Goal: Find contact information: Find contact information

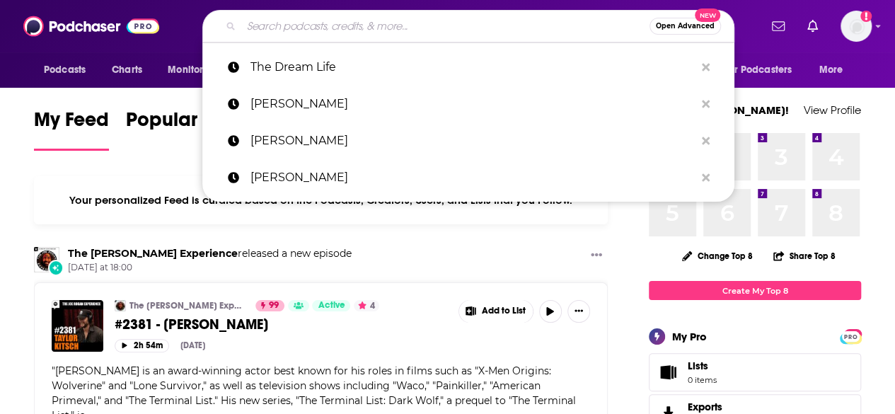
click at [401, 23] on input "Search podcasts, credits, & more..." at bounding box center [445, 26] width 408 height 23
click at [297, 126] on p "[PERSON_NAME]" at bounding box center [472, 140] width 444 height 37
type input "[PERSON_NAME]"
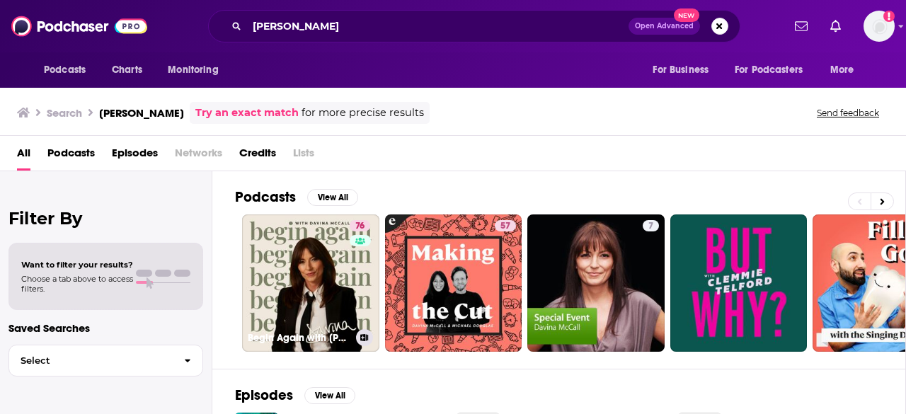
click at [272, 241] on link "76 Begin Again with [PERSON_NAME]" at bounding box center [310, 282] width 137 height 137
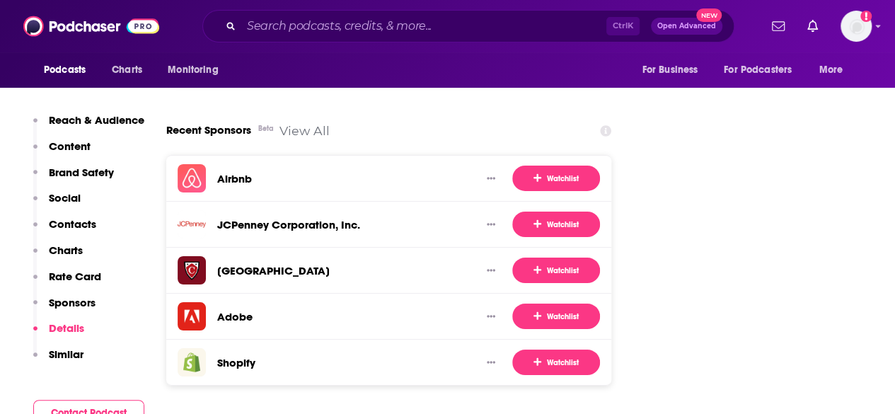
scroll to position [2406, 0]
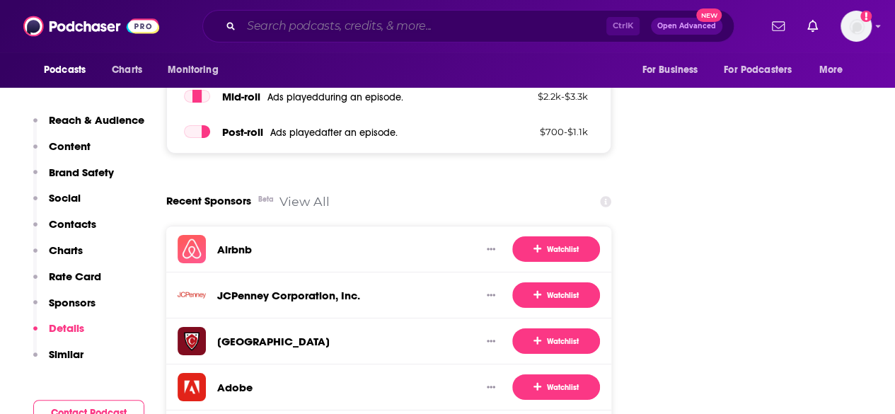
click at [335, 36] on input "Search podcasts, credits, & more..." at bounding box center [423, 26] width 365 height 23
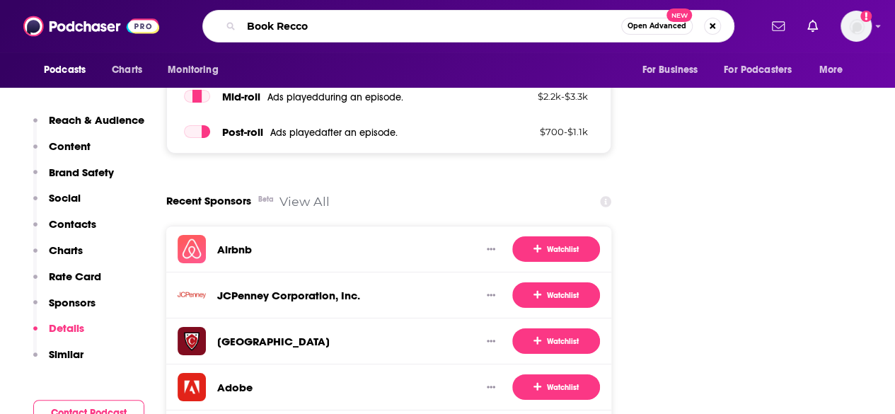
type input "Book Reccos"
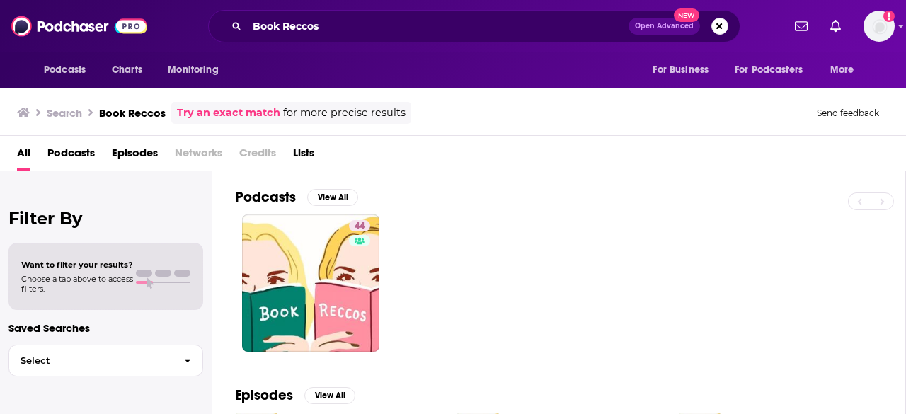
click at [287, 197] on h2 "Podcasts" at bounding box center [265, 197] width 61 height 18
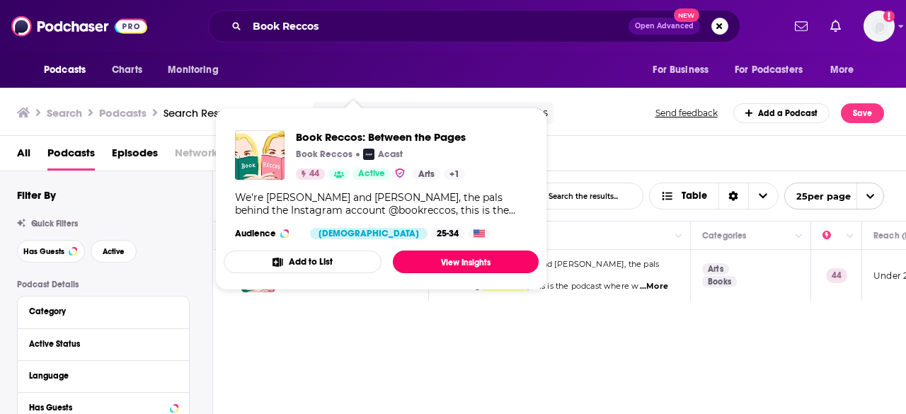
click at [422, 257] on link "View Insights" at bounding box center [466, 261] width 146 height 23
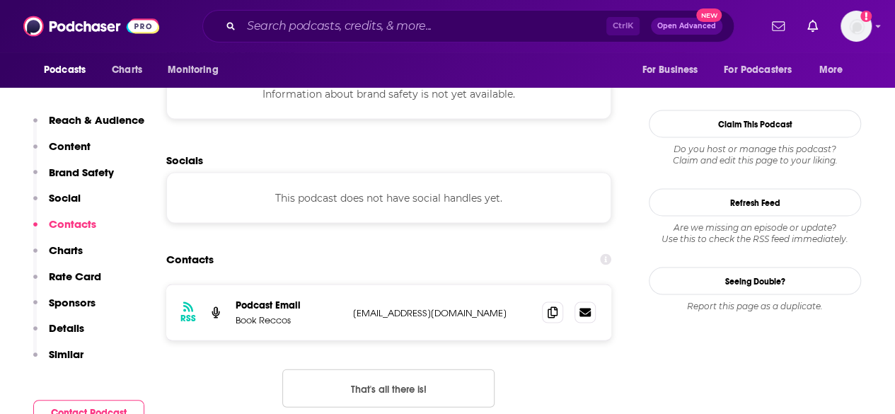
scroll to position [1415, 0]
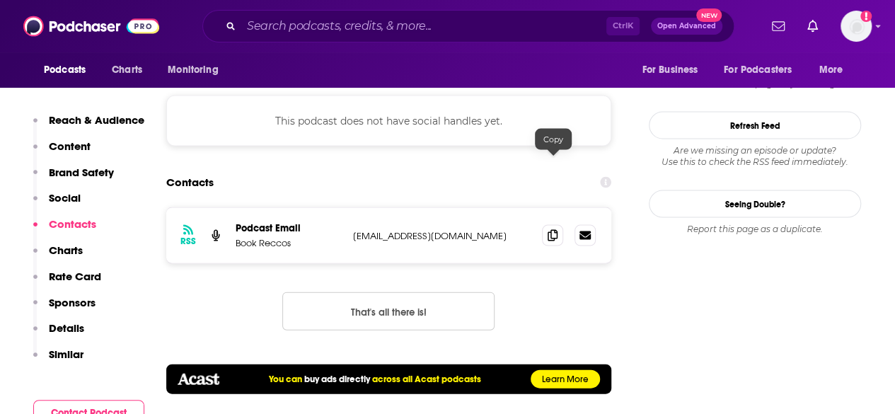
click at [553, 230] on icon at bounding box center [553, 235] width 10 height 11
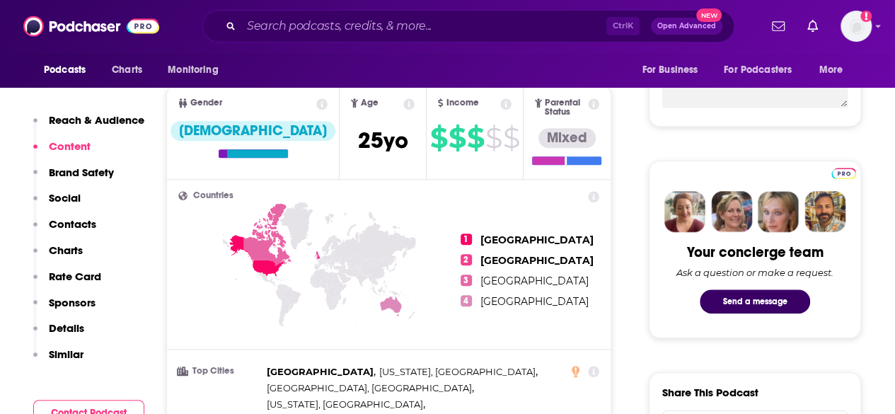
scroll to position [495, 0]
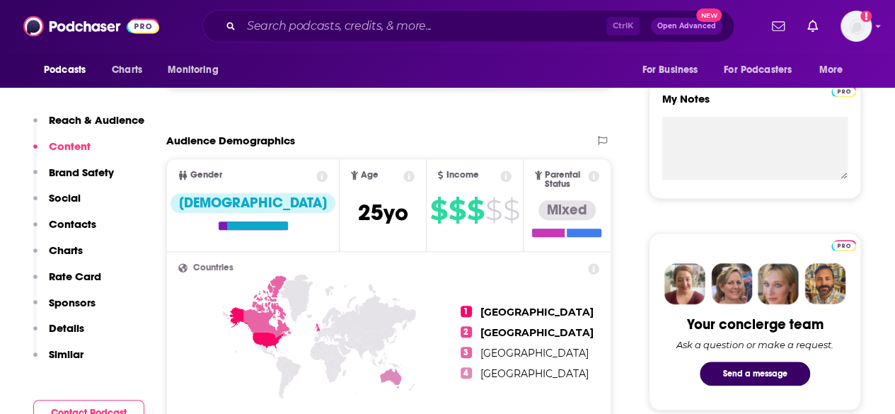
click at [796, 374] on button "Send a message" at bounding box center [755, 374] width 110 height 24
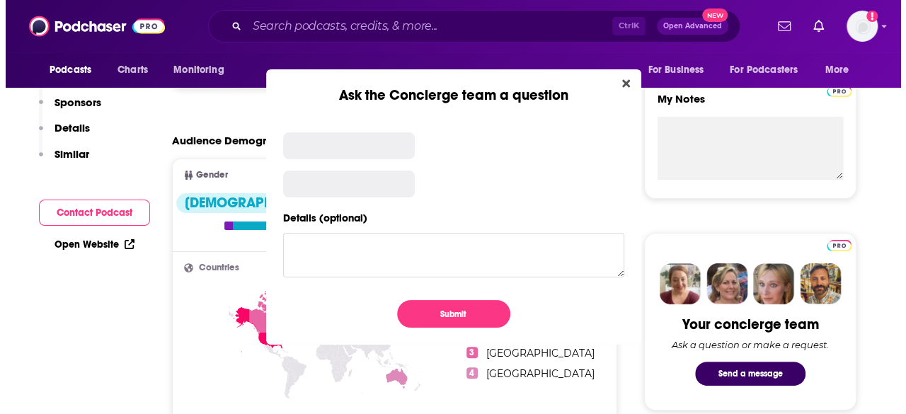
scroll to position [0, 0]
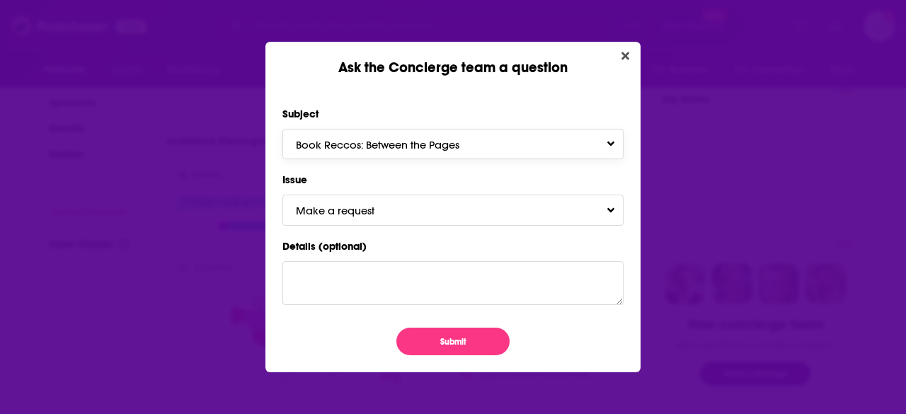
click at [395, 140] on span "Book Reccos: Between the Pages" at bounding box center [392, 144] width 192 height 13
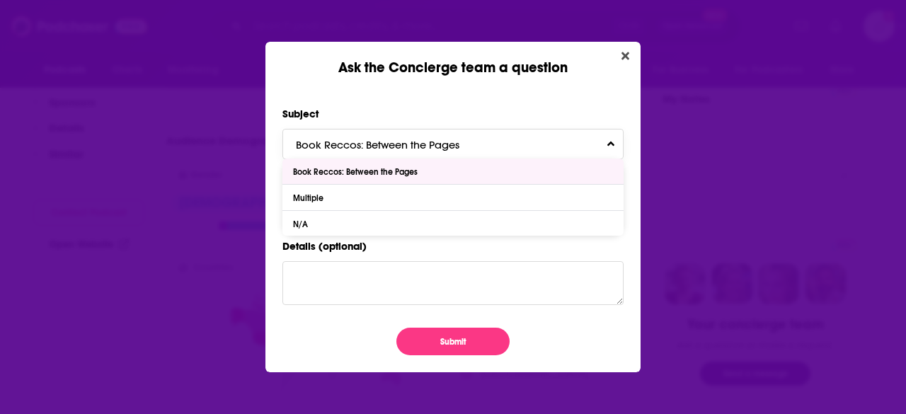
click at [365, 172] on div "Book Reccos: Between the Pages" at bounding box center [357, 172] width 128 height 10
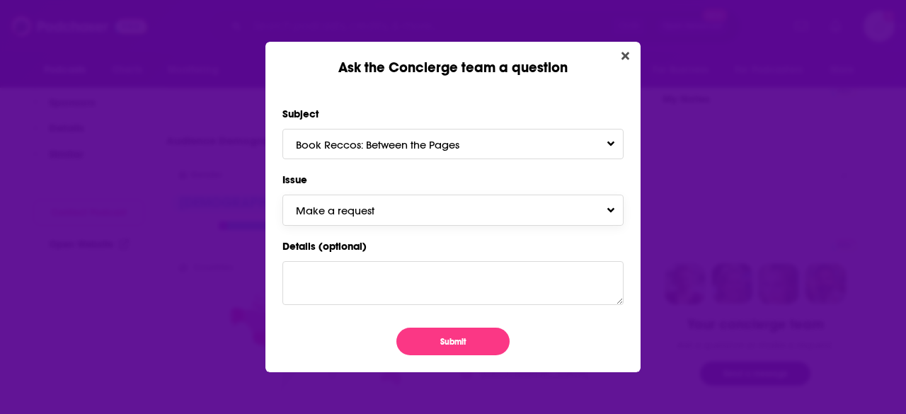
click at [342, 212] on span "Make a request" at bounding box center [349, 210] width 107 height 13
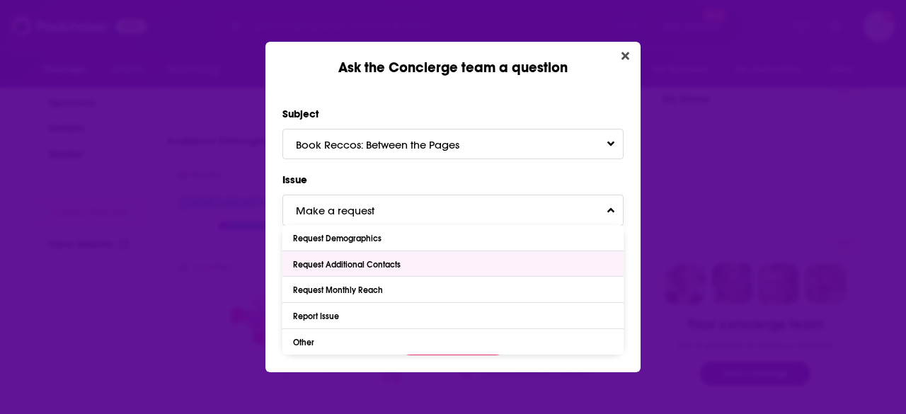
click at [404, 264] on div "Request Additional Contacts" at bounding box center [348, 265] width 111 height 10
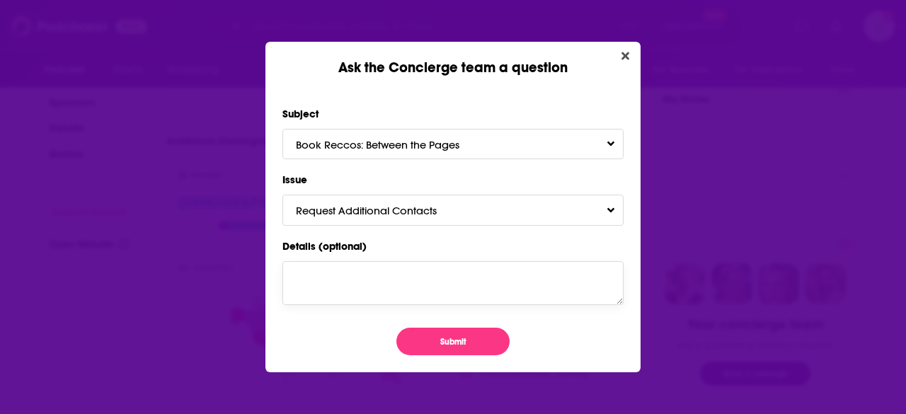
click at [376, 280] on textarea "Details (optional)" at bounding box center [452, 283] width 341 height 44
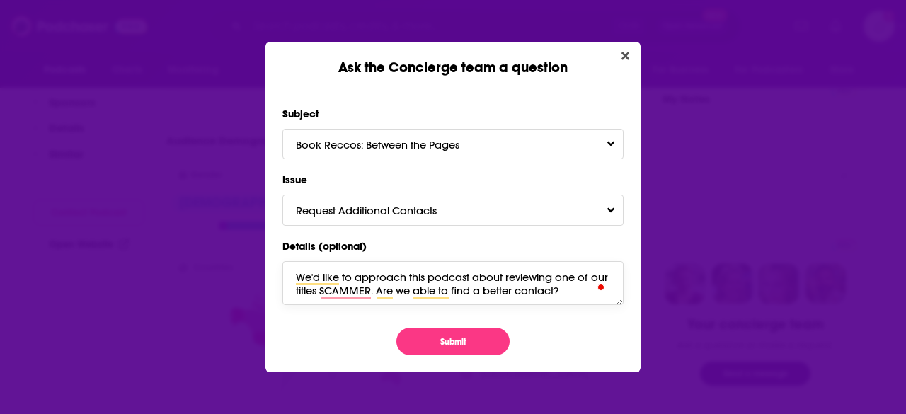
type textarea "We'd like to approach this podcast about reviewing one of our titles SCAMMER. A…"
click at [419, 334] on button "Submit" at bounding box center [452, 342] width 113 height 28
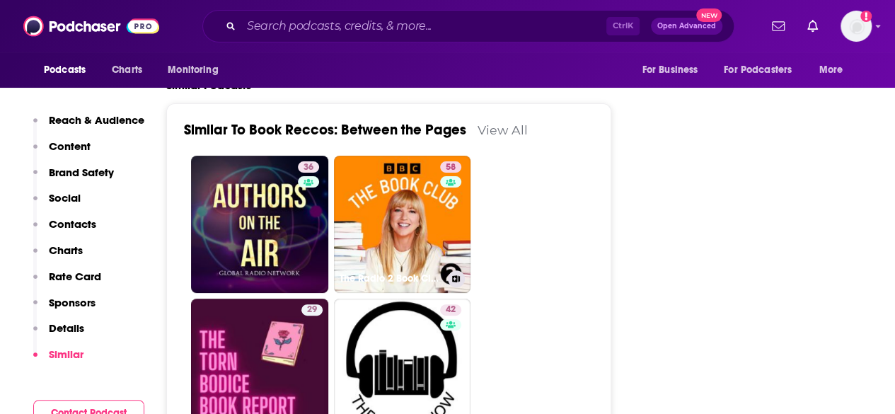
scroll to position [2830, 0]
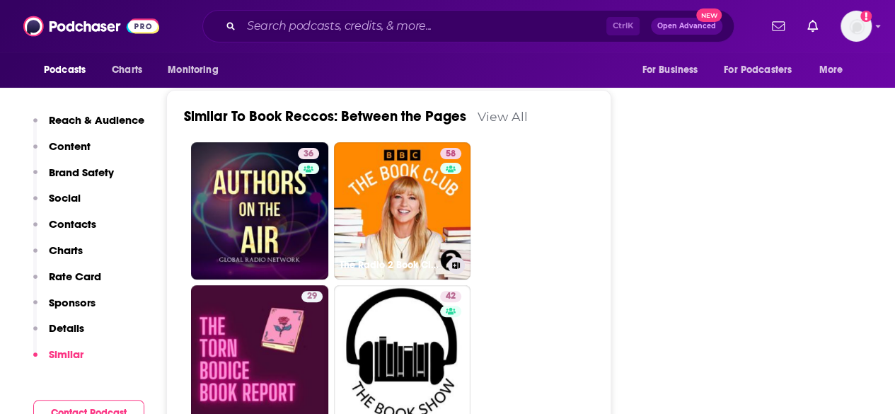
click at [394, 259] on h3 "The Radio 2 Book Club" at bounding box center [391, 265] width 103 height 12
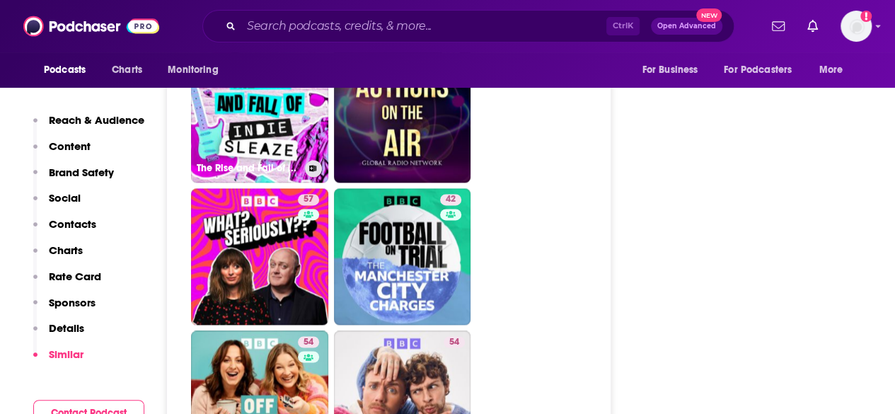
scroll to position [3609, 0]
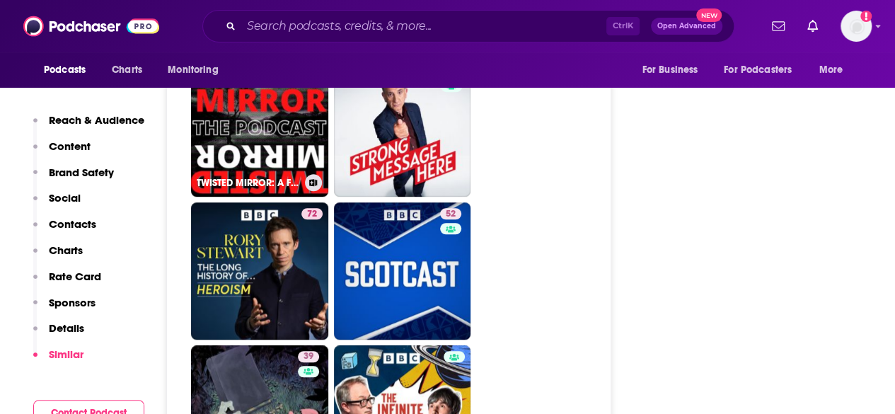
scroll to position [3184, 0]
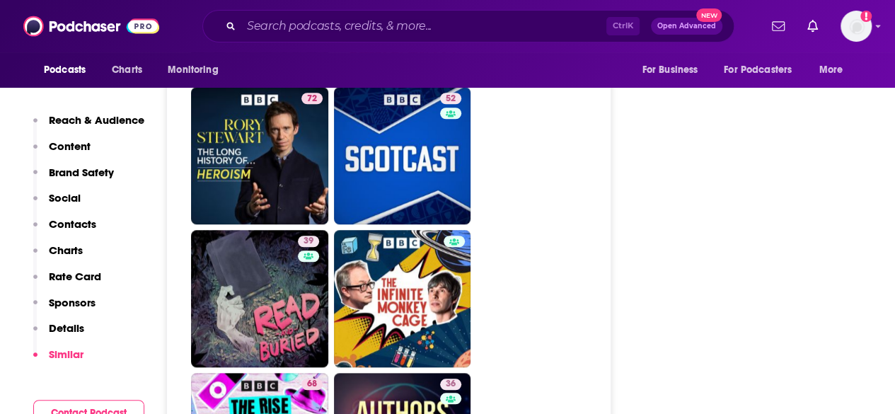
click at [64, 308] on p "Sponsors" at bounding box center [72, 302] width 47 height 13
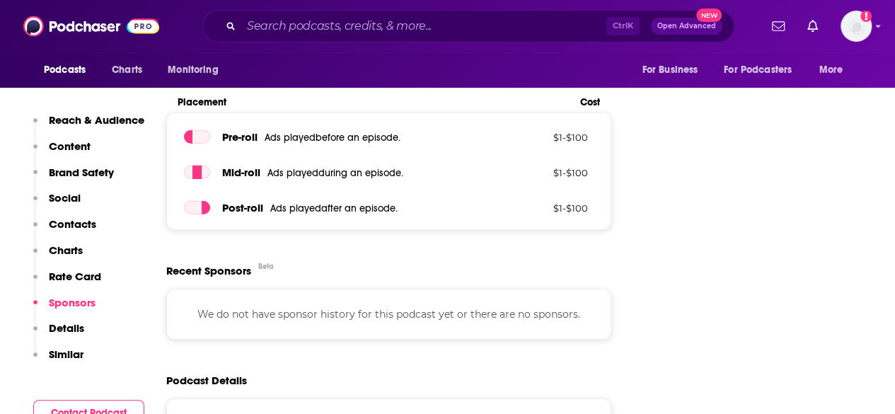
scroll to position [2123, 0]
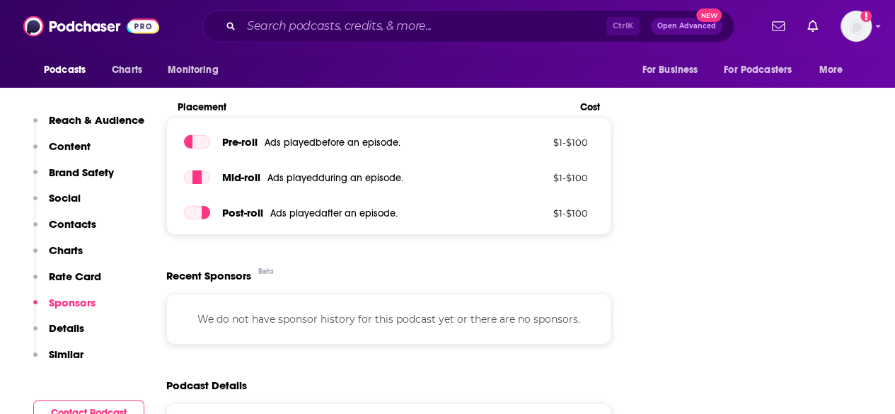
click at [57, 352] on p "Similar" at bounding box center [66, 353] width 35 height 13
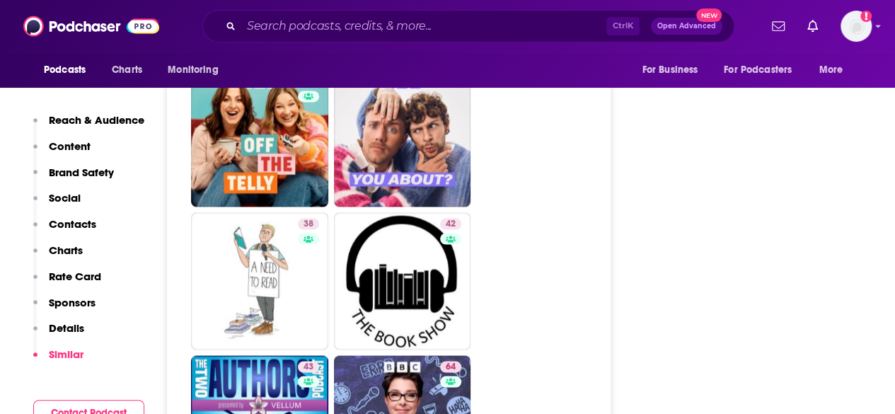
scroll to position [3778, 0]
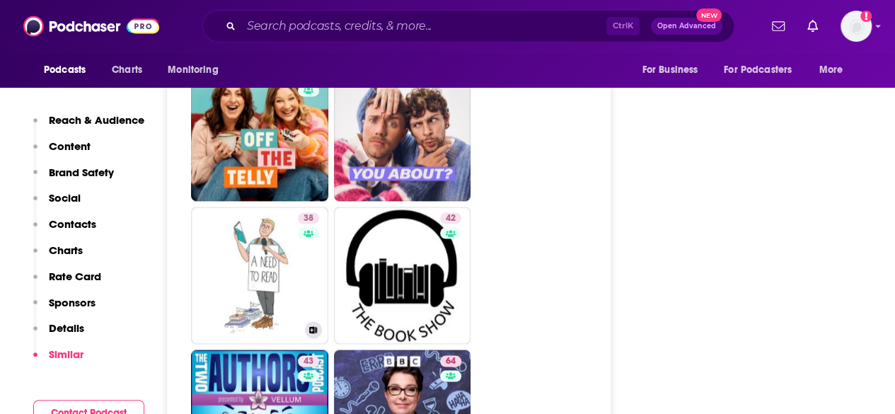
click at [230, 212] on link "38 A Need To Read" at bounding box center [259, 275] width 137 height 137
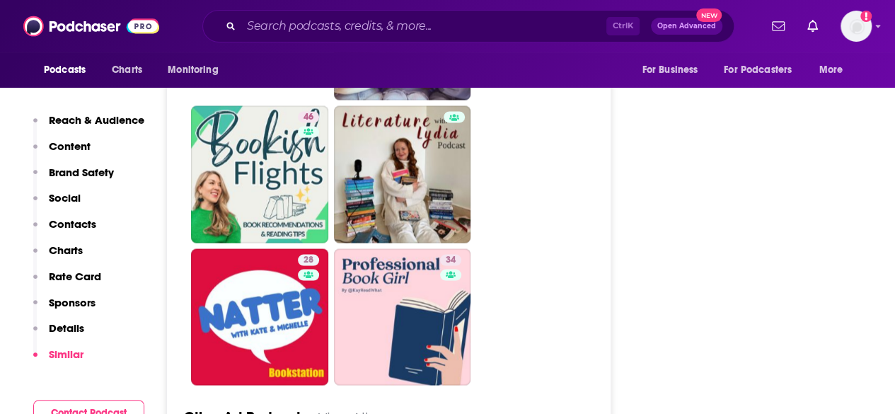
scroll to position [3962, 0]
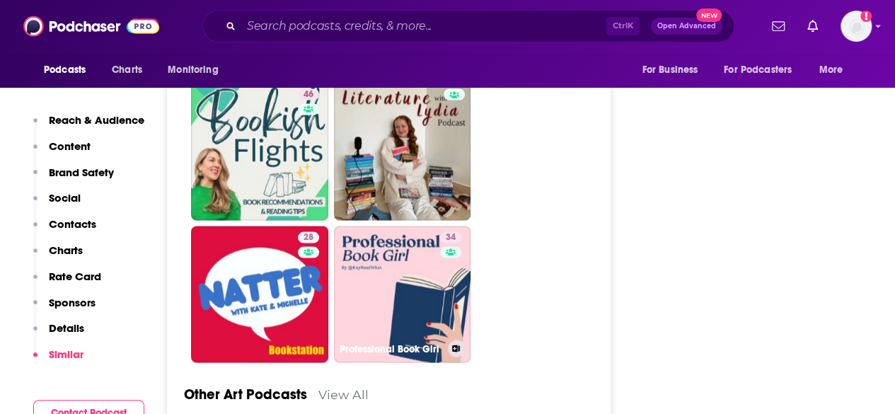
click at [387, 291] on link "34 Professional Book Girl" at bounding box center [402, 294] width 137 height 137
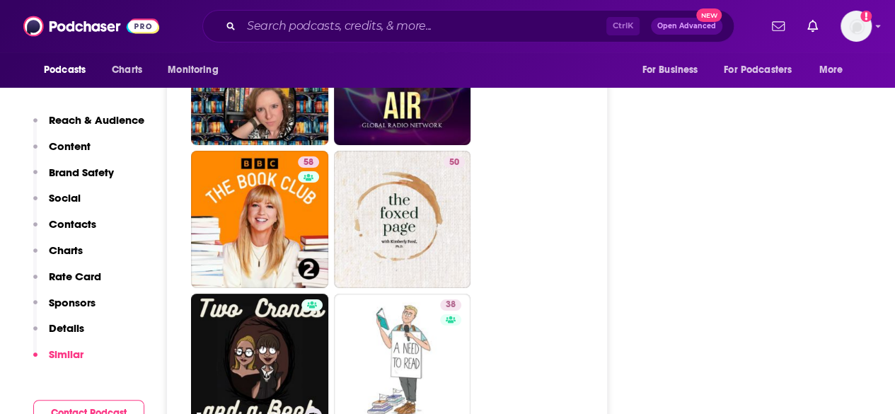
scroll to position [2618, 0]
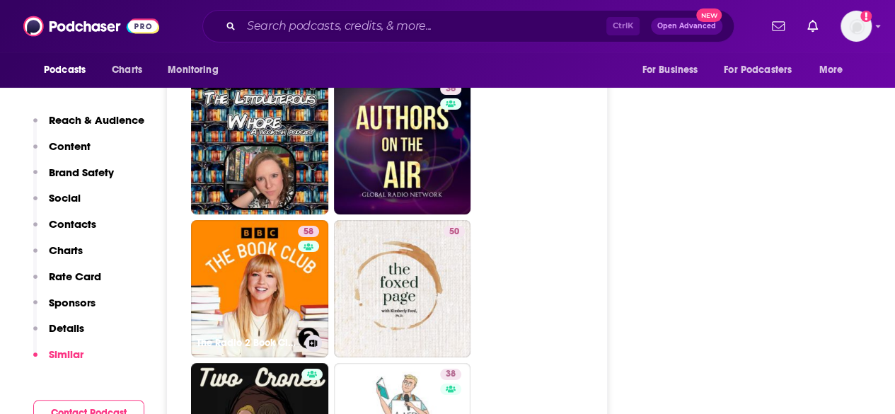
click at [255, 262] on link "58 The Radio 2 Book Club" at bounding box center [259, 288] width 137 height 137
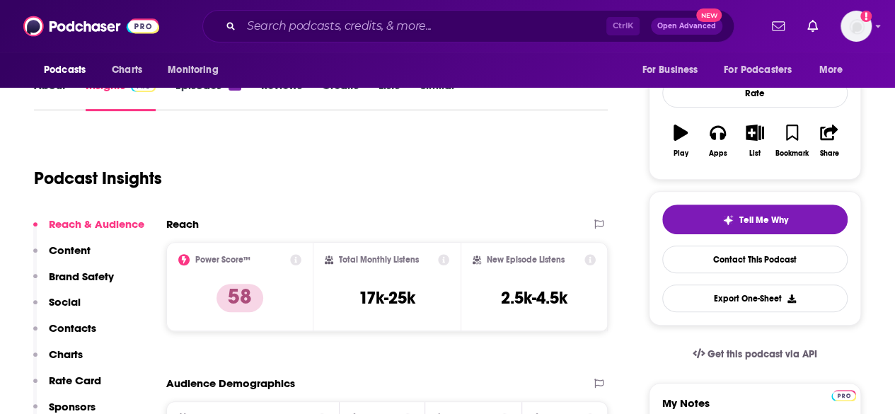
scroll to position [283, 0]
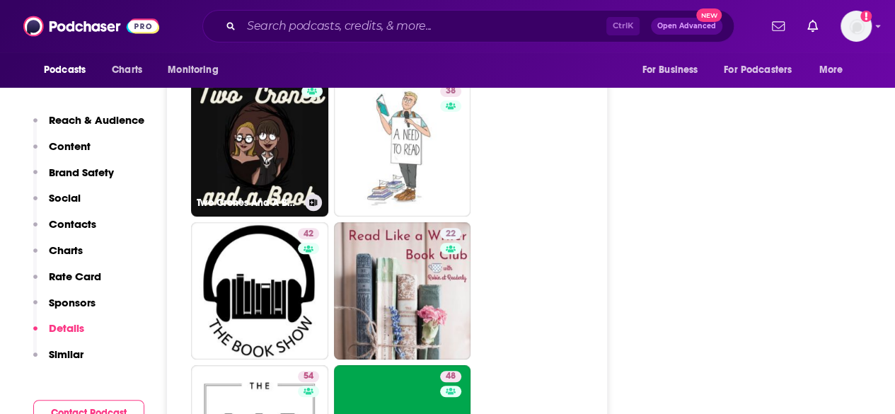
scroll to position [3113, 0]
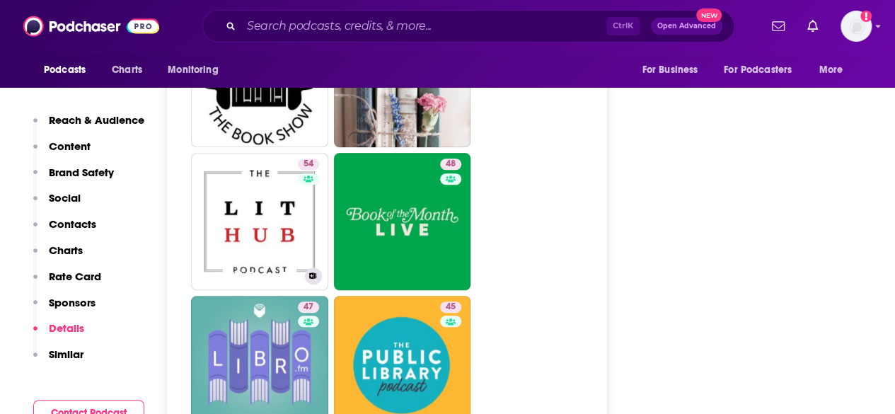
click at [269, 195] on link "54 The Lit Hub Podcast" at bounding box center [259, 221] width 137 height 137
type input "https://www.podchaser.com/podcasts/the-lit-hub-podcast-5827488"
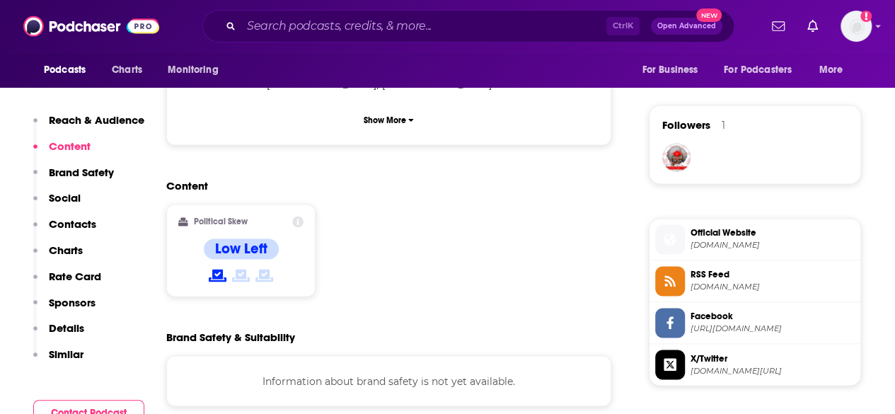
scroll to position [1061, 0]
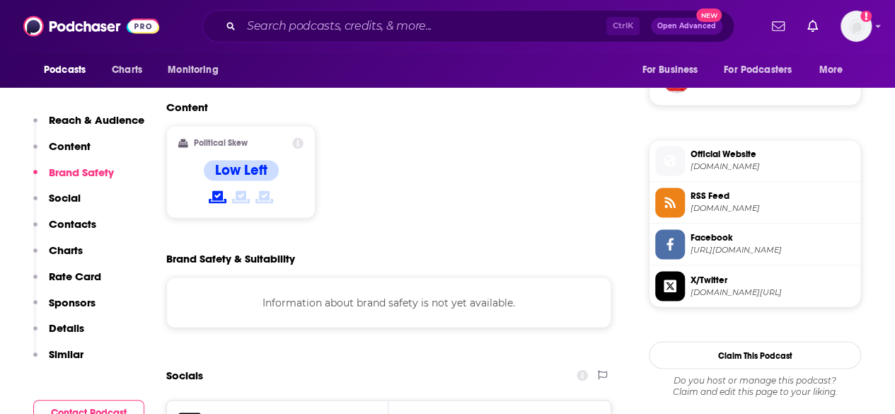
click at [699, 238] on span "Facebook" at bounding box center [773, 237] width 164 height 13
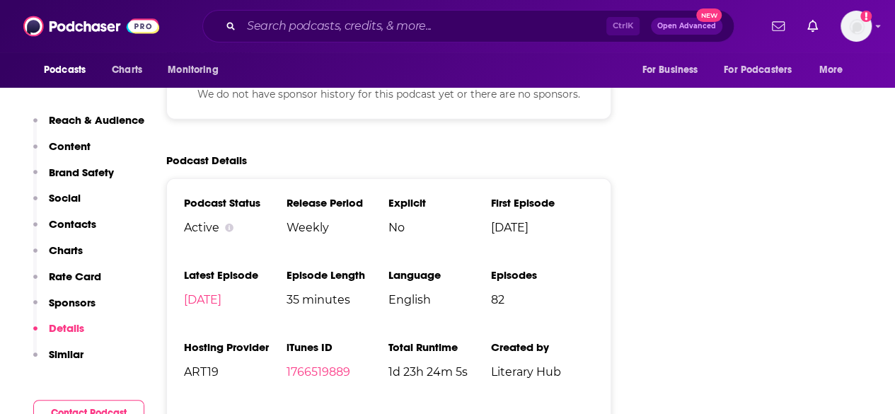
scroll to position [2123, 0]
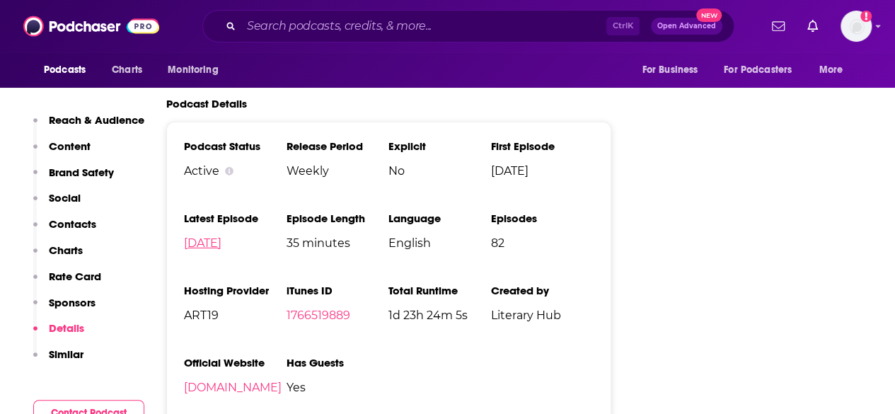
click at [221, 236] on link "Sep 19th, 2025" at bounding box center [203, 242] width 38 height 13
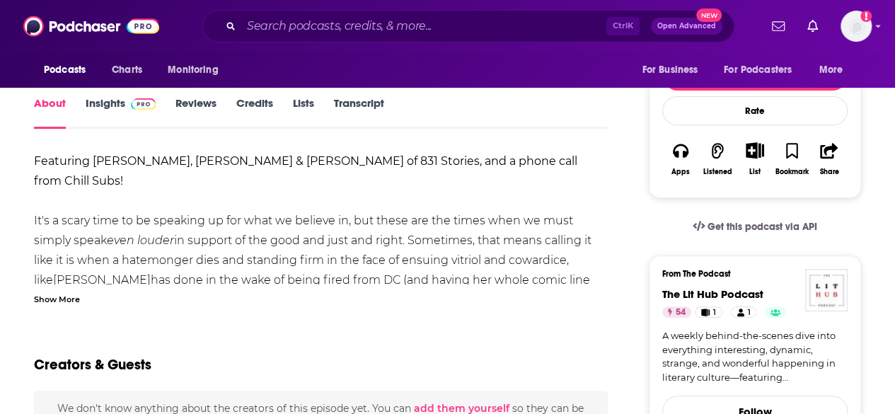
scroll to position [71, 0]
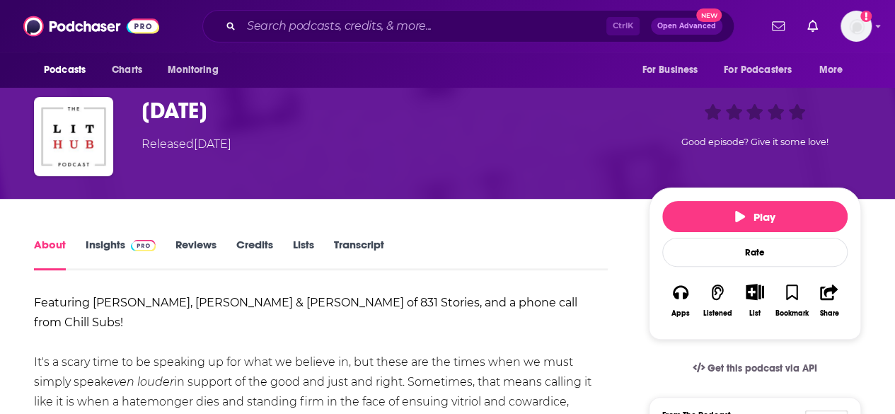
click at [135, 241] on img at bounding box center [143, 245] width 25 height 11
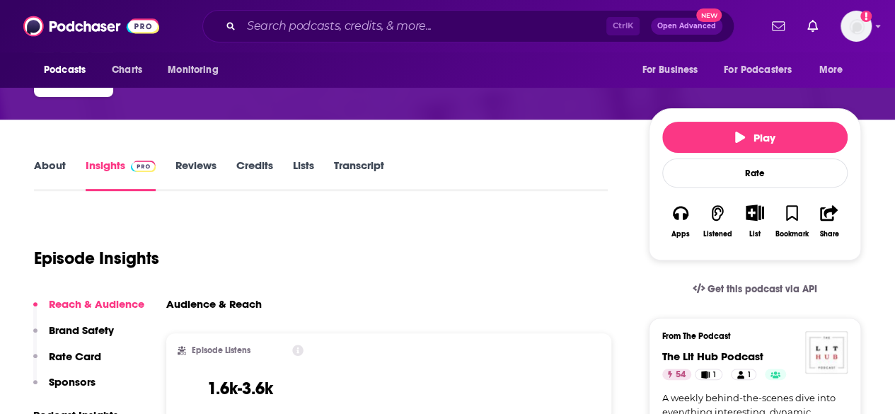
scroll to position [142, 0]
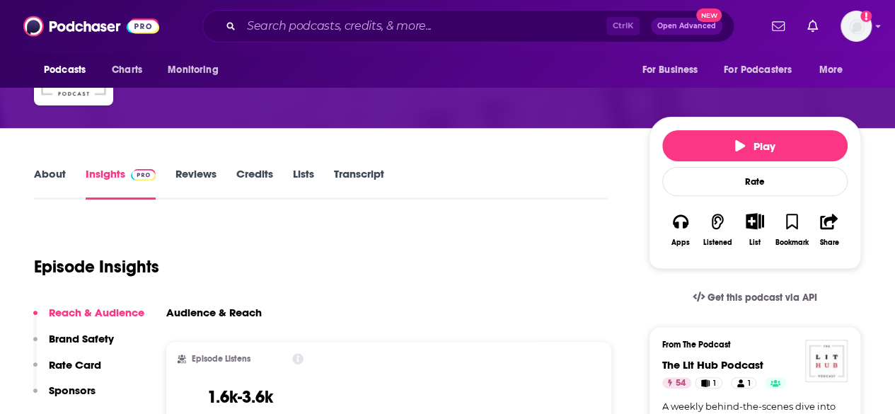
click at [259, 165] on div "About Insights Reviews Credits Lists Transcript" at bounding box center [321, 182] width 574 height 35
click at [253, 176] on link "Credits" at bounding box center [254, 183] width 37 height 33
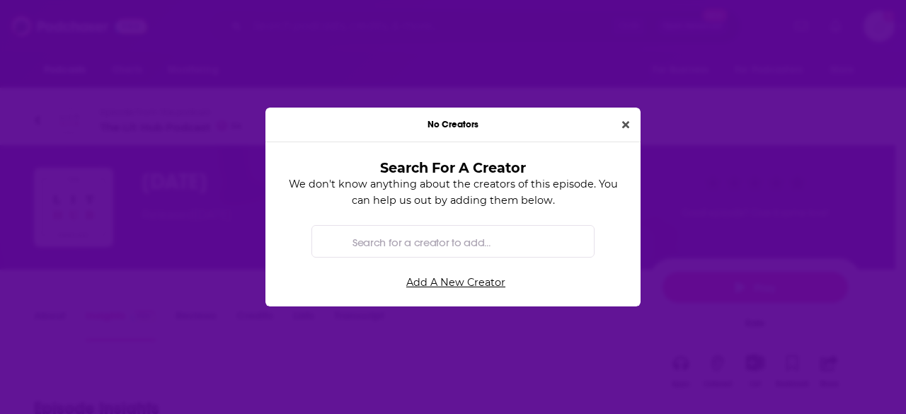
click at [621, 133] on button "Close" at bounding box center [625, 125] width 18 height 16
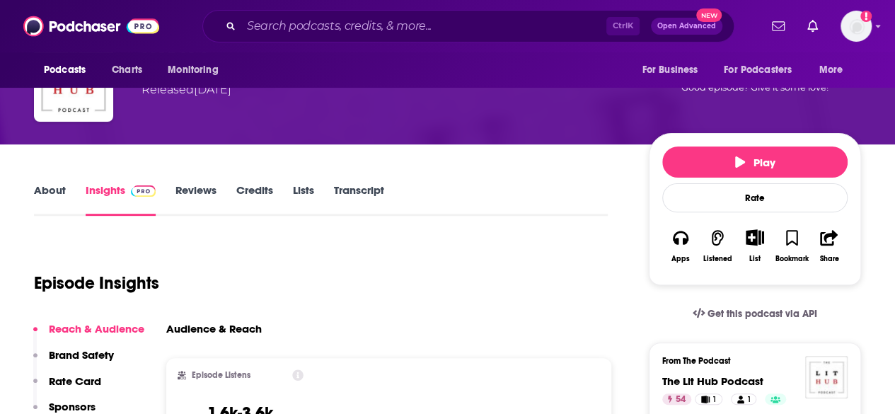
scroll to position [212, 0]
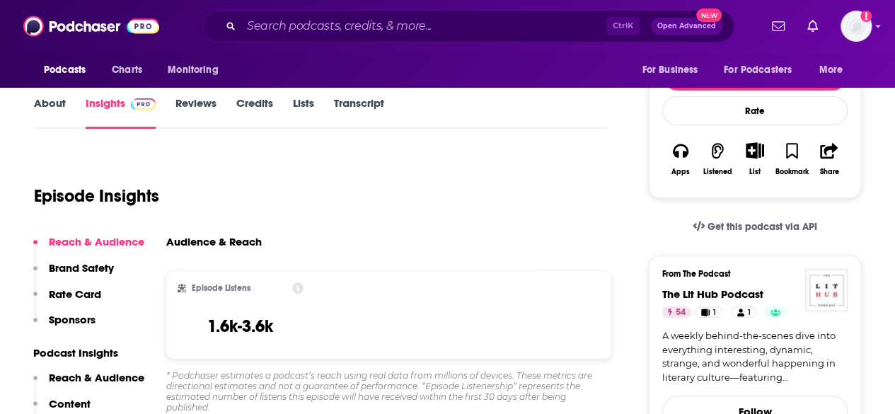
click at [255, 113] on link "Credits" at bounding box center [254, 112] width 37 height 33
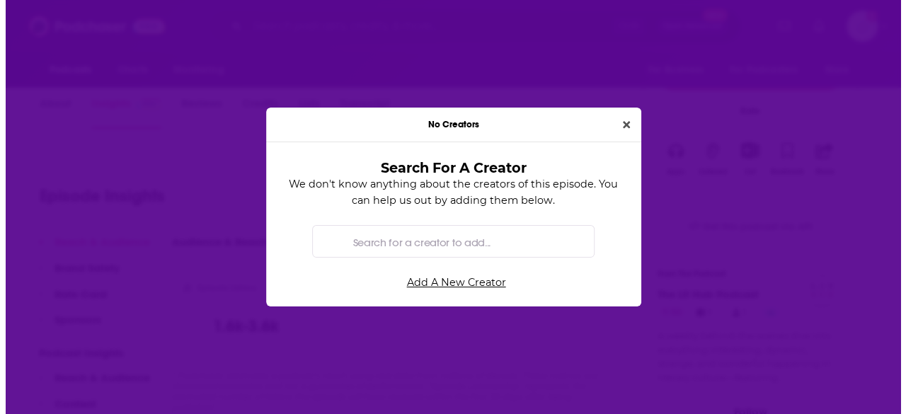
scroll to position [0, 0]
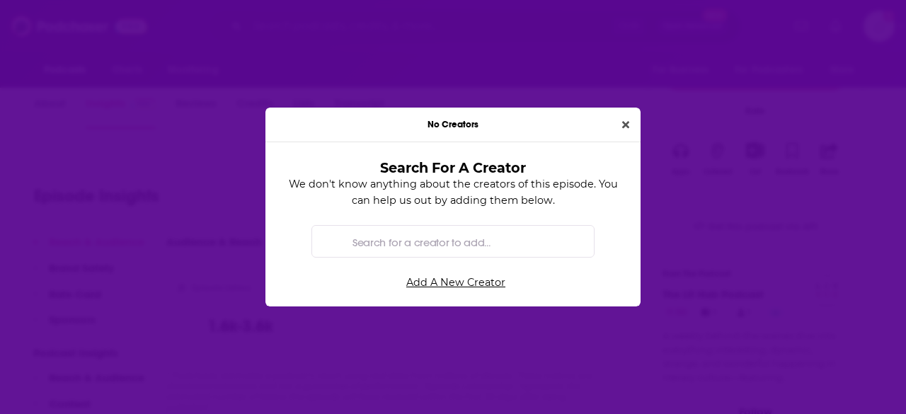
click at [627, 131] on button "Close" at bounding box center [625, 125] width 18 height 16
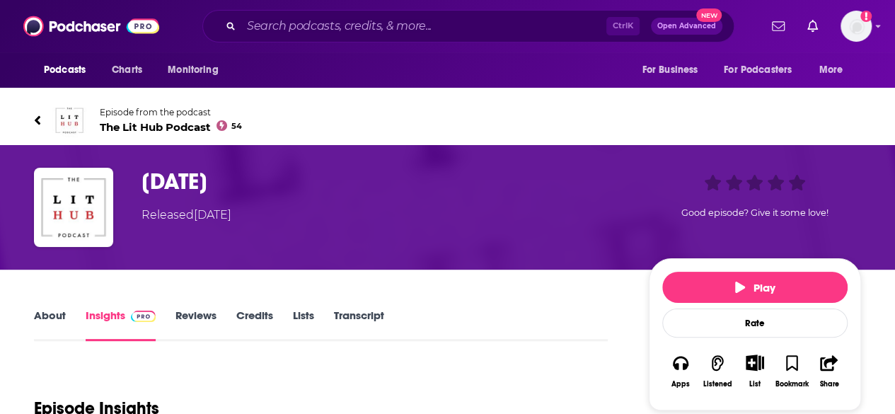
click at [42, 122] on link "Episode from the podcast The Lit Hub Podcast 54" at bounding box center [241, 120] width 414 height 34
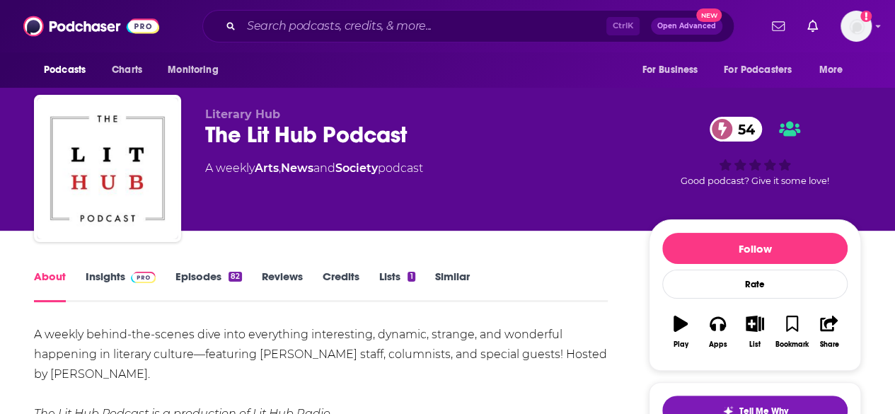
click at [194, 278] on link "Episodes 82" at bounding box center [208, 286] width 67 height 33
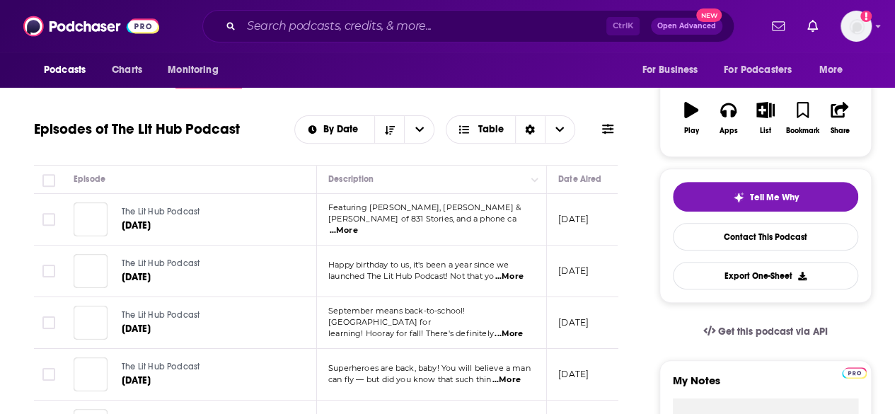
scroll to position [283, 0]
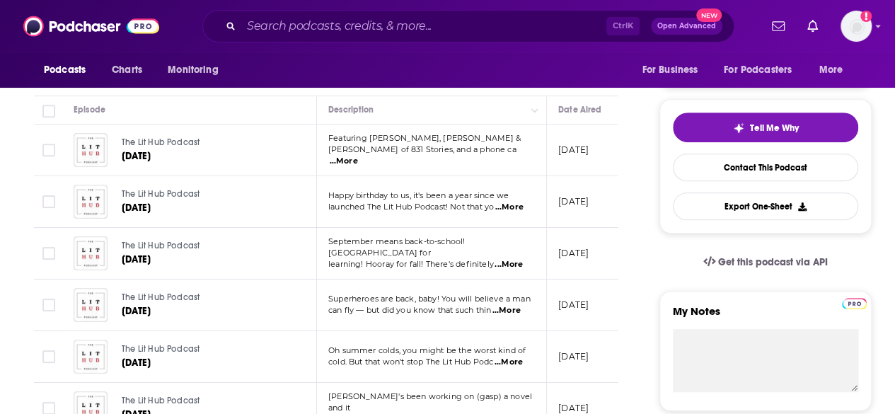
click at [524, 209] on span "...More" at bounding box center [509, 207] width 28 height 11
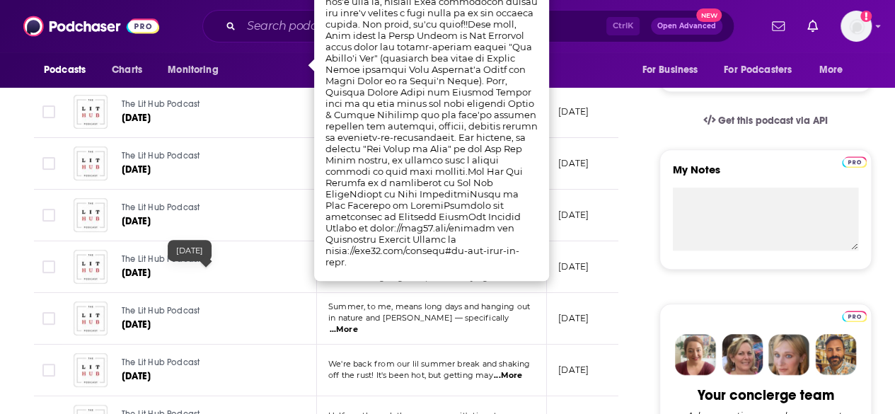
scroll to position [495, 0]
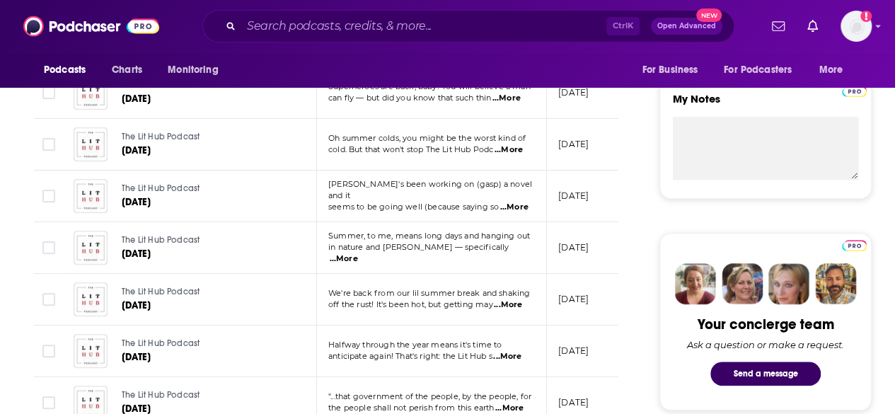
click at [358, 255] on span "...More" at bounding box center [344, 258] width 28 height 11
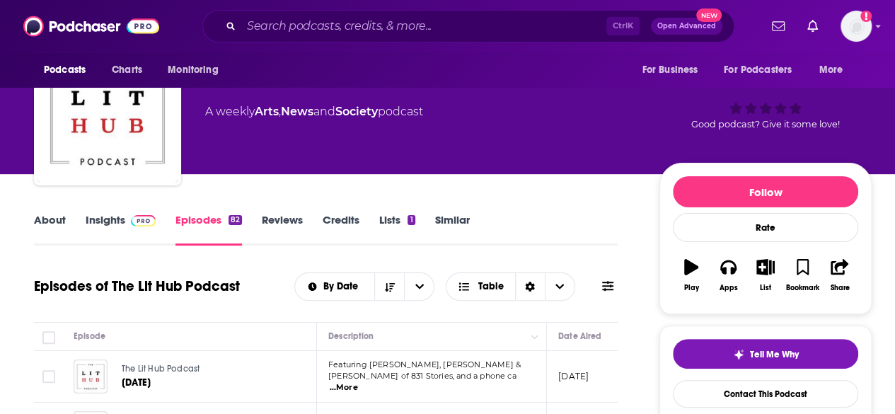
scroll to position [0, 0]
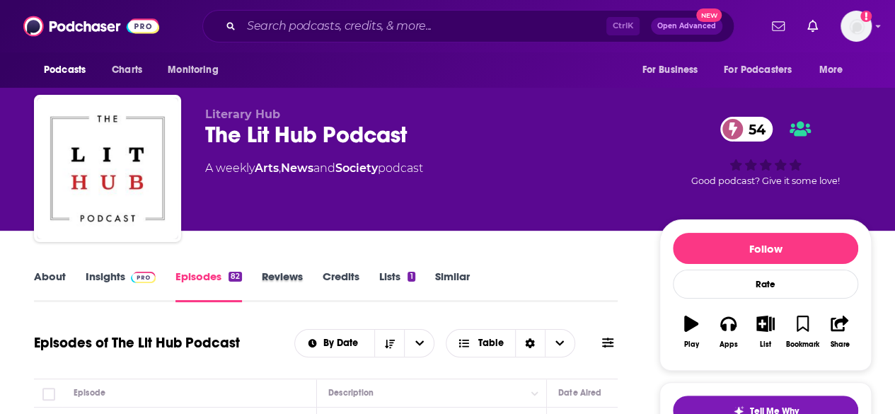
click at [309, 277] on div "Reviews" at bounding box center [292, 286] width 61 height 33
click at [347, 277] on link "Credits" at bounding box center [341, 286] width 37 height 33
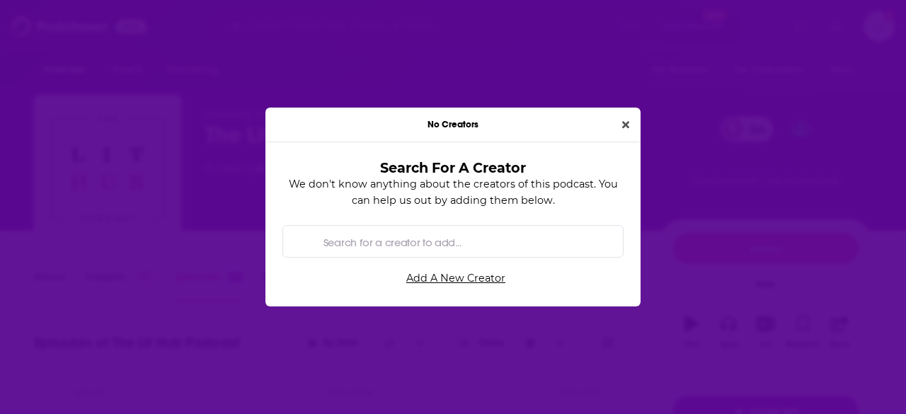
click at [615, 125] on div "No Creators" at bounding box center [452, 125] width 375 height 35
click at [622, 124] on icon "Close" at bounding box center [625, 125] width 7 height 10
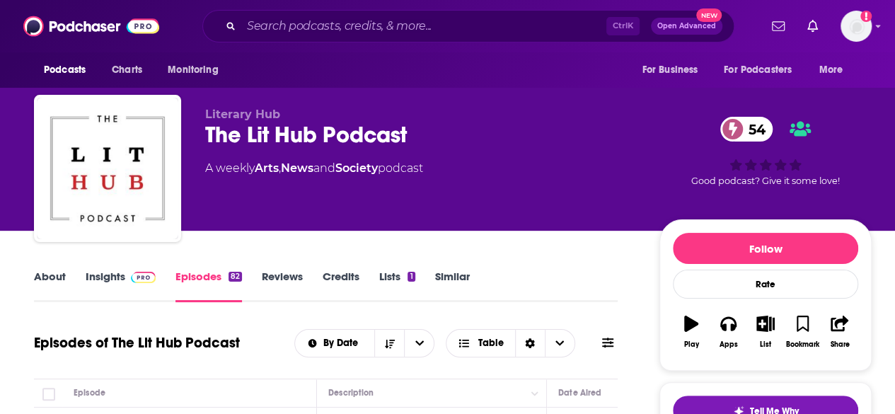
click at [399, 273] on link "Lists 1" at bounding box center [396, 286] width 35 height 33
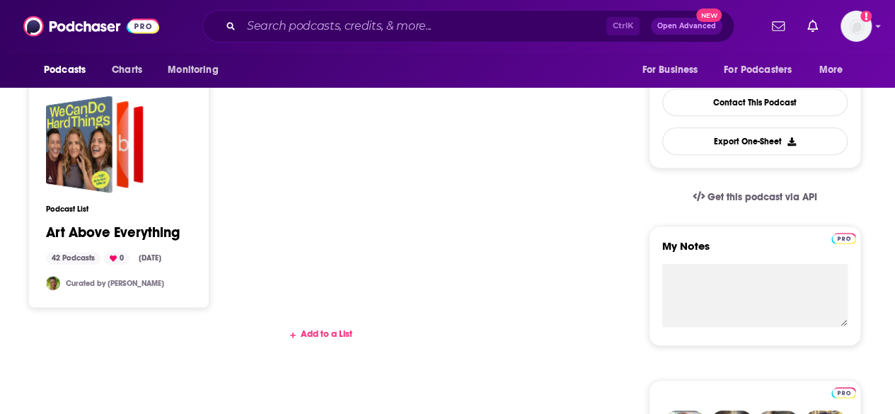
scroll to position [354, 0]
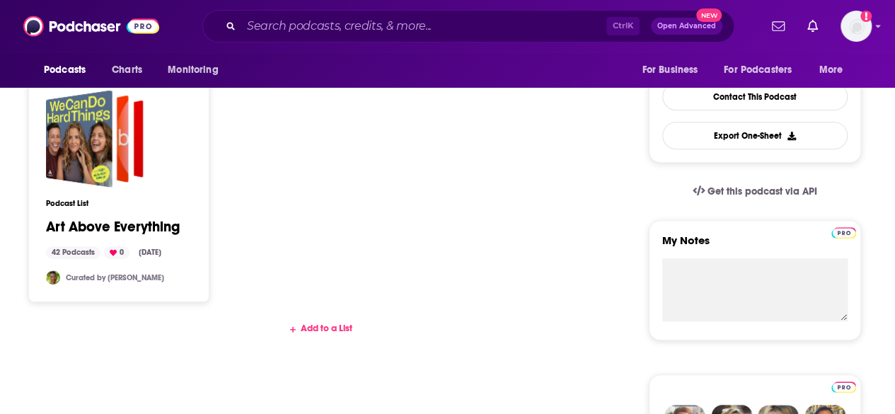
click at [90, 229] on link "Art Above Everything" at bounding box center [113, 227] width 134 height 16
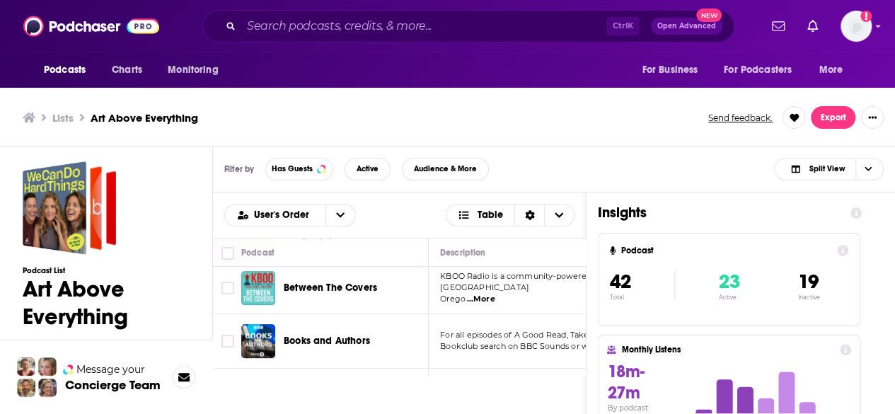
scroll to position [354, 0]
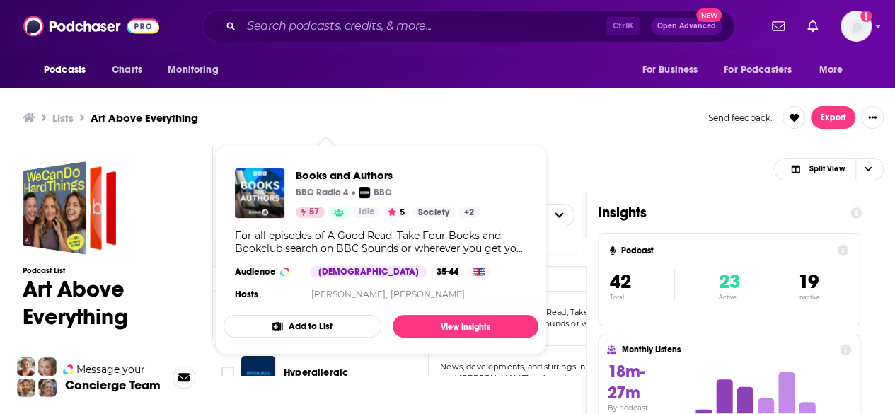
click at [323, 180] on span "Books and Authors" at bounding box center [388, 174] width 184 height 13
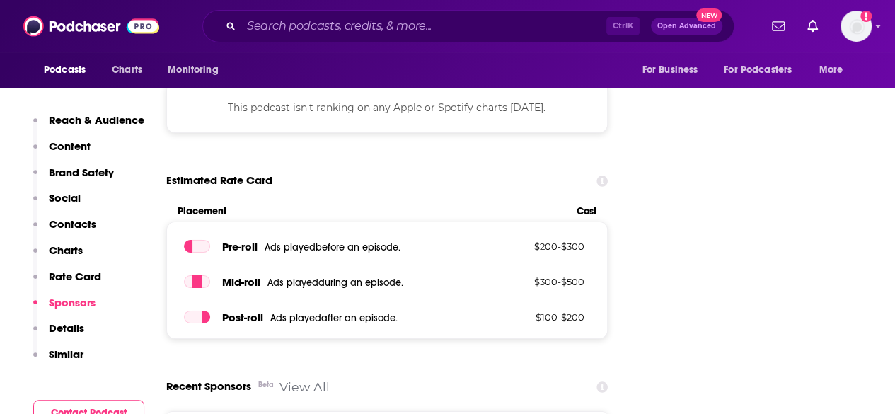
scroll to position [2264, 0]
click at [301, 379] on link "View All" at bounding box center [304, 386] width 50 height 15
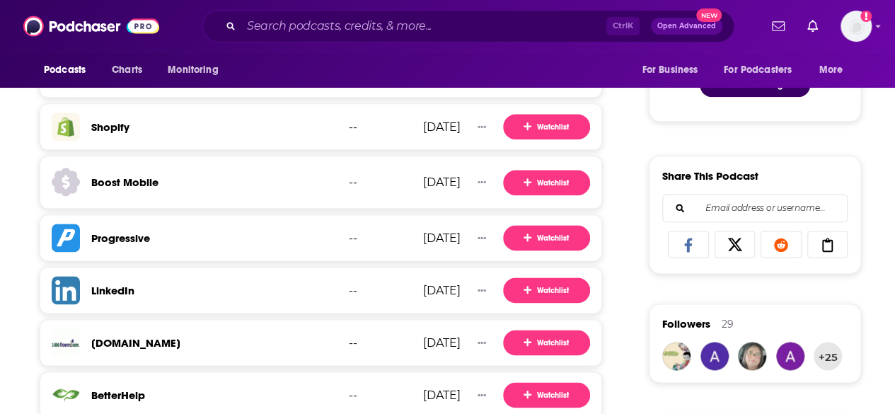
scroll to position [778, 0]
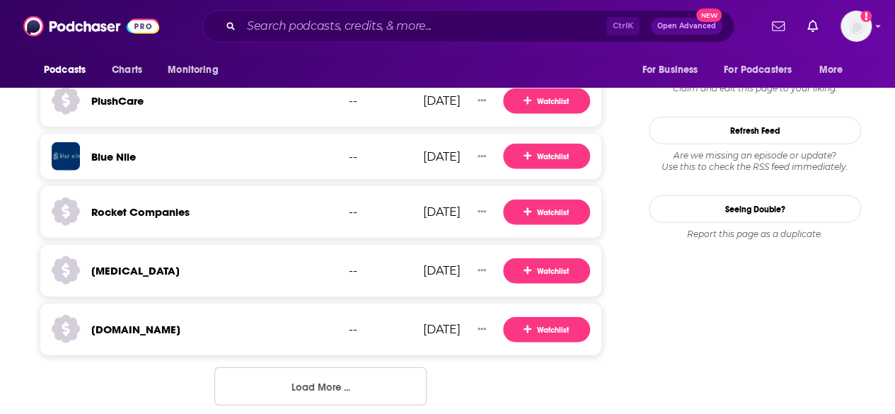
click at [289, 367] on button "Load More ..." at bounding box center [320, 386] width 212 height 38
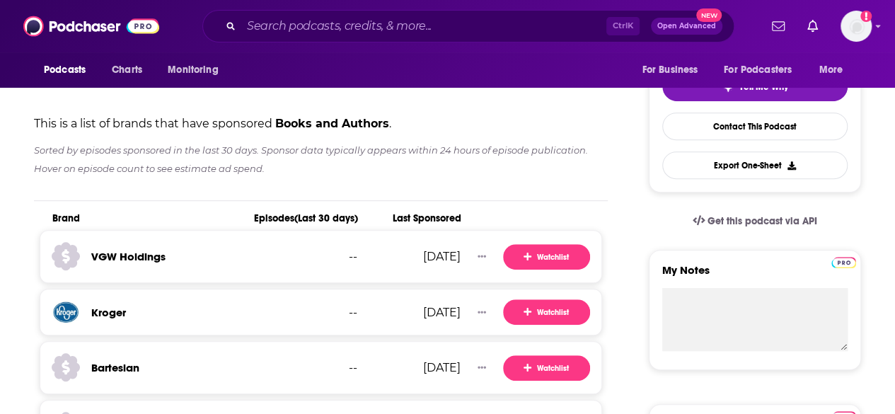
scroll to position [536, 0]
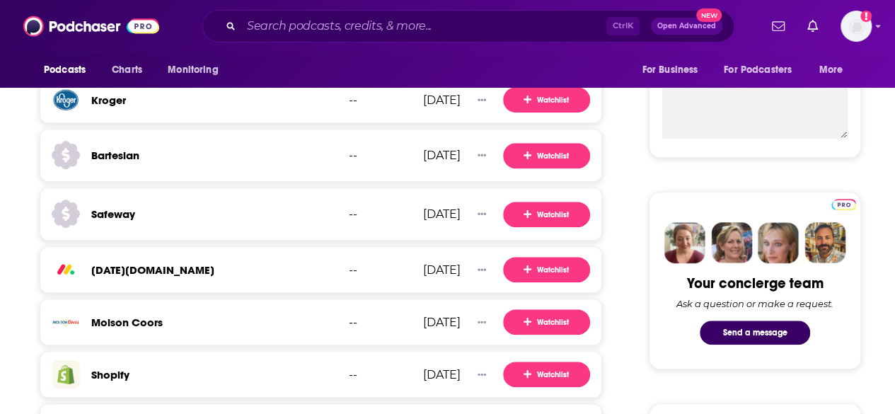
click at [134, 272] on h3 "monday.com" at bounding box center [152, 269] width 123 height 13
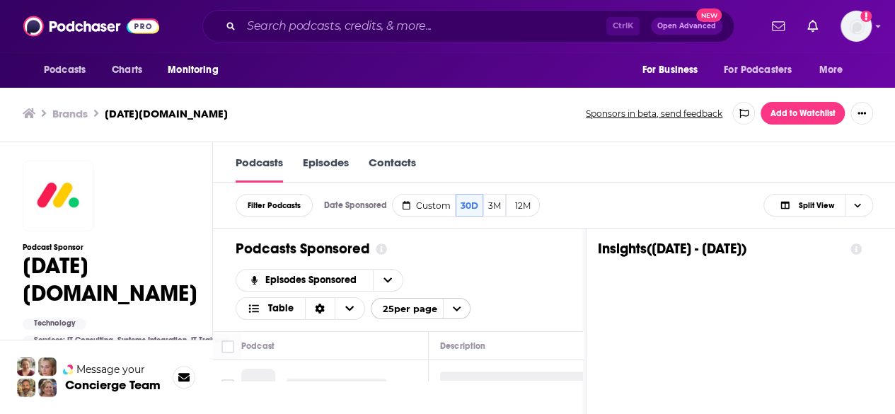
click at [399, 156] on link "Contacts" at bounding box center [392, 169] width 47 height 27
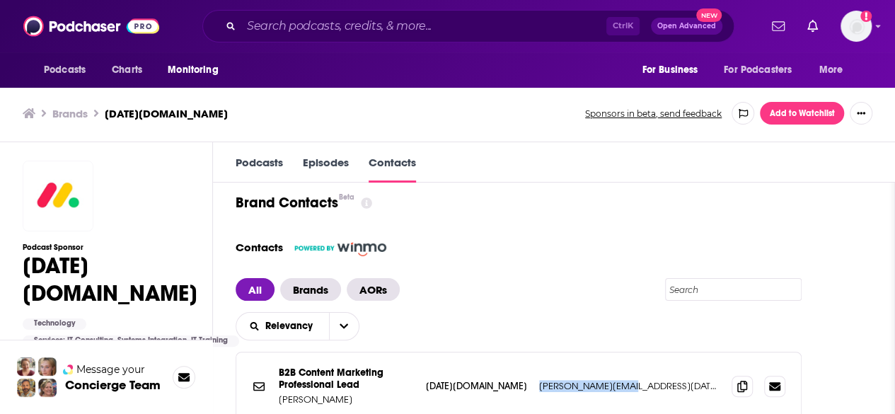
drag, startPoint x: 658, startPoint y: 388, endPoint x: 535, endPoint y: 384, distance: 123.2
click at [535, 384] on div "B2B Content Marketing Professional Lead Brands Deborah Block monday.com deborah…" at bounding box center [518, 386] width 565 height 68
copy p "deborah@monday.com"
click at [61, 119] on h3 "Brands" at bounding box center [69, 113] width 35 height 13
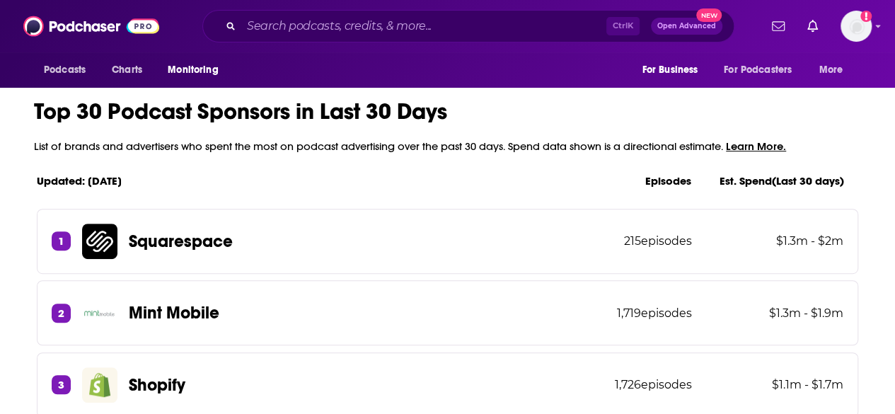
scroll to position [354, 0]
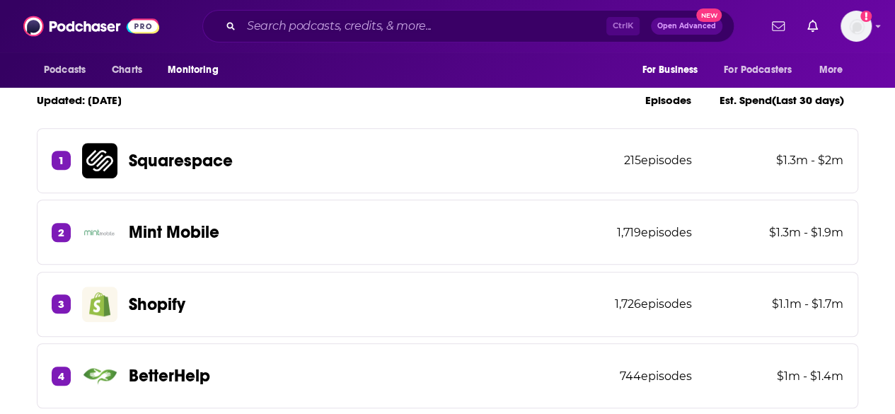
click at [166, 156] on p "Squarespace" at bounding box center [181, 160] width 104 height 21
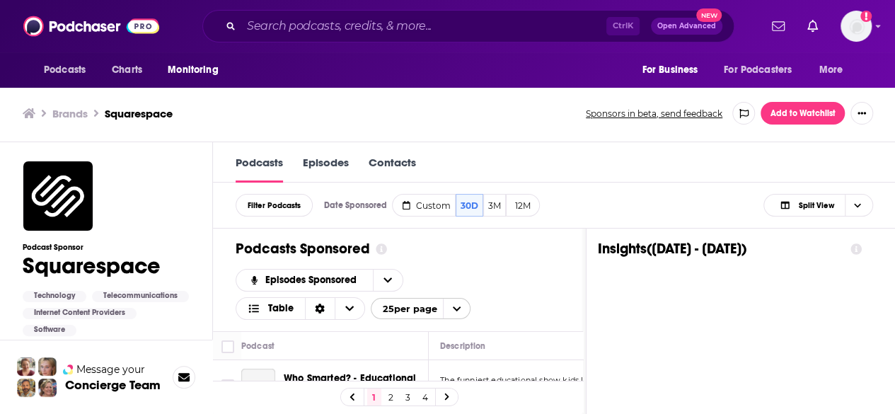
click at [396, 163] on link "Contacts" at bounding box center [392, 169] width 47 height 27
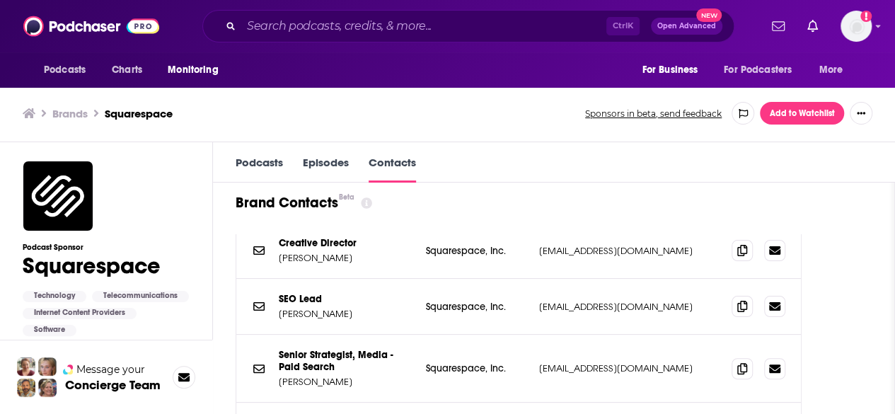
scroll to position [354, 0]
drag, startPoint x: 536, startPoint y: 364, endPoint x: 661, endPoint y: 364, distance: 124.5
click at [661, 364] on div "Senior Strategist, Media - Paid Search Brands Gisselle Lopez Squarespace, Inc. …" at bounding box center [518, 368] width 565 height 68
copy p "glopez@squarespace.com"
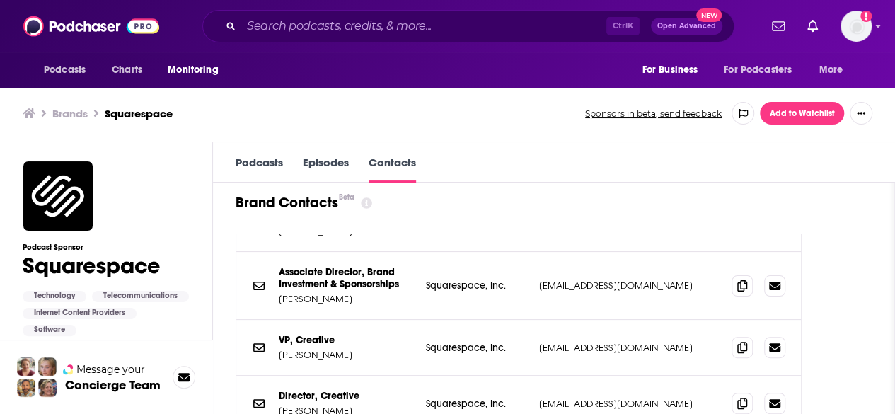
scroll to position [1627, 0]
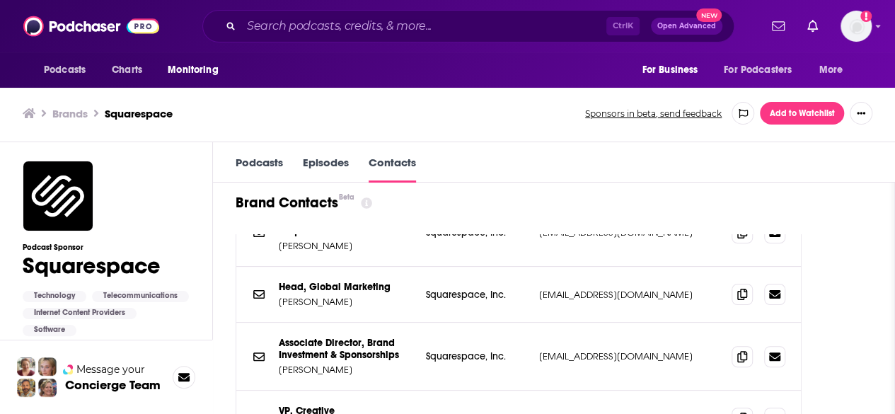
click at [274, 168] on link "Podcasts" at bounding box center [259, 169] width 47 height 27
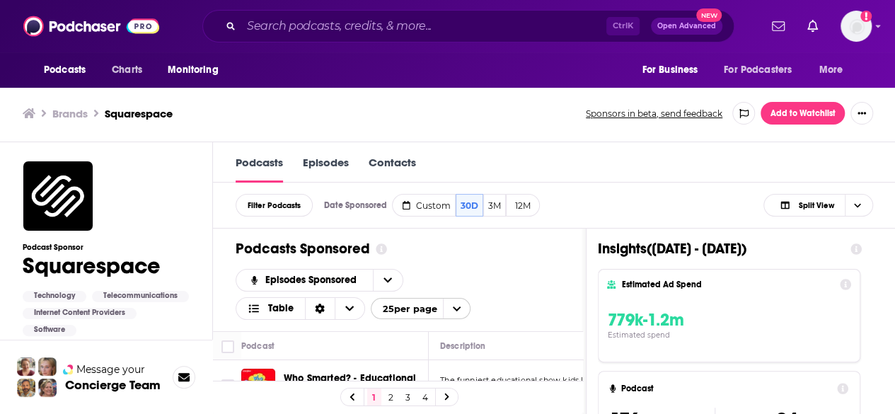
click at [68, 109] on h3 "Brands" at bounding box center [69, 113] width 35 height 13
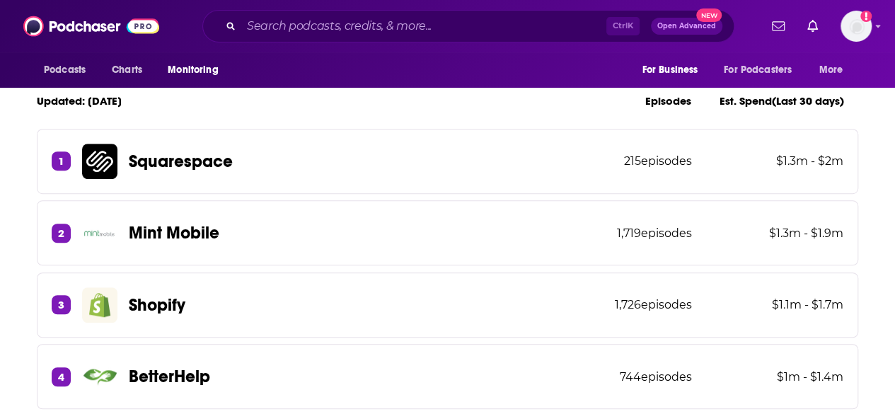
scroll to position [354, 0]
click at [194, 235] on p "Mint Mobile" at bounding box center [174, 231] width 91 height 21
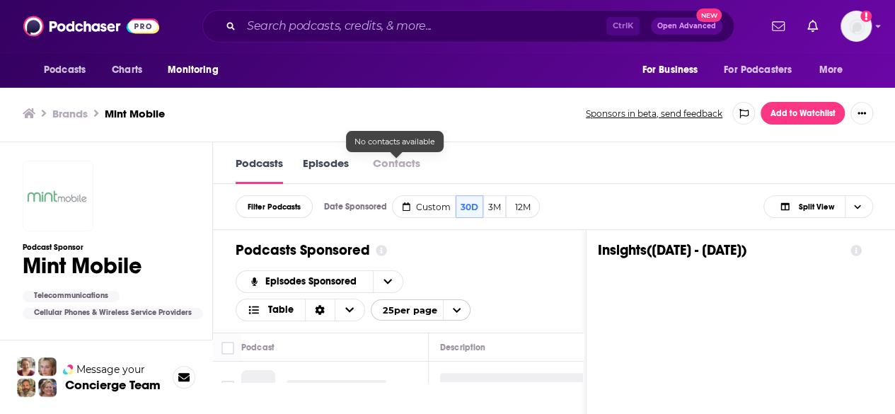
click at [400, 165] on button "Contacts" at bounding box center [397, 163] width 56 height 15
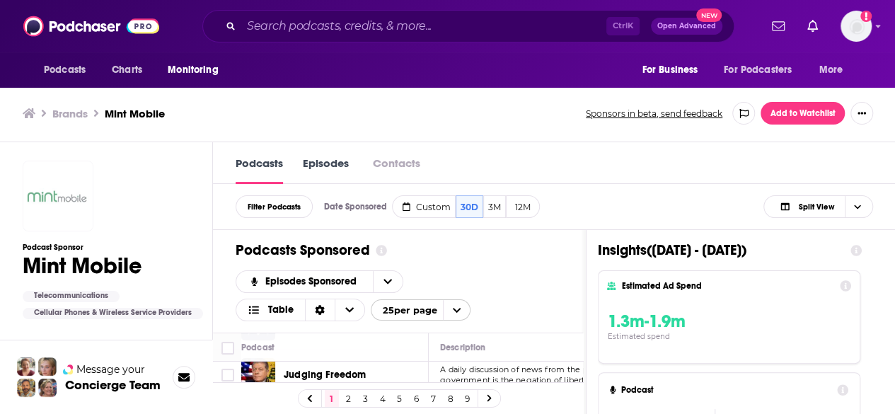
scroll to position [71, 0]
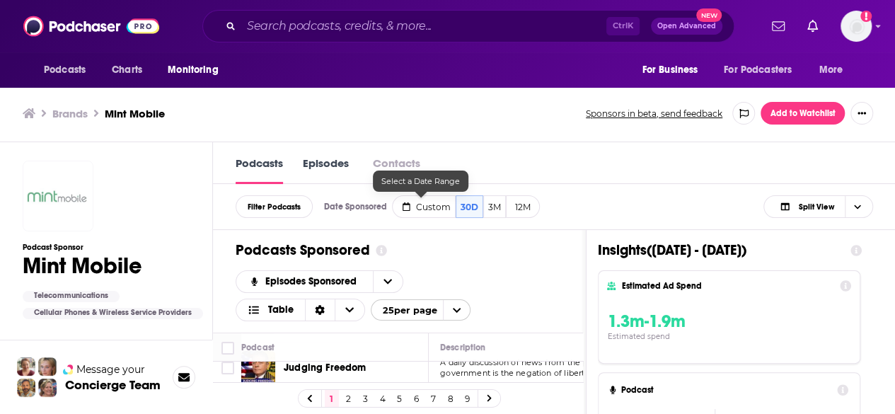
click at [399, 162] on button "Contacts" at bounding box center [397, 163] width 56 height 15
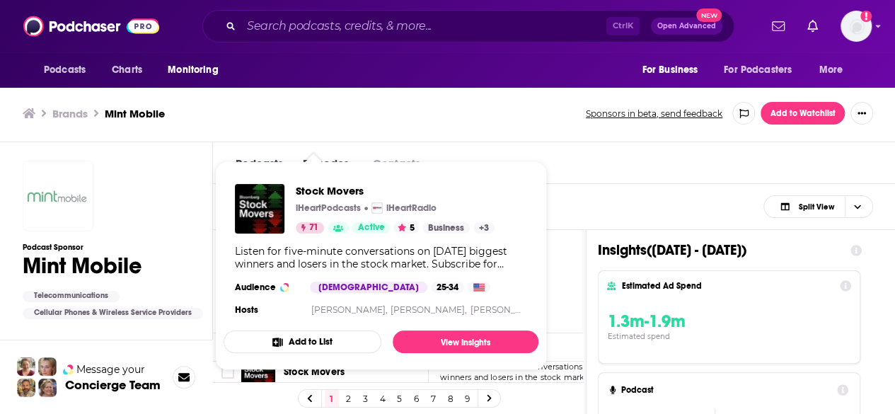
scroll to position [354, 0]
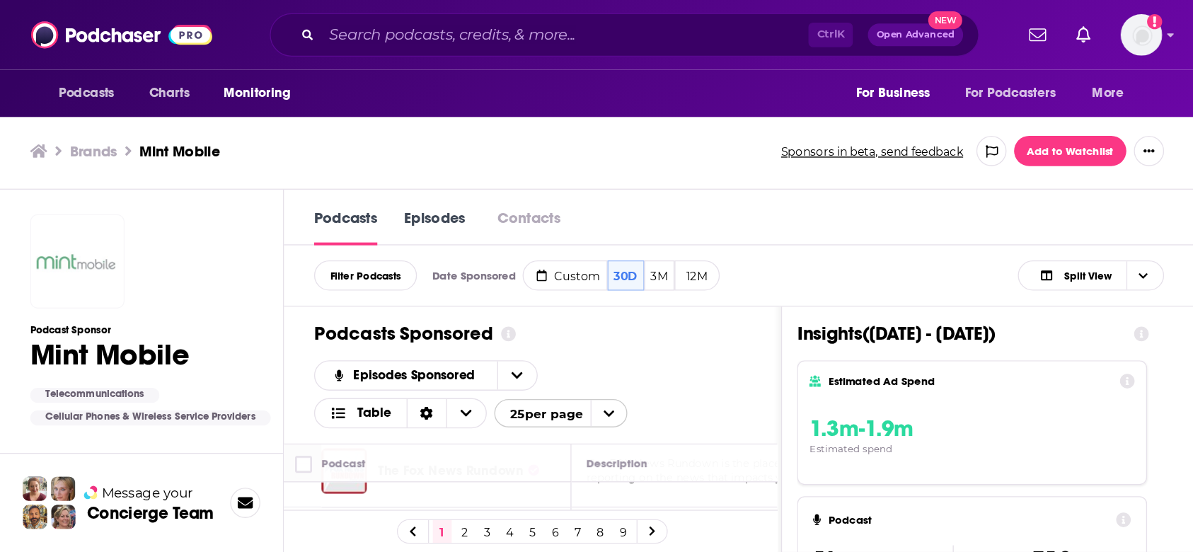
scroll to position [637, 0]
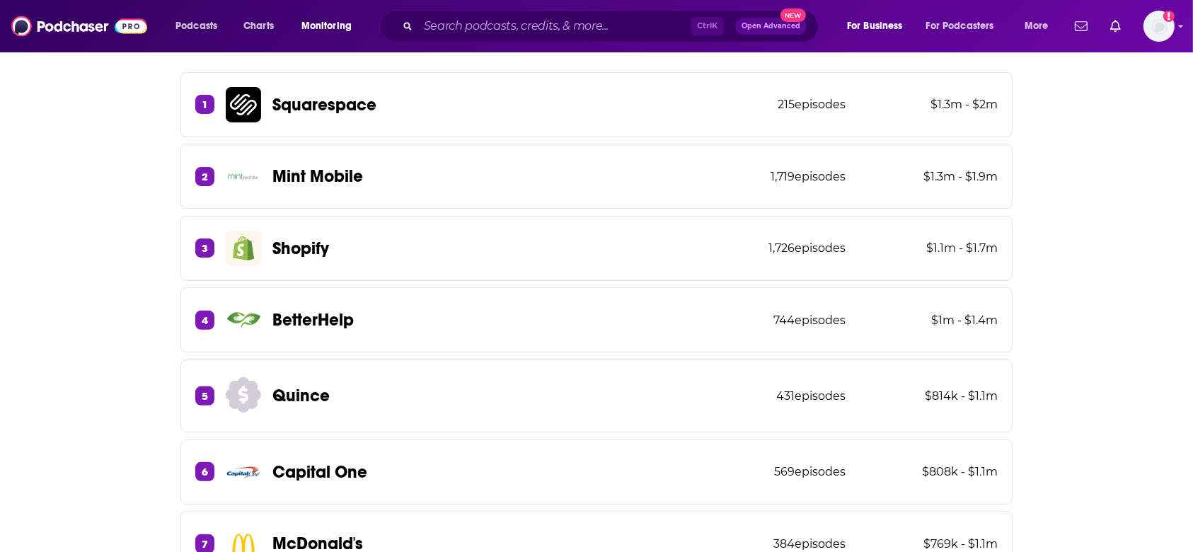
scroll to position [377, 0]
click at [312, 242] on p "Shopify" at bounding box center [300, 246] width 57 height 21
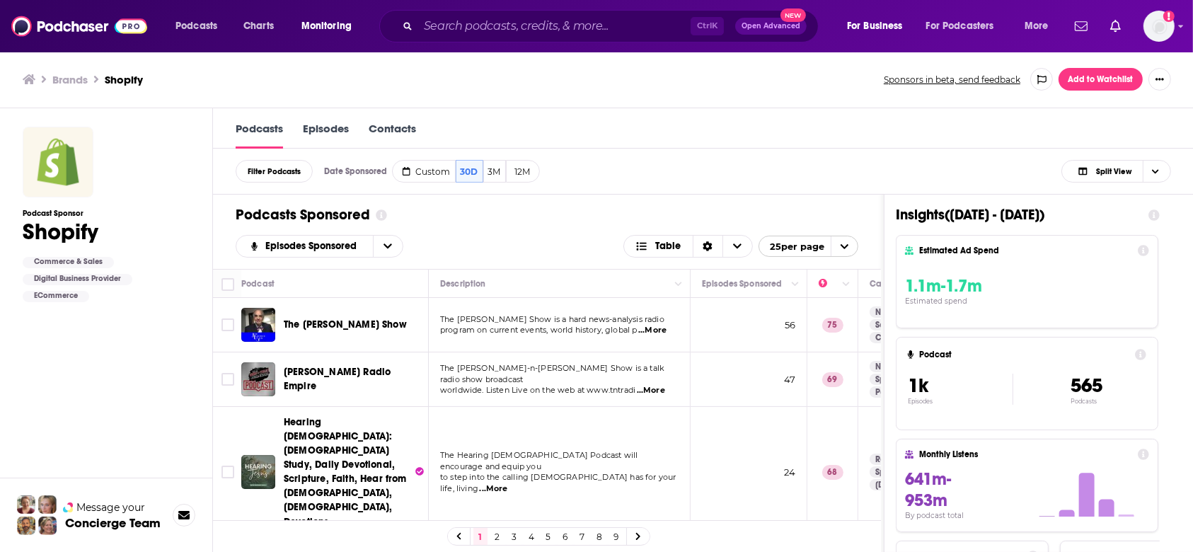
click at [416, 124] on link "Contacts" at bounding box center [392, 135] width 47 height 27
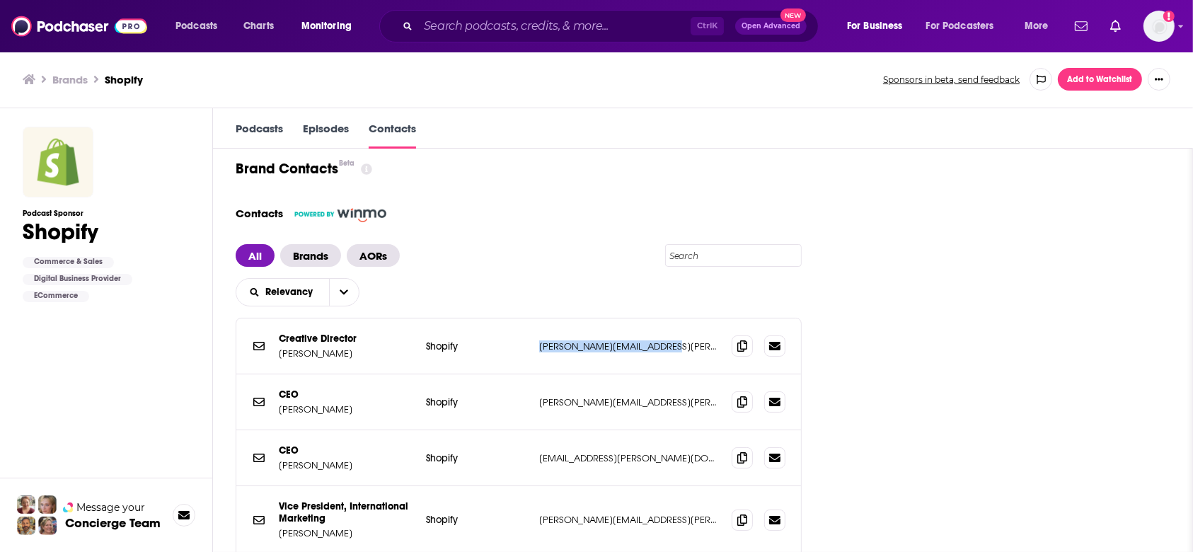
drag, startPoint x: 644, startPoint y: 343, endPoint x: 700, endPoint y: 354, distance: 56.9
click at [0, 0] on div "Creative Director Brands Stephanie Chan Shopify stephanie.chan@shopify.com step…" at bounding box center [0, 0] width 0 height 0
copy div "stephanie.chan@shopify.com"
click at [57, 76] on h3 "Brands" at bounding box center [69, 79] width 35 height 13
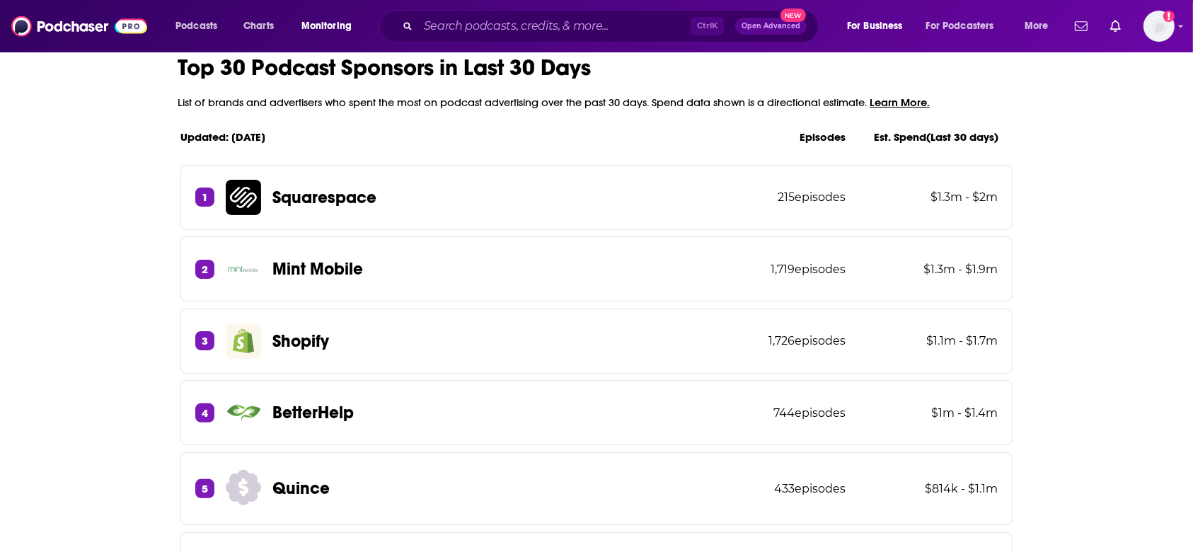
scroll to position [471, 0]
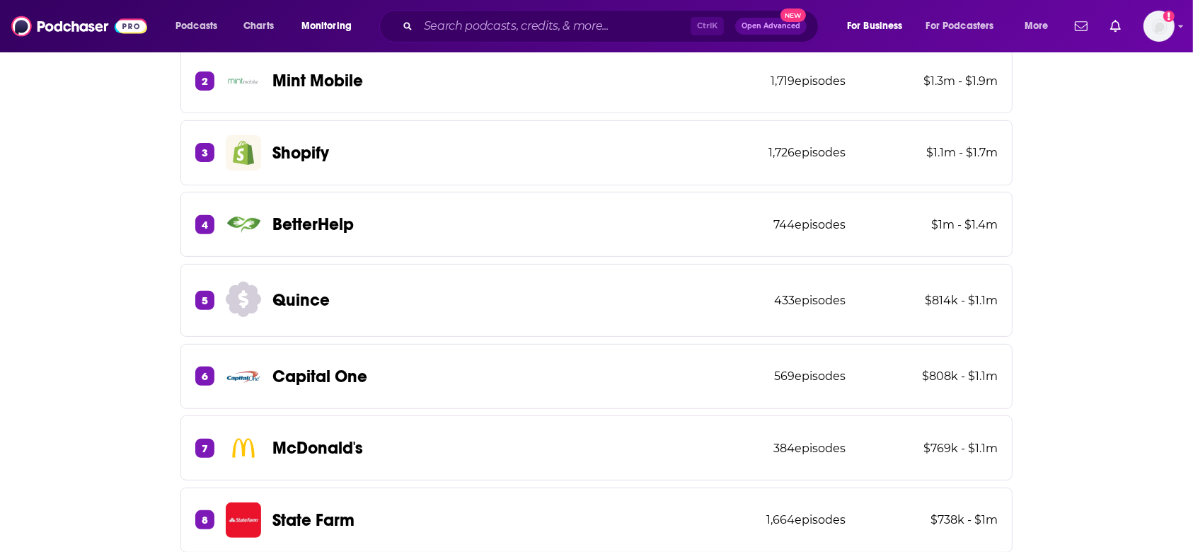
click at [376, 226] on div "4 BetterHelp 744 episodes $1m - $1.4m" at bounding box center [596, 224] width 832 height 65
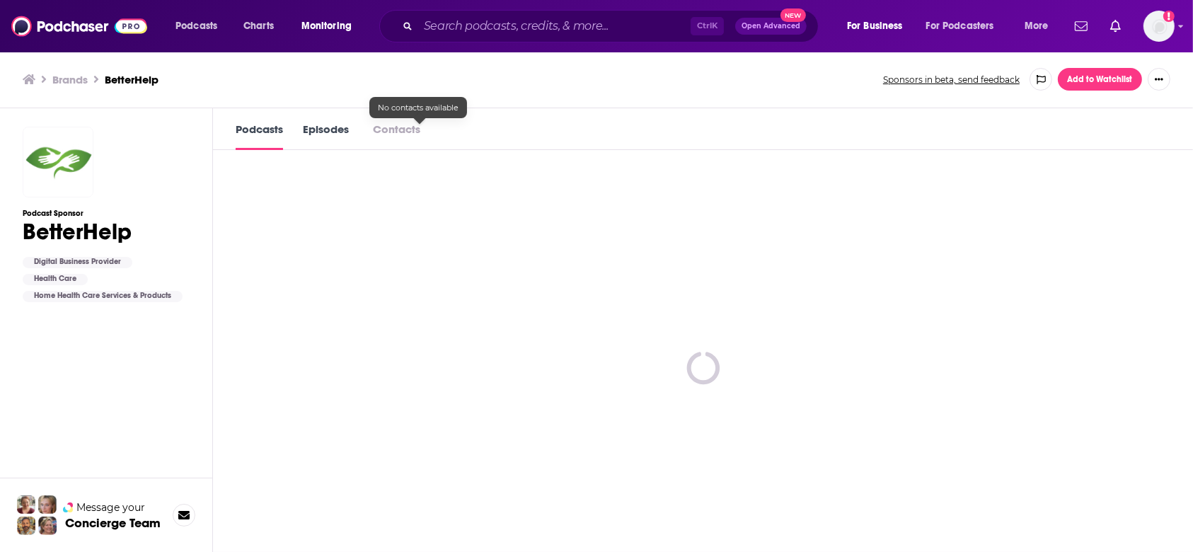
click at [420, 115] on div at bounding box center [420, 119] width 12 height 12
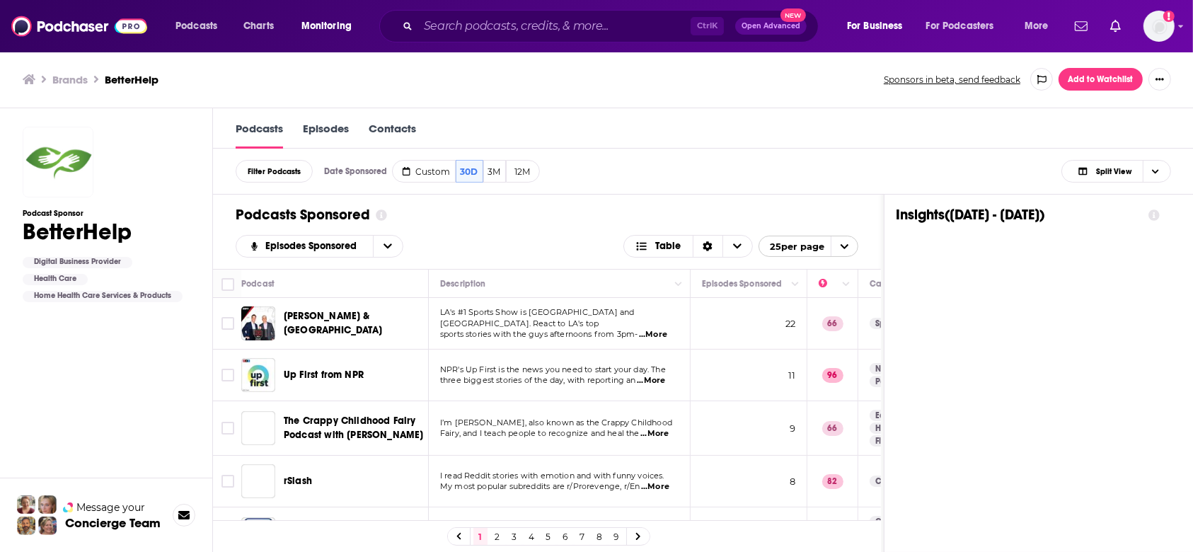
click at [415, 127] on link "Contacts" at bounding box center [392, 135] width 47 height 27
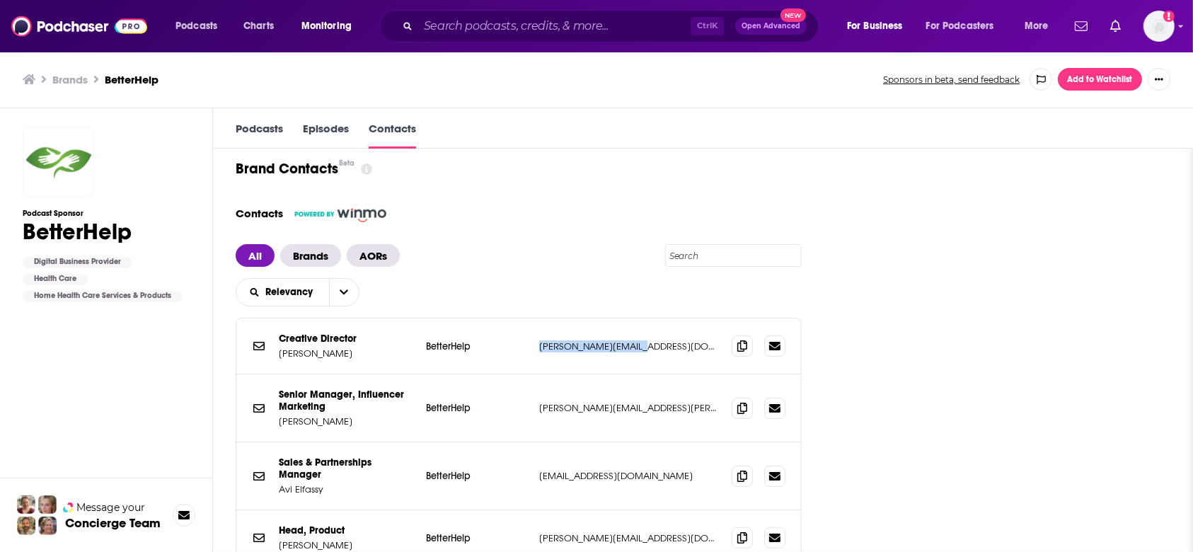
drag, startPoint x: 555, startPoint y: 347, endPoint x: 701, endPoint y: 510, distance: 219.5
click at [674, 342] on div "Creative Director Brands James Imrie BetterHelp james@betterhelp.com james@bett…" at bounding box center [518, 346] width 565 height 56
drag, startPoint x: 686, startPoint y: 413, endPoint x: 551, endPoint y: 399, distance: 135.8
click at [551, 399] on div "Senior Manager, Influencer Marketing Brands Justin Lee BetterHelp justin.lee@be…" at bounding box center [518, 408] width 565 height 68
copy div "justin.lee@betterhelp.com"
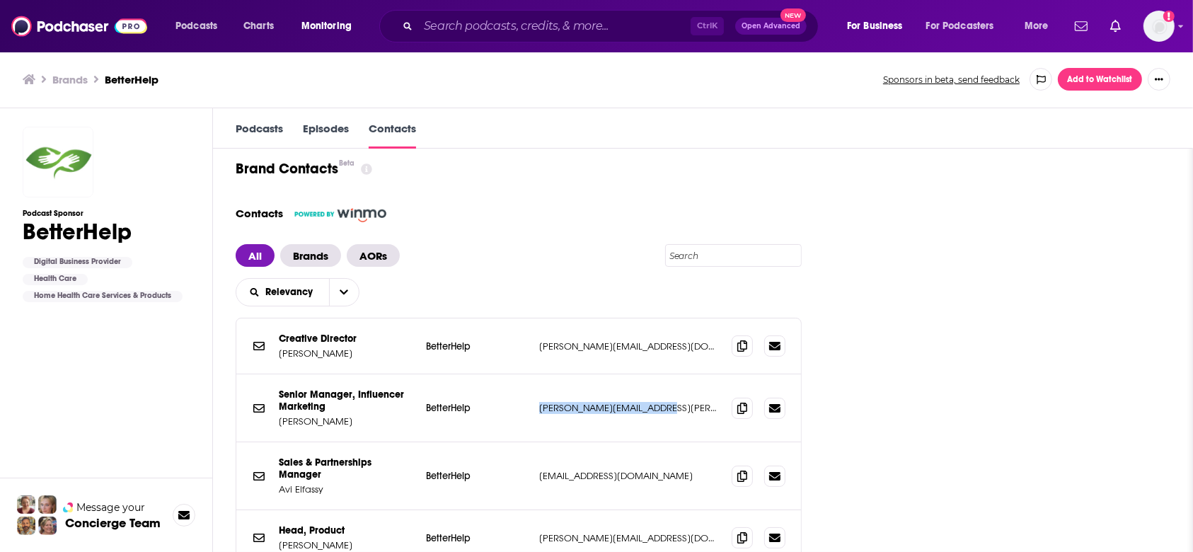
click at [83, 83] on h3 "Brands" at bounding box center [69, 79] width 35 height 13
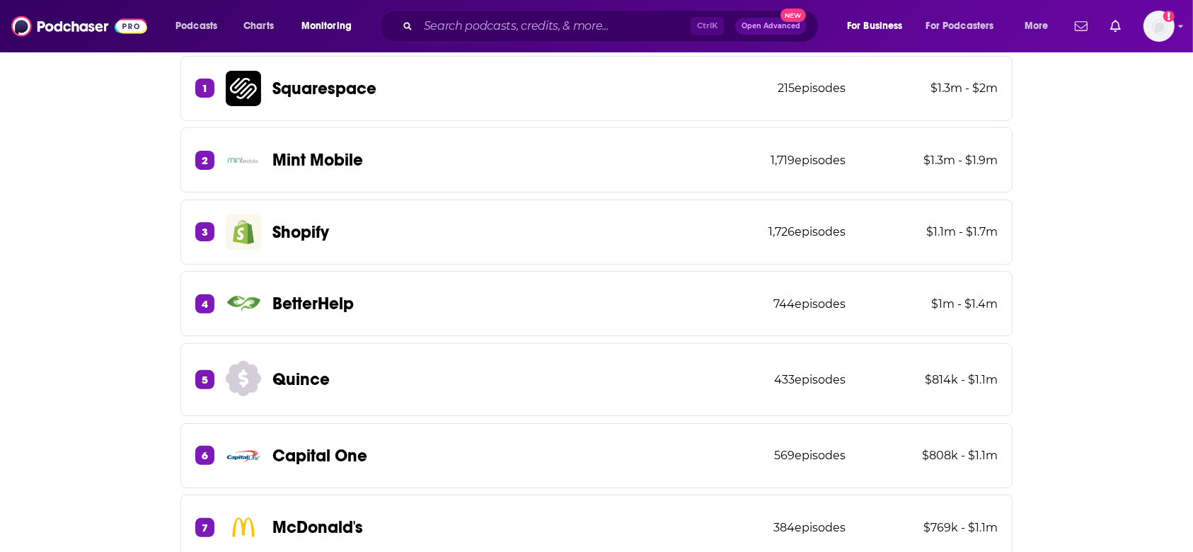
scroll to position [471, 0]
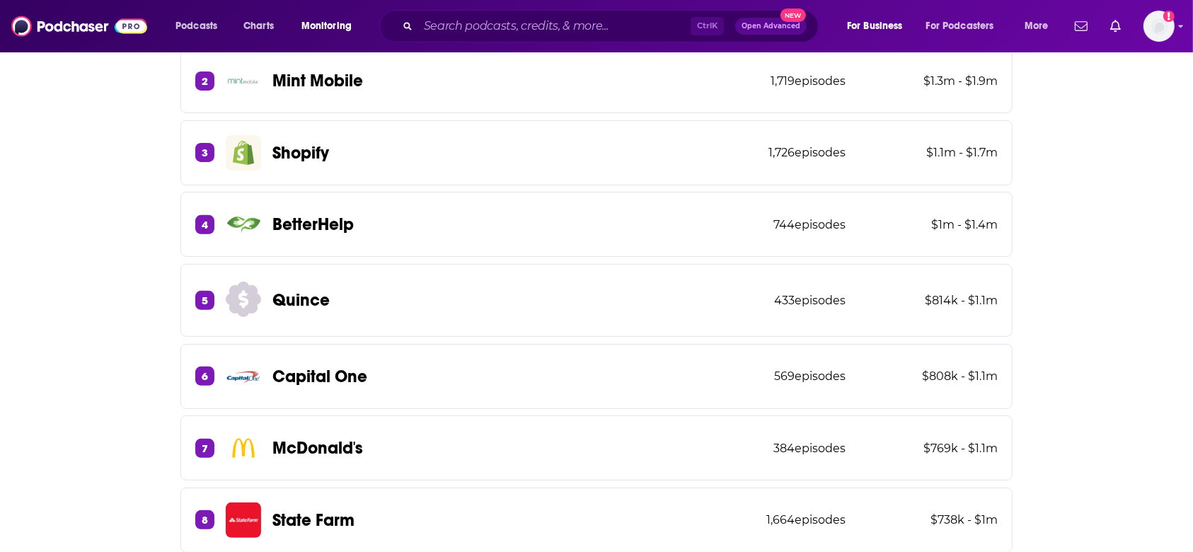
click at [320, 374] on p "Capital One" at bounding box center [319, 376] width 95 height 21
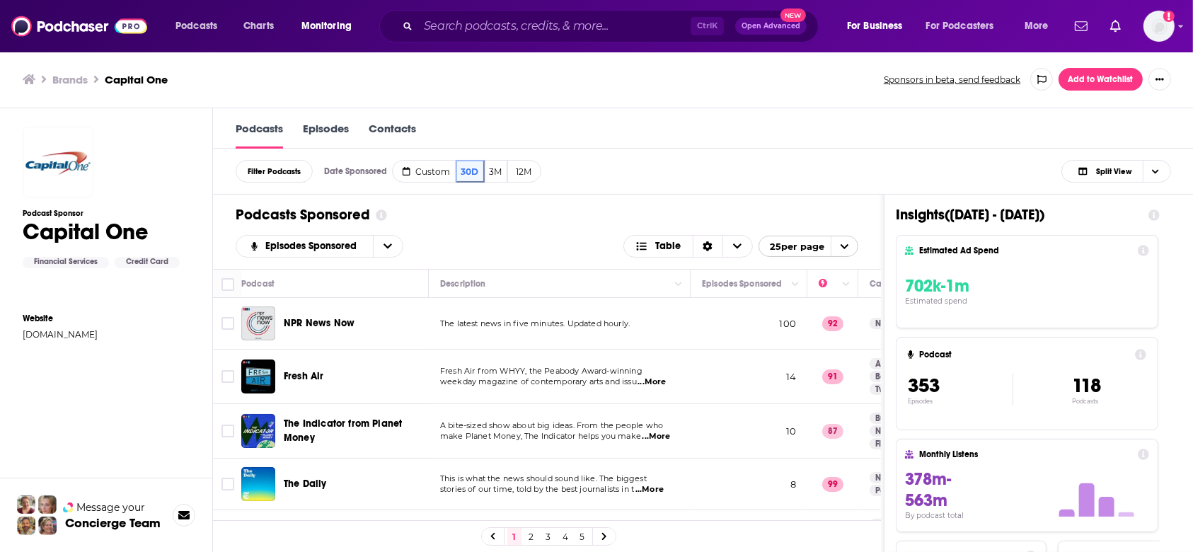
scroll to position [566, 0]
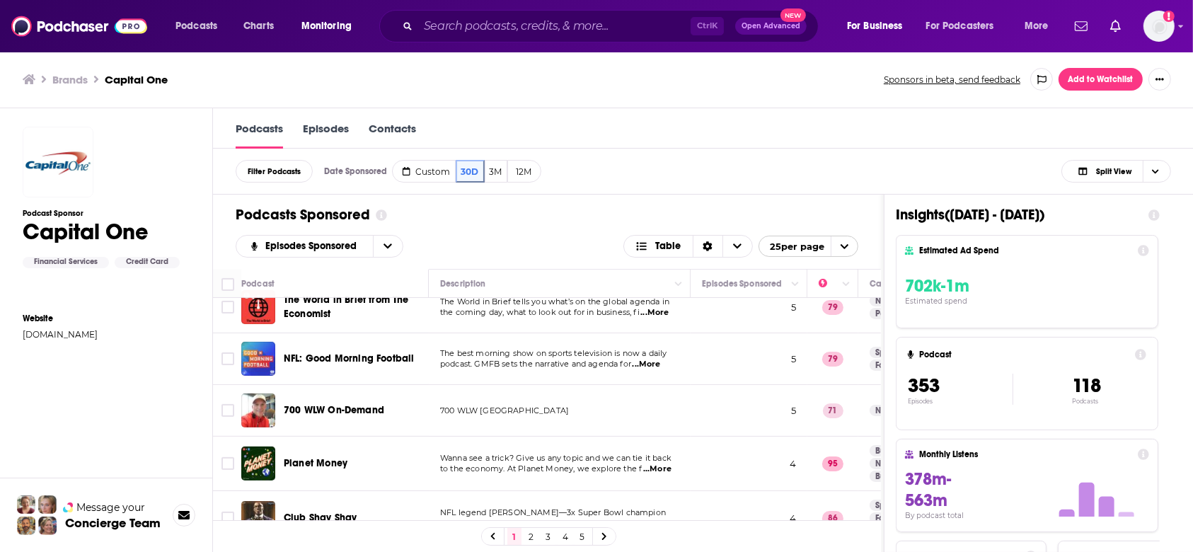
click at [55, 79] on h3 "Brands" at bounding box center [69, 79] width 35 height 13
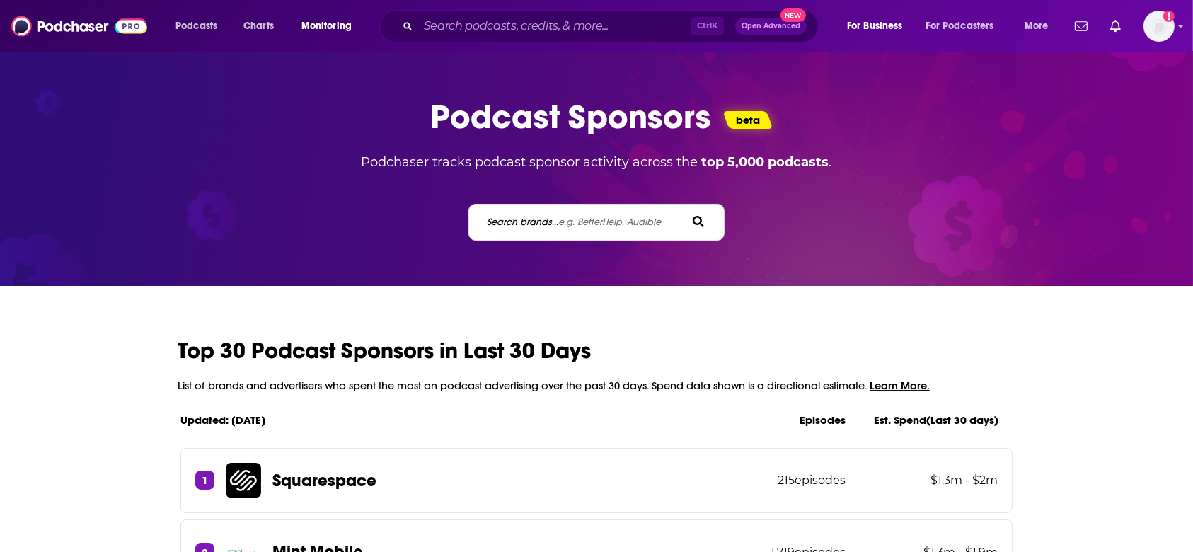
click at [538, 222] on label "Search brands... e.g. BetterHelp, Audible" at bounding box center [575, 222] width 174 height 12
click at [538, 222] on input "Search brands... e.g. BetterHelp, Audible" at bounding box center [549, 221] width 127 height 15
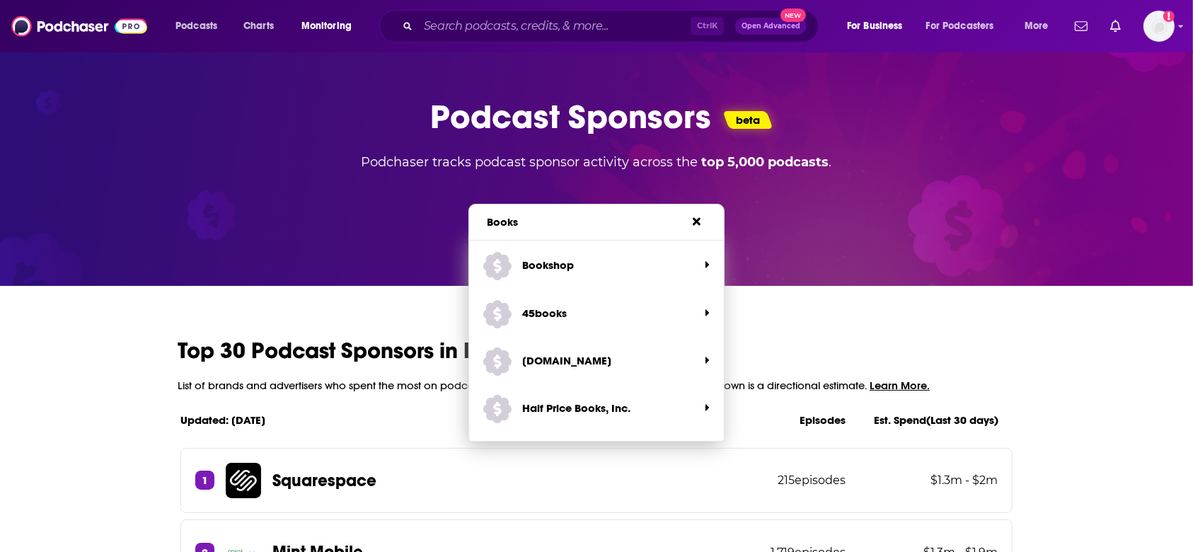
type input "Books"
click at [621, 277] on span "Bookshop" at bounding box center [591, 265] width 216 height 38
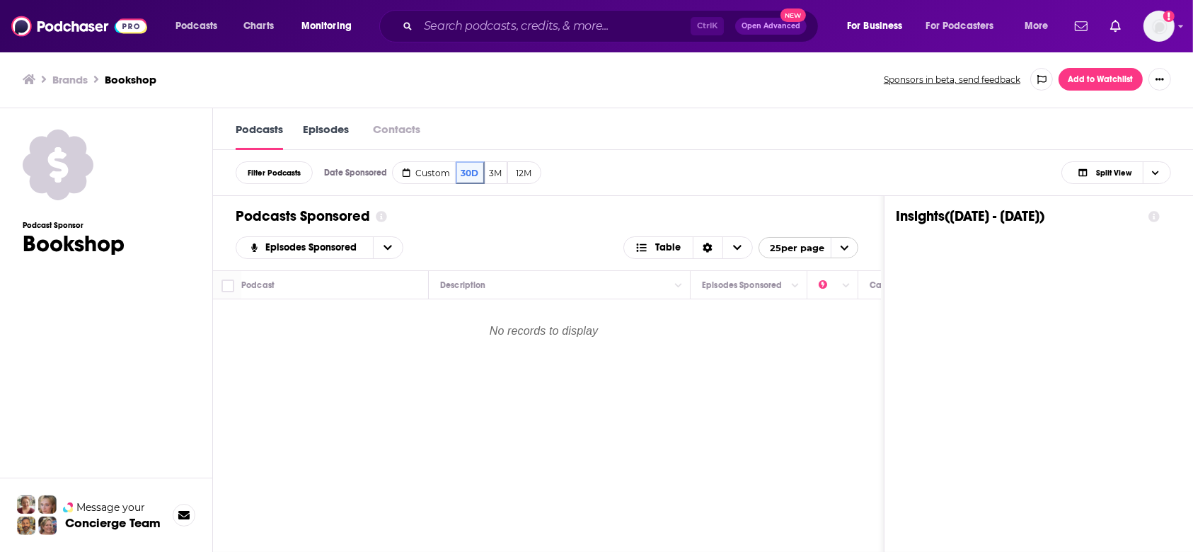
click at [71, 83] on h3 "Brands" at bounding box center [69, 79] width 35 height 13
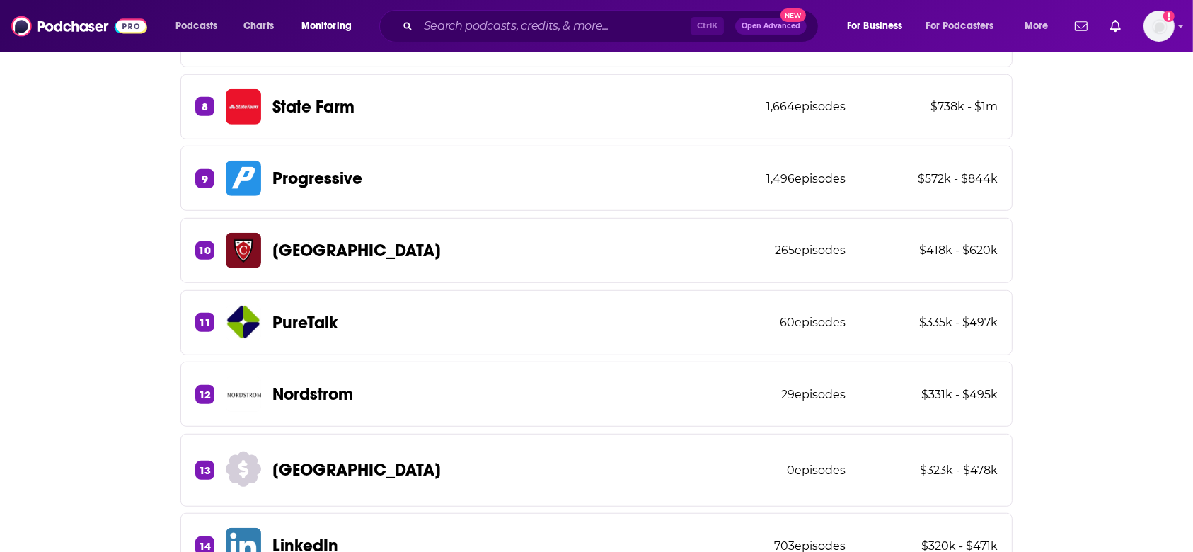
scroll to position [1037, 0]
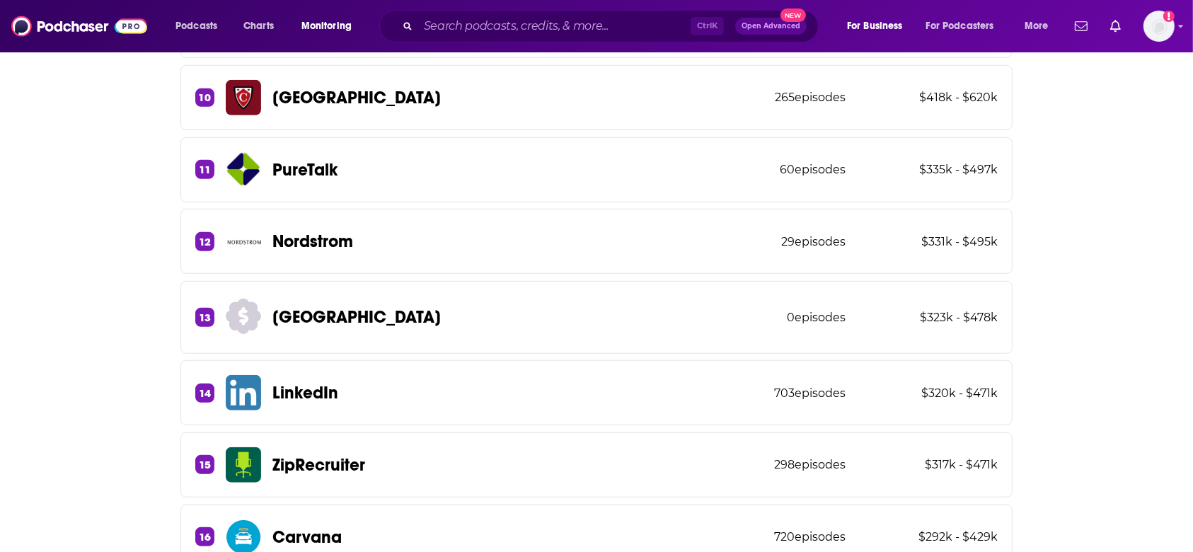
click at [304, 238] on p "Nordstrom" at bounding box center [312, 241] width 81 height 21
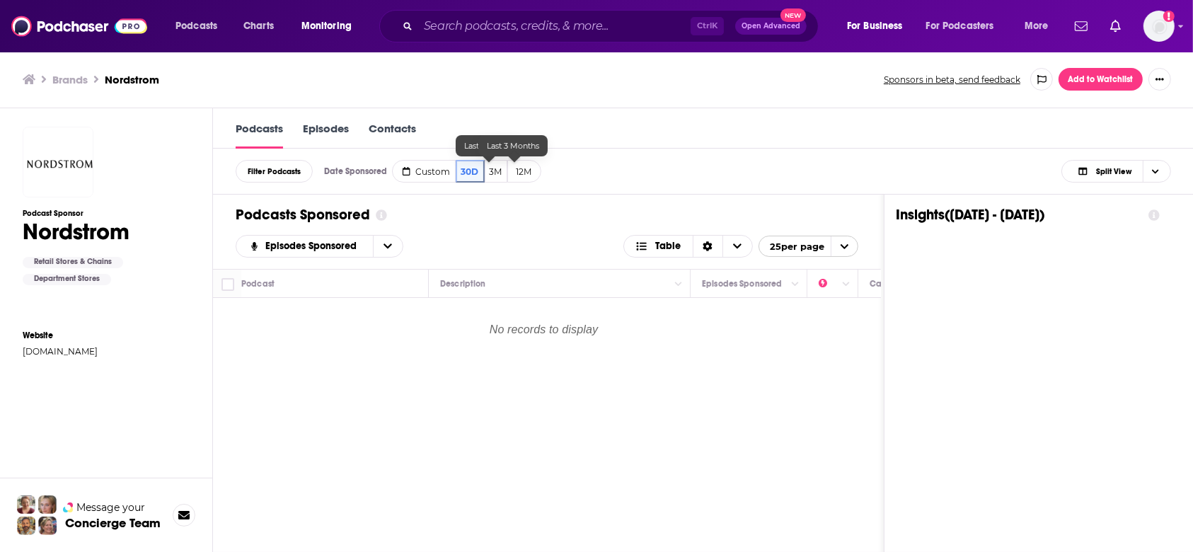
click at [507, 172] on button "3M" at bounding box center [496, 171] width 23 height 23
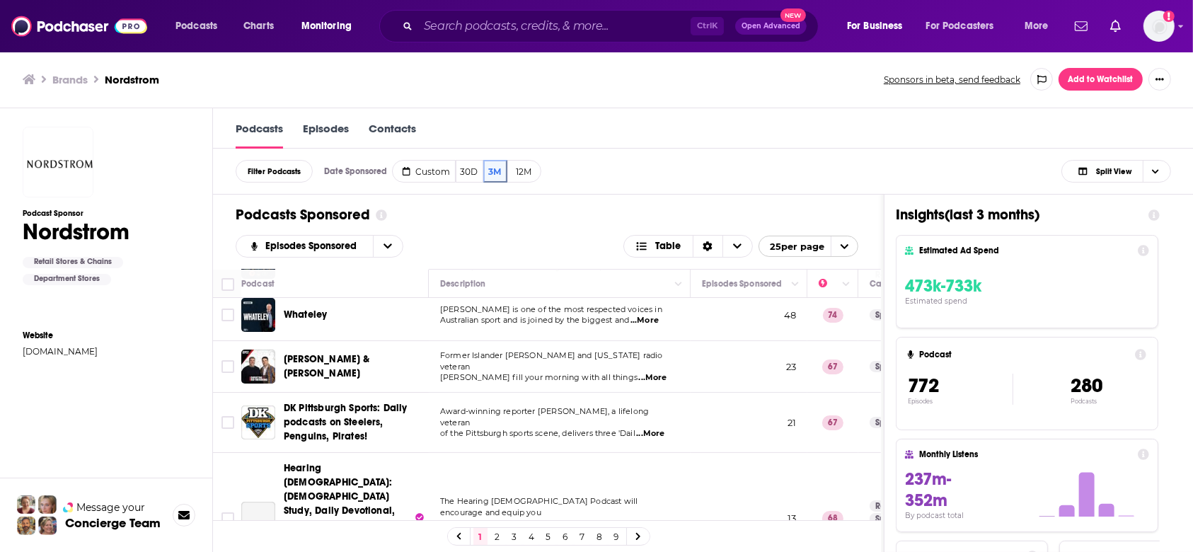
scroll to position [754, 0]
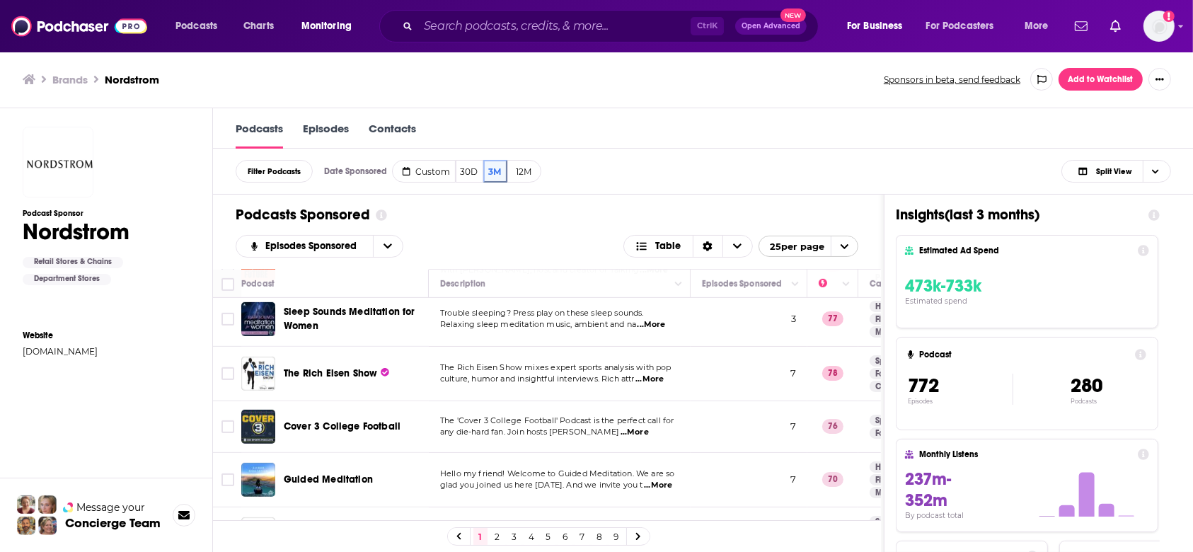
click at [413, 132] on link "Contacts" at bounding box center [392, 135] width 47 height 27
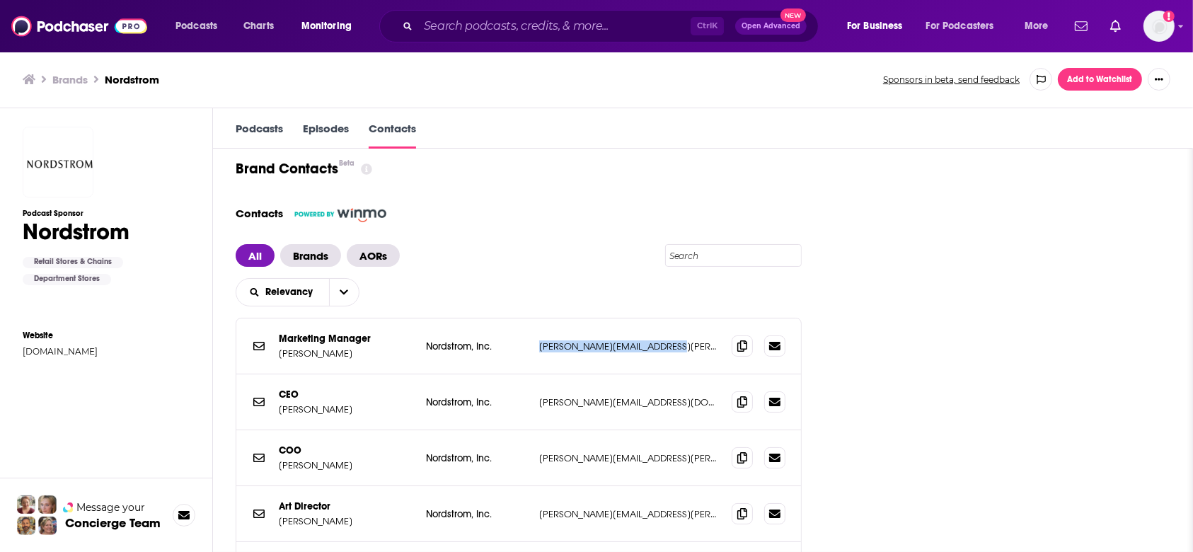
drag, startPoint x: 554, startPoint y: 348, endPoint x: 702, endPoint y: 354, distance: 148.0
click at [702, 354] on div "Marketing Manager Brands Amanda Fuquay Nordstrom, Inc. amanda.fuquay@nordstrom.…" at bounding box center [518, 346] width 565 height 56
copy div "amanda.fuquay@nordstrom.com"
click at [74, 79] on h3 "Brands" at bounding box center [69, 79] width 35 height 13
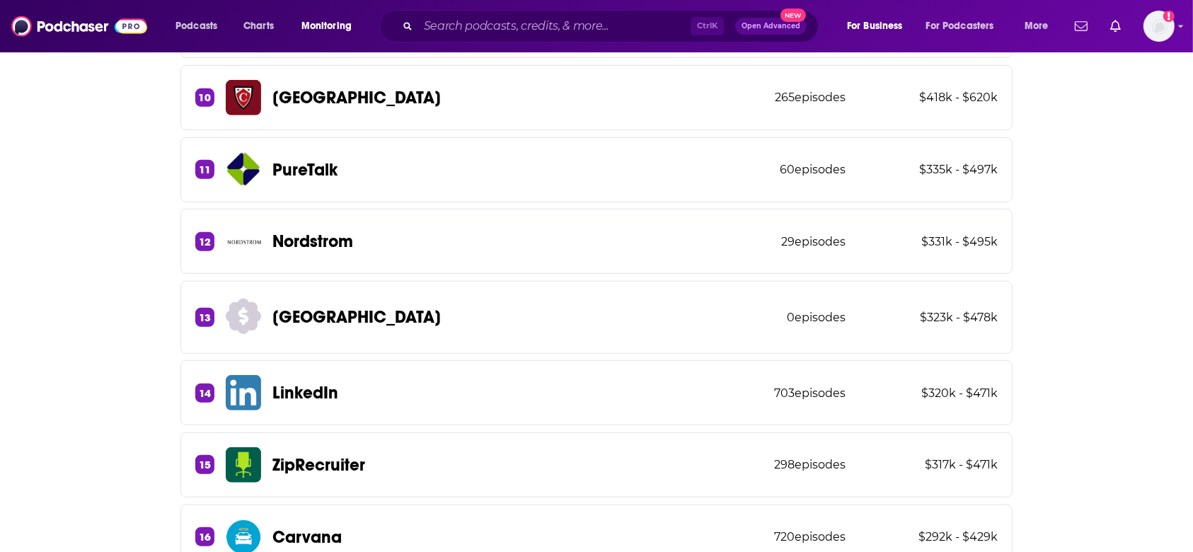
scroll to position [1132, 0]
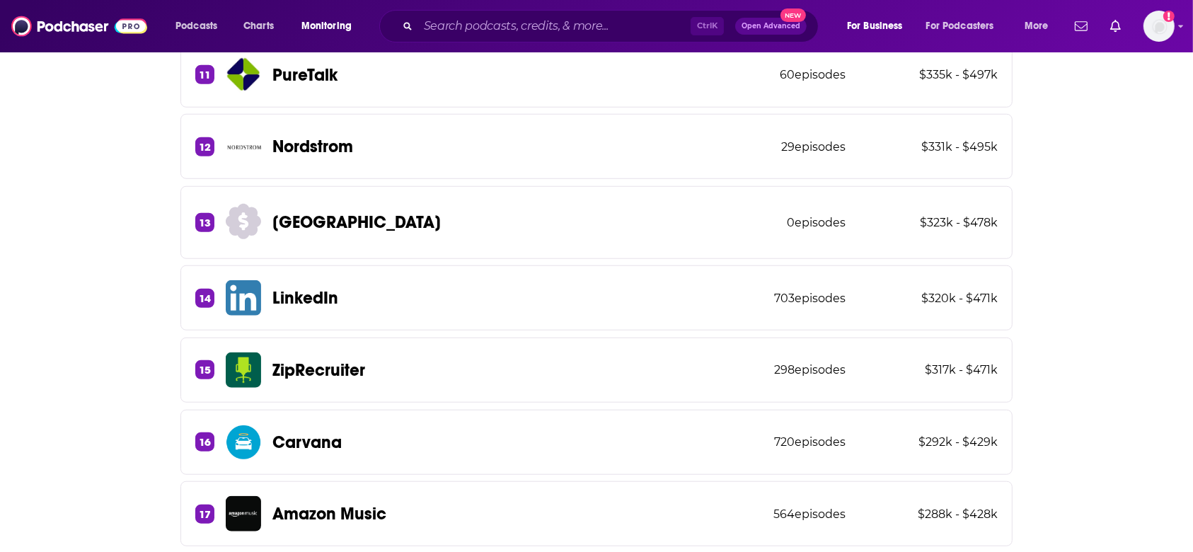
click at [454, 295] on div "14 LinkedIn 703 episodes $320k - $471k" at bounding box center [596, 297] width 832 height 65
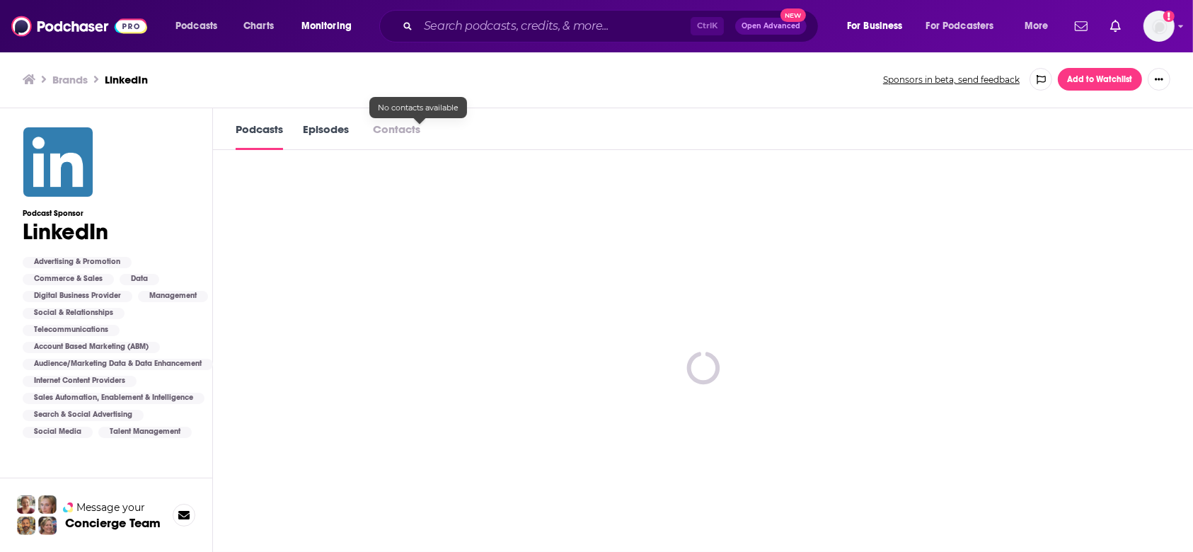
click at [425, 125] on button "Contacts" at bounding box center [397, 129] width 56 height 15
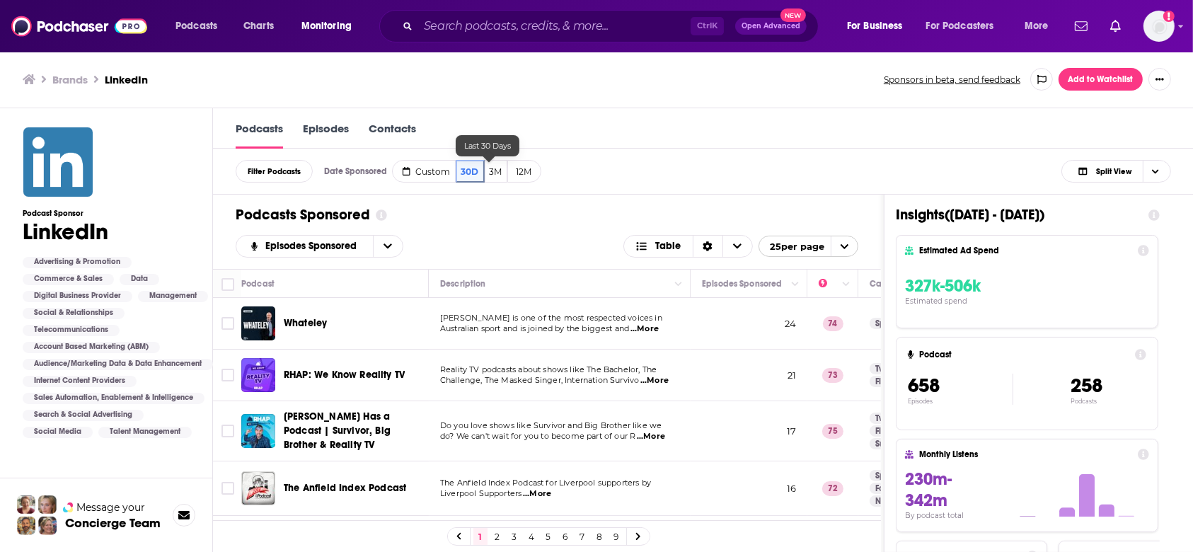
click at [416, 131] on link "Contacts" at bounding box center [392, 135] width 47 height 27
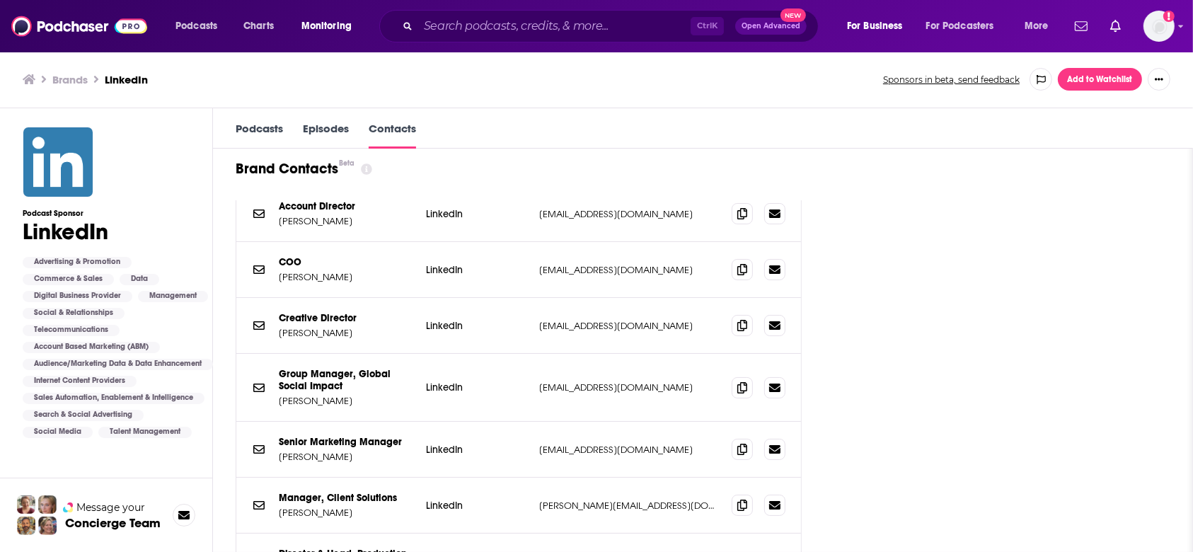
scroll to position [283, 0]
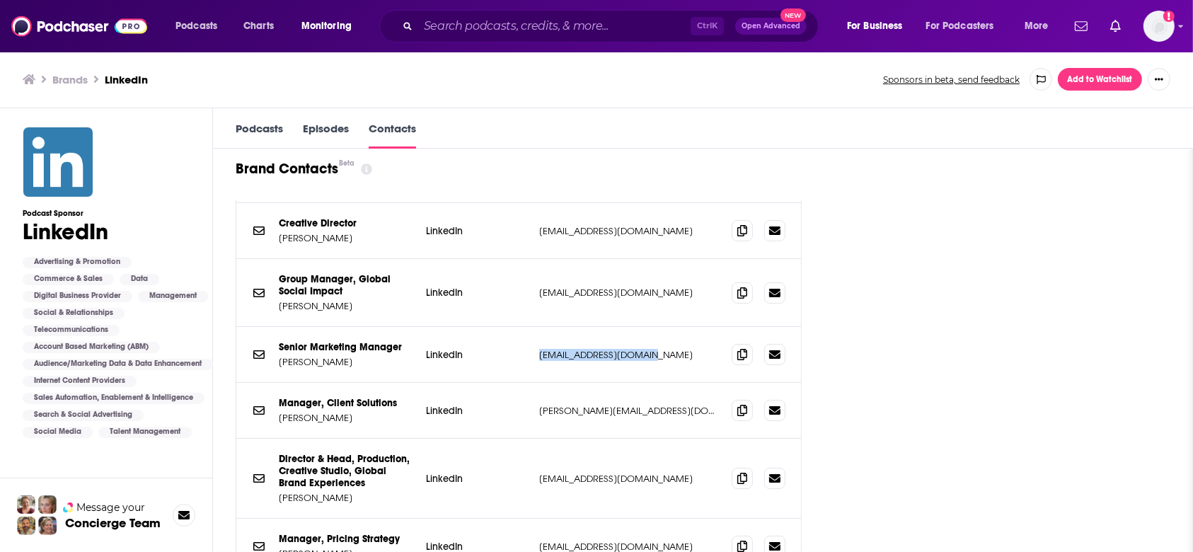
drag, startPoint x: 556, startPoint y: 347, endPoint x: 675, endPoint y: 346, distance: 118.9
click at [675, 346] on div "Senior Marketing Manager Brands Alyssa Hennessy LinkedIn ahennessy@linkedin.com…" at bounding box center [518, 355] width 565 height 56
copy p "ahennessy@linkedin.com"
click at [51, 86] on ul "Brands LinkedIn" at bounding box center [445, 79] width 845 height 13
click at [59, 82] on h3 "Brands" at bounding box center [69, 79] width 35 height 13
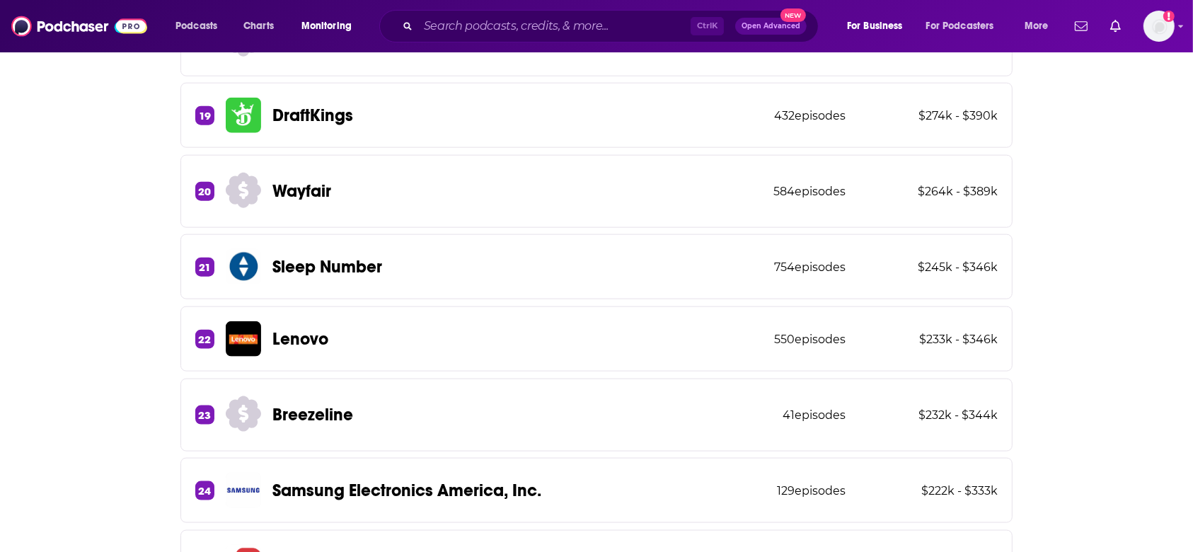
scroll to position [1698, 0]
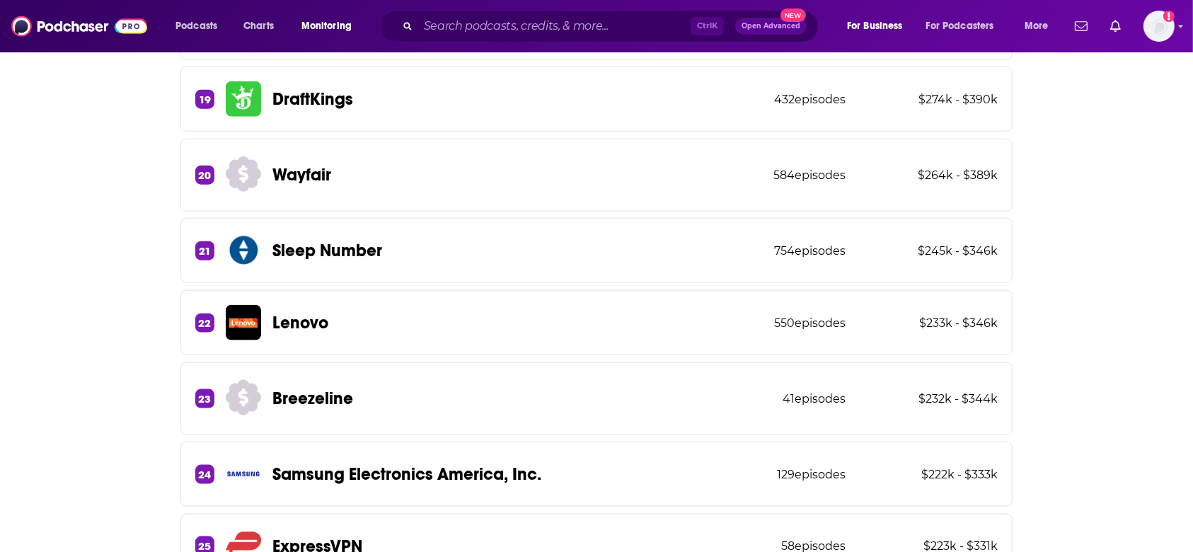
click at [333, 170] on span "Wayfair" at bounding box center [284, 175] width 117 height 43
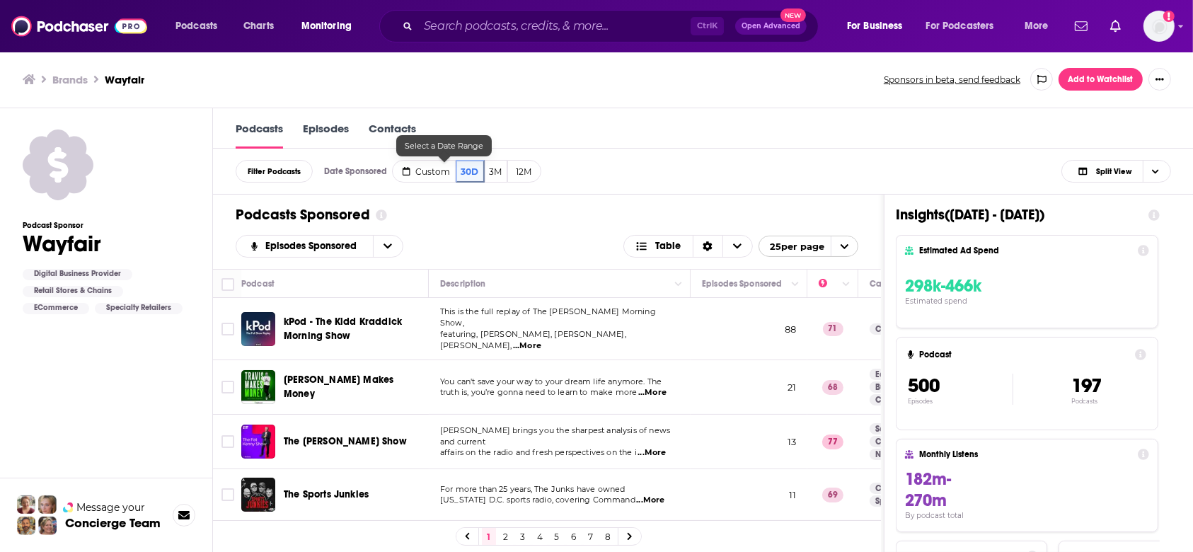
drag, startPoint x: 447, startPoint y: 162, endPoint x: 436, endPoint y: 136, distance: 28.5
click at [416, 136] on link "Contacts" at bounding box center [392, 135] width 47 height 27
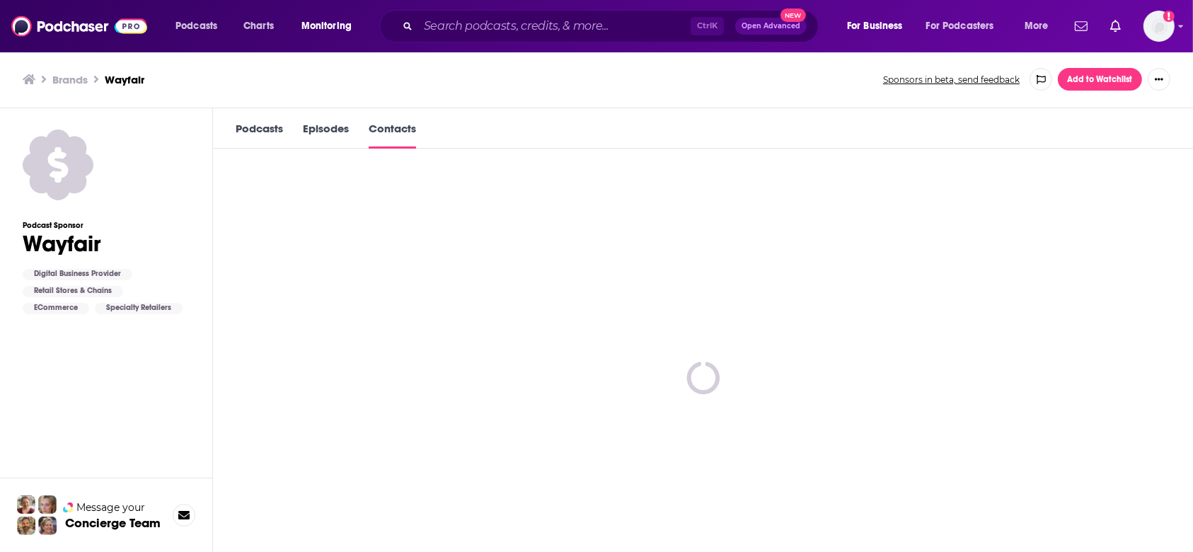
click at [416, 123] on link "Contacts" at bounding box center [392, 135] width 47 height 27
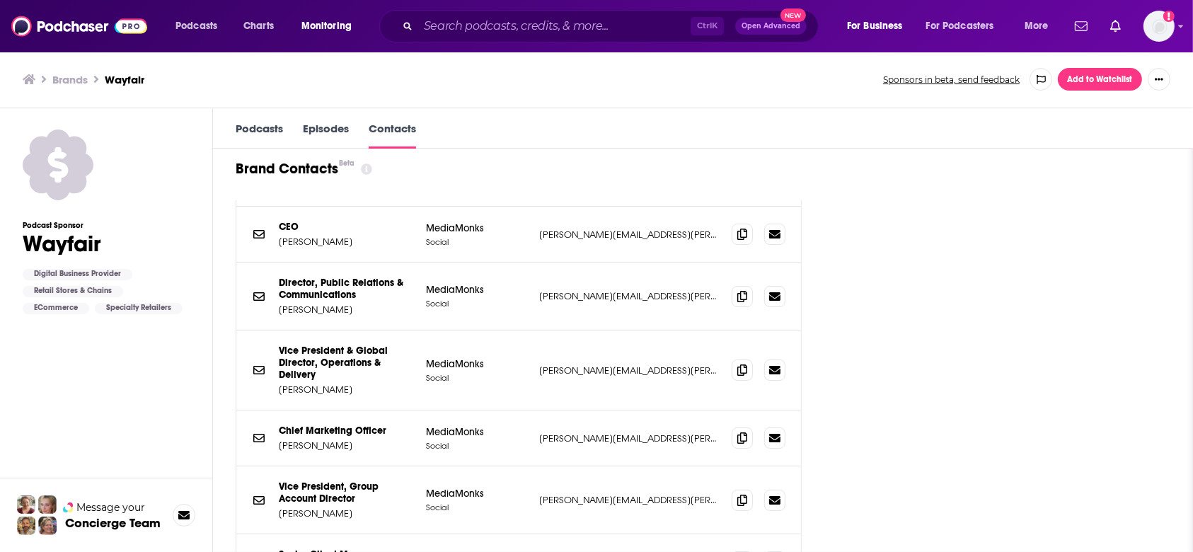
scroll to position [471, 0]
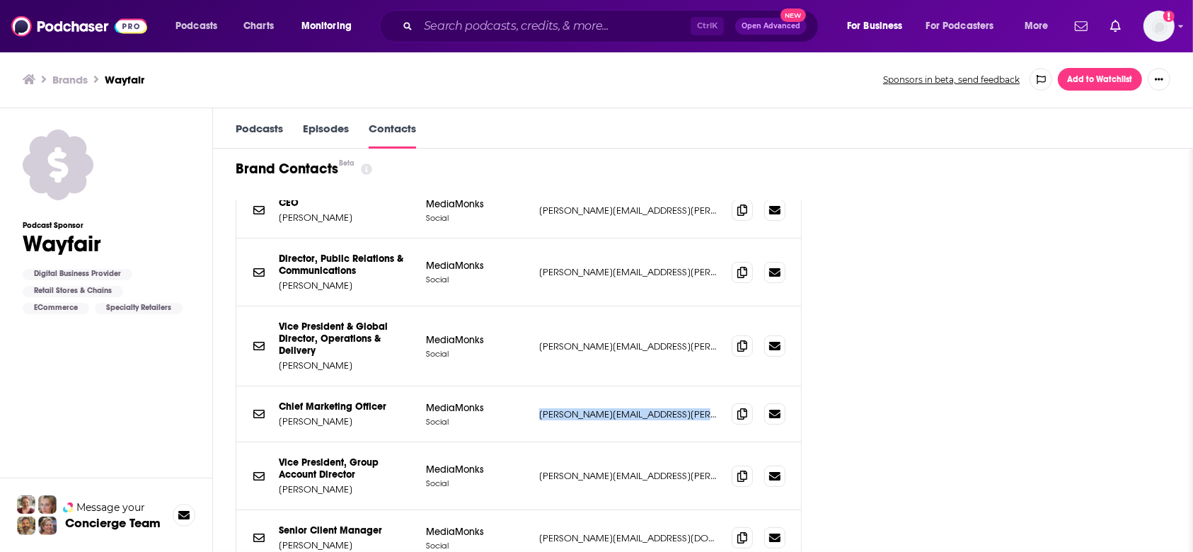
drag, startPoint x: 555, startPoint y: 407, endPoint x: 753, endPoint y: 417, distance: 198.4
click at [753, 417] on div "Chief Marketing Officer AOR Kate Richling MediaMonks Social kate.richling@media…" at bounding box center [518, 414] width 565 height 56
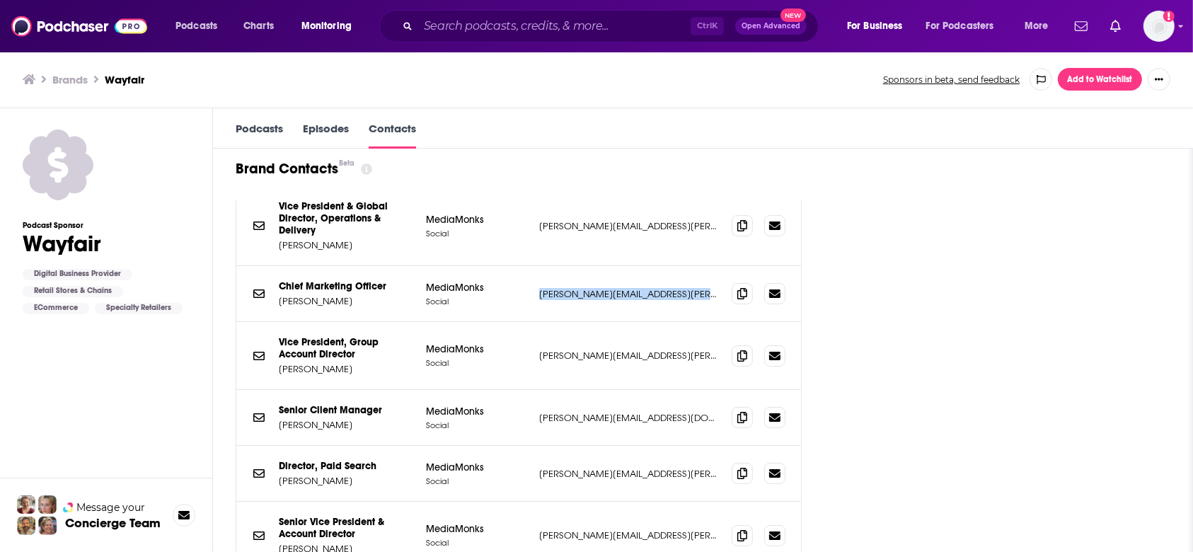
scroll to position [660, 0]
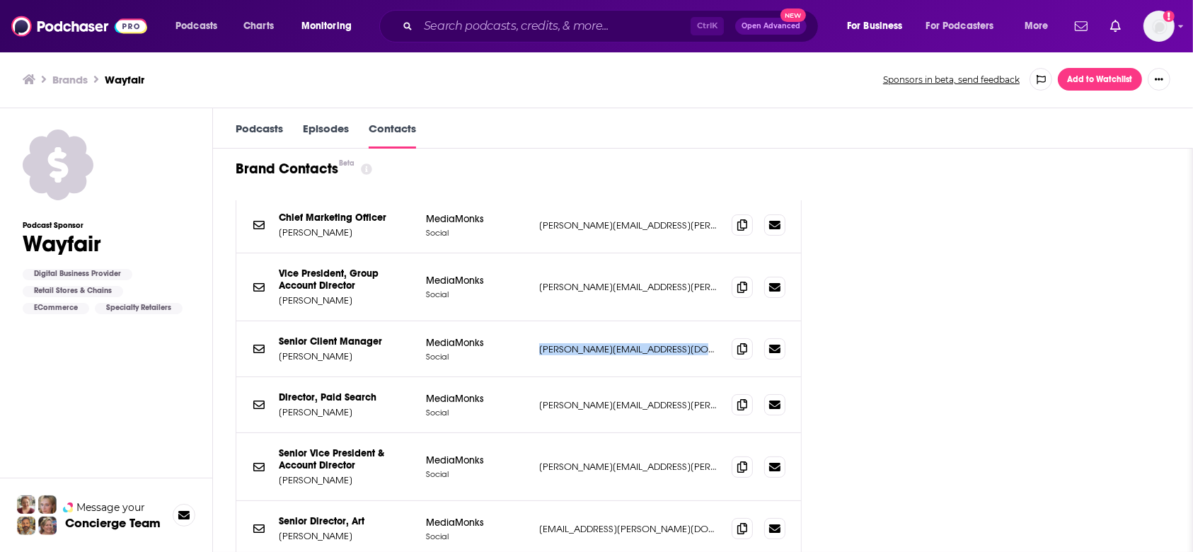
drag, startPoint x: 562, startPoint y: 335, endPoint x: 714, endPoint y: 342, distance: 152.3
click at [714, 342] on div "Senior Client Manager AOR Gabriella Ramirez MediaMonks Social gabriella.ramirez…" at bounding box center [518, 349] width 565 height 56
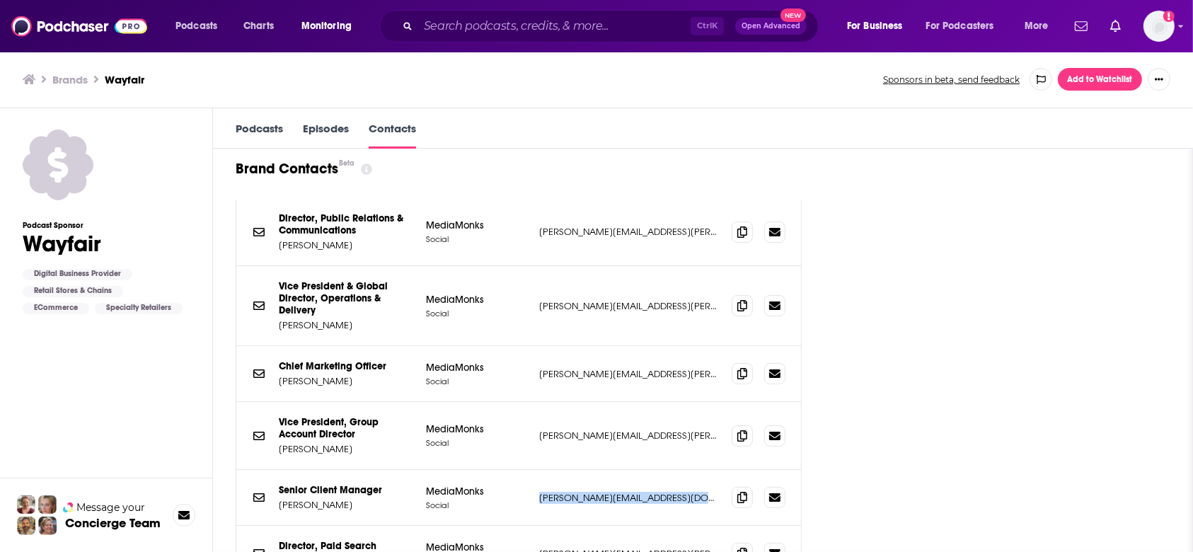
scroll to position [471, 0]
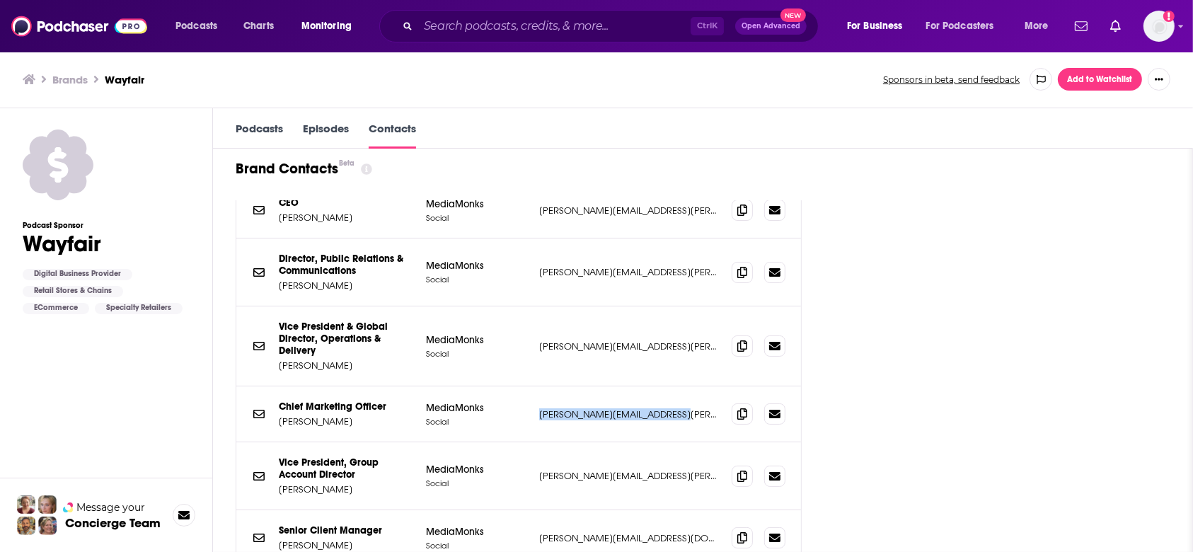
drag, startPoint x: 582, startPoint y: 402, endPoint x: 715, endPoint y: 407, distance: 133.1
click at [715, 407] on div "Chief Marketing Officer AOR Kate Richling MediaMonks Social kate.richling@media…" at bounding box center [518, 414] width 565 height 56
copy p "kate.richling@mediamonks.com"
click at [80, 86] on div "Brands Wayfair Sponsors in beta, send feedback Add to Watchlist" at bounding box center [597, 79] width 1148 height 23
click at [57, 74] on h3 "Brands" at bounding box center [69, 79] width 35 height 13
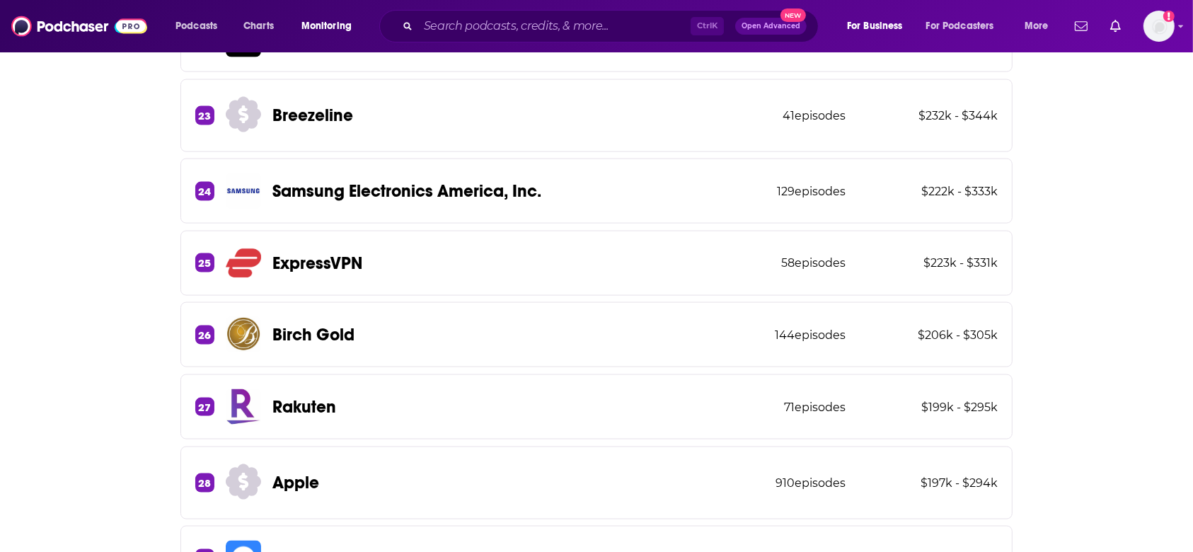
scroll to position [1792, 0]
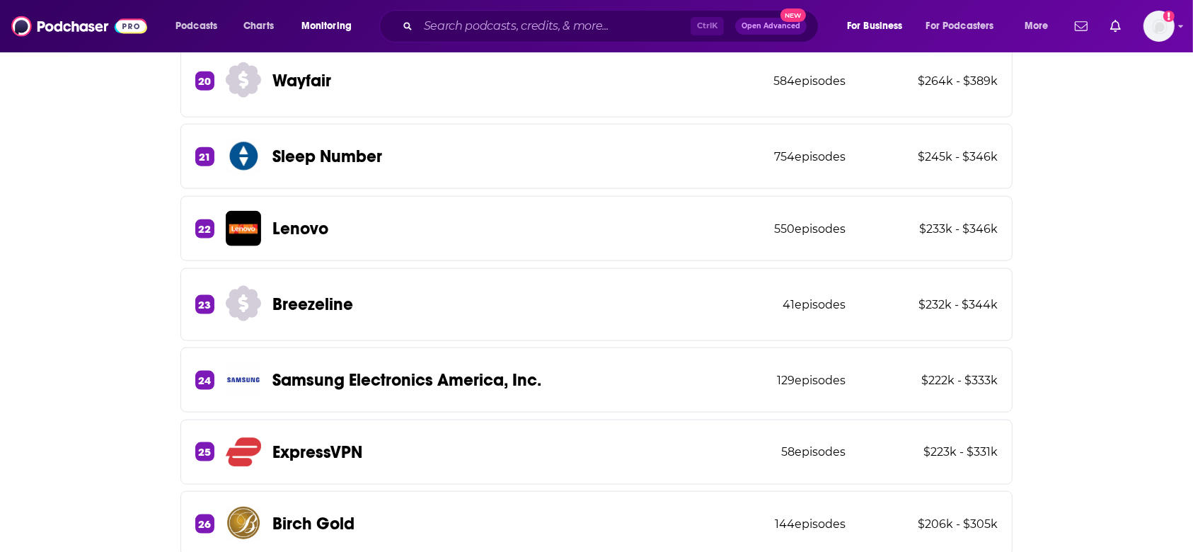
click at [369, 229] on div "22 Lenovo 550 episodes $233k - $346k" at bounding box center [596, 228] width 832 height 65
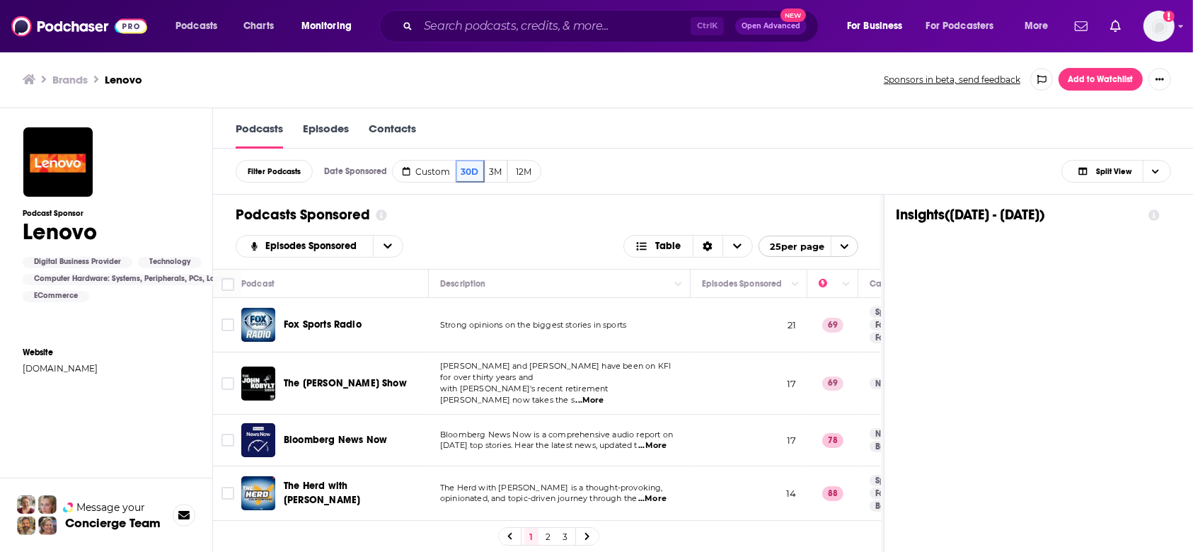
click at [416, 136] on link "Contacts" at bounding box center [392, 135] width 47 height 27
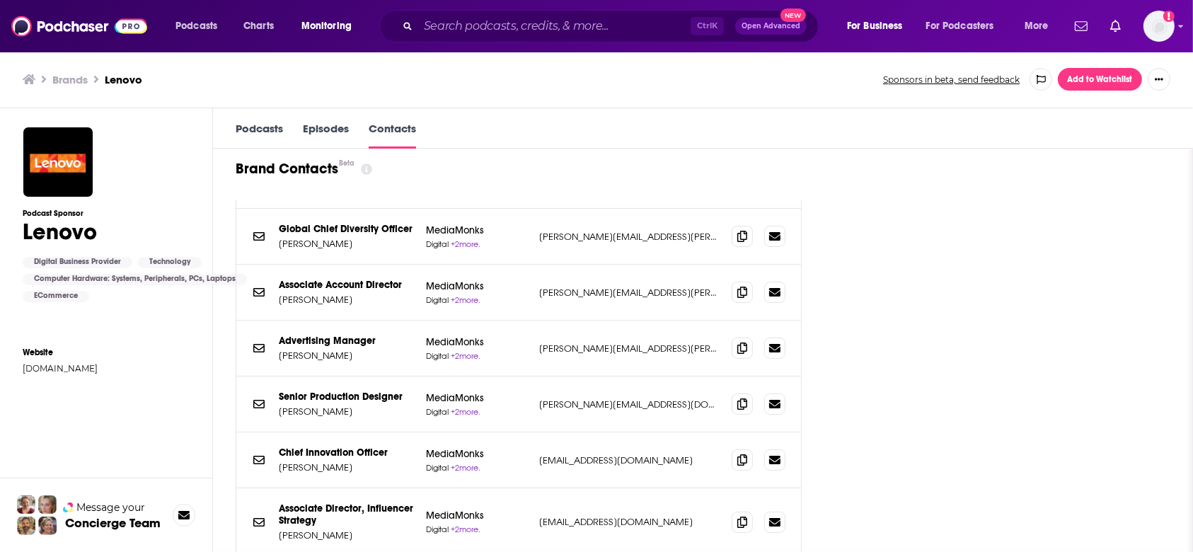
scroll to position [471, 0]
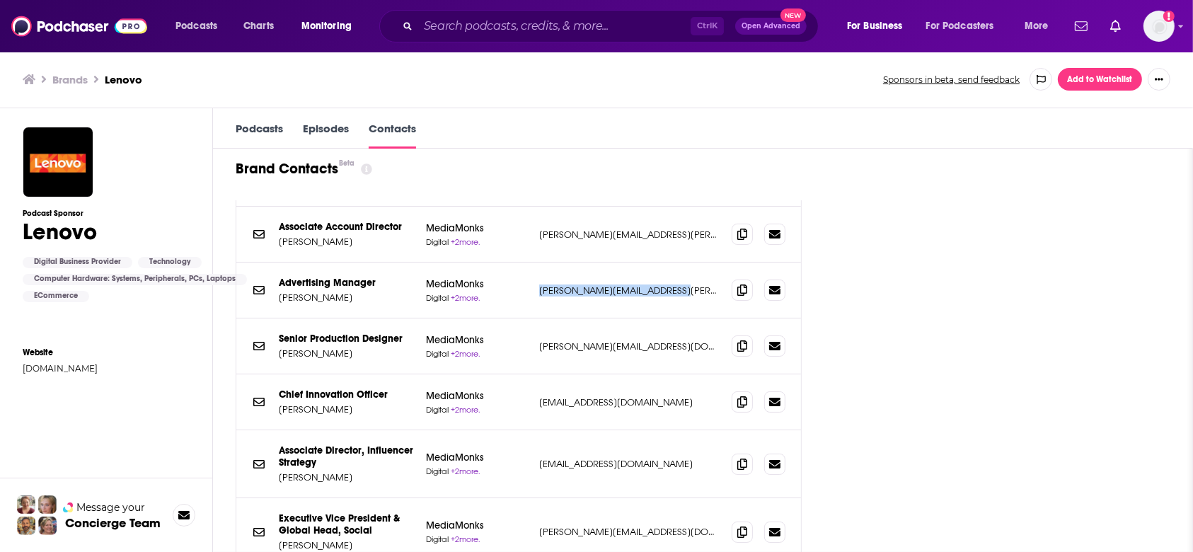
drag, startPoint x: 560, startPoint y: 284, endPoint x: 710, endPoint y: 292, distance: 149.5
click at [710, 292] on div "Advertising Manager AOR Mckay Elliott MediaMonks Digital + 2 more. mckay.elliot…" at bounding box center [518, 291] width 565 height 56
copy p "mckay.elliott@mediamonks.com"
click at [74, 71] on div "Brands Lenovo Sponsors in beta, send feedback Add to Watchlist" at bounding box center [597, 79] width 1148 height 23
click at [75, 79] on h3 "Brands" at bounding box center [69, 79] width 35 height 13
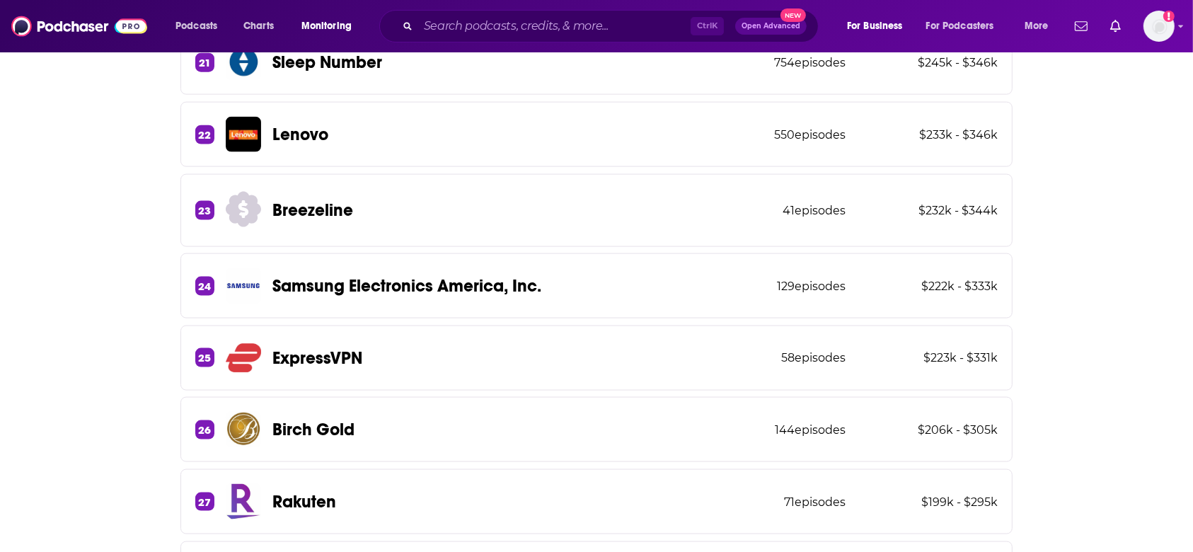
scroll to position [2358, 0]
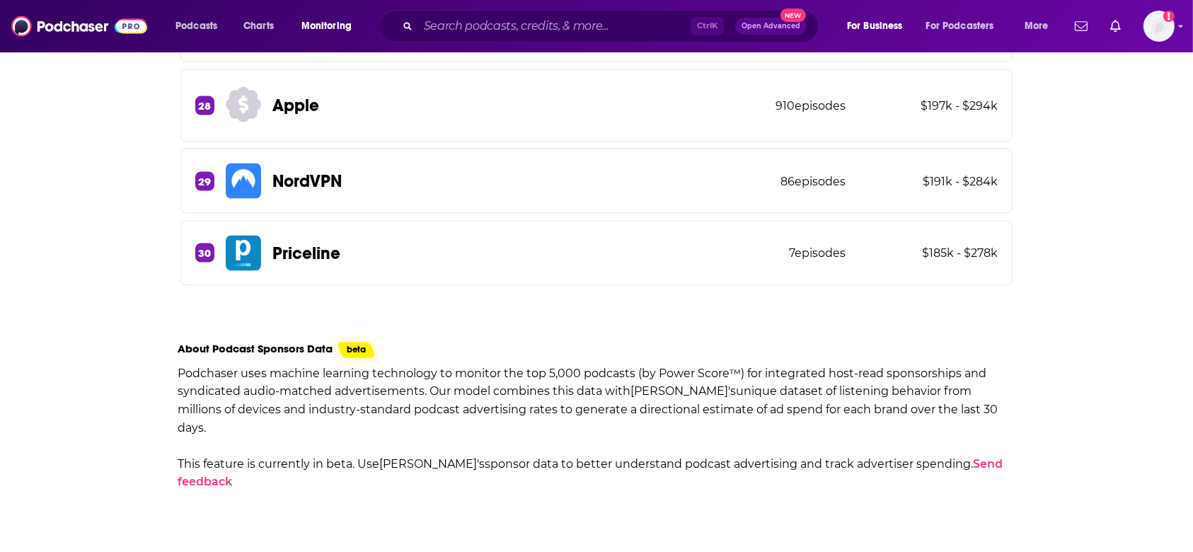
click at [353, 168] on div "29 NordVPN 86 episodes $191k - $284k" at bounding box center [596, 181] width 832 height 65
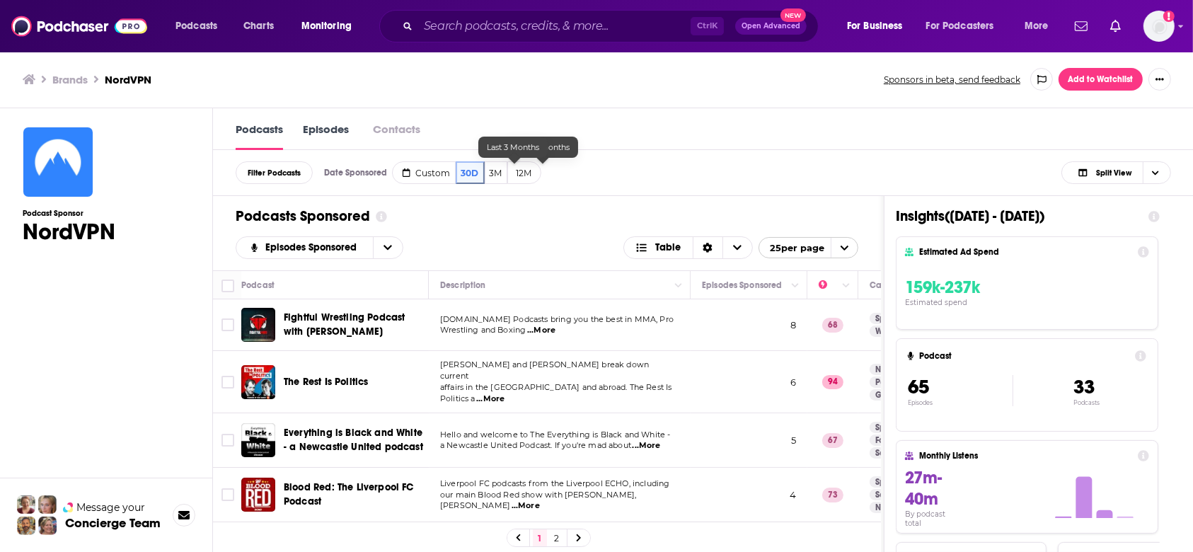
click at [425, 127] on button "Contacts" at bounding box center [397, 129] width 56 height 15
click at [422, 137] on link "Contacts" at bounding box center [397, 136] width 56 height 28
click at [349, 132] on link "Episodes" at bounding box center [326, 136] width 46 height 28
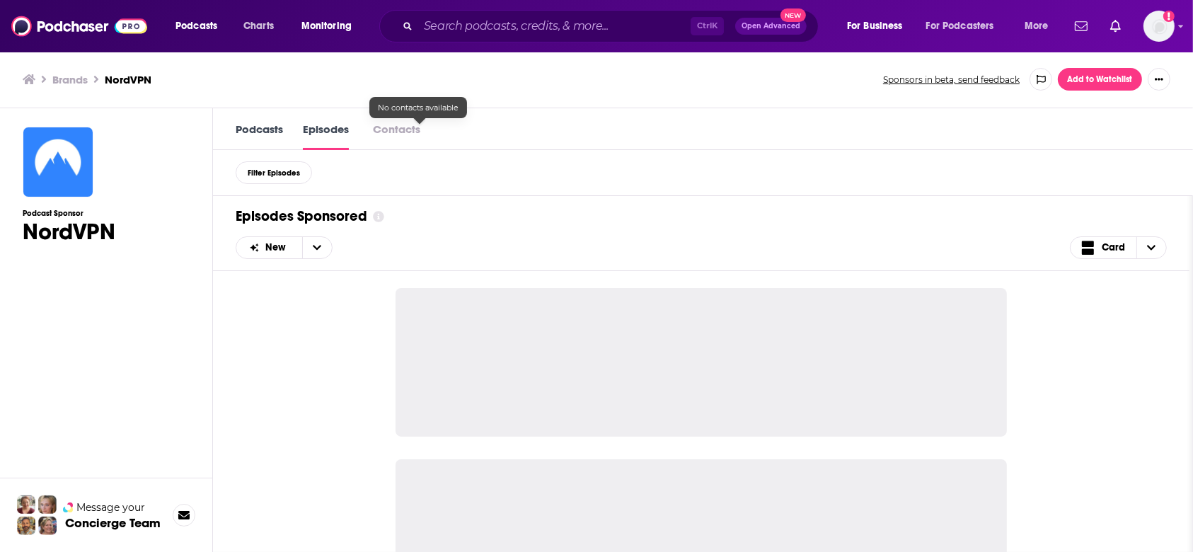
click at [425, 136] on button "Contacts" at bounding box center [397, 129] width 56 height 15
click at [278, 137] on link "Podcasts" at bounding box center [259, 136] width 47 height 28
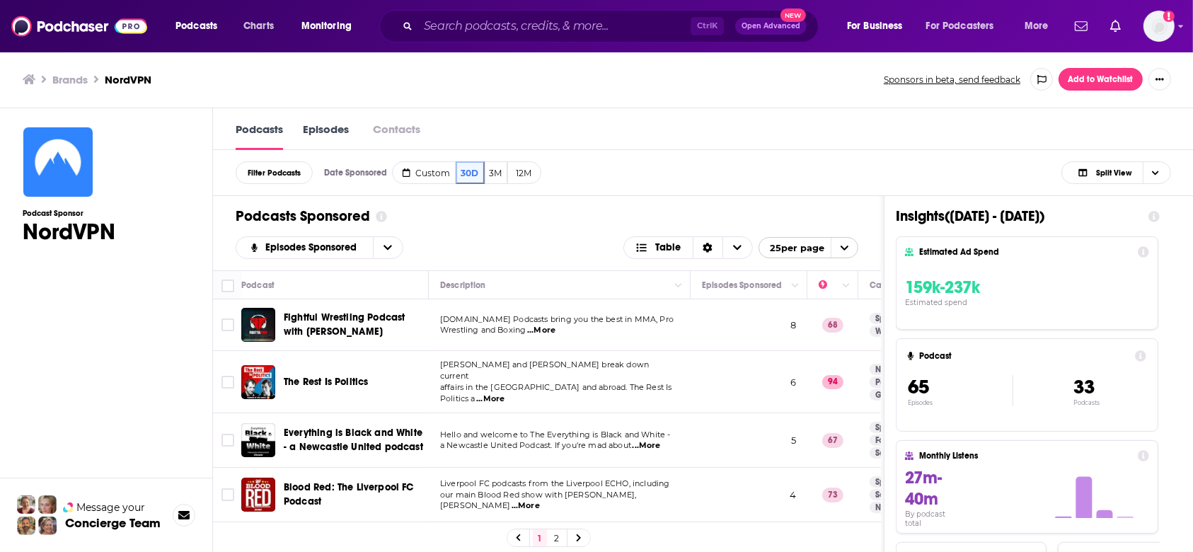
click at [68, 79] on h3 "Brands" at bounding box center [69, 79] width 35 height 13
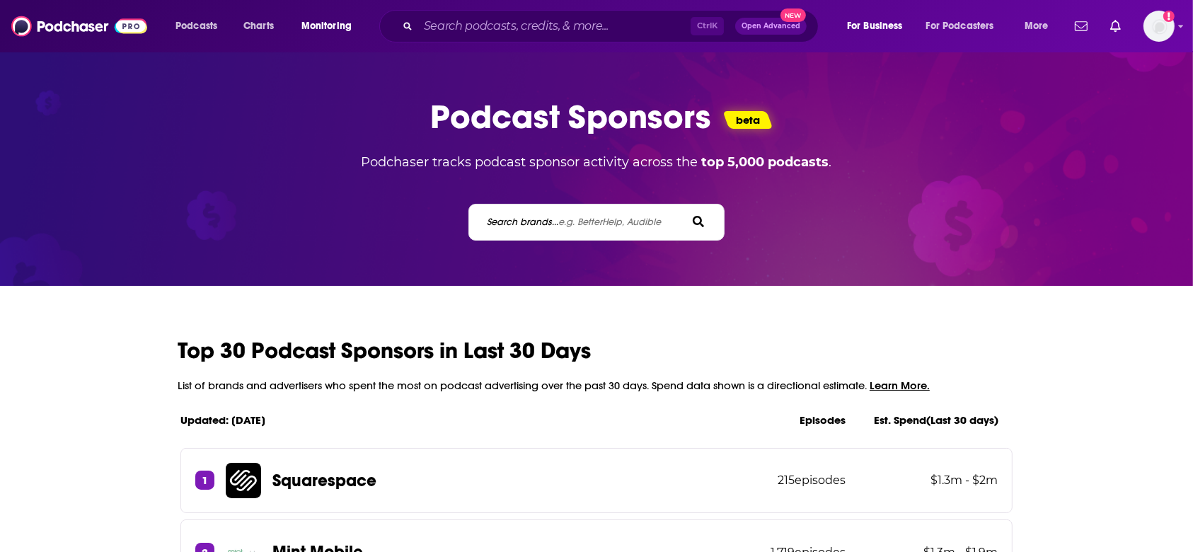
click at [596, 223] on span "e.g. BetterHelp, Audible" at bounding box center [610, 222] width 103 height 12
click at [596, 223] on input "Search brands... e.g. BetterHelp, Audible" at bounding box center [549, 221] width 127 height 15
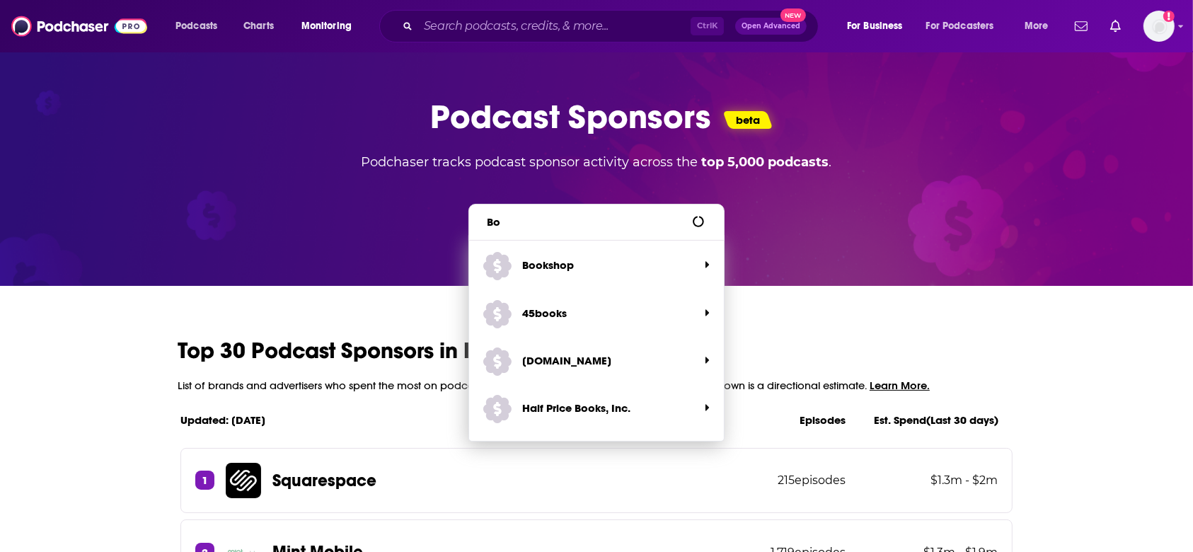
type input "B"
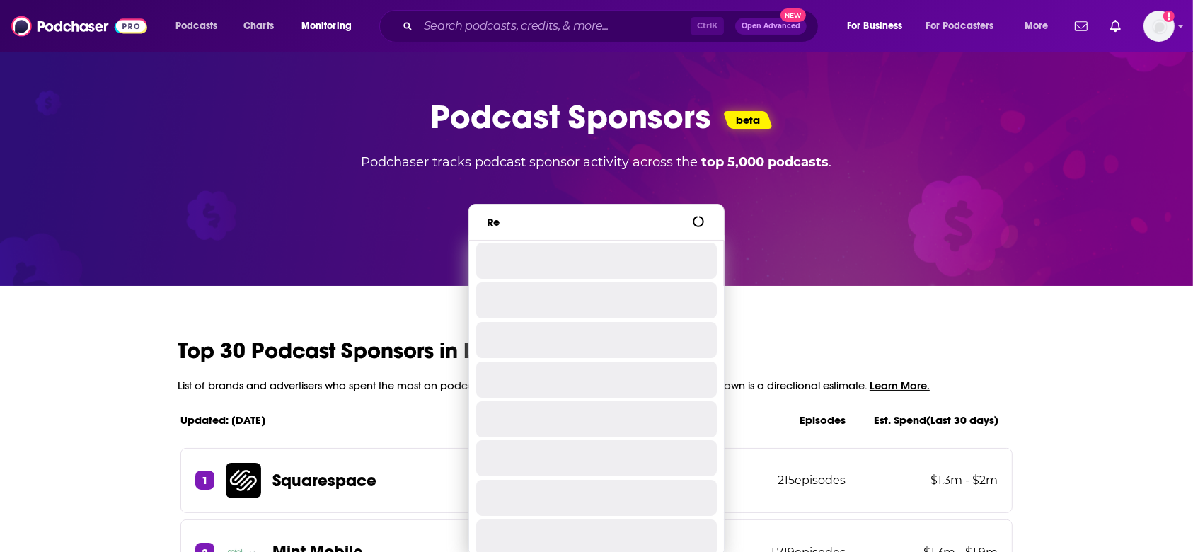
type input "R"
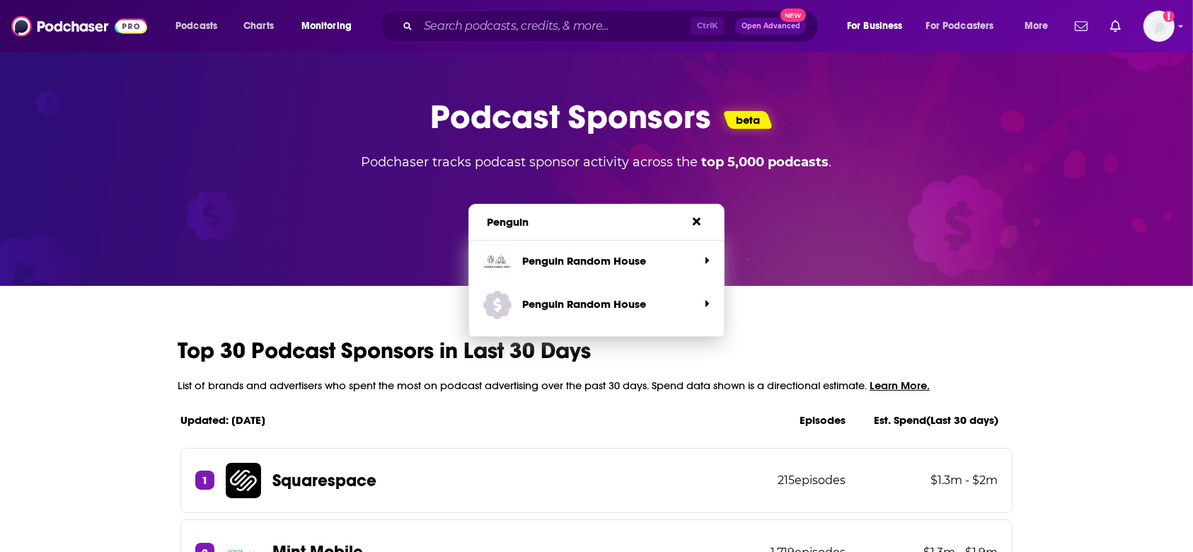
type input "Penguin"
click at [563, 260] on p "Penguin Random House" at bounding box center [585, 260] width 124 height 13
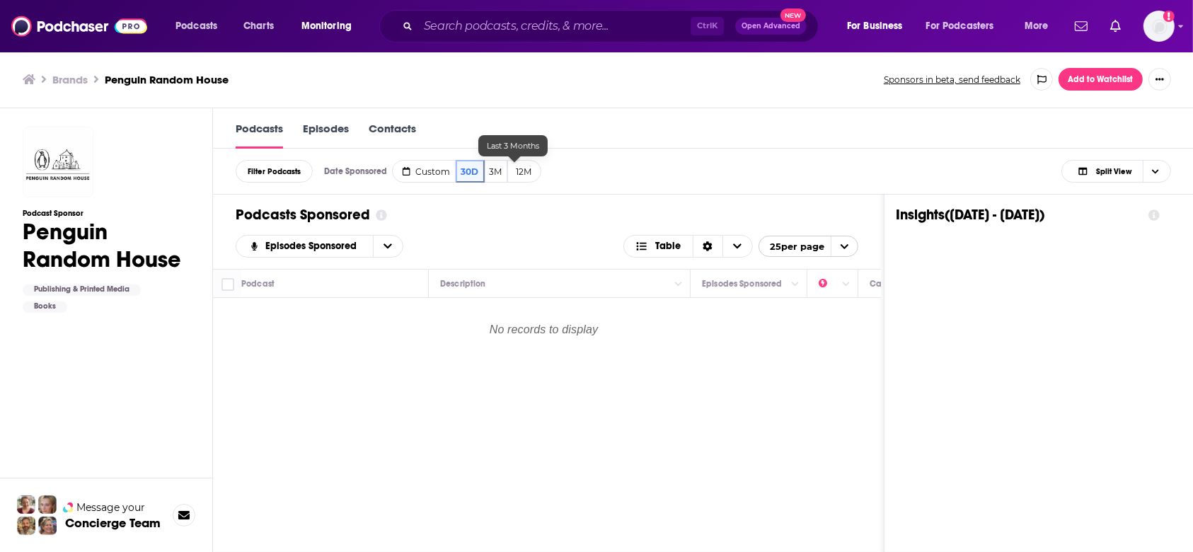
click at [507, 167] on button "3M" at bounding box center [496, 171] width 23 height 23
click at [537, 173] on button "12M" at bounding box center [524, 171] width 34 height 23
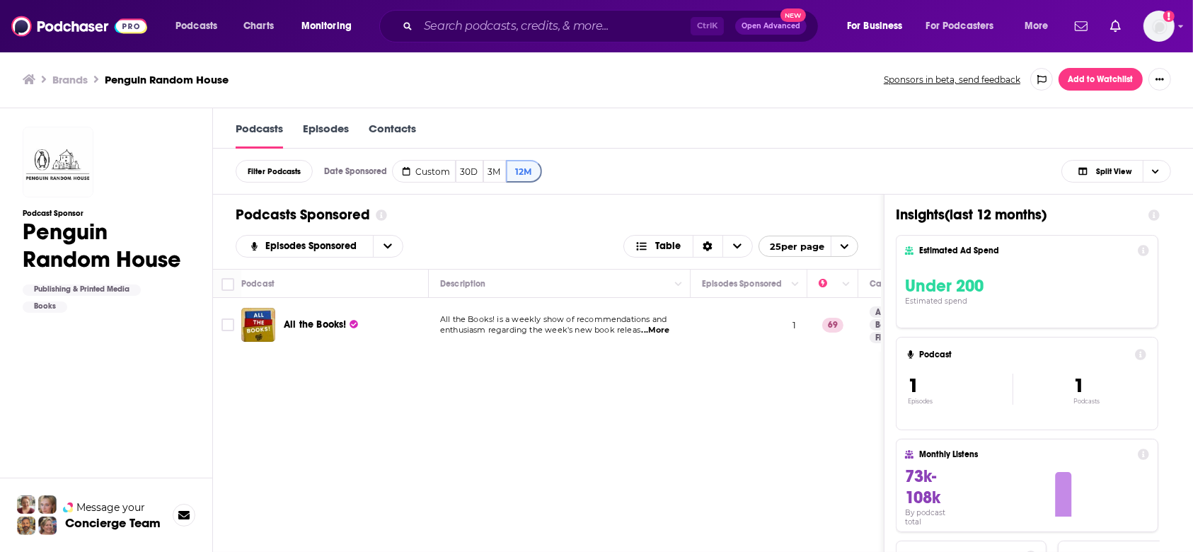
click at [416, 126] on link "Contacts" at bounding box center [392, 135] width 47 height 27
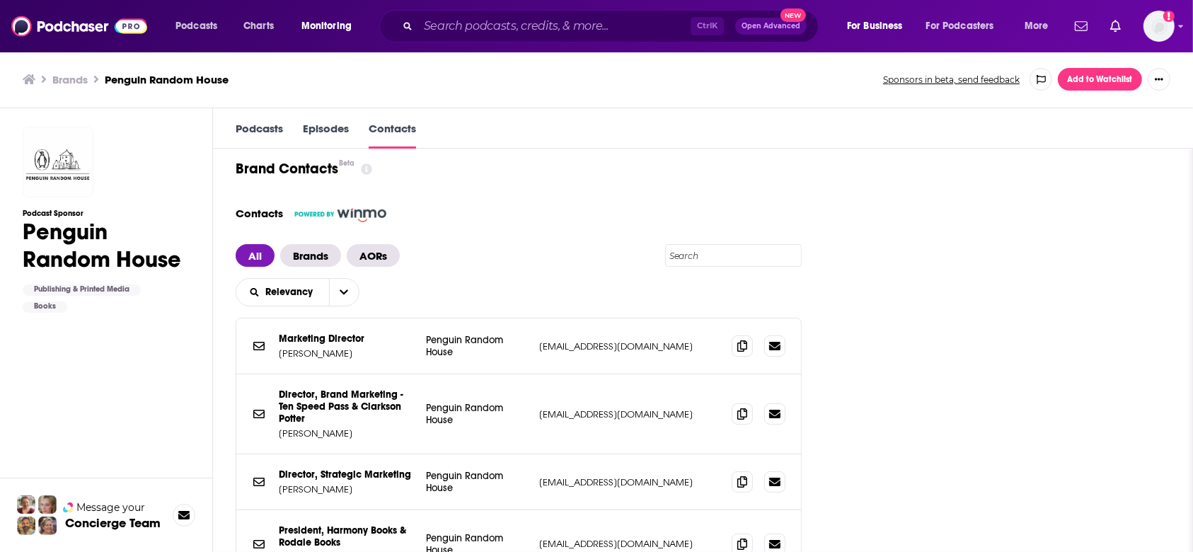
drag, startPoint x: 560, startPoint y: 344, endPoint x: 734, endPoint y: 351, distance: 173.5
click at [734, 351] on div "​Marketing Director Brands Nicole McArdle Penguin Random House nmcardle@penguin…" at bounding box center [518, 346] width 565 height 56
copy p "nmcardle@penguinrandomhouse.com"
click at [79, 81] on h3 "Brands" at bounding box center [69, 79] width 35 height 13
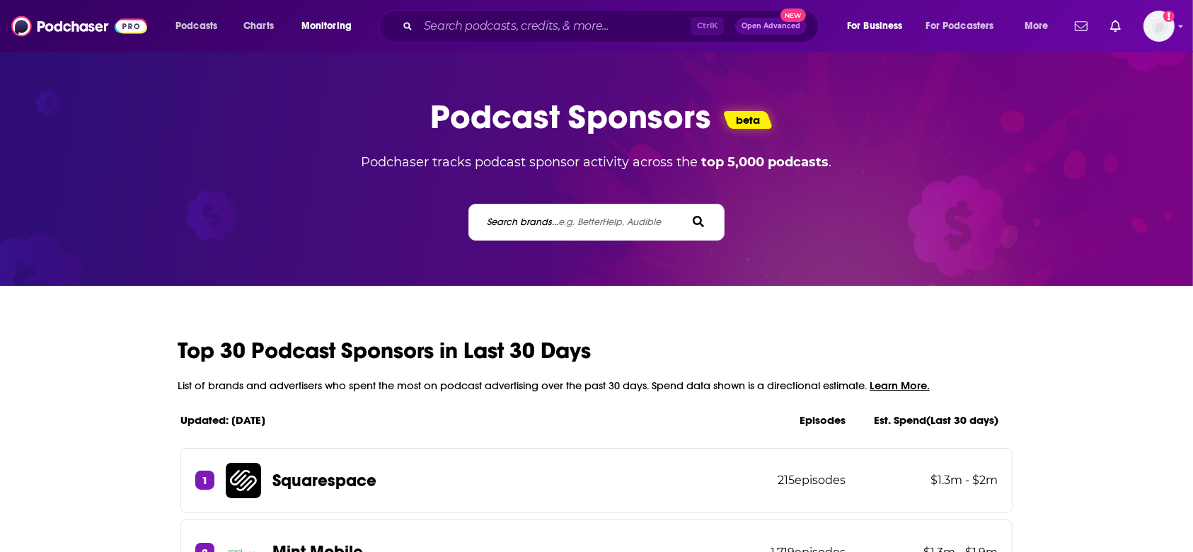
click at [568, 228] on label "Search brands... e.g. BetterHelp, Audible" at bounding box center [575, 222] width 174 height 12
click at [568, 228] on input "Search brands... e.g. BetterHelp, Audible" at bounding box center [549, 221] width 127 height 15
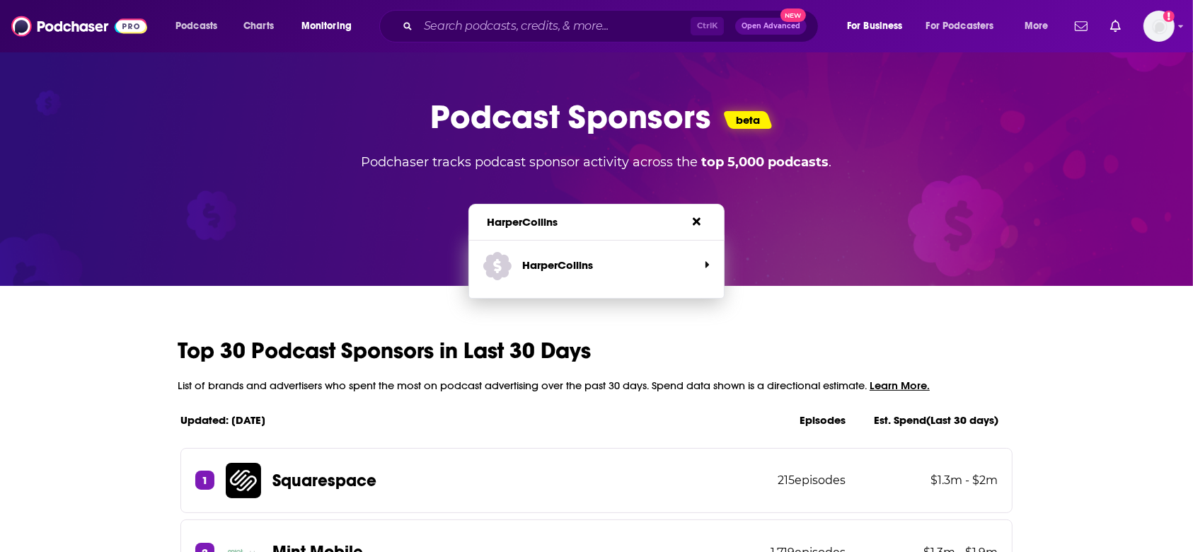
type input "HarperCollins"
click at [583, 258] on p "HarperCollins" at bounding box center [558, 264] width 71 height 13
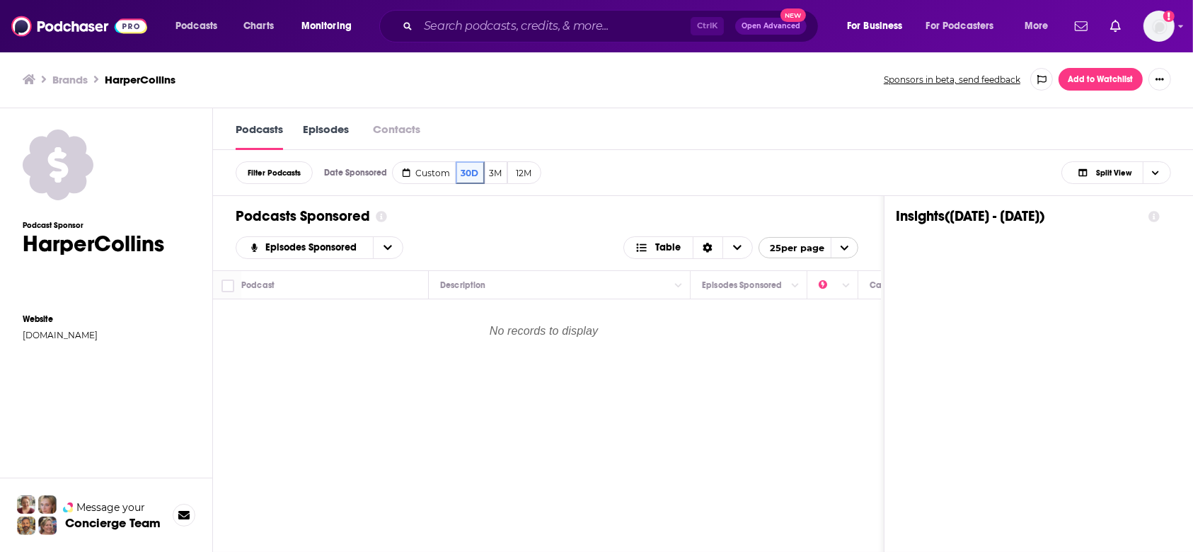
click at [536, 175] on button "12M" at bounding box center [524, 172] width 34 height 23
click at [402, 132] on button "Contacts" at bounding box center [397, 129] width 56 height 15
click at [72, 74] on h3 "Brands" at bounding box center [69, 79] width 35 height 13
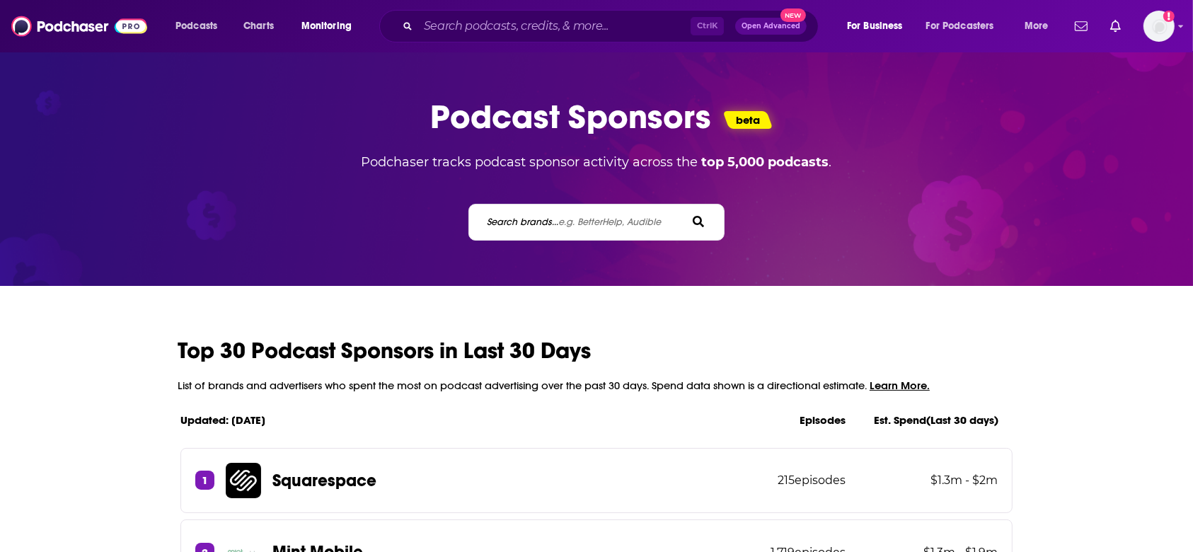
click at [543, 226] on label "Search brands... e.g. BetterHelp, Audible" at bounding box center [575, 222] width 174 height 12
click at [543, 226] on input "Search brands... e.g. BetterHelp, Audible" at bounding box center [549, 221] width 127 height 15
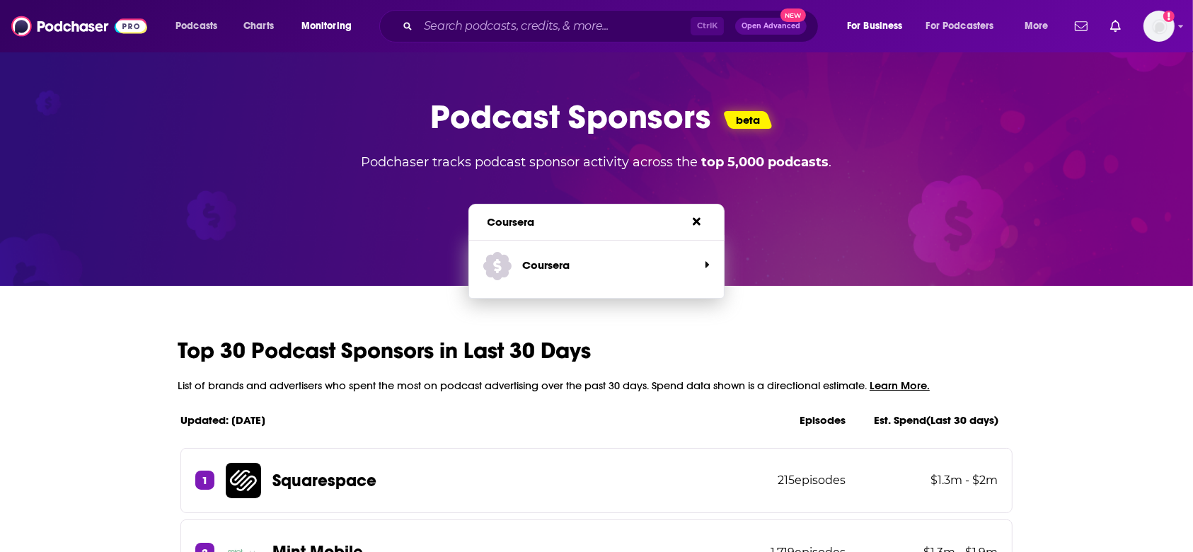
type input "Coursera"
click at [536, 253] on span "Coursera" at bounding box center [591, 265] width 216 height 38
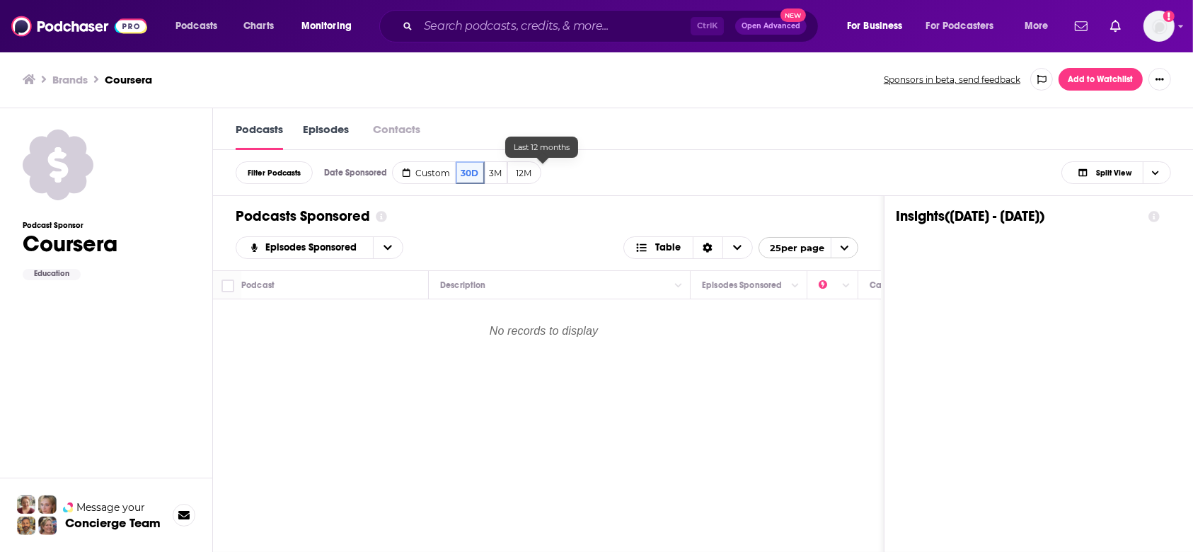
click at [533, 171] on button "12M" at bounding box center [524, 172] width 34 height 23
click at [283, 132] on link "Podcasts" at bounding box center [259, 136] width 47 height 28
click at [88, 77] on ul "Brands Coursera" at bounding box center [446, 79] width 846 height 13
click at [86, 76] on h3 "Brands" at bounding box center [69, 79] width 35 height 13
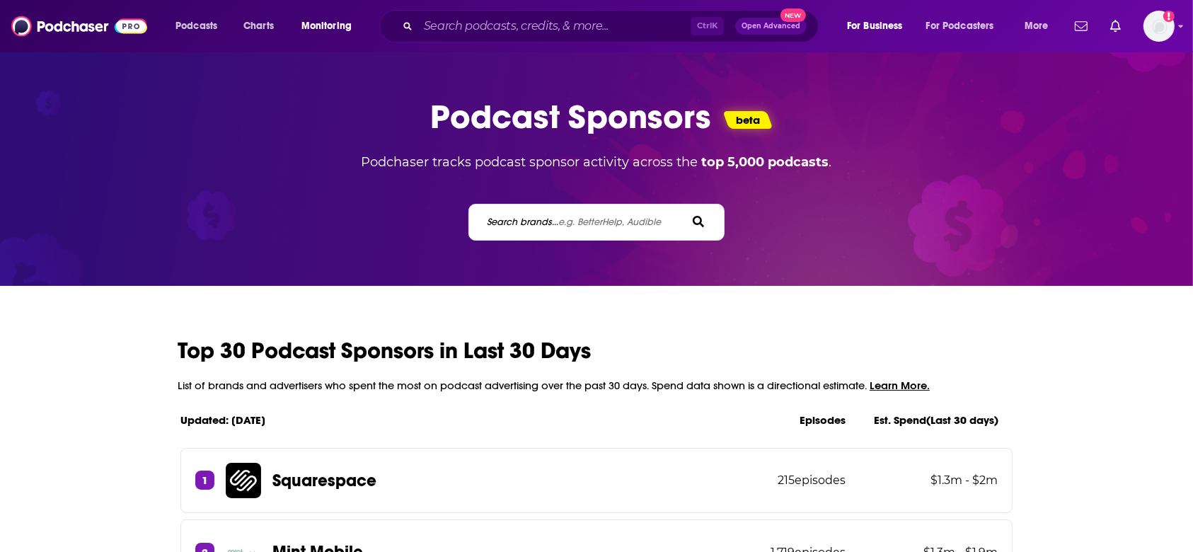
click at [589, 226] on span "e.g. BetterHelp, Audible" at bounding box center [610, 222] width 103 height 12
click at [589, 226] on input "Search brands... e.g. BetterHelp, Audible" at bounding box center [549, 221] width 127 height 15
click at [478, 25] on input "Search podcasts, credits, & more..." at bounding box center [554, 26] width 272 height 23
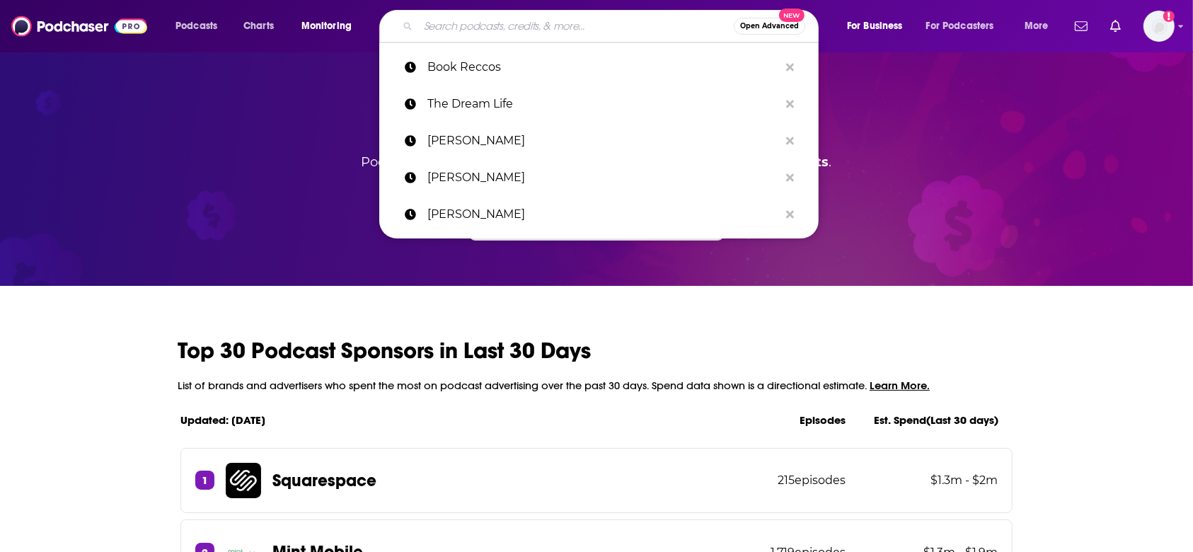
click at [483, 65] on p "Book Reccos" at bounding box center [603, 67] width 352 height 37
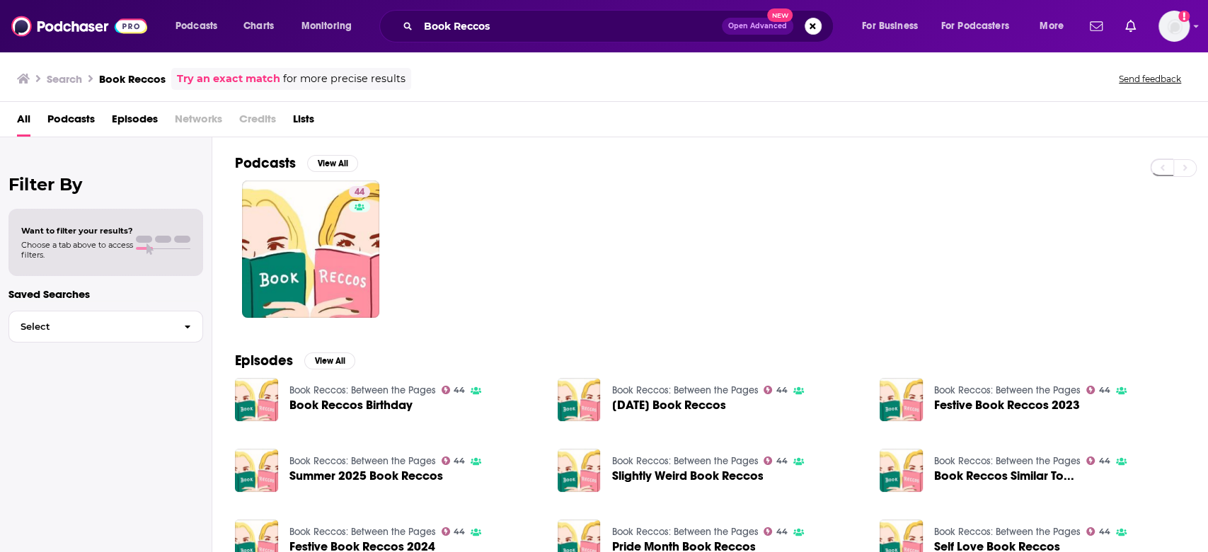
click at [94, 117] on span "Podcasts" at bounding box center [70, 122] width 47 height 29
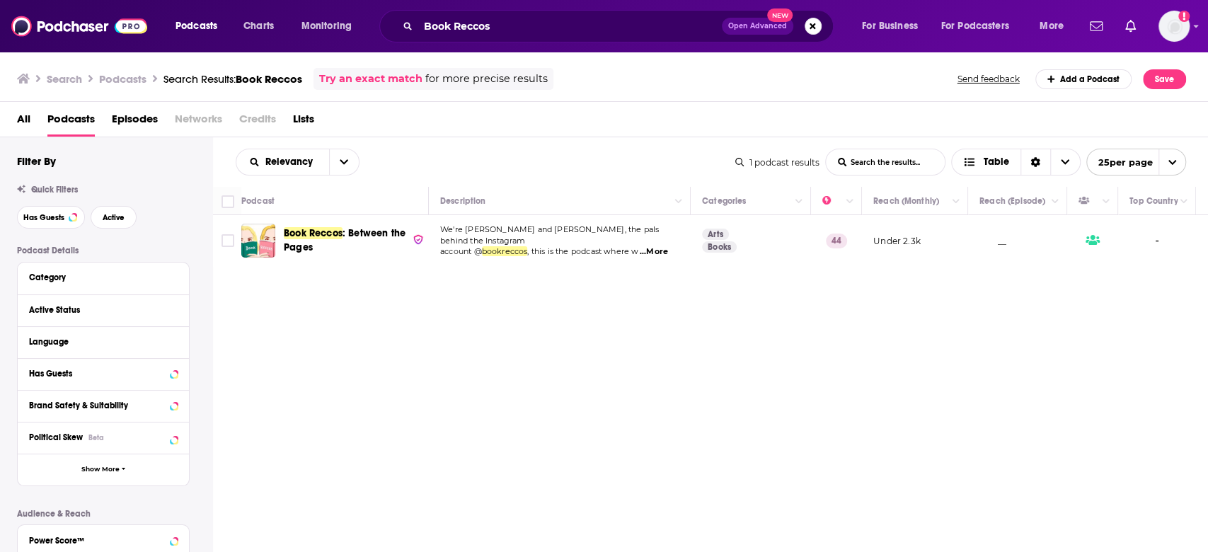
click at [323, 235] on div "Podcasts Charts Monitoring Book Reccos Open Advanced New For Business For Podca…" at bounding box center [604, 276] width 1208 height 552
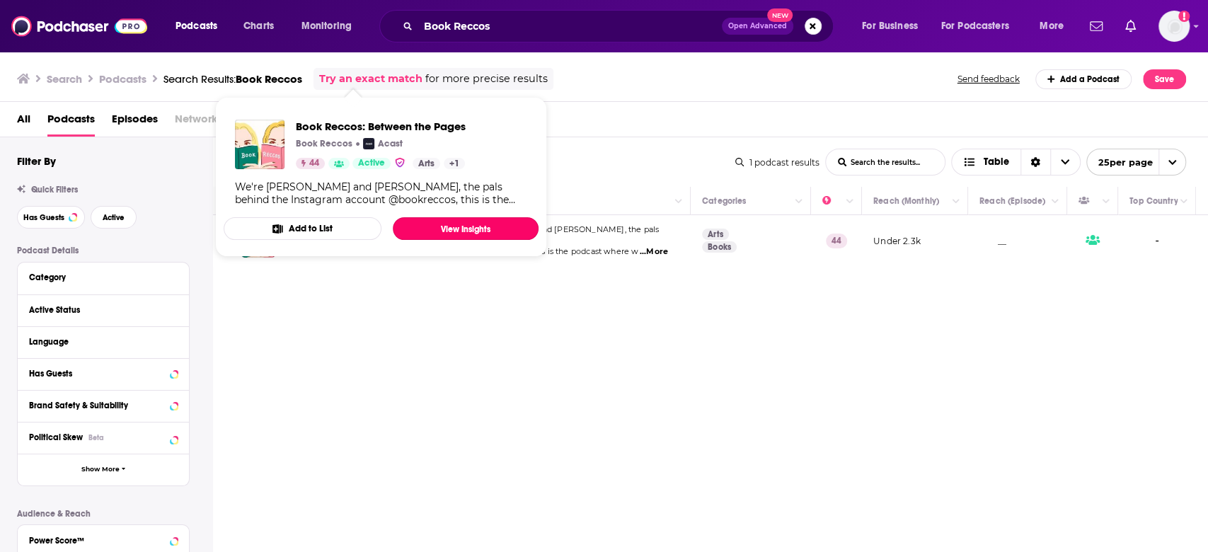
click at [447, 232] on link "View Insights" at bounding box center [466, 228] width 146 height 23
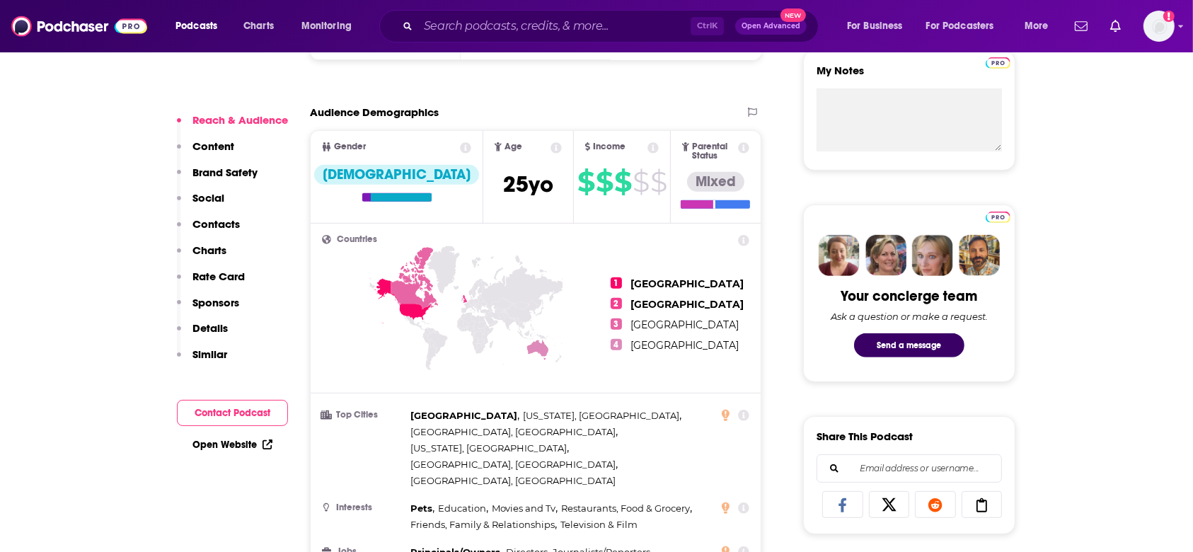
scroll to position [566, 0]
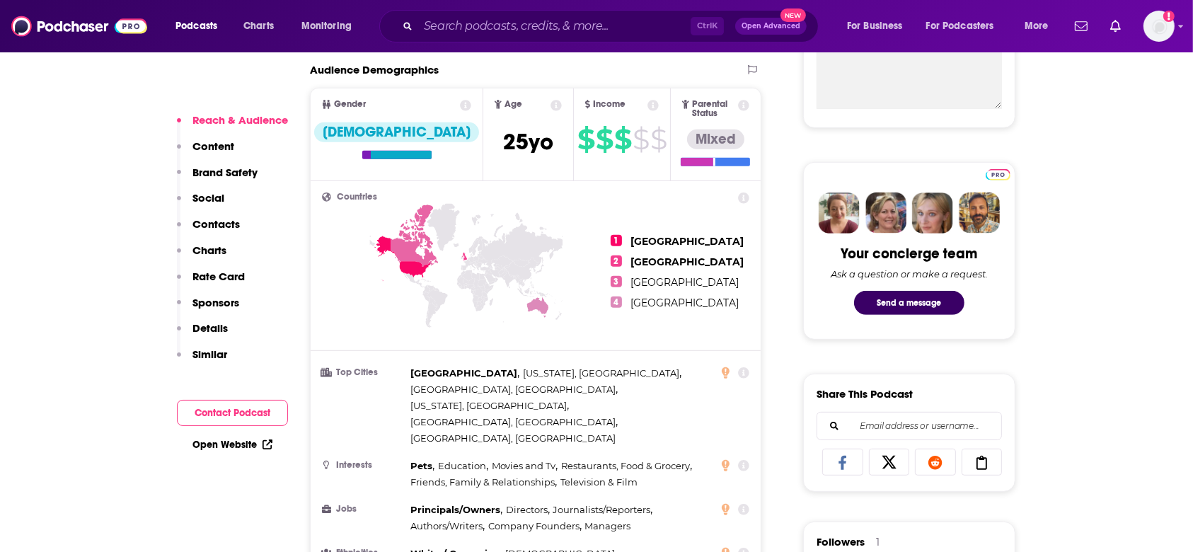
click at [211, 356] on p "Similar" at bounding box center [209, 353] width 35 height 13
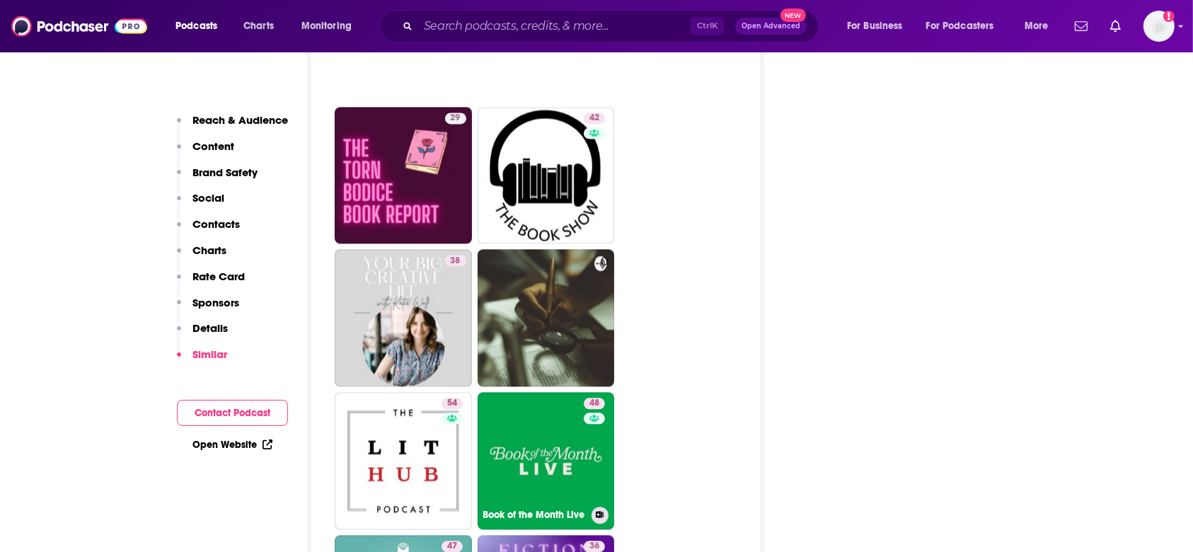
scroll to position [3196, 0]
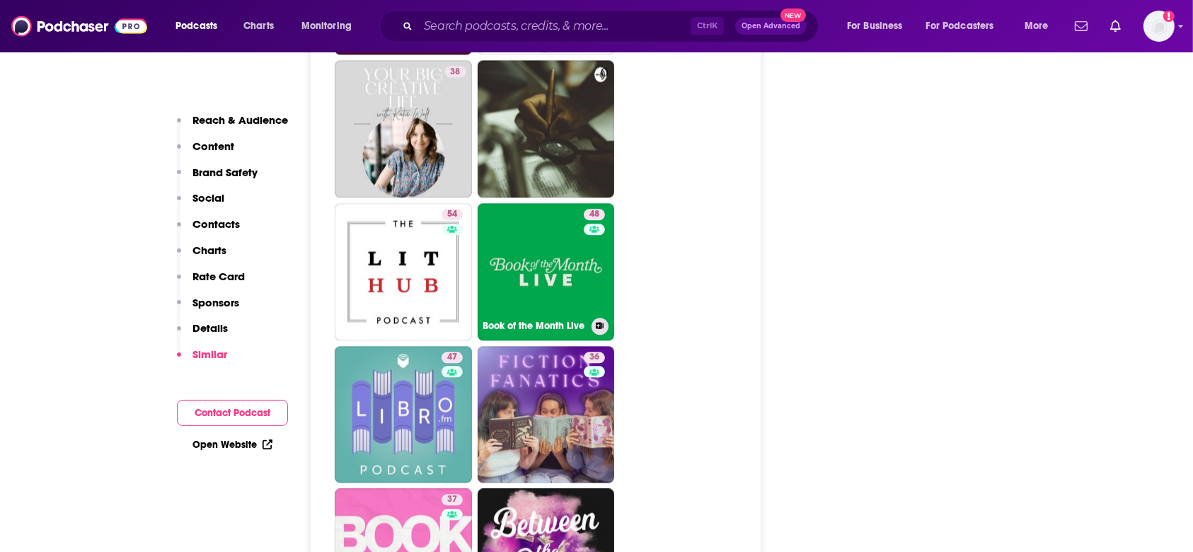
click at [560, 203] on link "48 Book of the Month Live" at bounding box center [546, 271] width 137 height 137
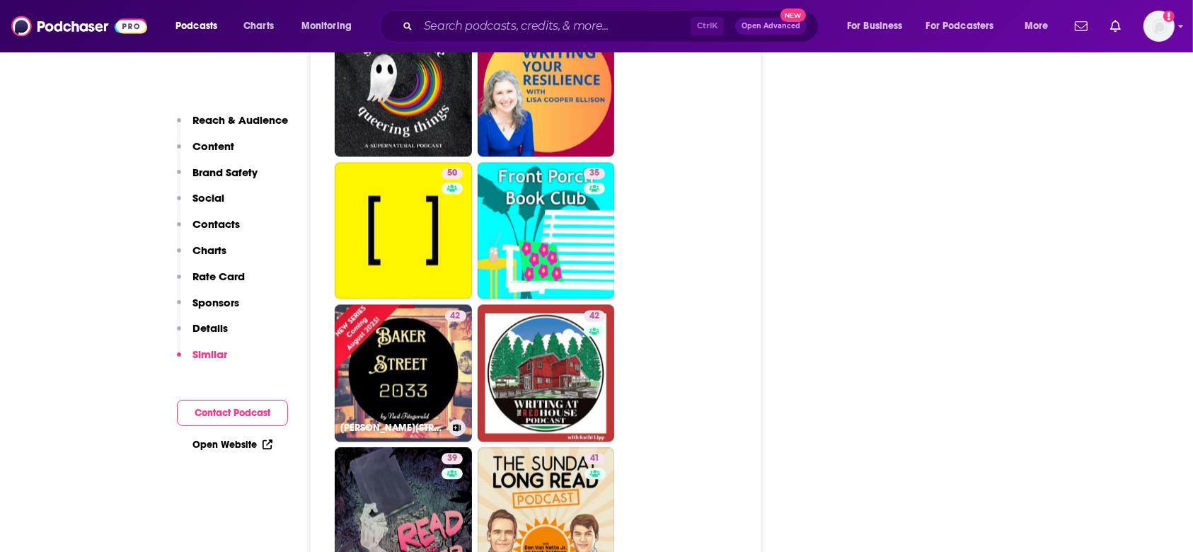
scroll to position [2641, 0]
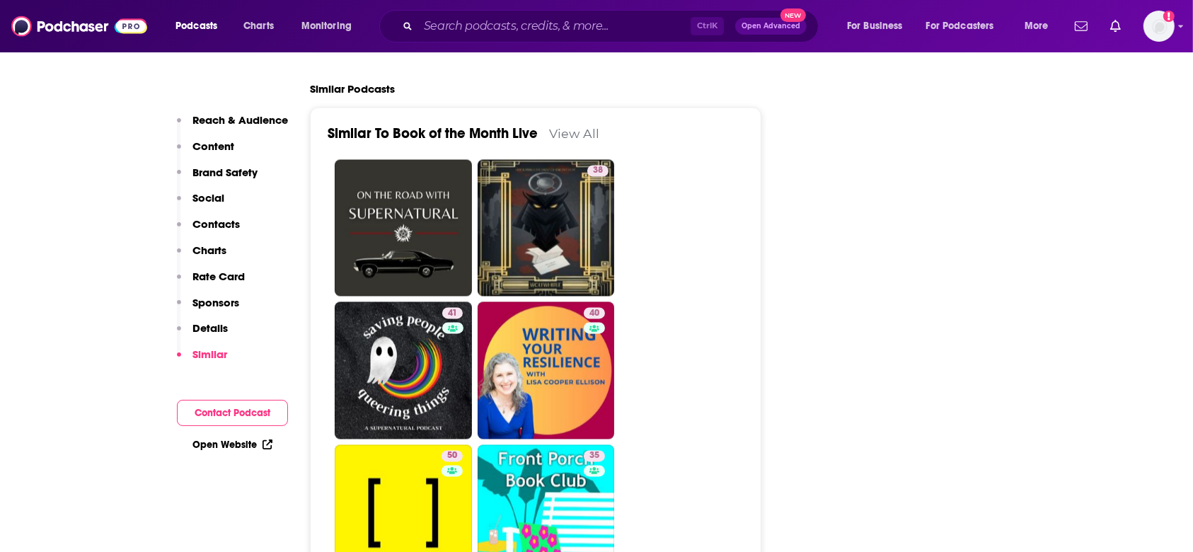
click at [212, 294] on button "Rate Card" at bounding box center [211, 283] width 68 height 26
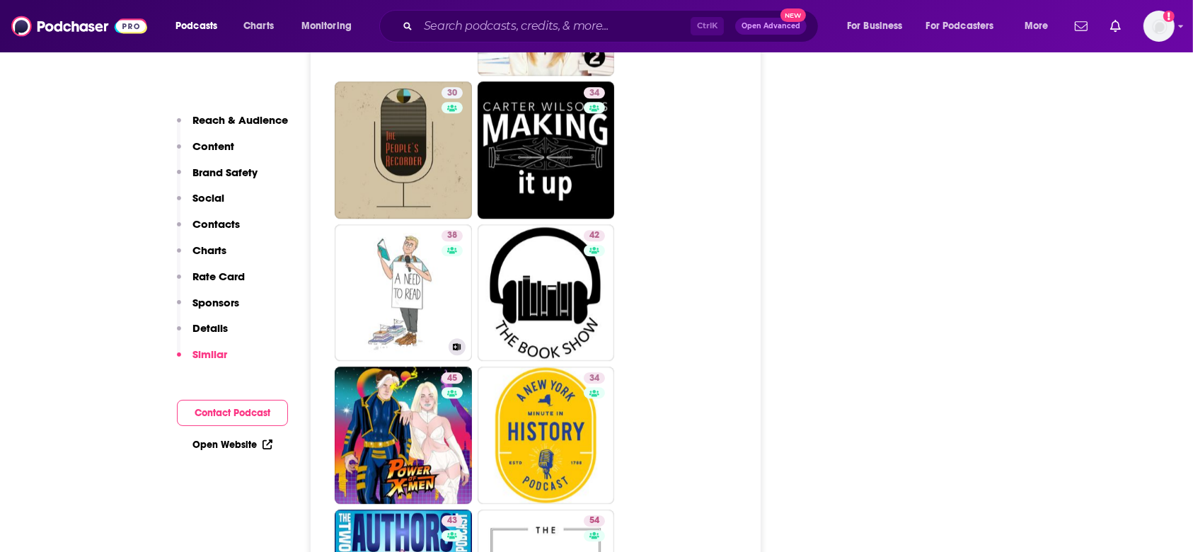
scroll to position [3855, 0]
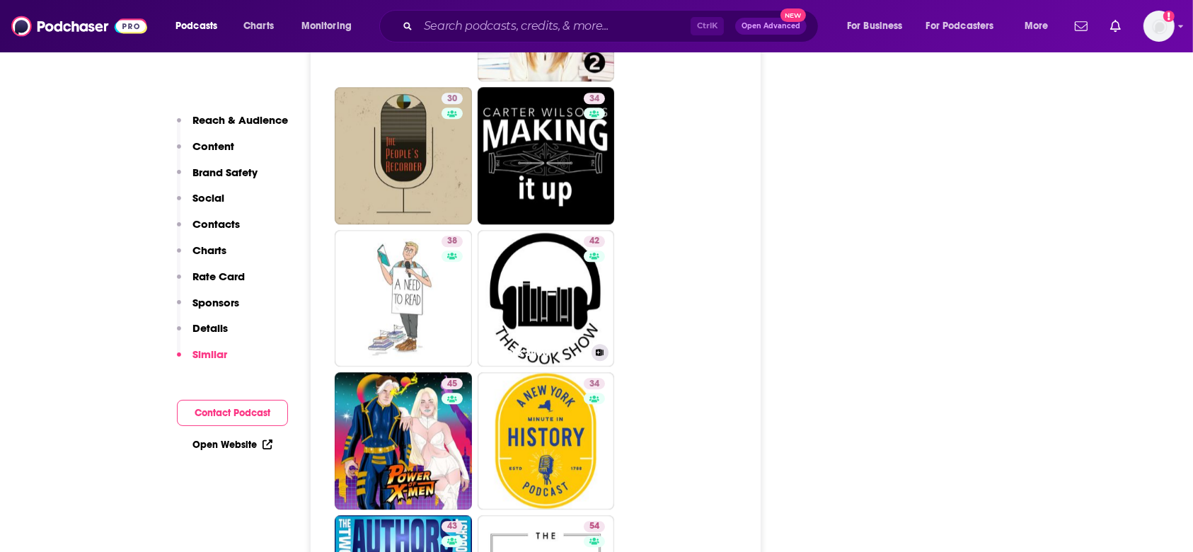
click at [549, 230] on link "42 The Book Show" at bounding box center [546, 298] width 137 height 137
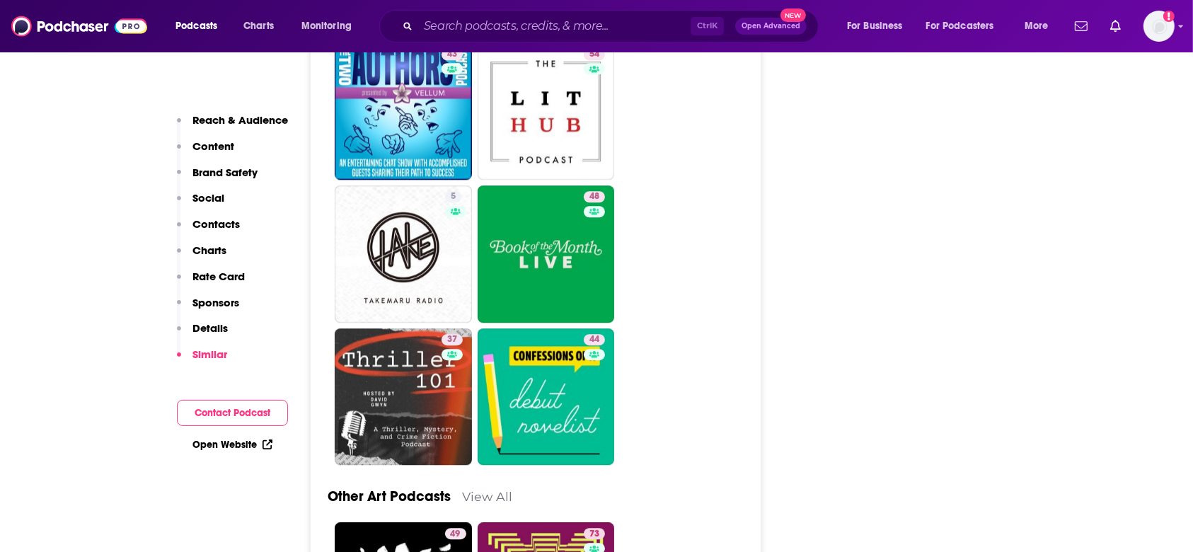
scroll to position [4056, 0]
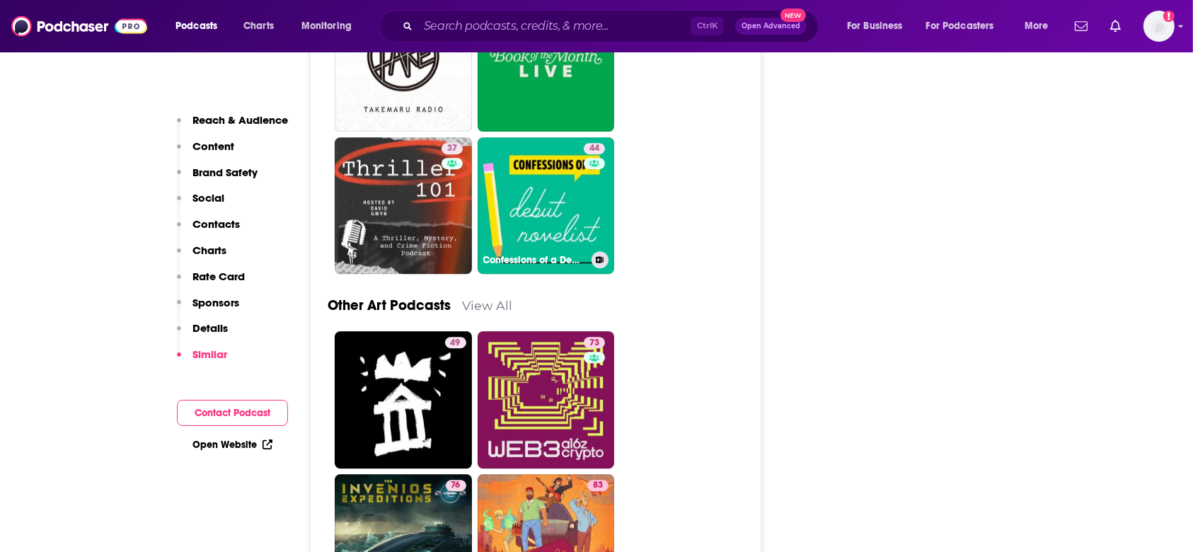
click at [528, 149] on link "44 Confessions of a Debut Novelist" at bounding box center [546, 205] width 137 height 137
type input "https://www.podchaser.com/podcasts/confessions-of-a-debut-novelis-3144441"
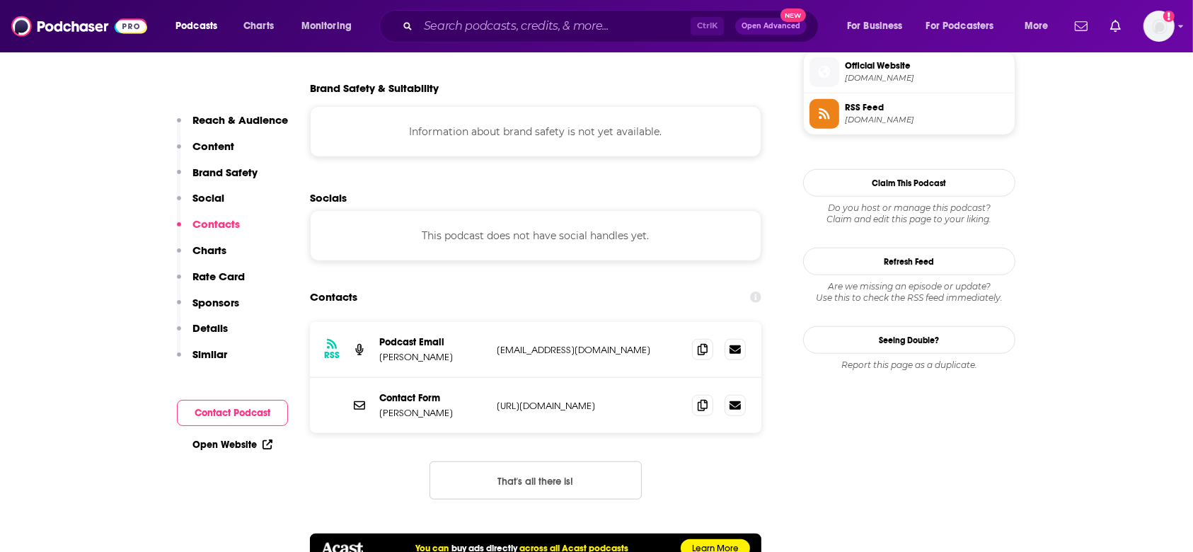
scroll to position [1132, 0]
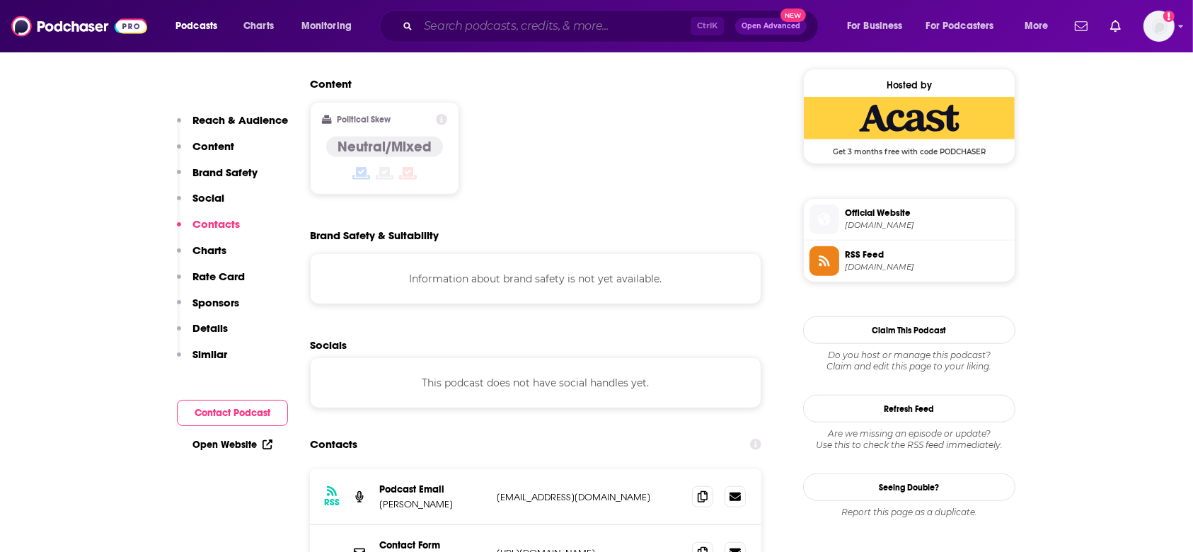
click at [500, 27] on input "Search podcasts, credits, & more..." at bounding box center [554, 26] width 272 height 23
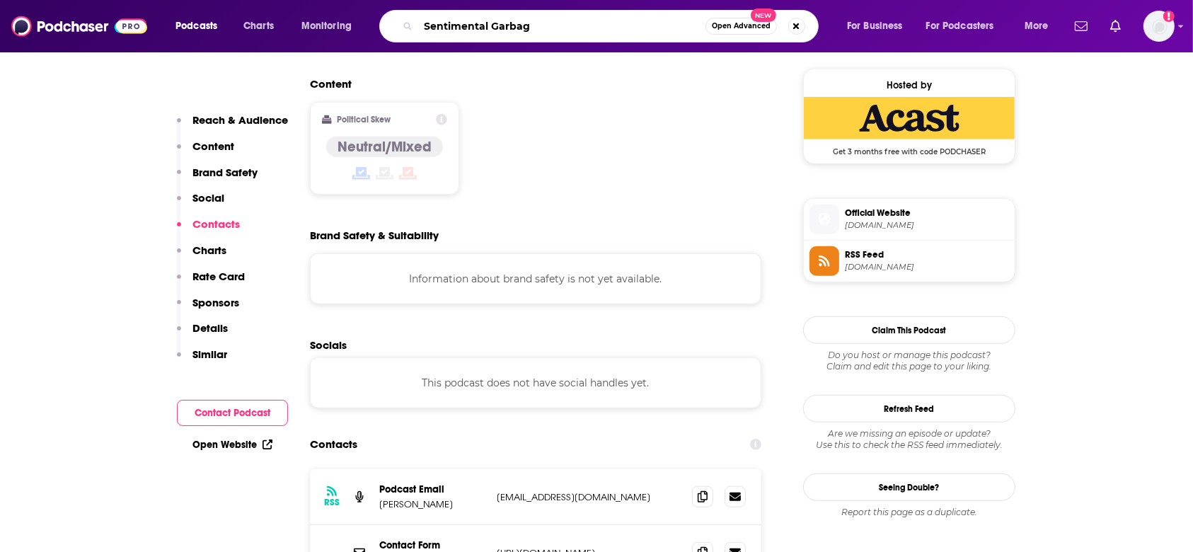
type input "Sentimental Garbage"
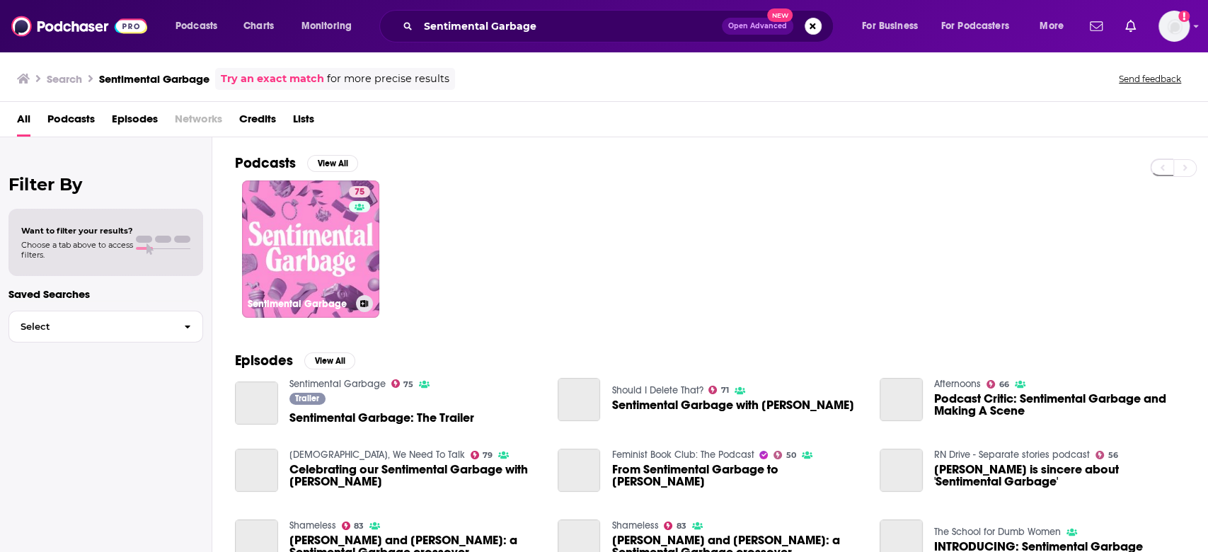
click at [345, 224] on link "75 Sentimental Garbage" at bounding box center [310, 248] width 137 height 137
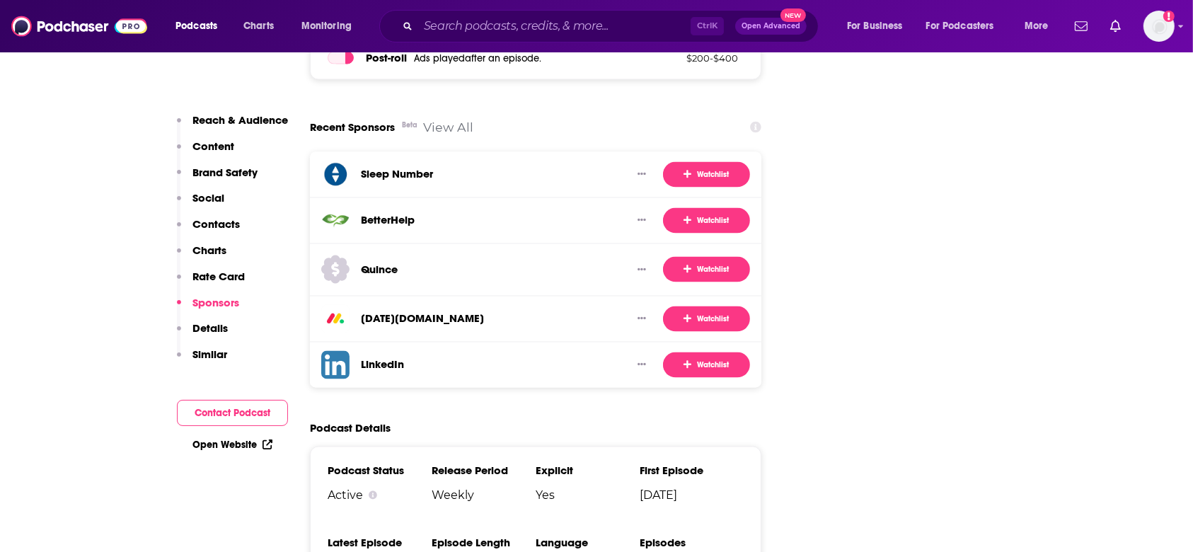
scroll to position [2452, 0]
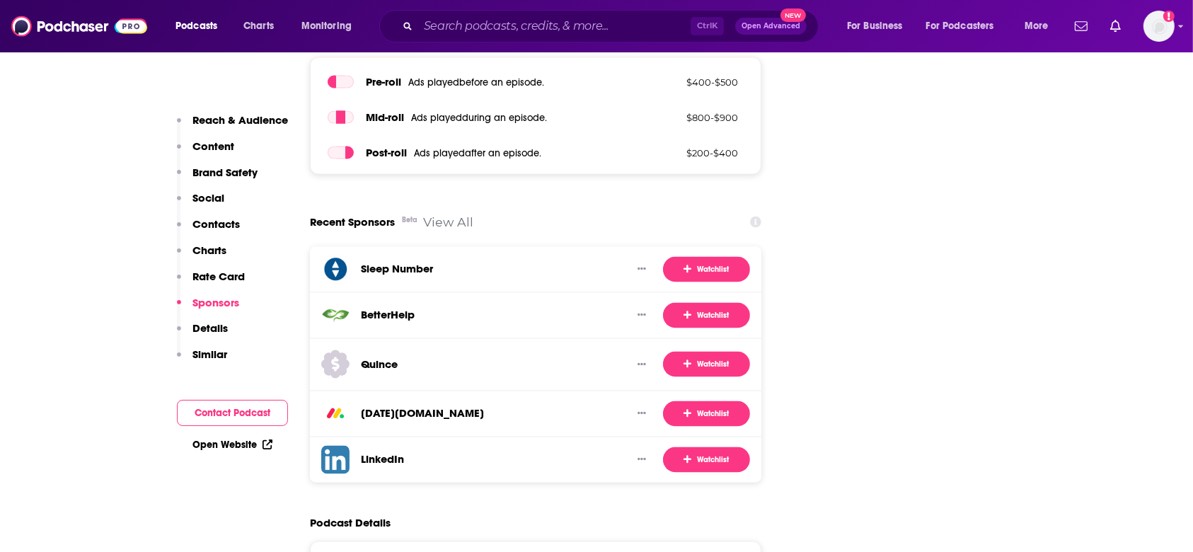
click at [430, 214] on link "View All" at bounding box center [448, 221] width 50 height 15
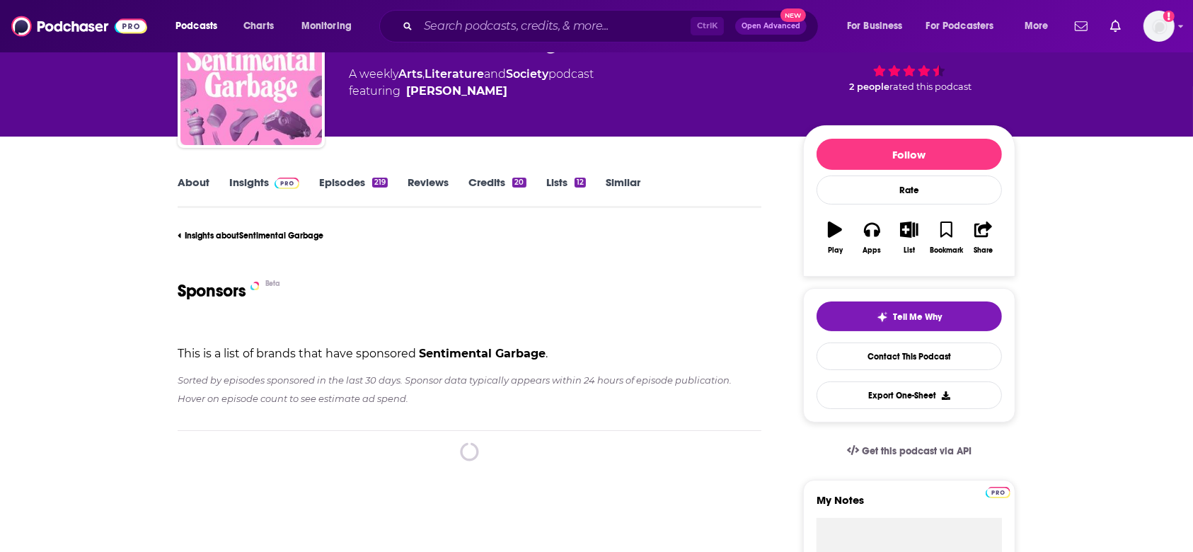
scroll to position [377, 0]
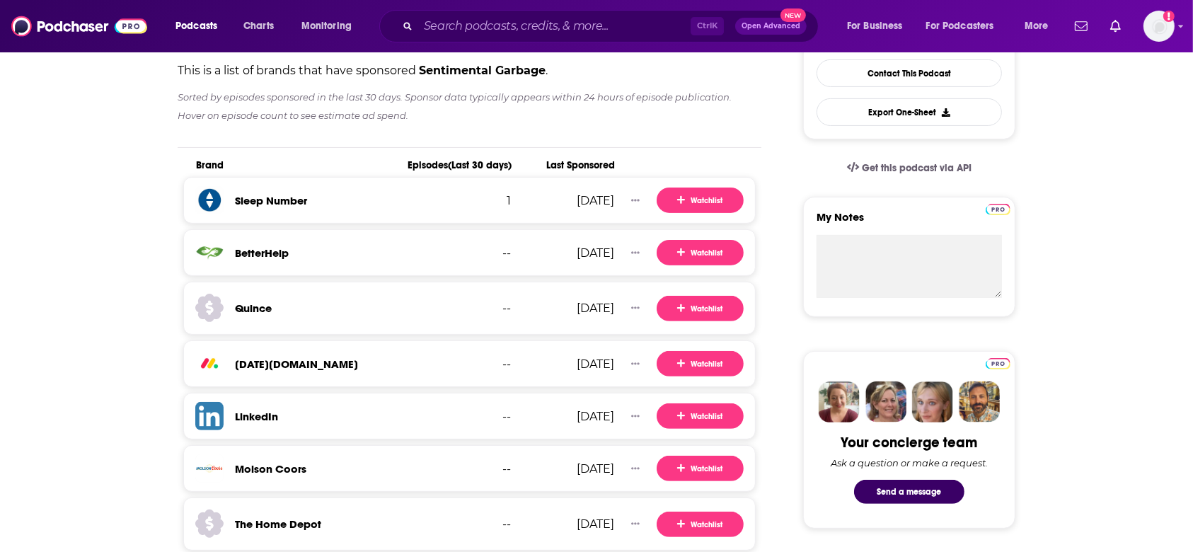
click at [280, 200] on h3 "Sleep Number" at bounding box center [271, 200] width 72 height 13
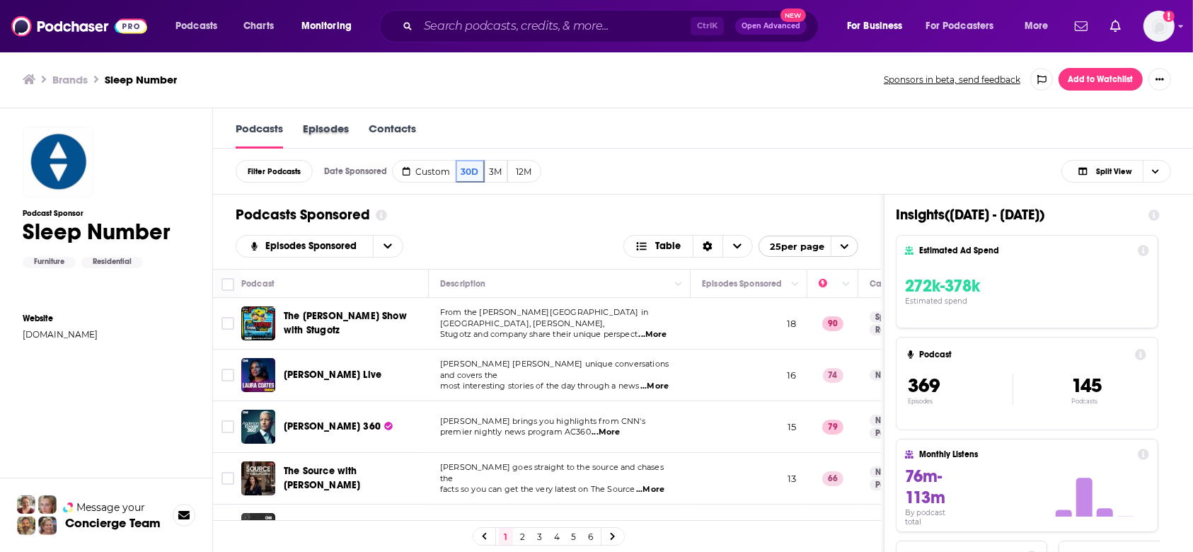
click at [369, 129] on div "Episodes" at bounding box center [336, 135] width 66 height 27
click at [402, 129] on link "Contacts" at bounding box center [392, 135] width 47 height 27
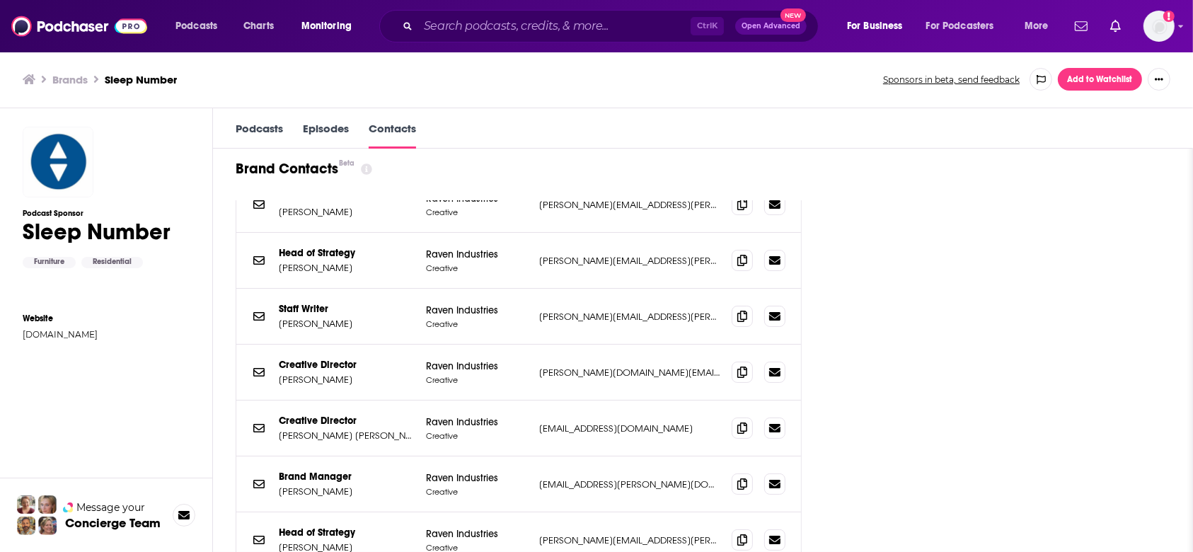
scroll to position [471, 0]
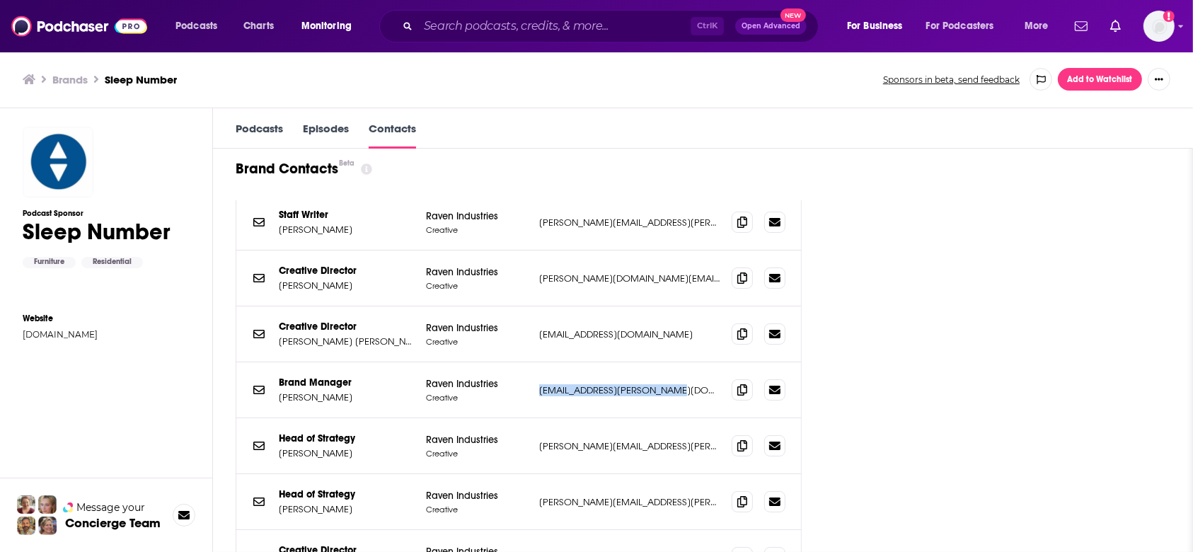
drag, startPoint x: 561, startPoint y: 381, endPoint x: 697, endPoint y: 401, distance: 137.4
click at [710, 384] on p "jake.wilmink@72andsunny.com" at bounding box center [629, 390] width 181 height 12
copy p "jake.wilmink@72andsunny.com"
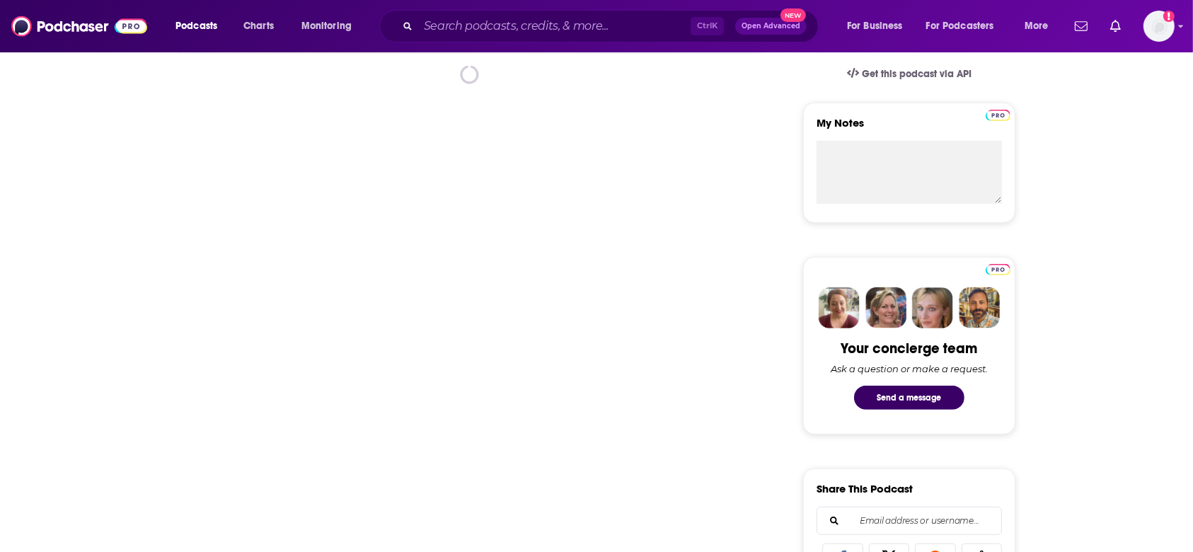
scroll to position [377, 0]
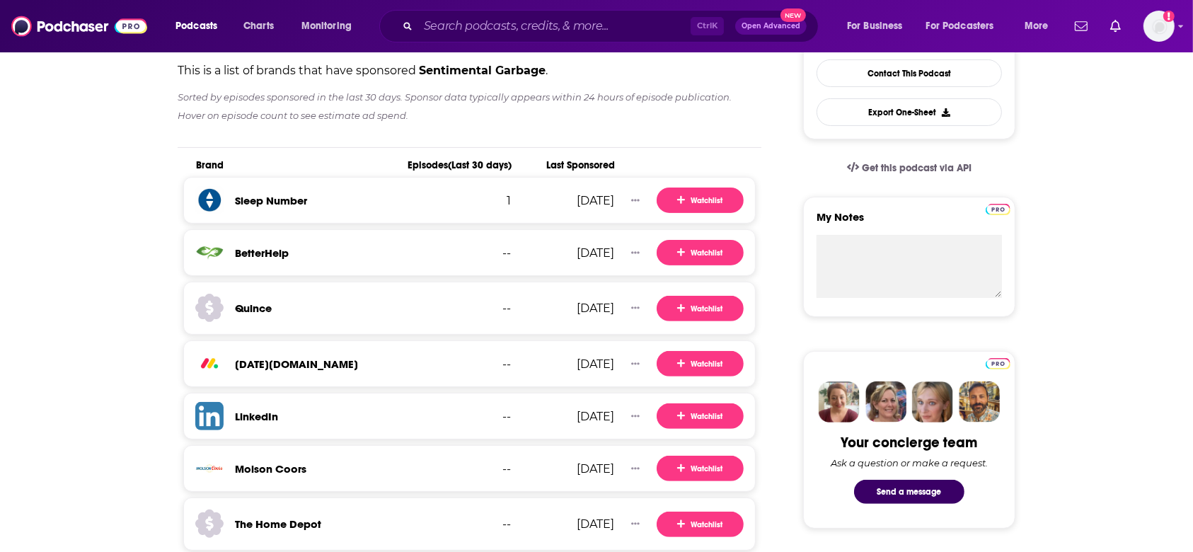
click at [258, 313] on h3 "Quince" at bounding box center [253, 307] width 37 height 13
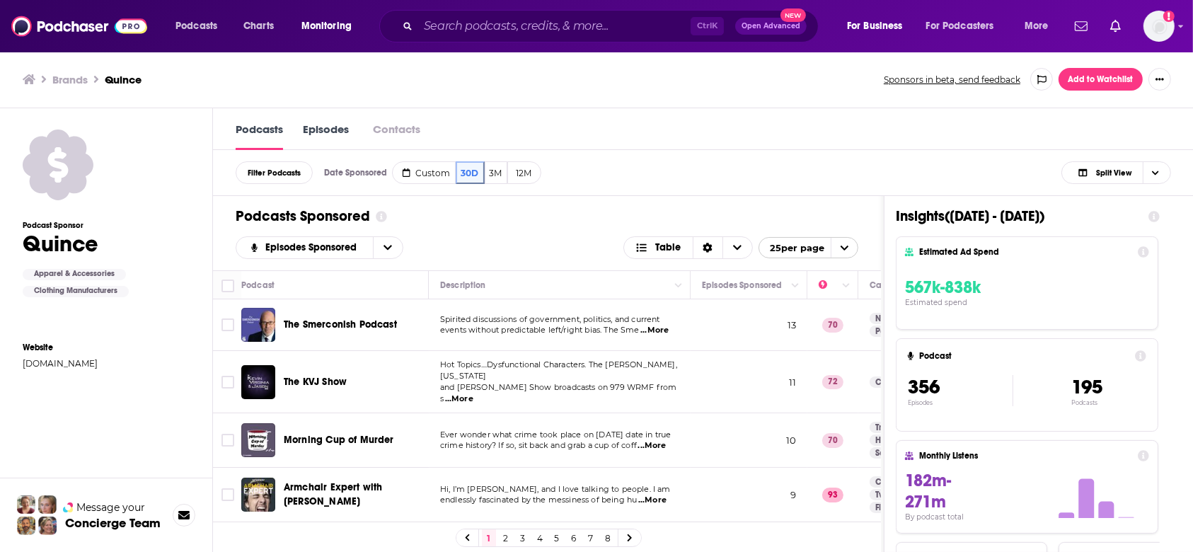
click at [349, 122] on link "Episodes" at bounding box center [326, 136] width 46 height 28
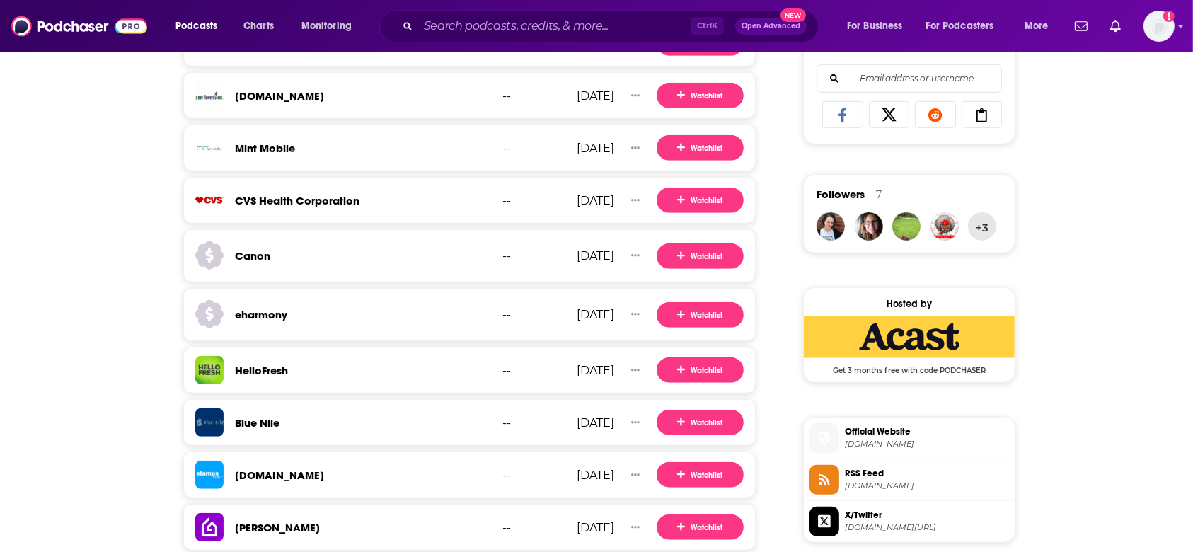
scroll to position [943, 0]
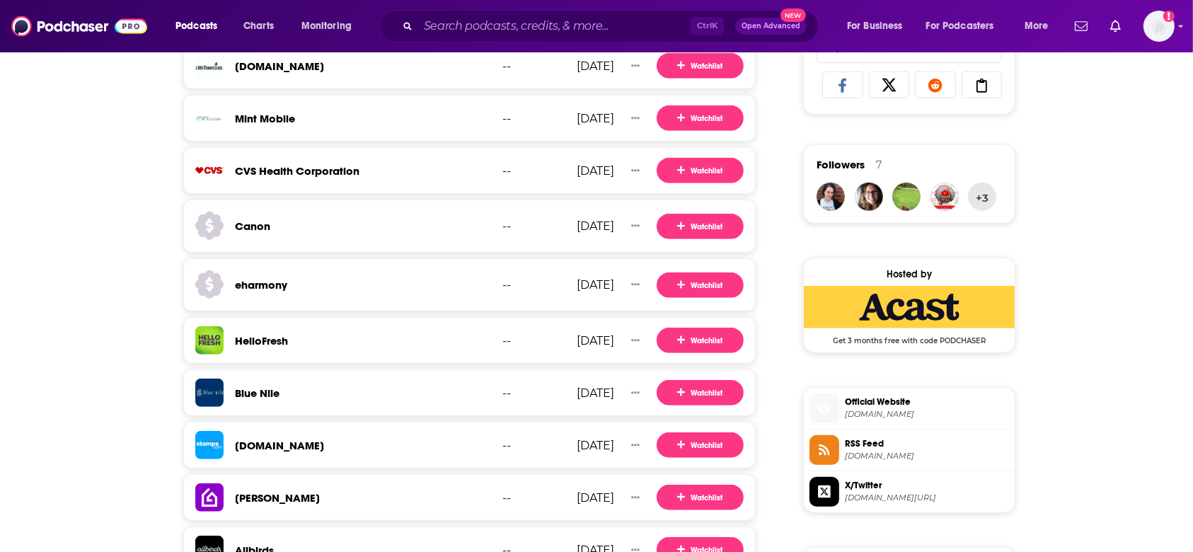
click at [272, 342] on h3 "HelloFresh" at bounding box center [261, 340] width 53 height 13
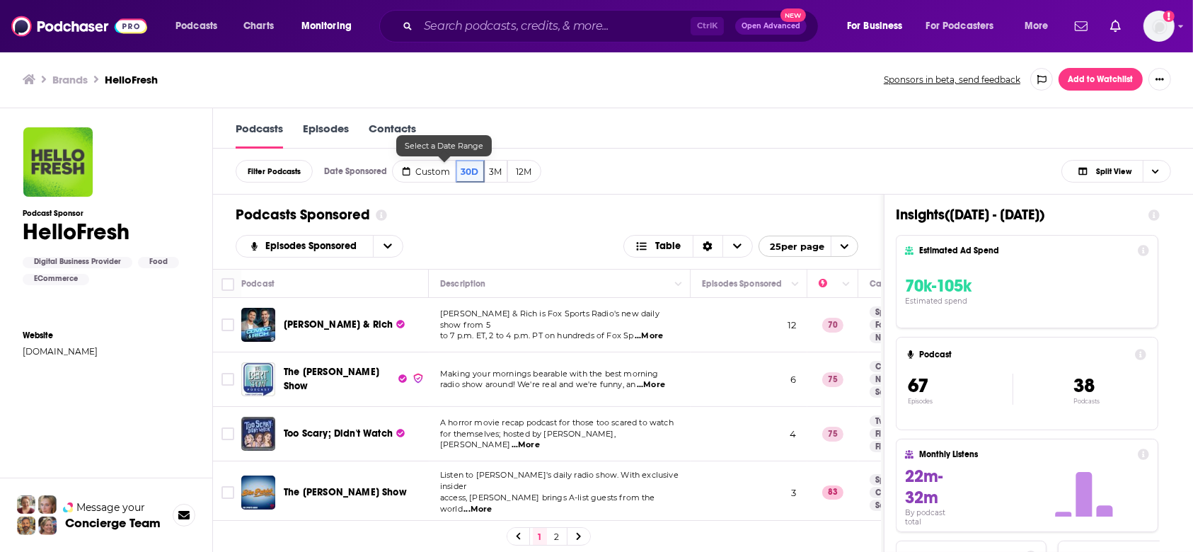
drag, startPoint x: 427, startPoint y: 127, endPoint x: 415, endPoint y: 126, distance: 12.0
click at [416, 126] on link "Contacts" at bounding box center [392, 135] width 47 height 27
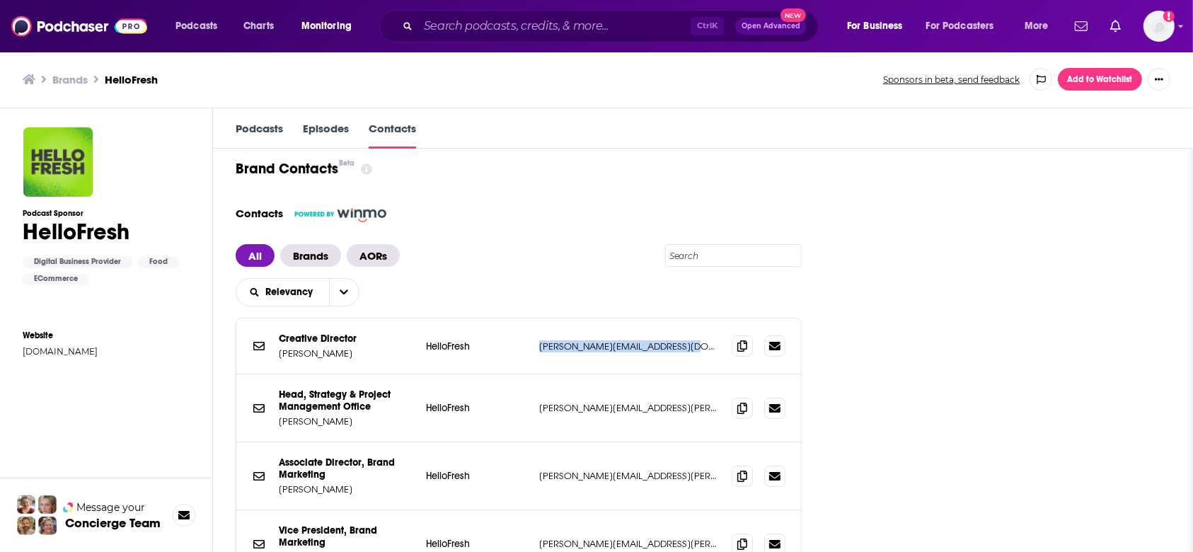
drag, startPoint x: 558, startPoint y: 344, endPoint x: 711, endPoint y: 343, distance: 153.5
click at [711, 343] on div "Creative Director Brands Jaimie Gibriano HelloFresh jaimie.gibriano@hellofresh.…" at bounding box center [518, 346] width 565 height 56
copy p "jaimie.gibriano@hellofresh.com"
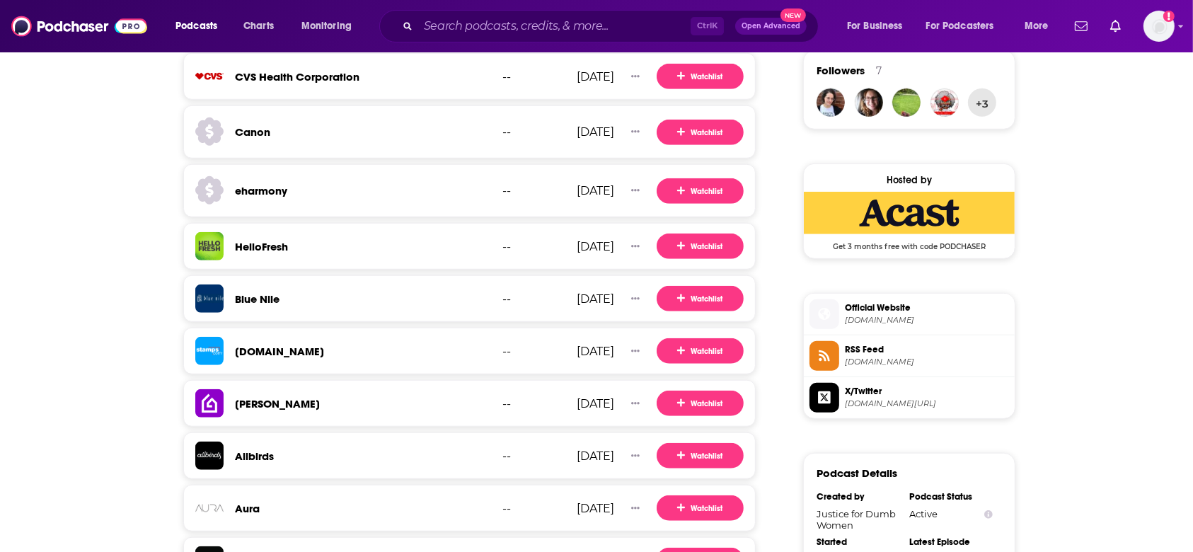
scroll to position [1132, 0]
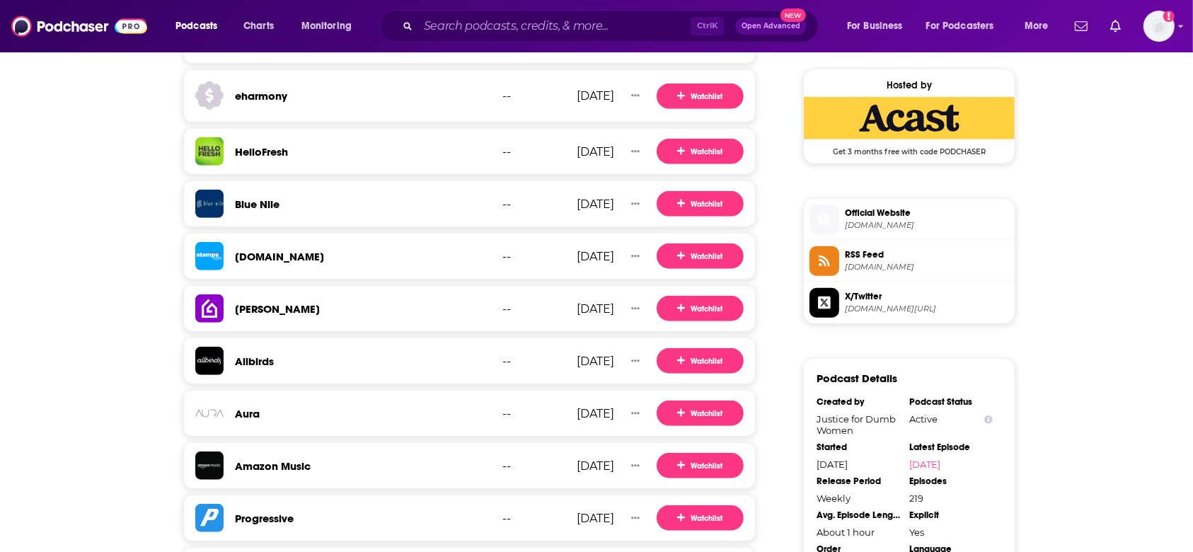
click at [264, 359] on h3 "Allbirds" at bounding box center [254, 360] width 39 height 13
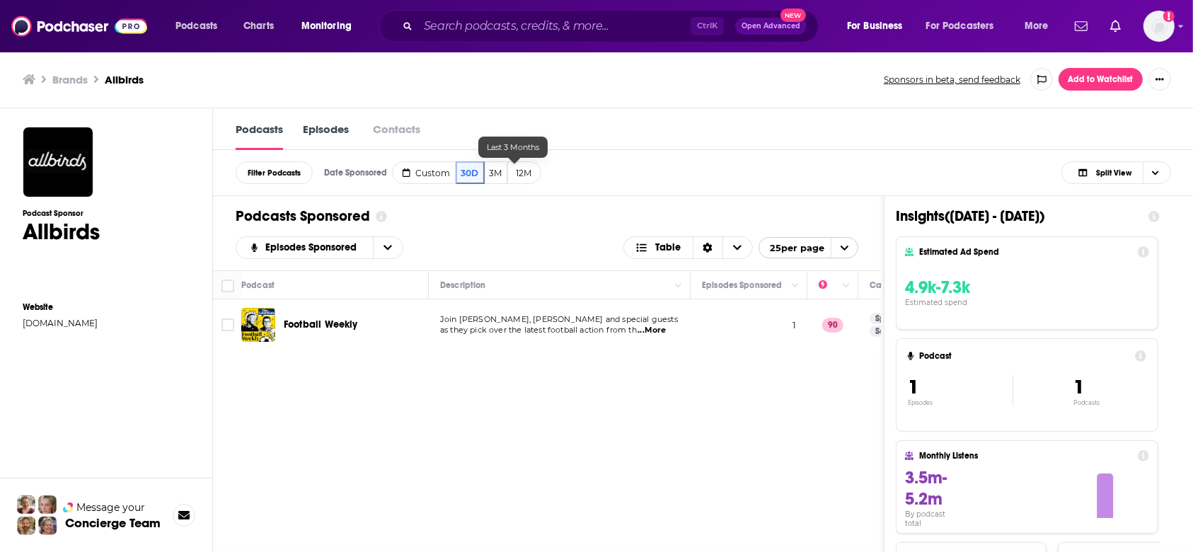
click at [507, 178] on button "3M" at bounding box center [496, 172] width 23 height 23
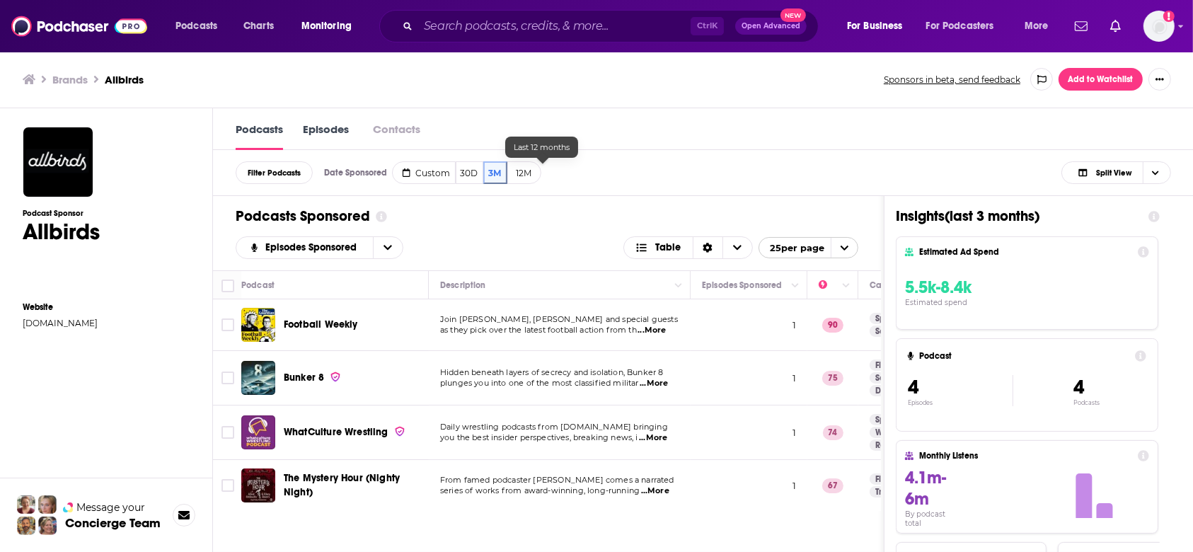
click at [541, 178] on button "12M" at bounding box center [524, 172] width 34 height 23
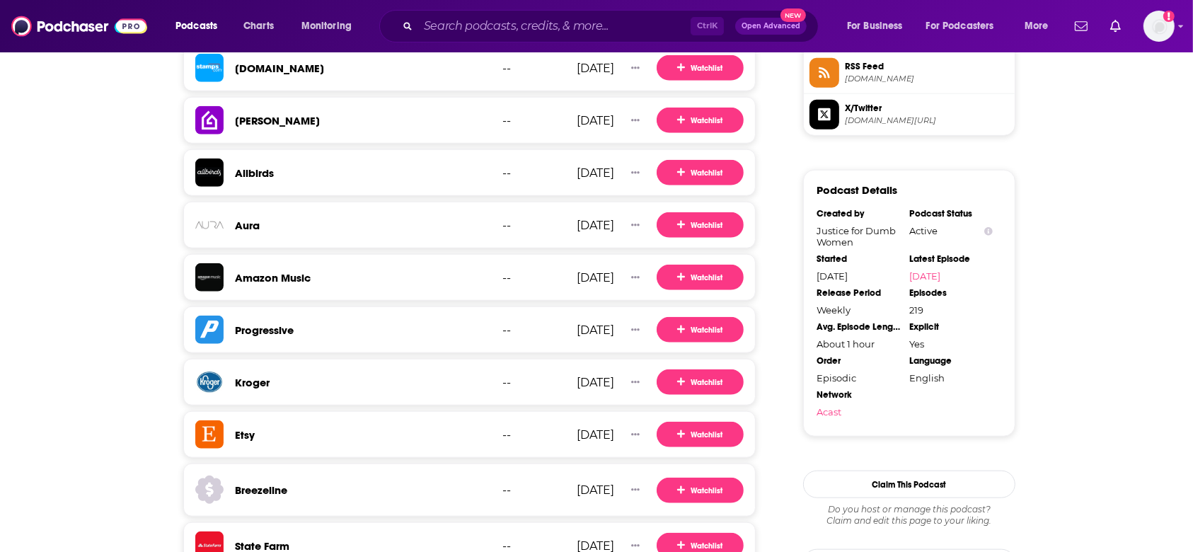
scroll to position [1453, 0]
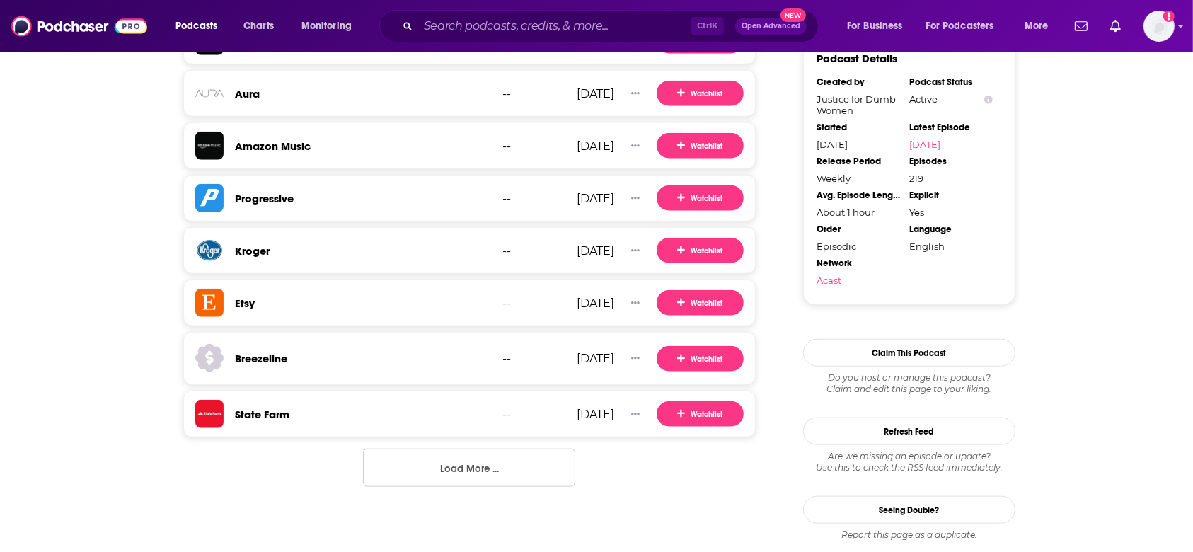
click at [248, 300] on h3 "Etsy" at bounding box center [245, 302] width 20 height 13
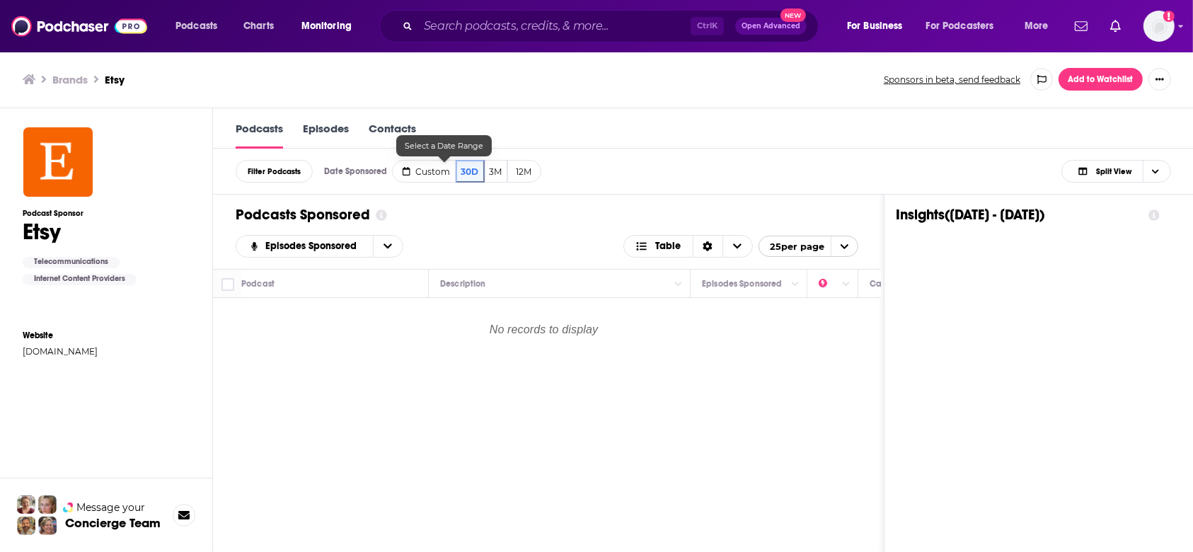
click at [428, 115] on div "Podcasts Episodes Contacts" at bounding box center [703, 128] width 981 height 40
click at [425, 118] on div "Podcasts Episodes Contacts" at bounding box center [703, 128] width 981 height 40
click at [416, 122] on link "Contacts" at bounding box center [392, 135] width 47 height 27
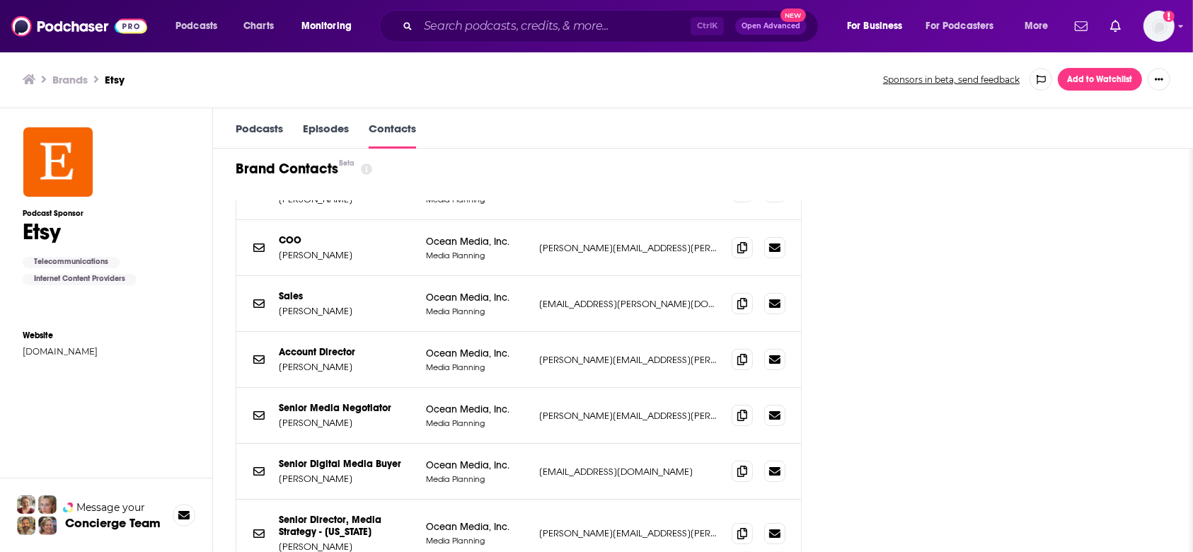
scroll to position [283, 0]
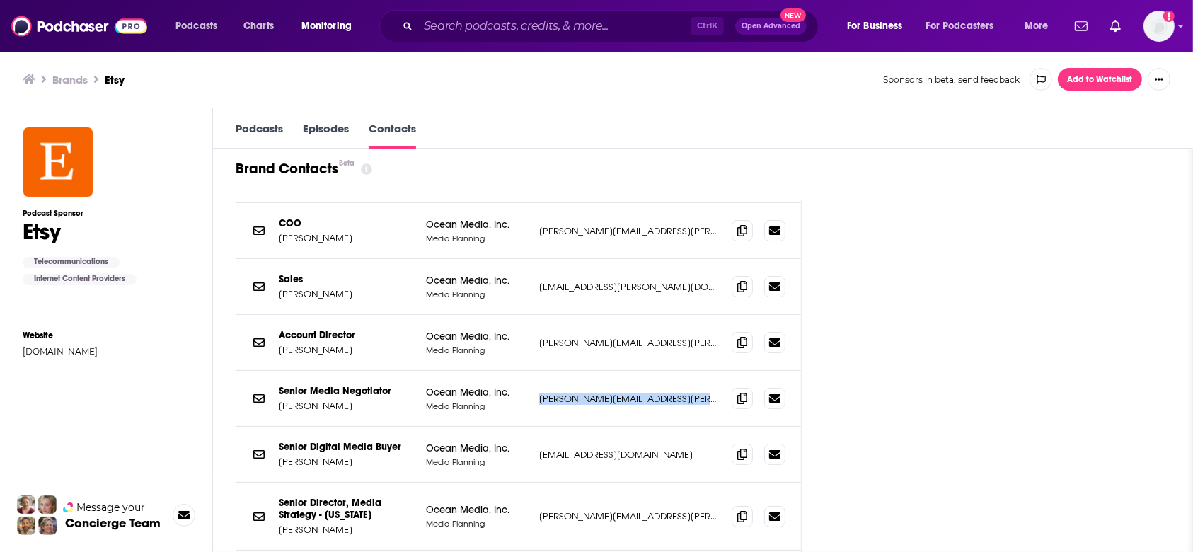
drag, startPoint x: 557, startPoint y: 396, endPoint x: 730, endPoint y: 399, distance: 173.4
click at [730, 399] on div "Senior Media Negotiator AOR Michelle Sullivan Ocean Media, Inc. Media Planning …" at bounding box center [518, 399] width 565 height 56
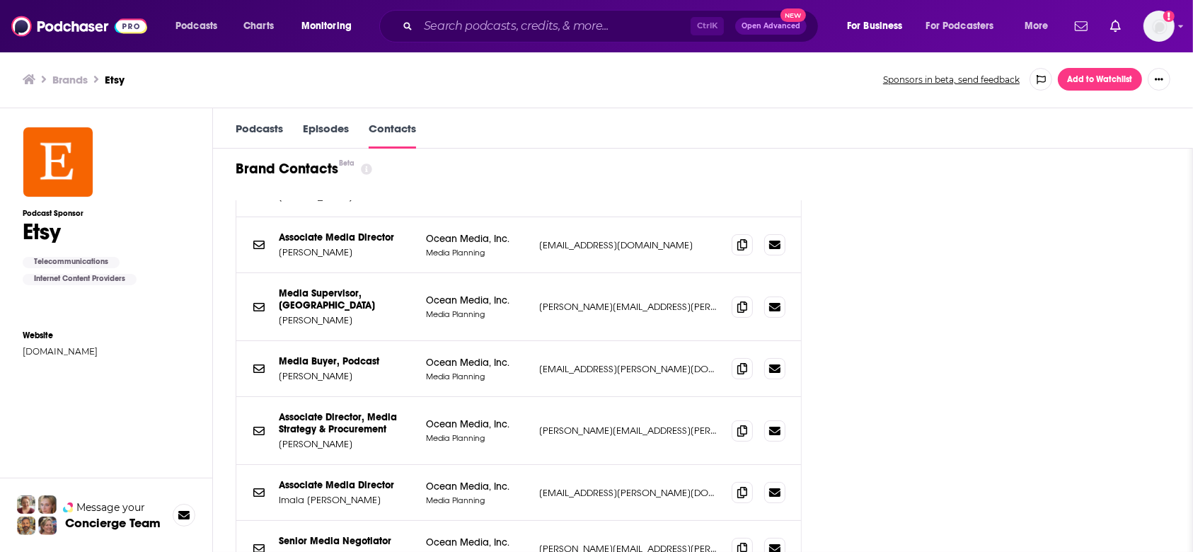
scroll to position [1415, 0]
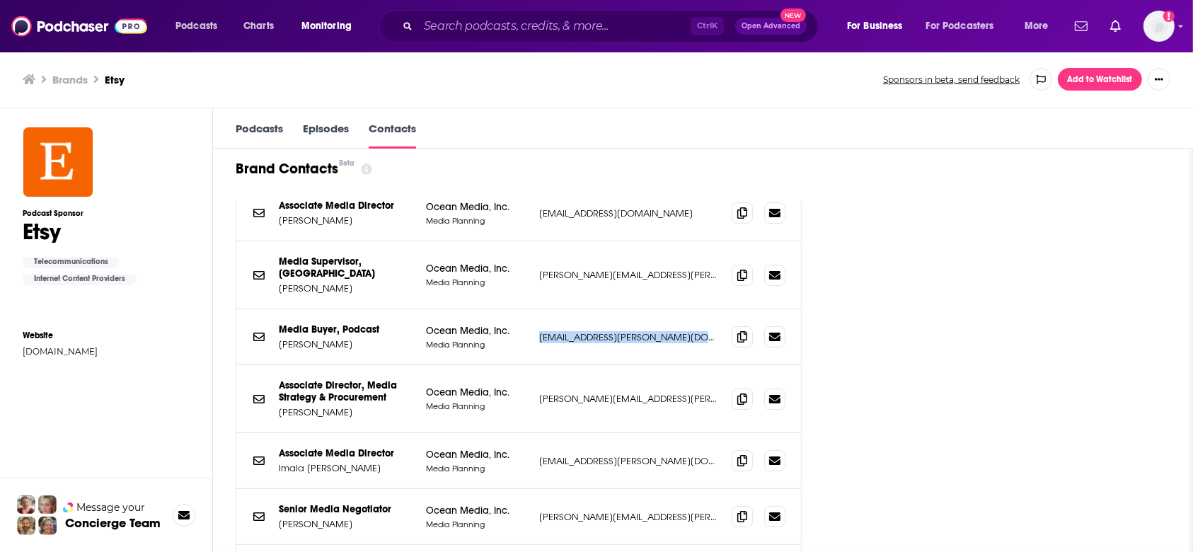
drag, startPoint x: 563, startPoint y: 303, endPoint x: 751, endPoint y: 308, distance: 188.3
click at [751, 309] on div "Media Buyer, Podcast AOR Makenna Geiger Ocean Media, Inc. Media Planning makenn…" at bounding box center [518, 337] width 565 height 56
copy div "makenna.geiger@oceanmediainc.com makenna.geiger@oceanmediainc.com"
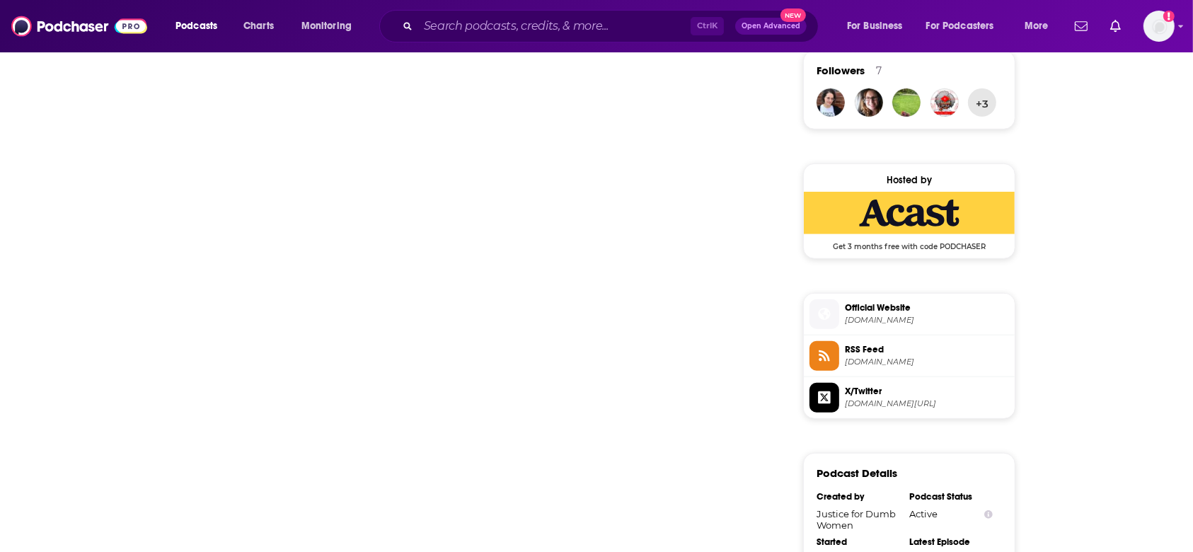
scroll to position [1453, 0]
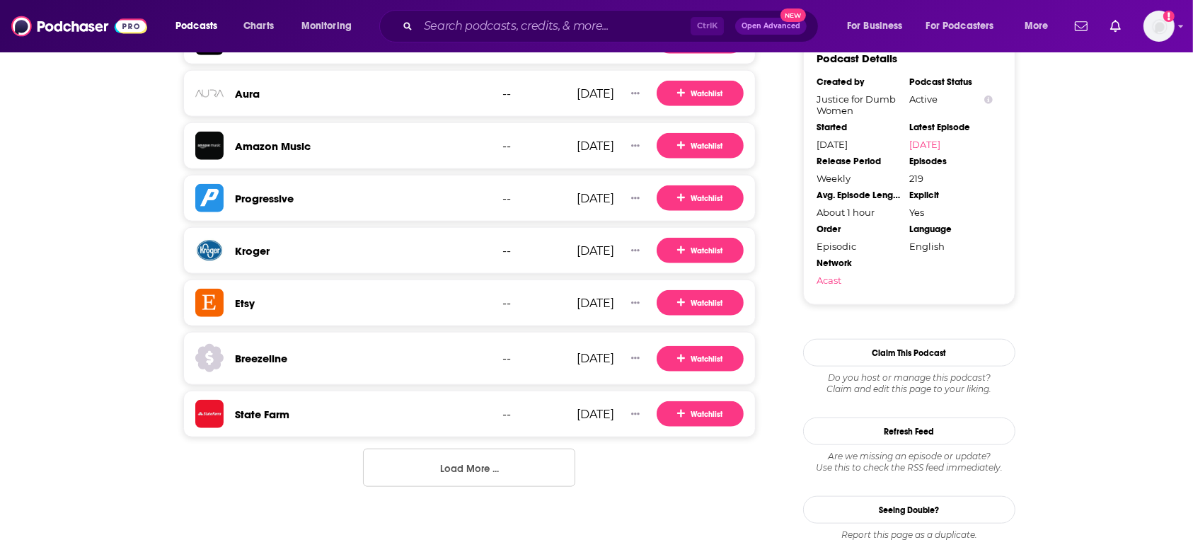
click at [445, 453] on button "Load More ..." at bounding box center [469, 468] width 212 height 38
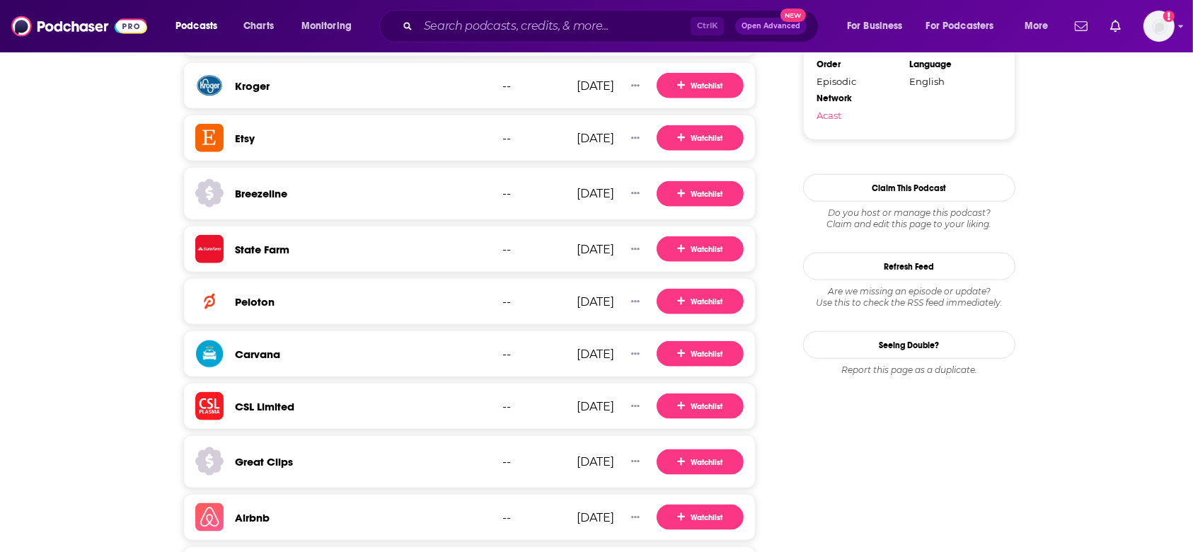
scroll to position [1642, 0]
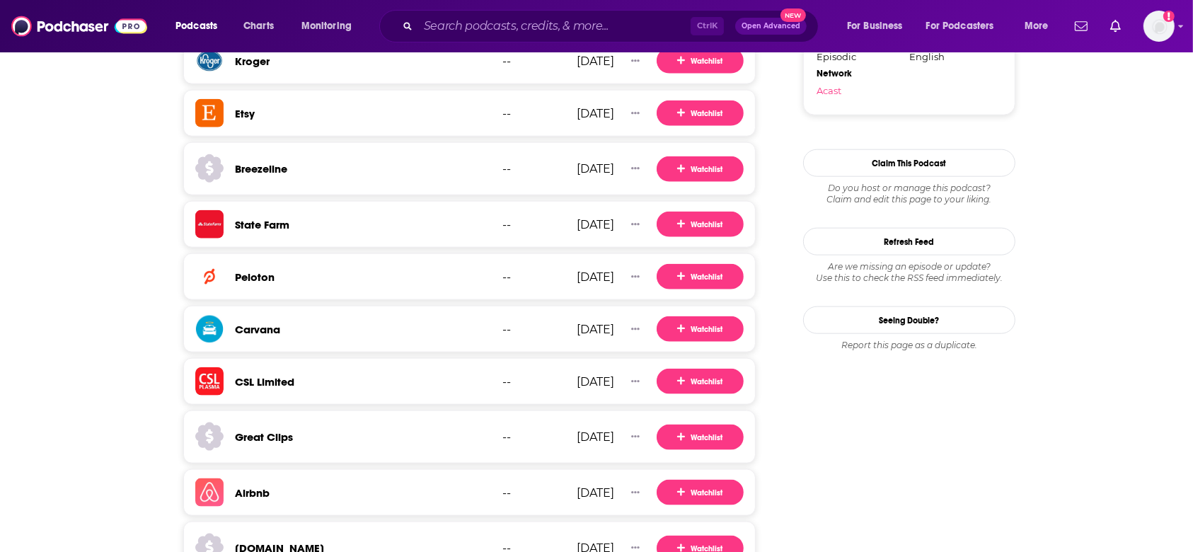
click at [263, 276] on h3 "Peloton" at bounding box center [255, 276] width 40 height 13
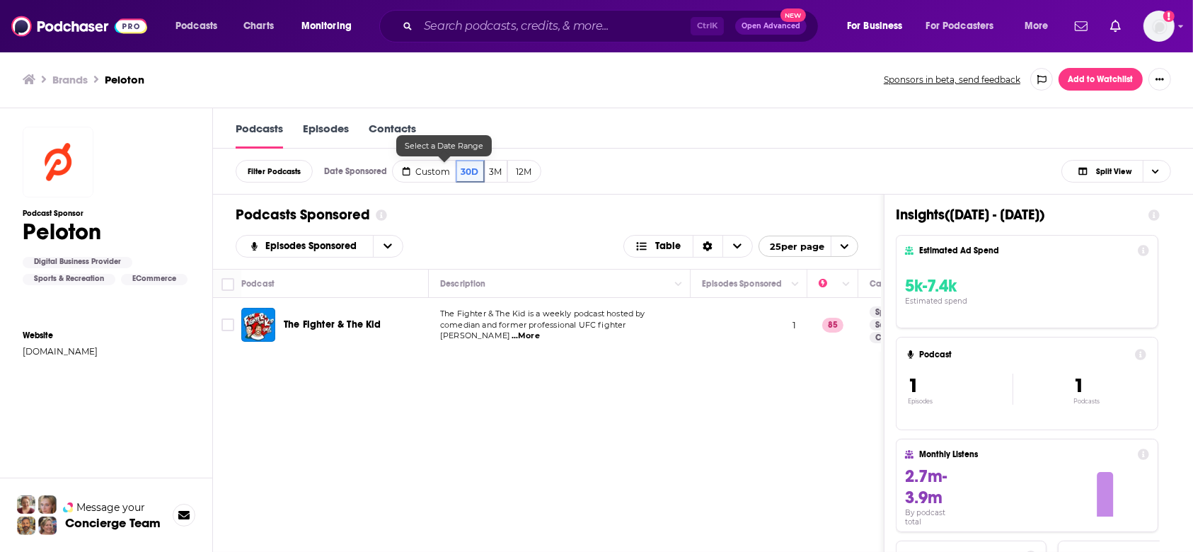
click at [403, 125] on link "Contacts" at bounding box center [392, 135] width 47 height 27
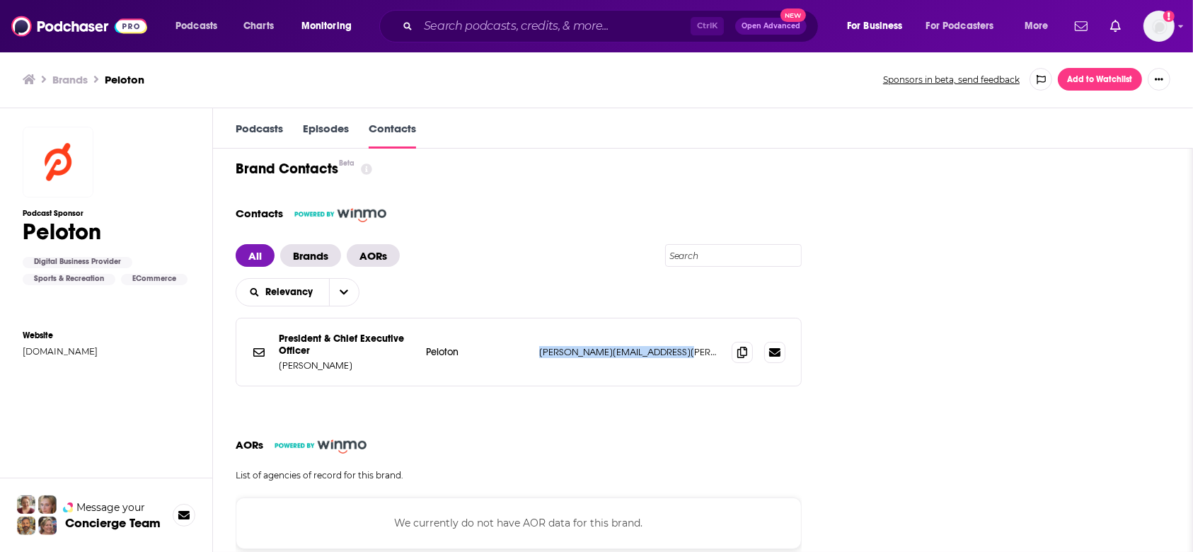
drag, startPoint x: 560, startPoint y: 348, endPoint x: 708, endPoint y: 357, distance: 148.1
click at [708, 357] on div "President & Chief Executive Officer Brands Barry McCarthy Peloton barry.mccarth…" at bounding box center [518, 351] width 565 height 67
copy p "barry.mccarthy@onepeloton.com"
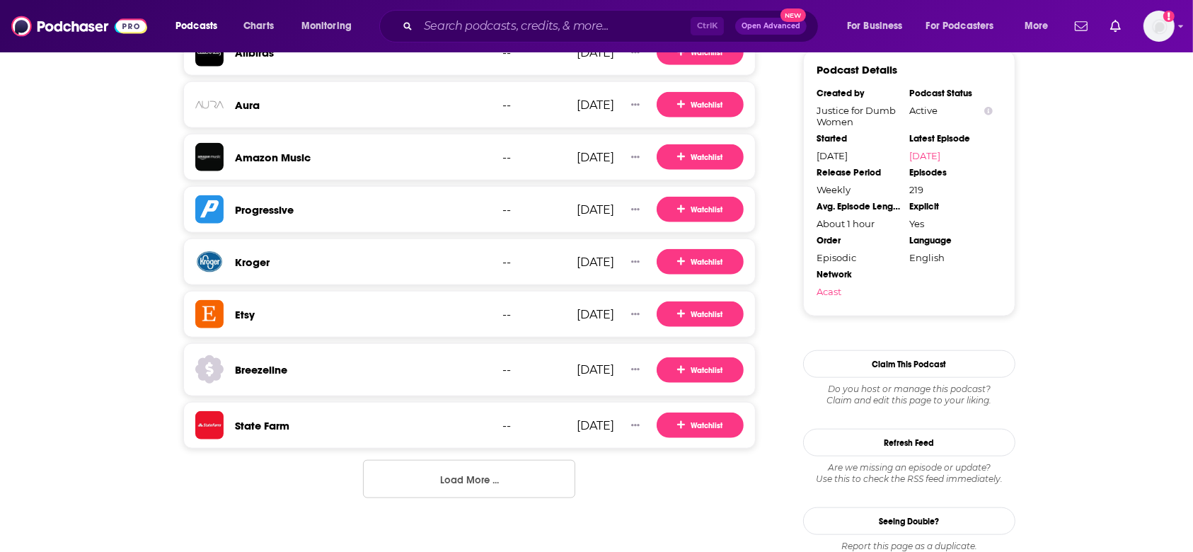
scroll to position [1453, 0]
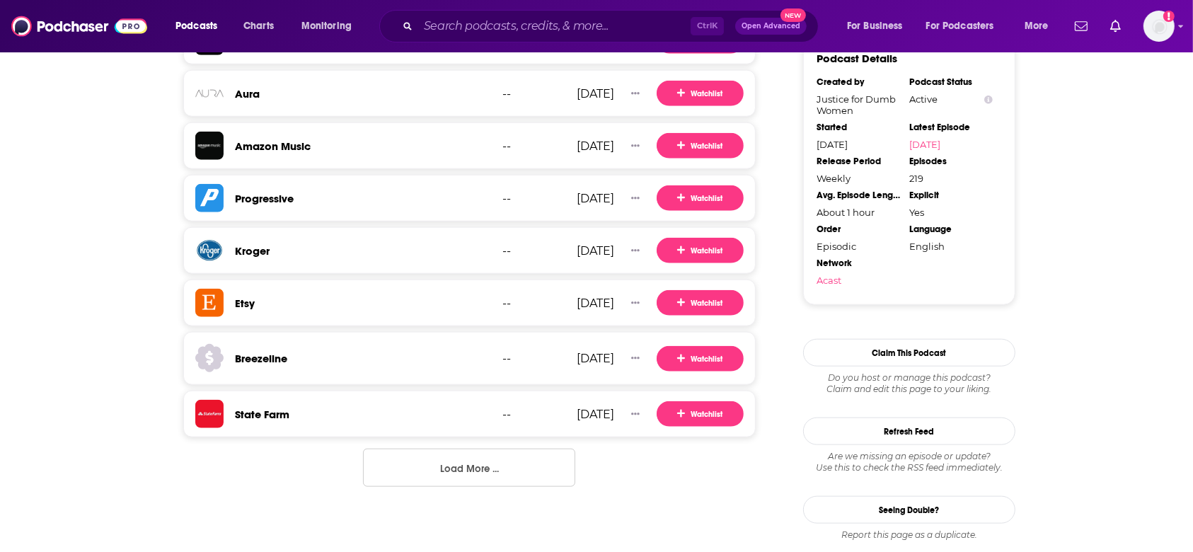
click at [483, 463] on button "Load More ..." at bounding box center [469, 468] width 212 height 38
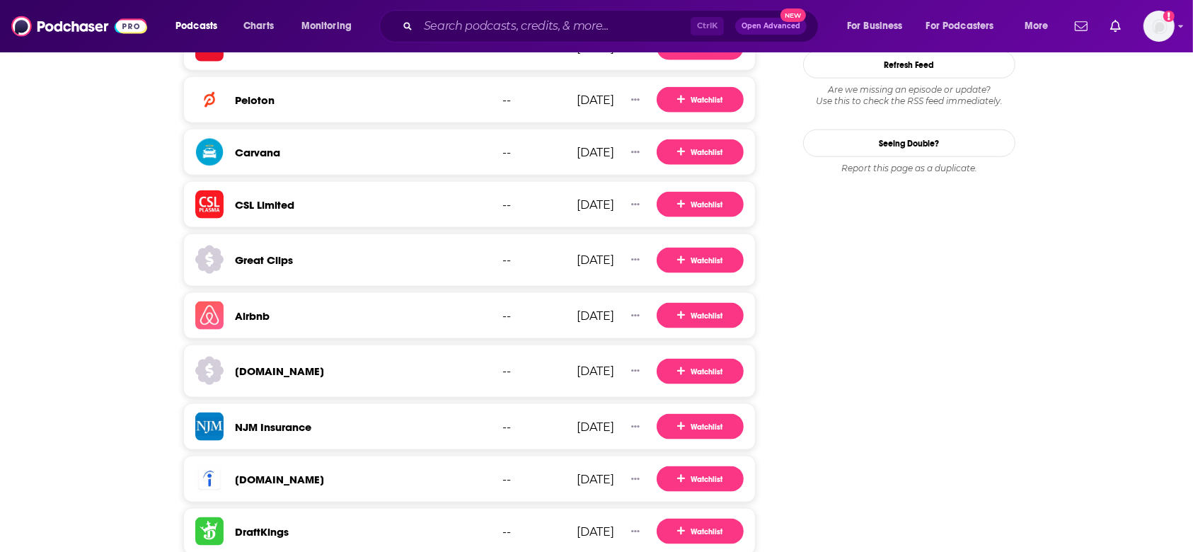
scroll to position [1830, 0]
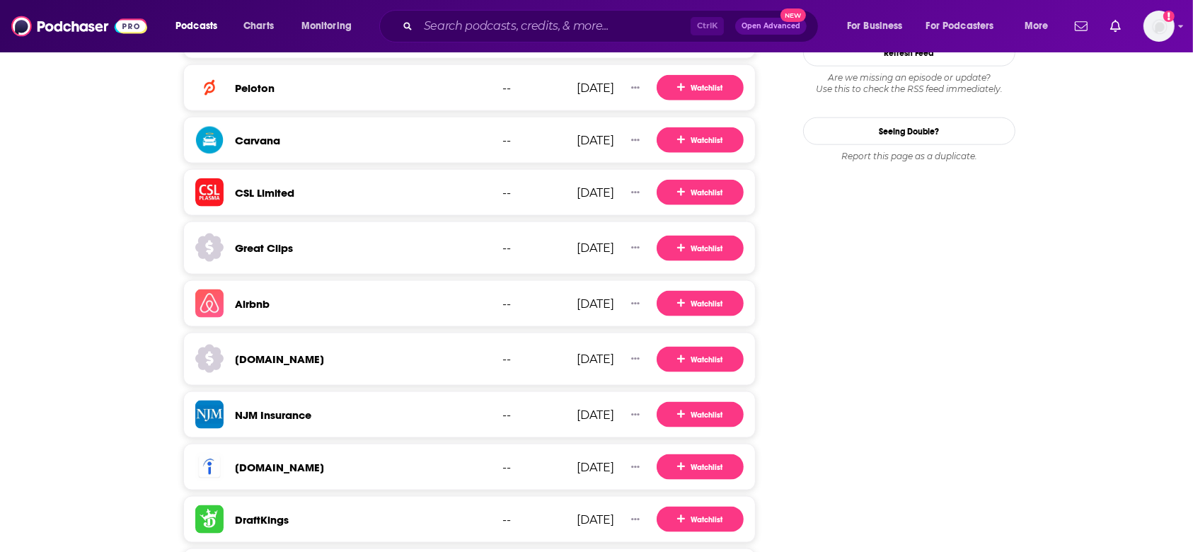
click at [254, 304] on h3 "Airbnb" at bounding box center [252, 303] width 35 height 13
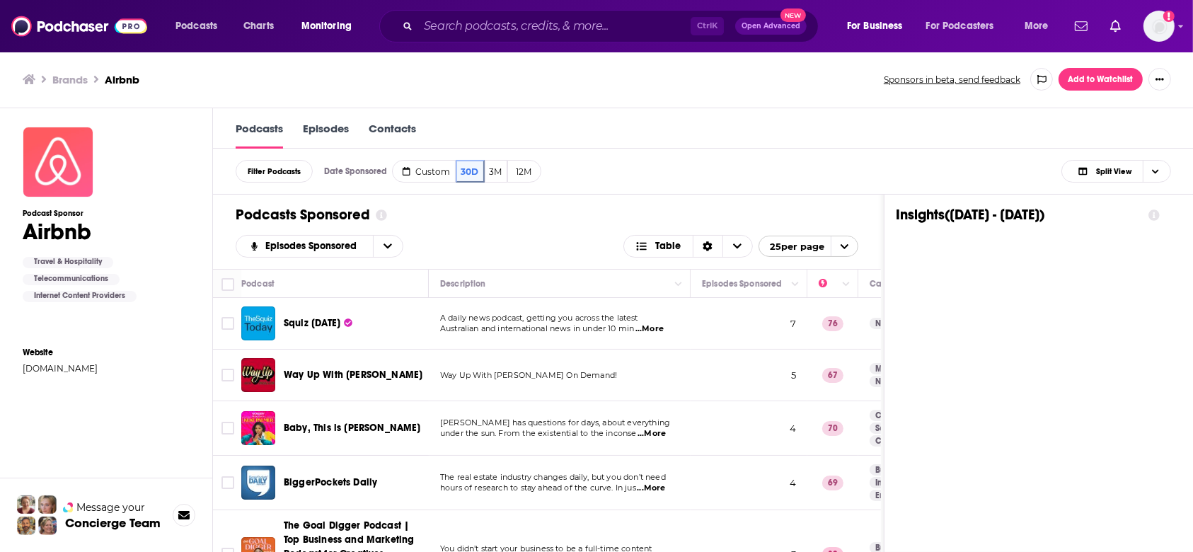
click at [410, 127] on link "Contacts" at bounding box center [392, 135] width 47 height 27
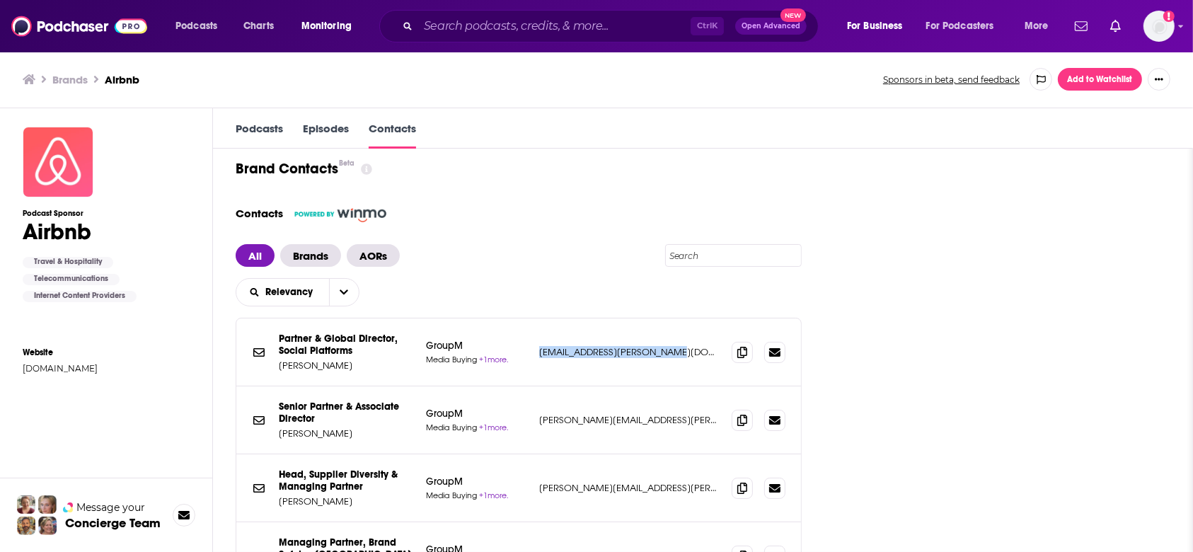
drag, startPoint x: 561, startPoint y: 351, endPoint x: 701, endPoint y: 354, distance: 140.1
click at [701, 354] on p "gillian.collison@groupm.com" at bounding box center [629, 352] width 181 height 12
copy p "gillian.collison@groupm.com"
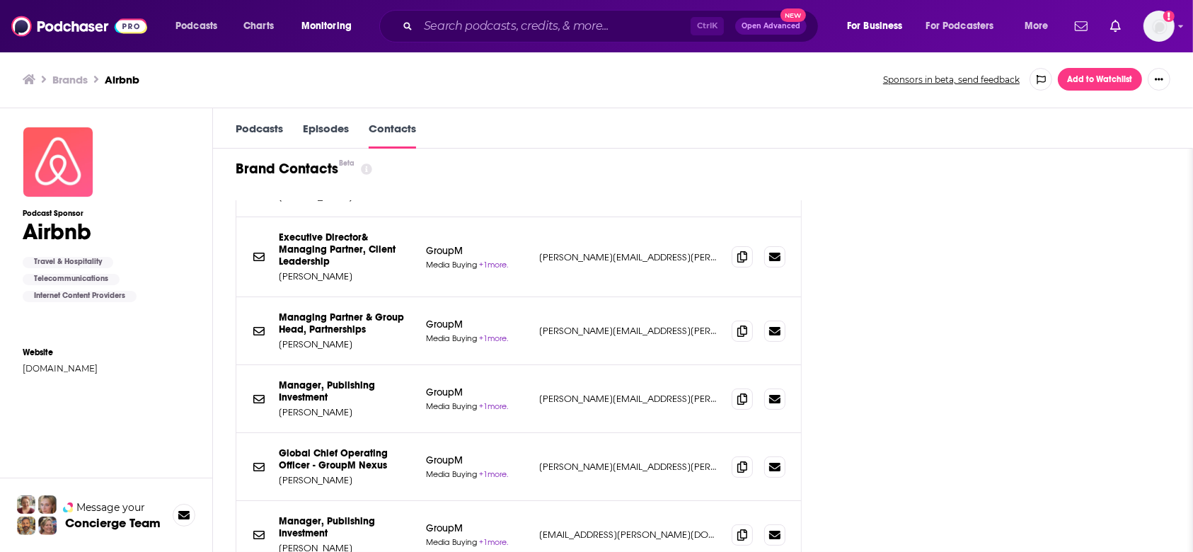
scroll to position [2830, 0]
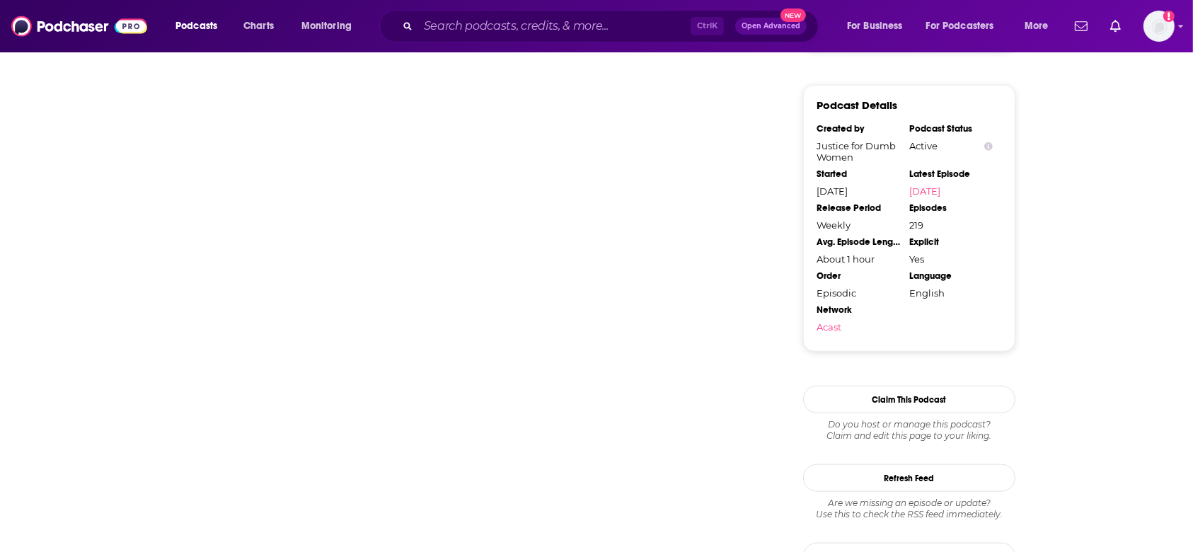
scroll to position [1453, 0]
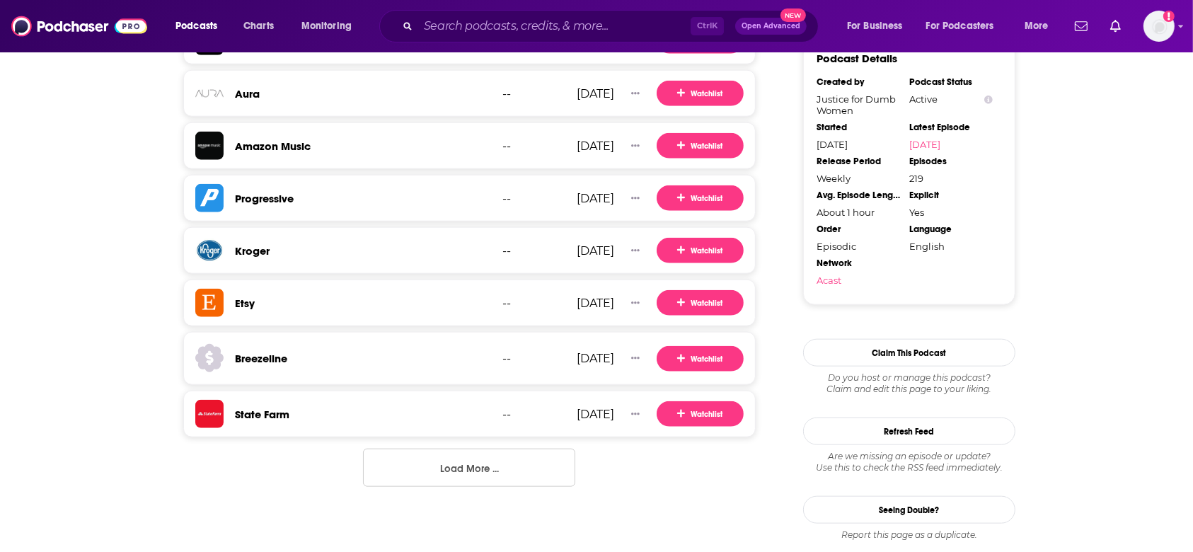
click at [450, 473] on button "Load More ..." at bounding box center [469, 468] width 212 height 38
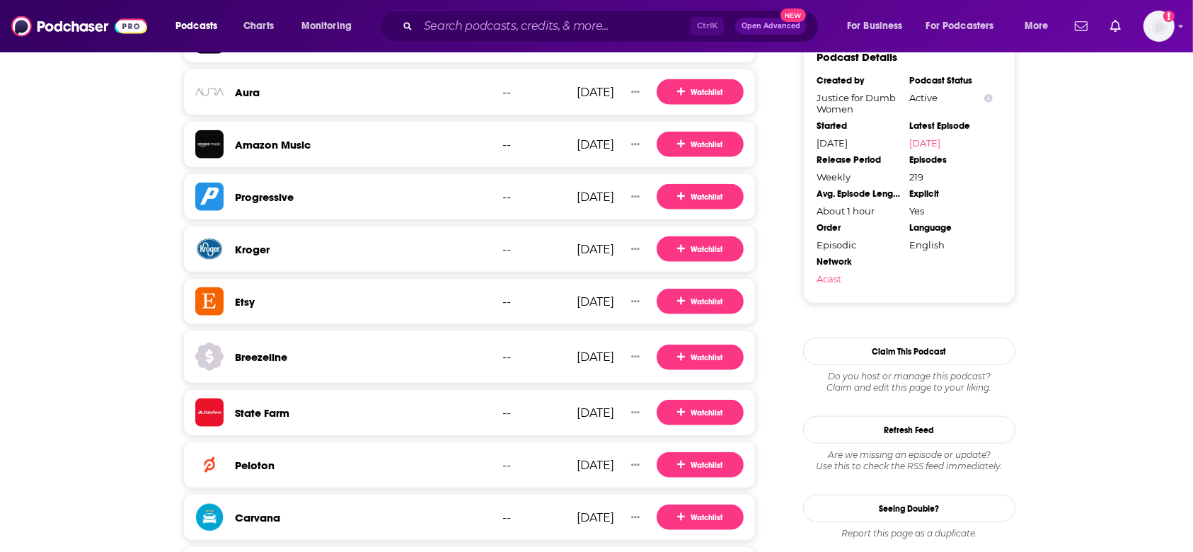
scroll to position [1874, 0]
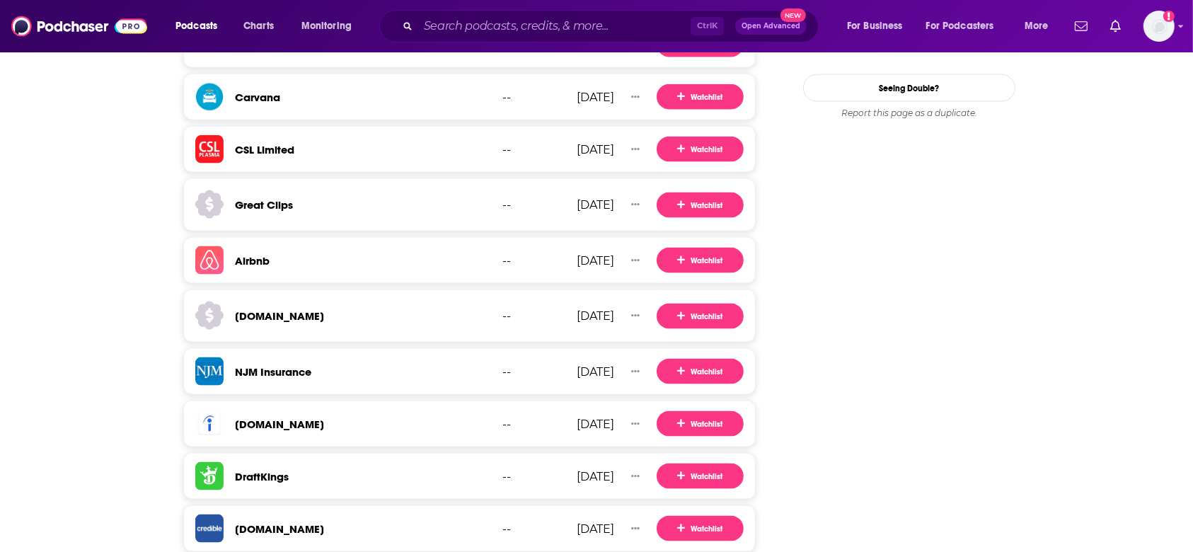
click at [284, 313] on h3 "granta.com" at bounding box center [279, 315] width 89 height 13
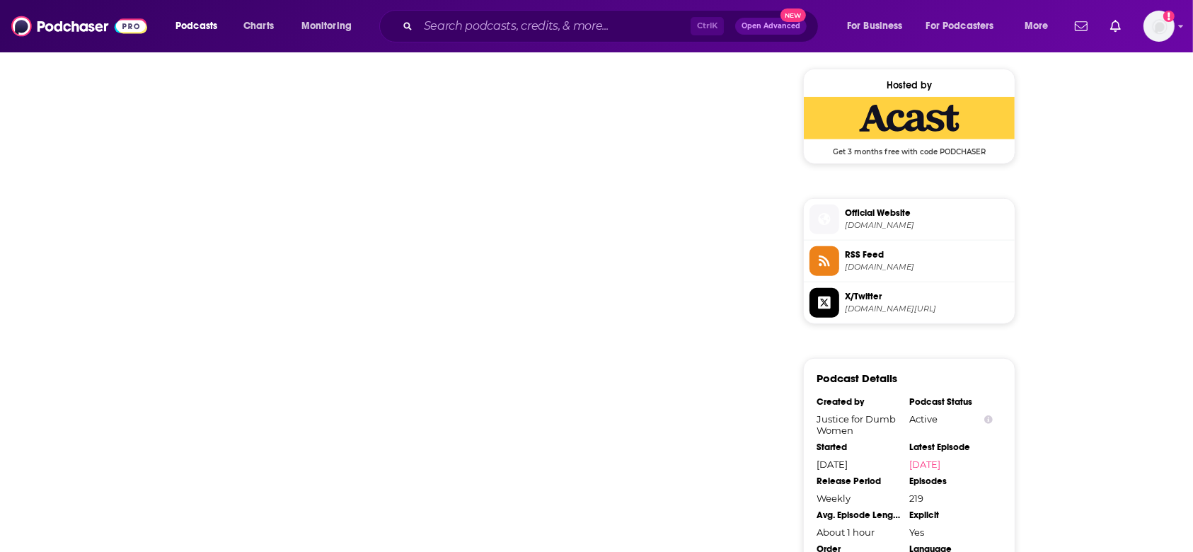
scroll to position [1453, 0]
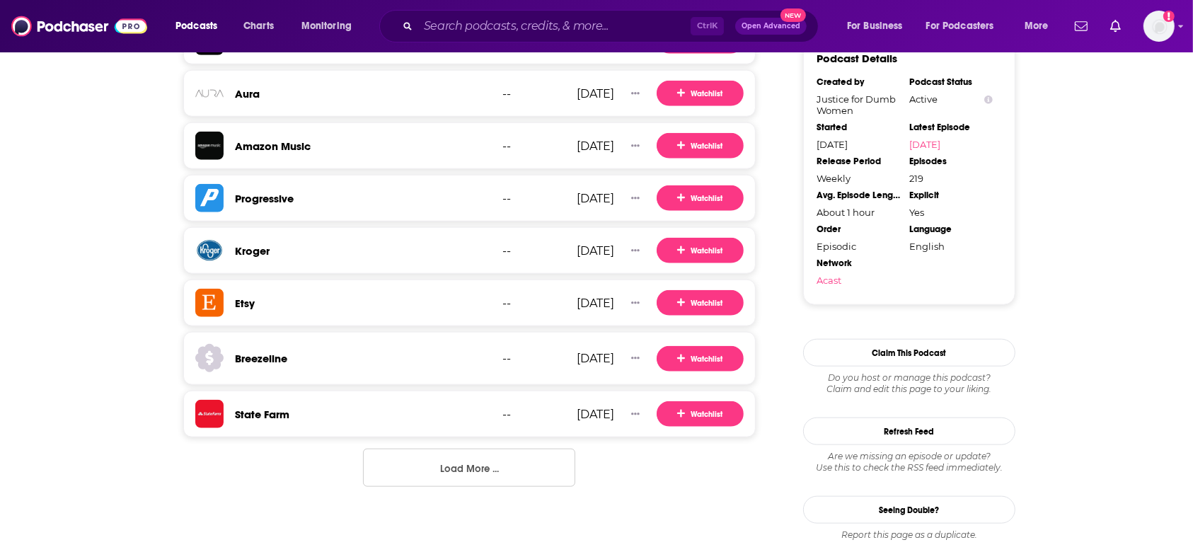
click at [402, 449] on button "Load More ..." at bounding box center [469, 468] width 212 height 38
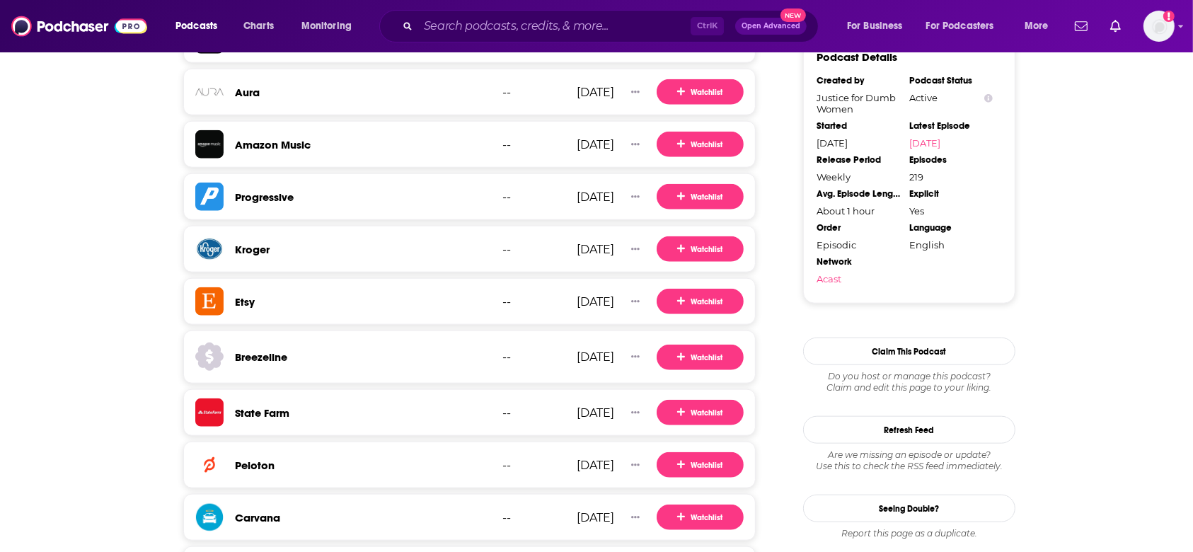
scroll to position [1874, 0]
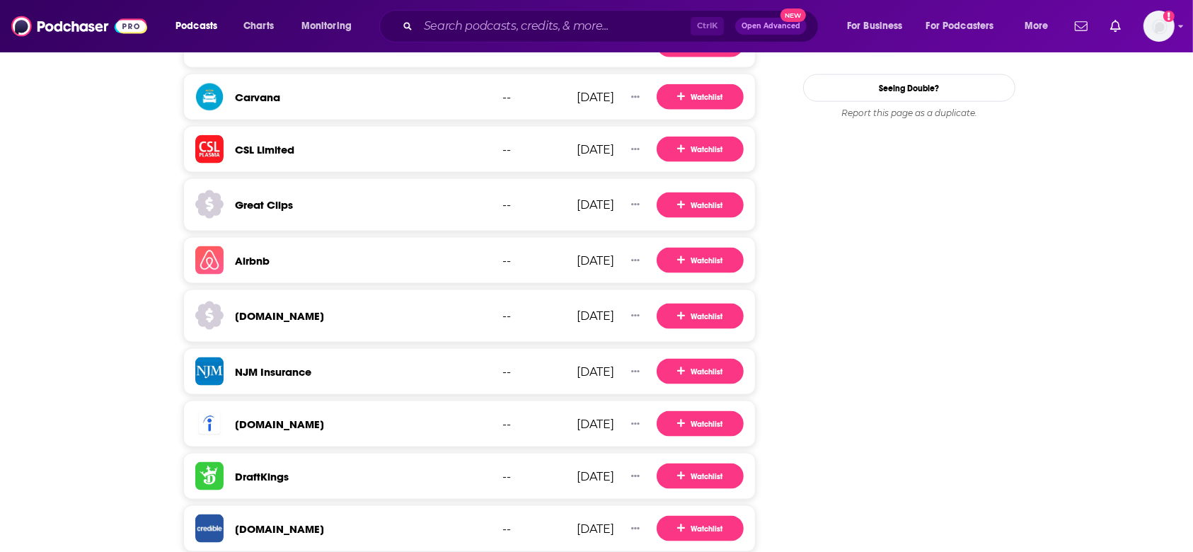
click at [268, 422] on h3 "Indeed.com" at bounding box center [279, 423] width 89 height 13
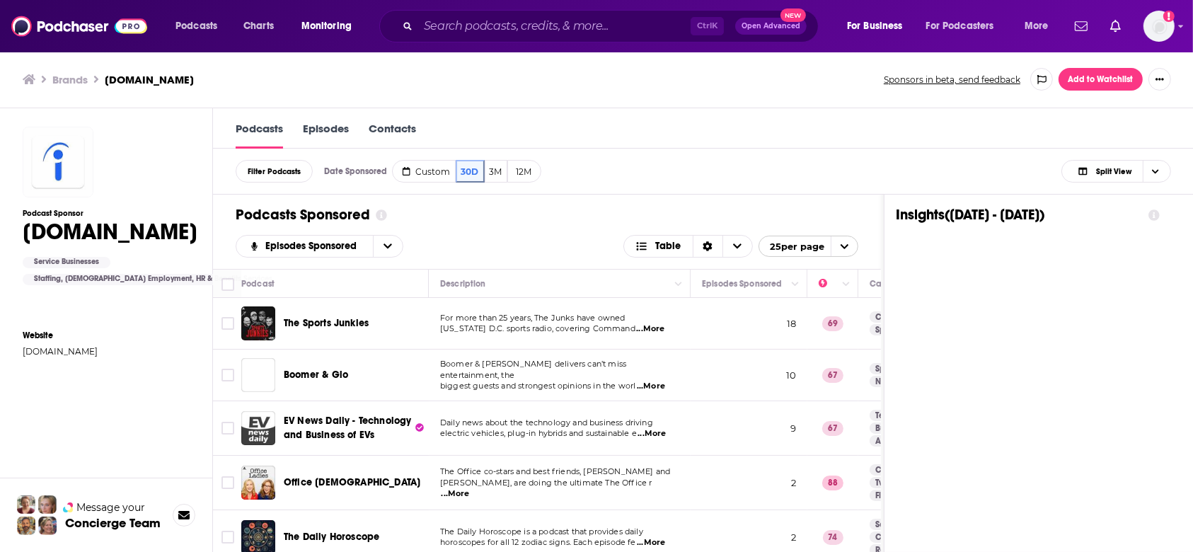
click at [349, 133] on link "Episodes" at bounding box center [326, 135] width 46 height 27
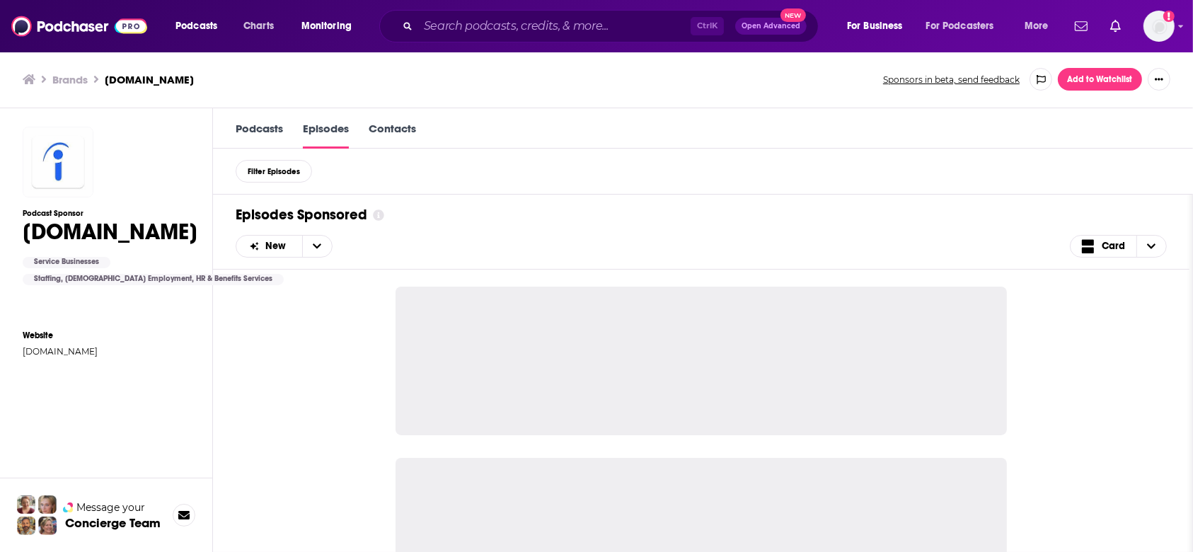
click at [416, 133] on link "Contacts" at bounding box center [392, 135] width 47 height 27
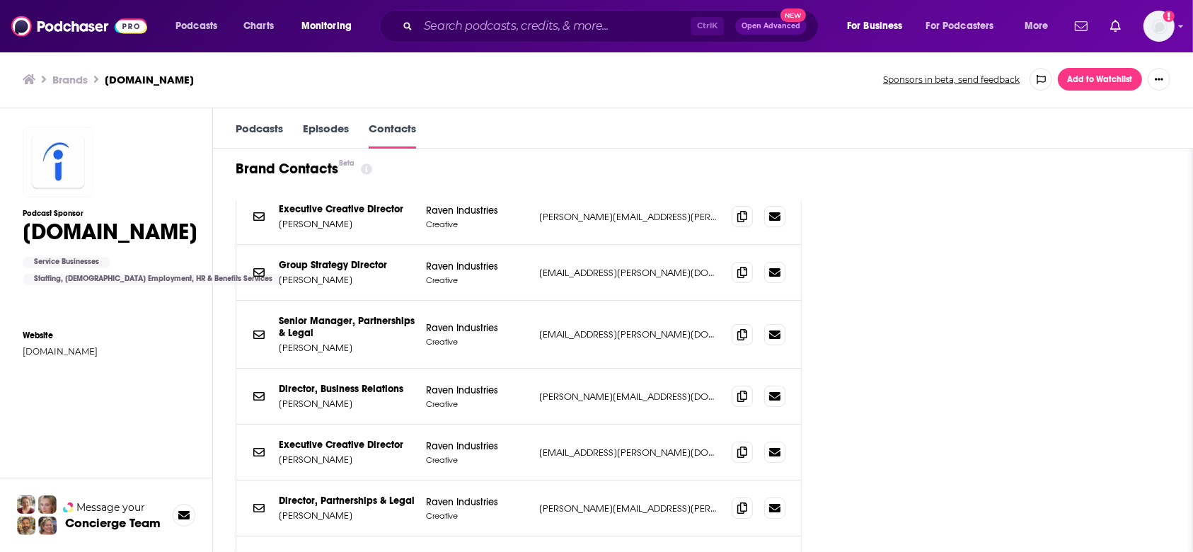
scroll to position [1792, 0]
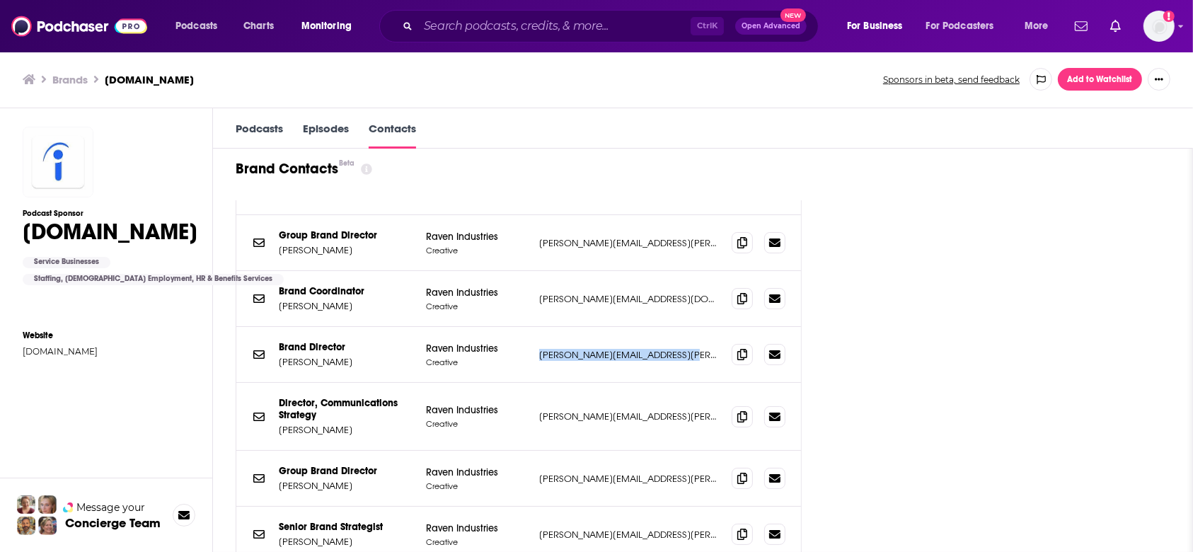
drag, startPoint x: 559, startPoint y: 322, endPoint x: 728, endPoint y: 322, distance: 169.1
click at [728, 327] on div "Brand Director AOR Michelle Casale Raven Industries Creative Michelle.Casale@72…" at bounding box center [518, 355] width 565 height 56
drag, startPoint x: 550, startPoint y: 266, endPoint x: 705, endPoint y: 270, distance: 155.0
click at [705, 271] on div "Brand Coordinator AOR Isabella Berouty Raven Industries Creative isabella.Berou…" at bounding box center [518, 299] width 565 height 56
click at [1000, 277] on div "Brand Contacts Beta Contacts All Brands AORs Relevancy Executive Producer AOR L…" at bounding box center [703, 373] width 980 height 449
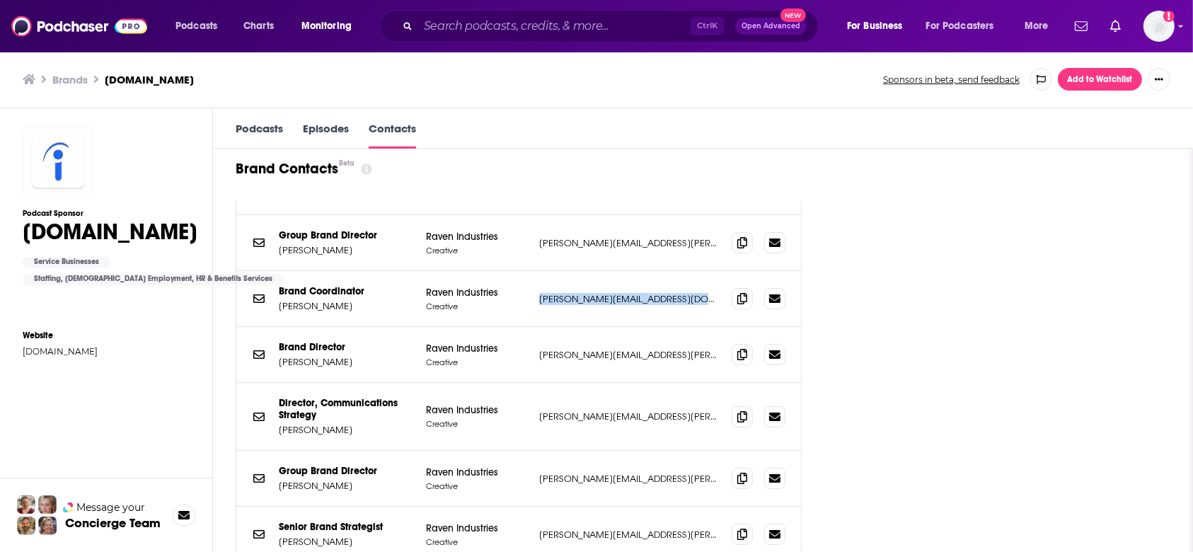
drag, startPoint x: 725, startPoint y: 270, endPoint x: 561, endPoint y: 277, distance: 163.6
click at [561, 277] on div "Brand Coordinator AOR Isabella Berouty Raven Industries Creative isabella.Berou…" at bounding box center [518, 299] width 565 height 56
drag, startPoint x: 563, startPoint y: 507, endPoint x: 696, endPoint y: 503, distance: 133.1
click at [696, 529] on p "emily.gorey@72andsunny.com" at bounding box center [629, 535] width 181 height 12
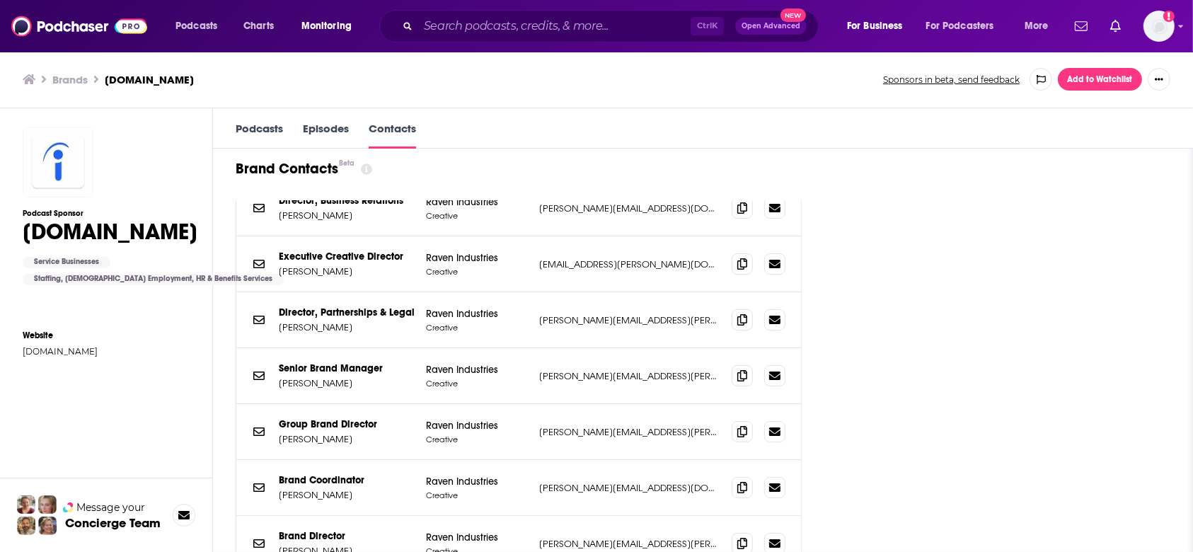
scroll to position [1698, 0]
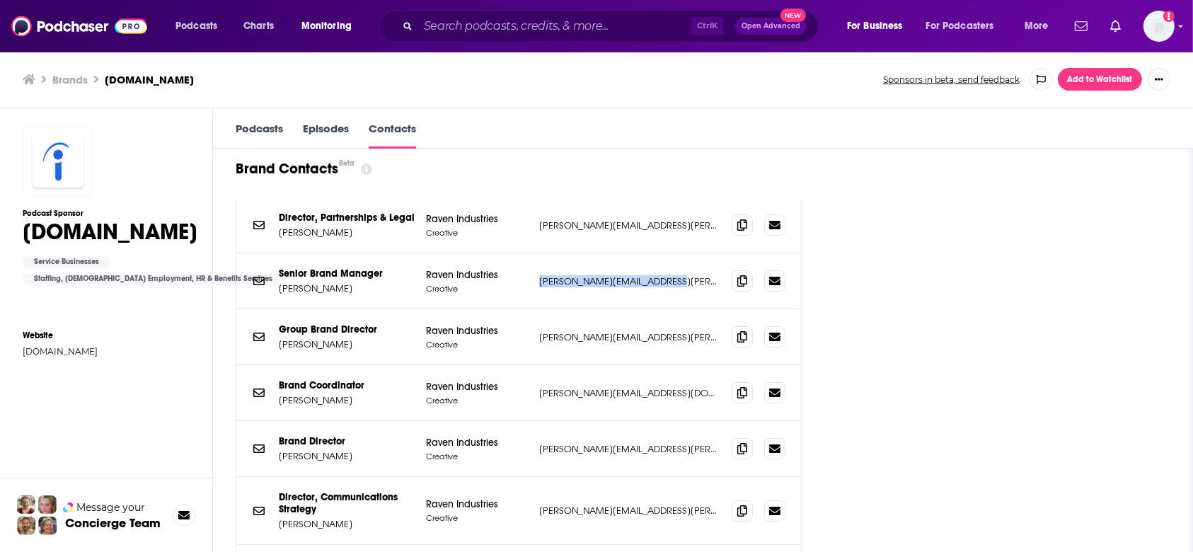
drag, startPoint x: 560, startPoint y: 255, endPoint x: 702, endPoint y: 258, distance: 141.6
click at [702, 258] on div "Senior Brand Manager AOR Erika Sidney Raven Industries Creative erika.sidney@72…" at bounding box center [518, 281] width 565 height 56
click at [77, 88] on div "Brands Indeed.com Sponsors in beta, send feedback Add to Watchlist" at bounding box center [597, 79] width 1148 height 23
click at [67, 76] on h3 "Brands" at bounding box center [69, 79] width 35 height 13
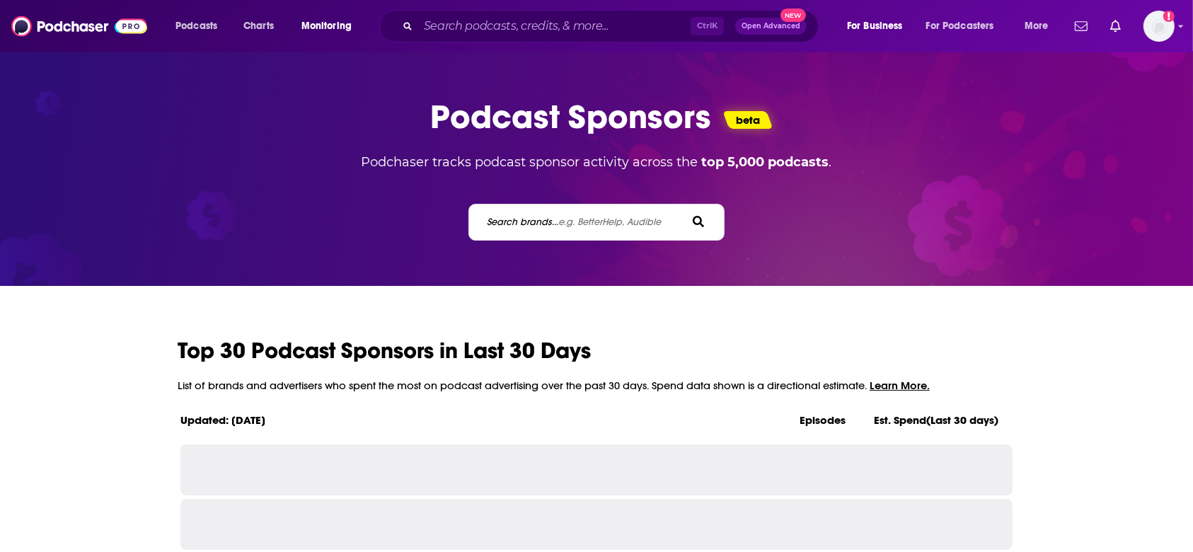
scroll to position [471, 0]
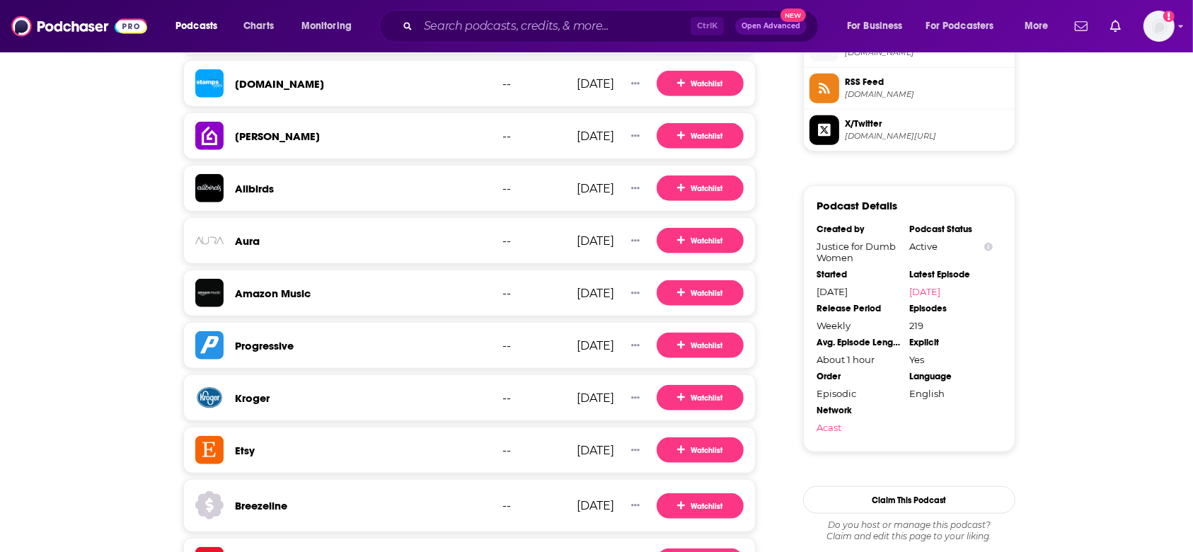
scroll to position [1453, 0]
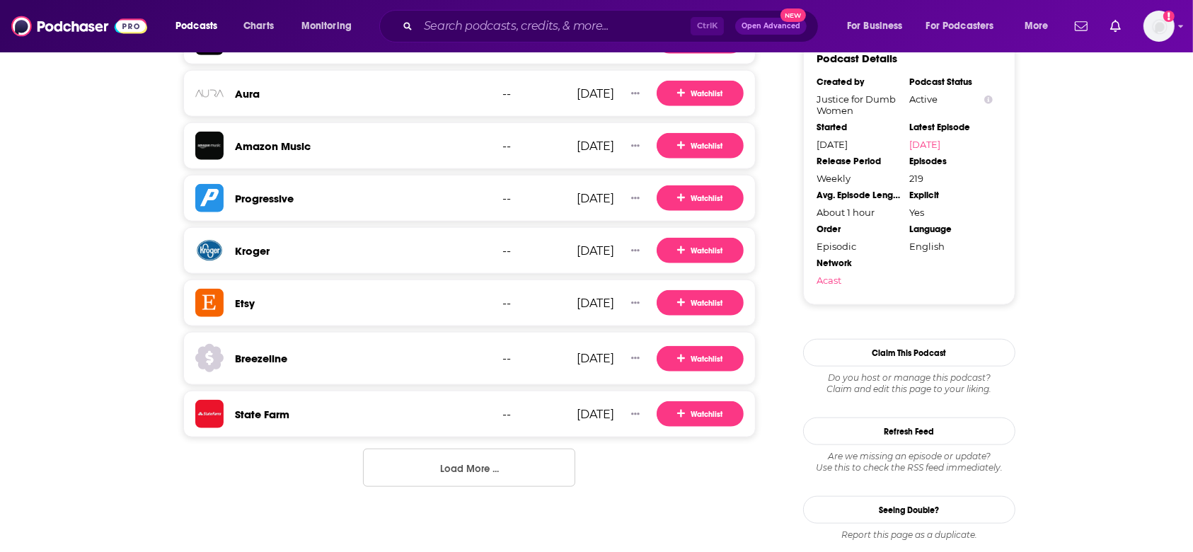
click at [396, 449] on button "Load More ..." at bounding box center [469, 468] width 212 height 38
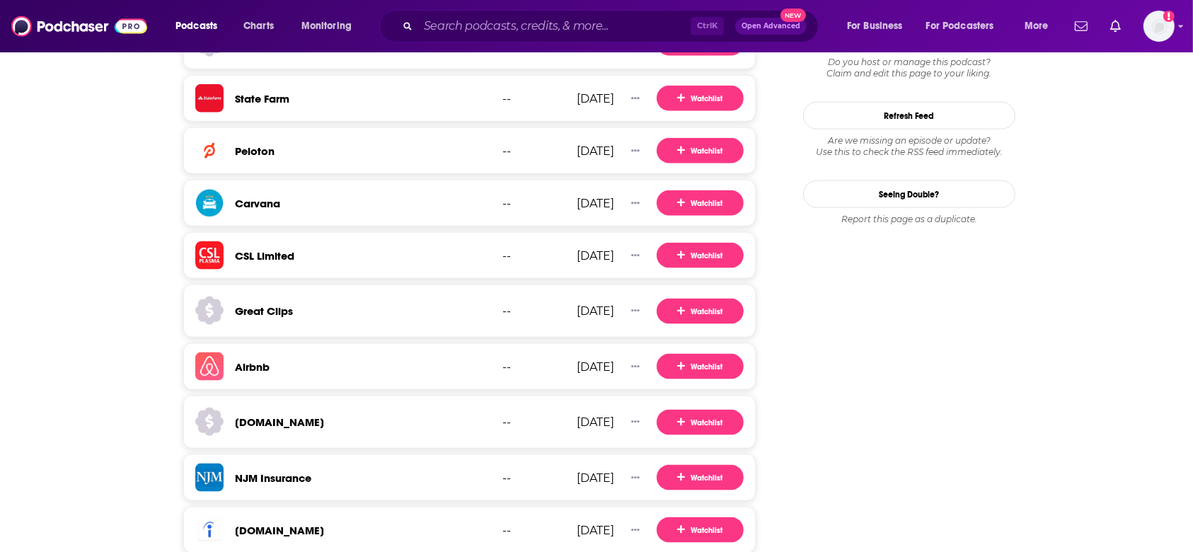
scroll to position [1496, 0]
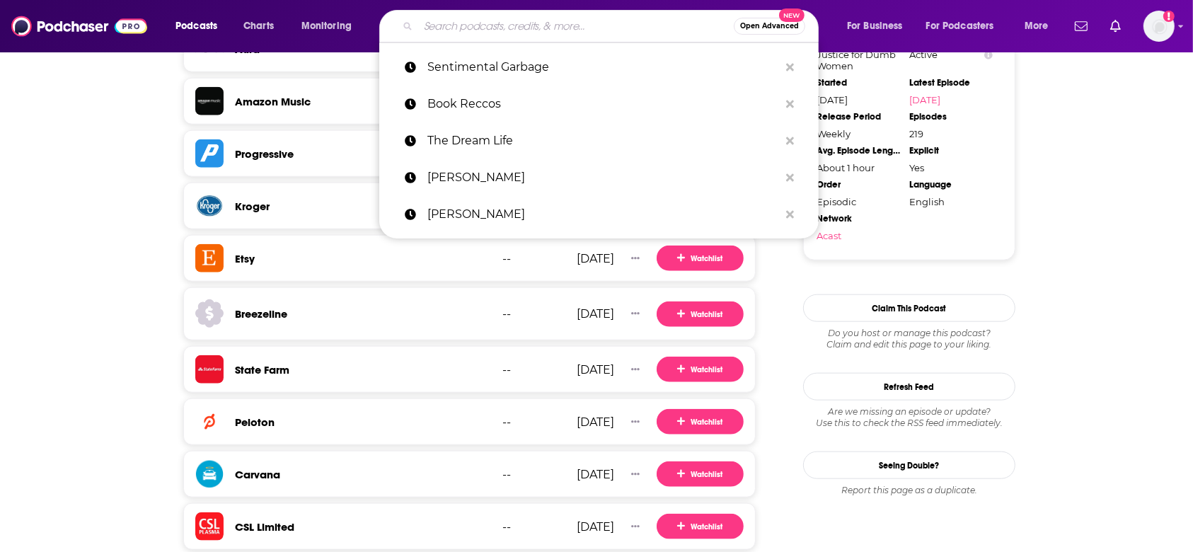
click at [497, 35] on input "Search podcasts, credits, & more..." at bounding box center [576, 26] width 316 height 23
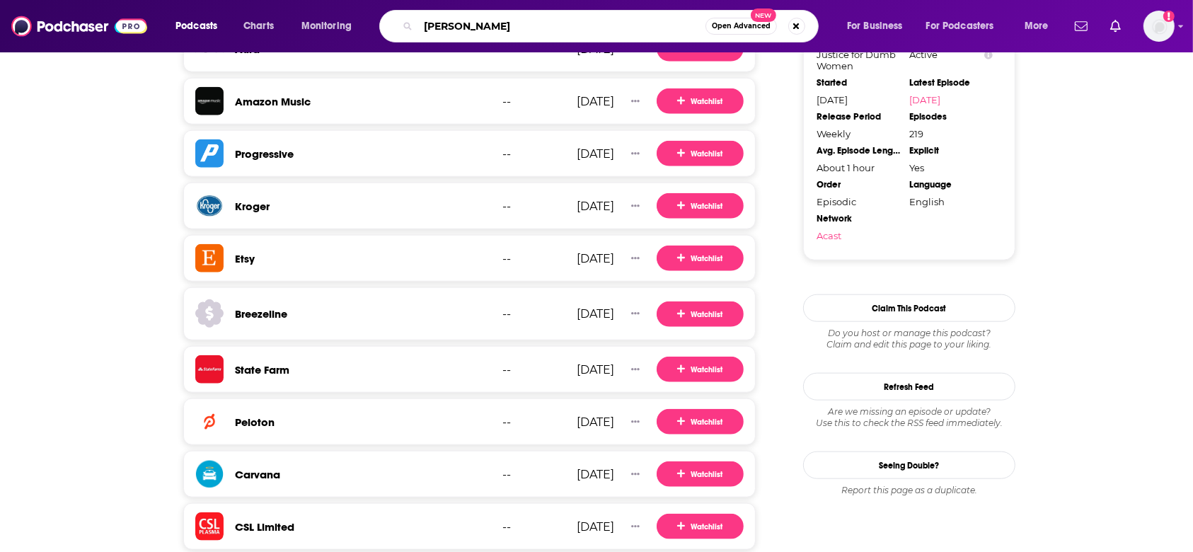
type input "Daisy Buchanan"
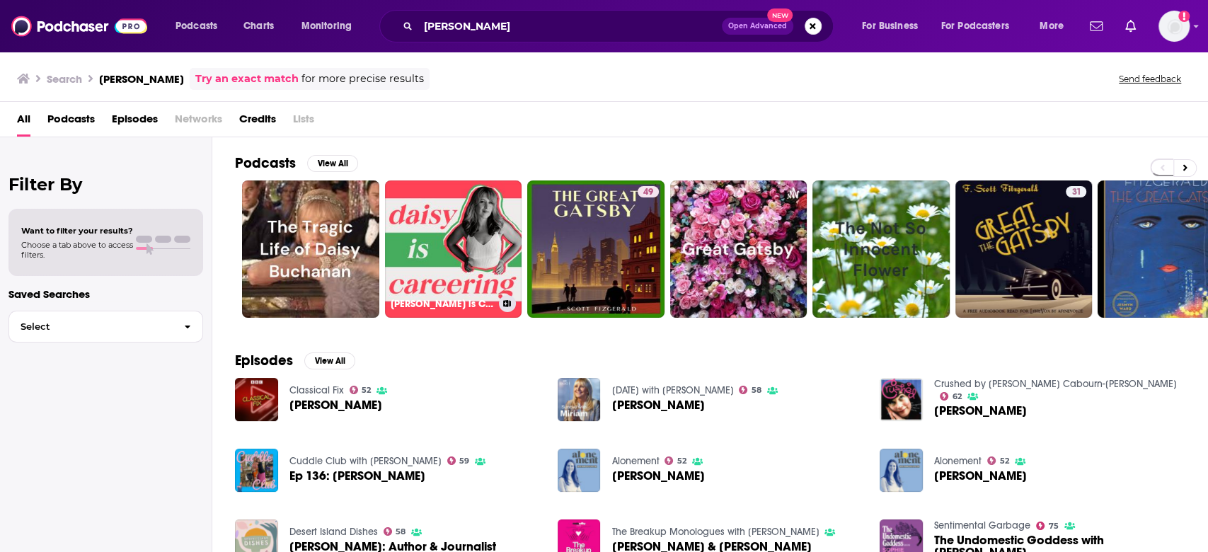
click at [449, 252] on link "Daisy is Careering" at bounding box center [453, 248] width 137 height 137
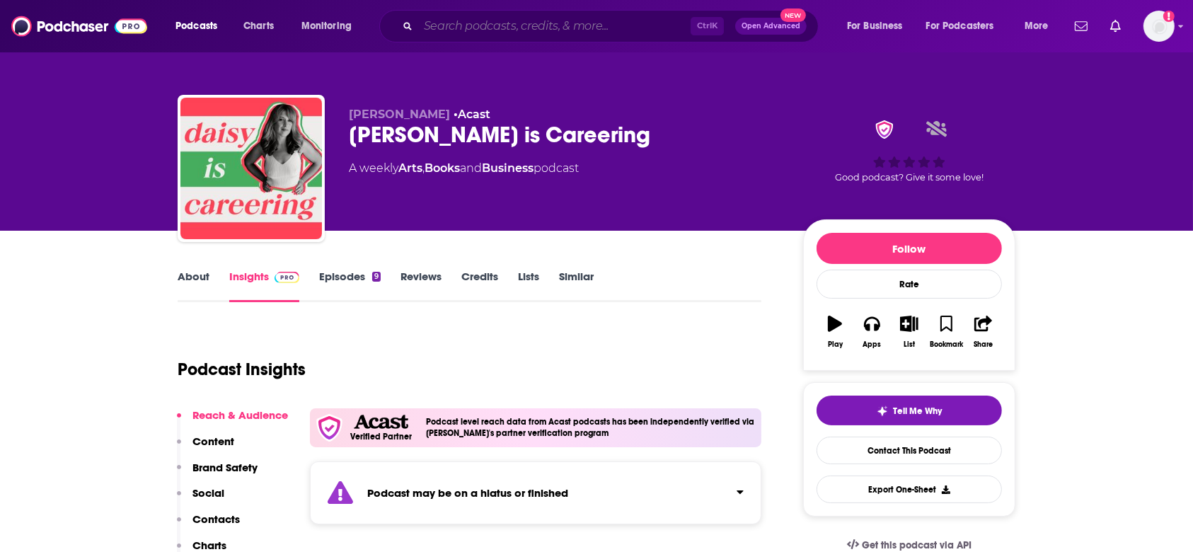
click at [474, 21] on input "Search podcasts, credits, & more..." at bounding box center [554, 26] width 272 height 23
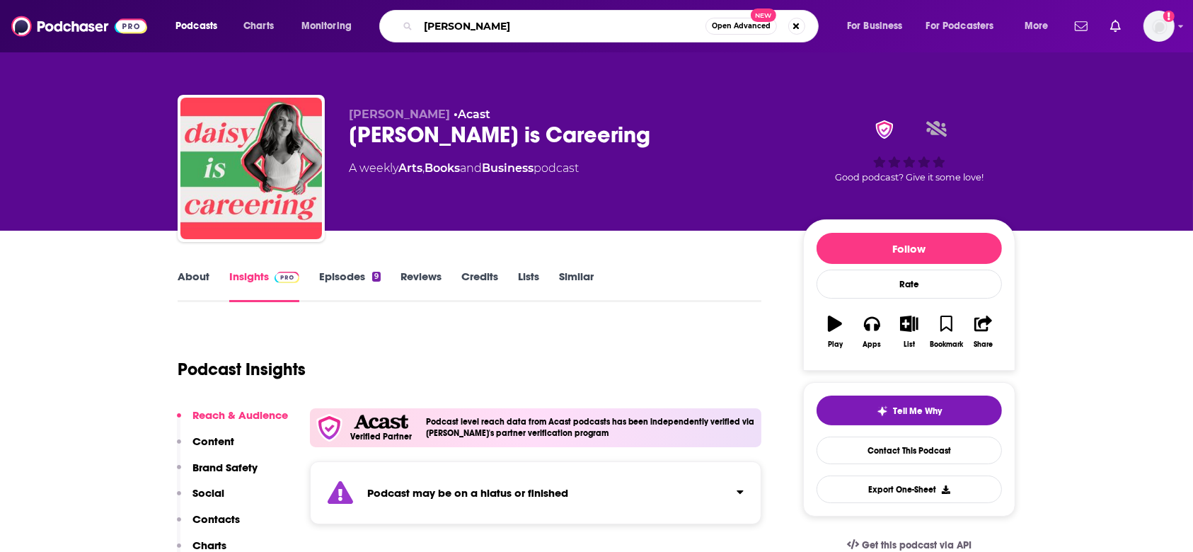
type input "emma gannon"
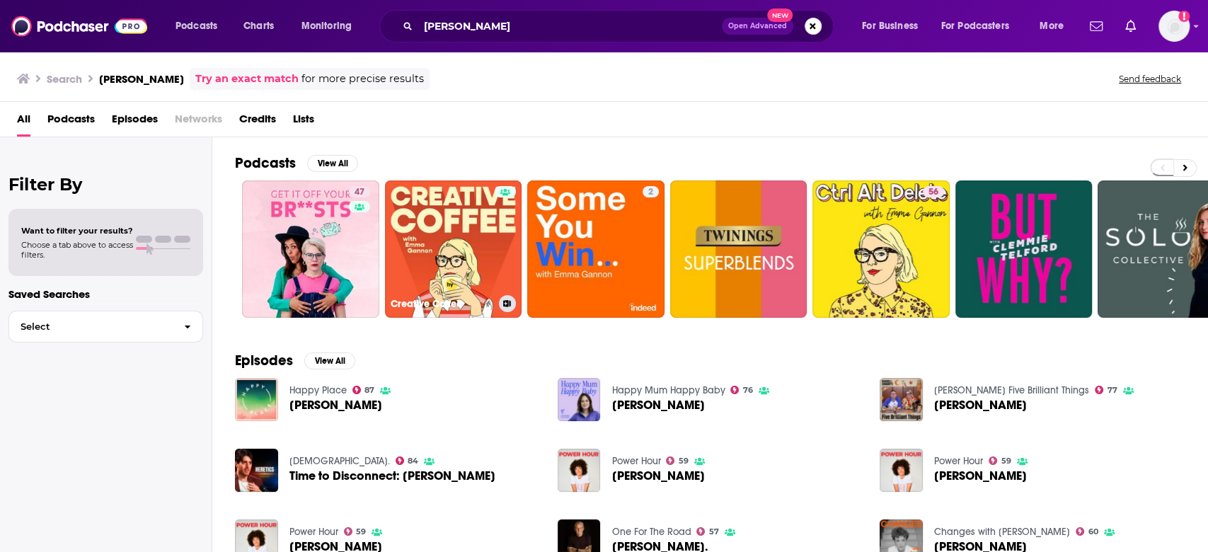
click at [502, 248] on div at bounding box center [505, 240] width 21 height 109
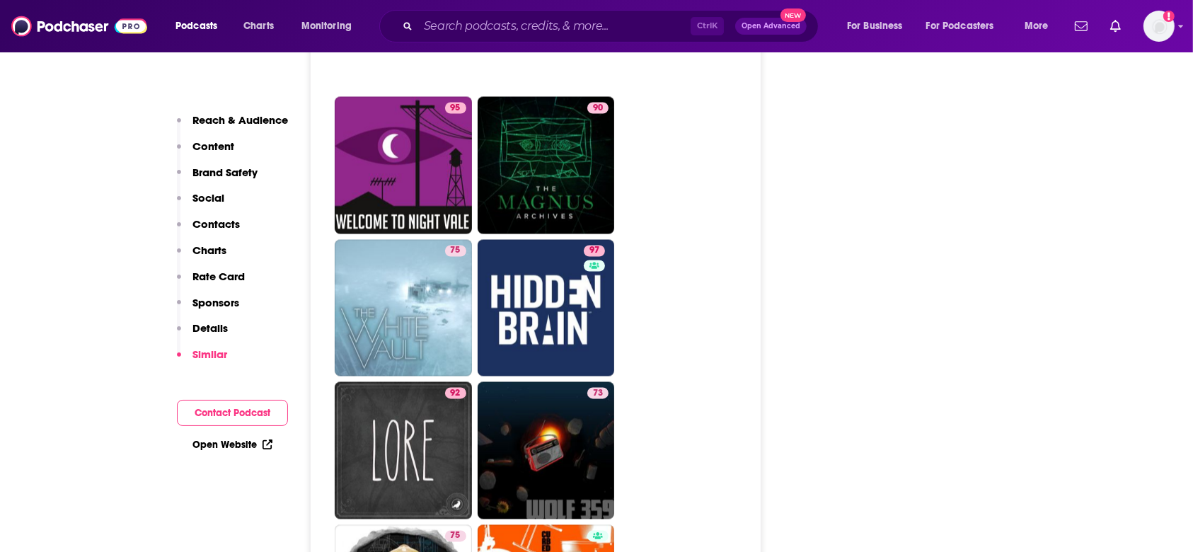
scroll to position [2547, 0]
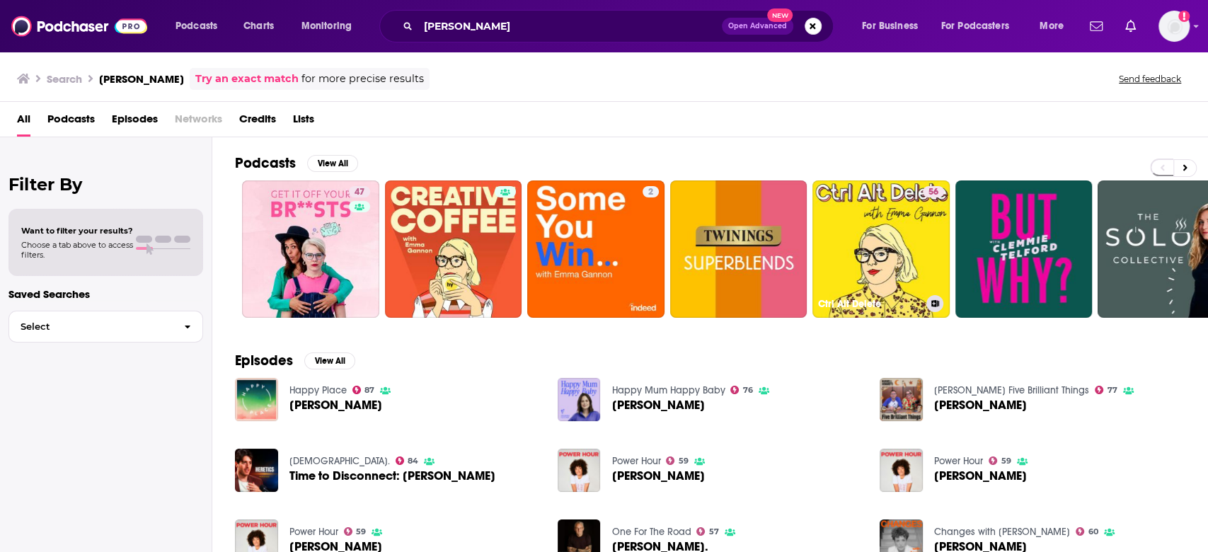
click at [894, 252] on link "56 Ctrl Alt Delete" at bounding box center [880, 248] width 137 height 137
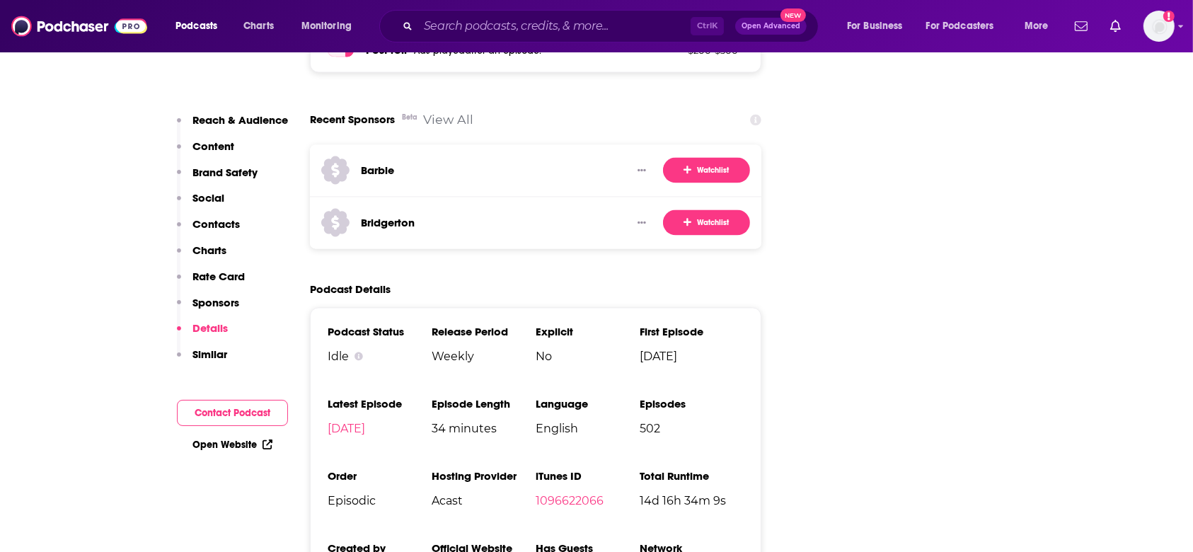
scroll to position [2735, 0]
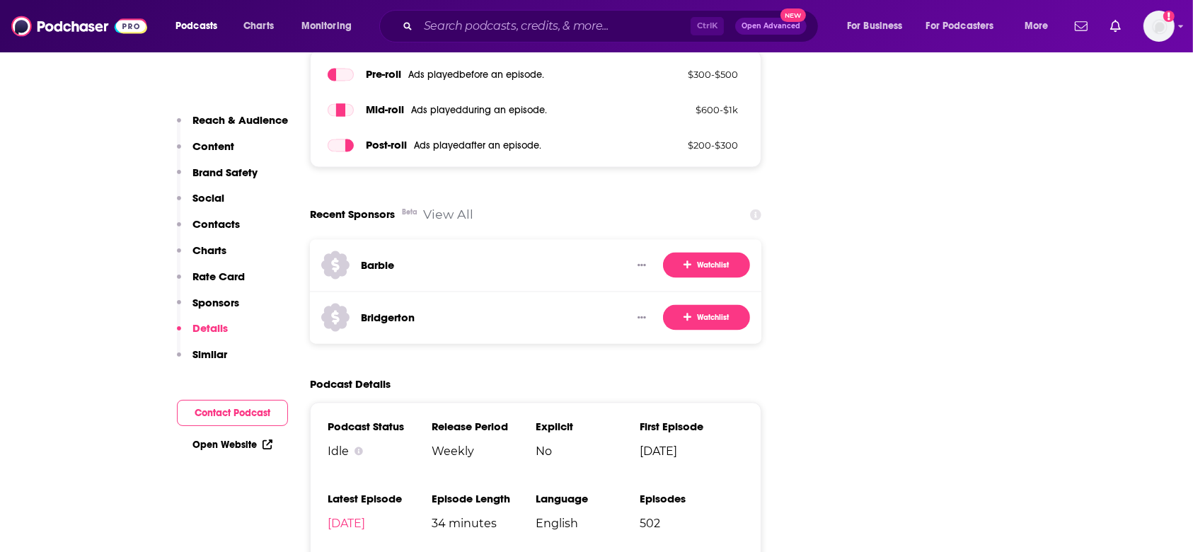
click at [442, 207] on link "View All" at bounding box center [448, 214] width 50 height 15
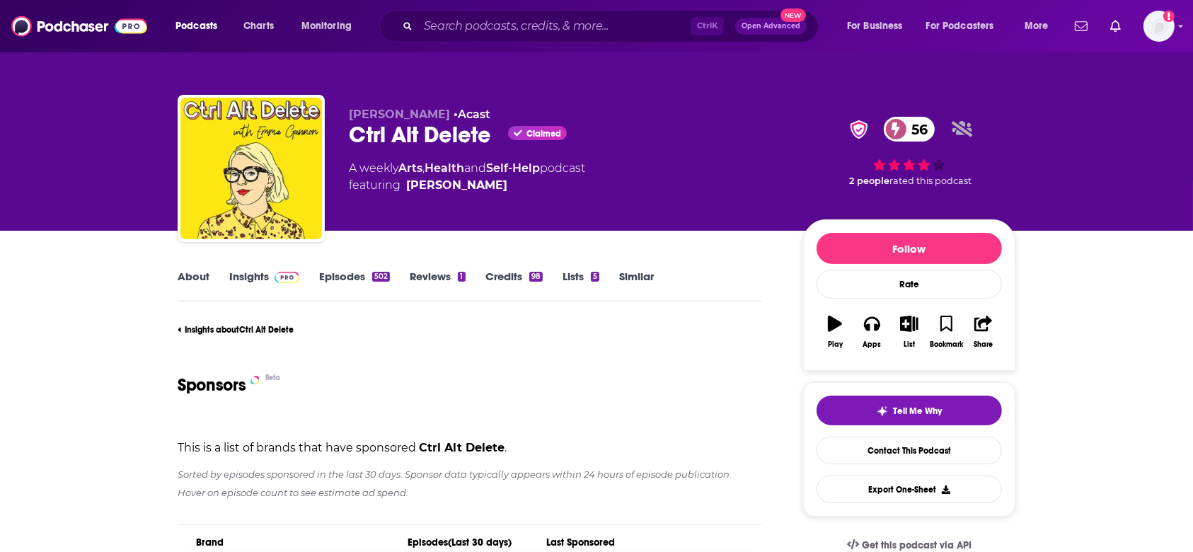
scroll to position [377, 0]
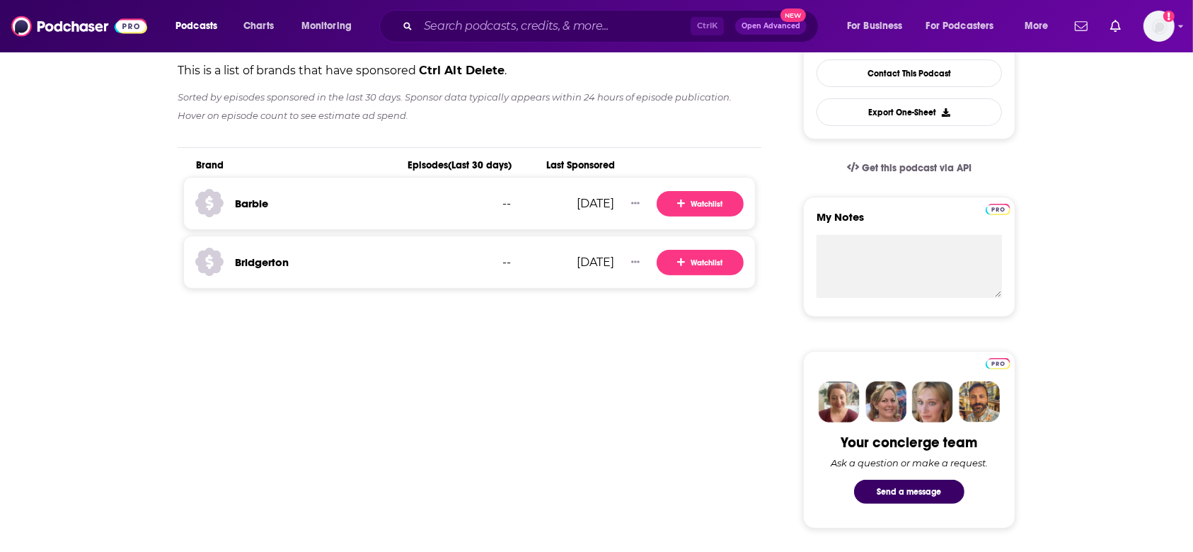
click at [264, 202] on h3 "Barbie" at bounding box center [251, 203] width 33 height 13
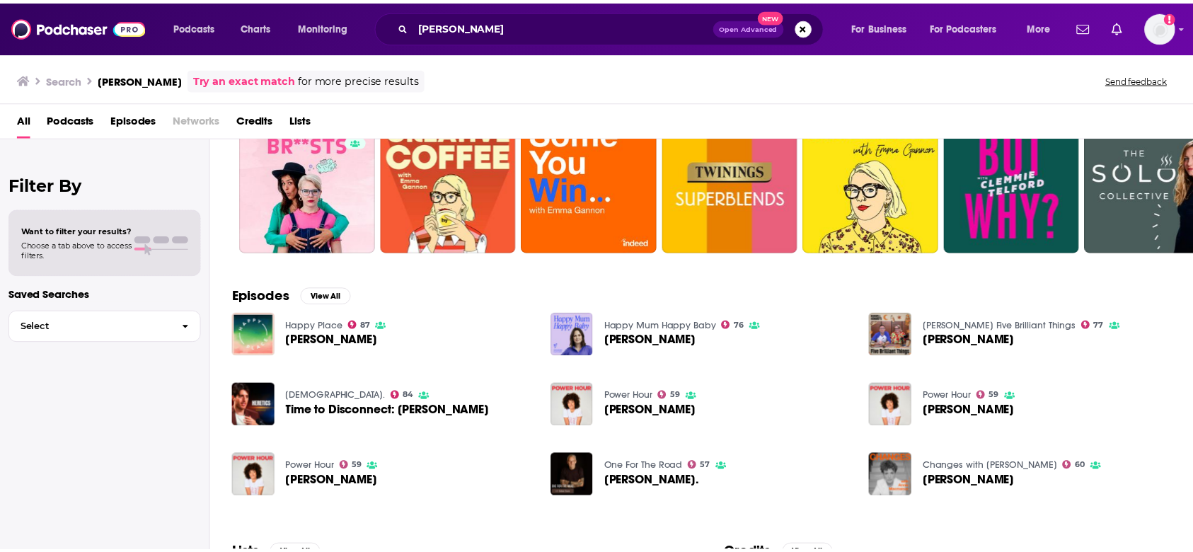
scroll to position [94, 0]
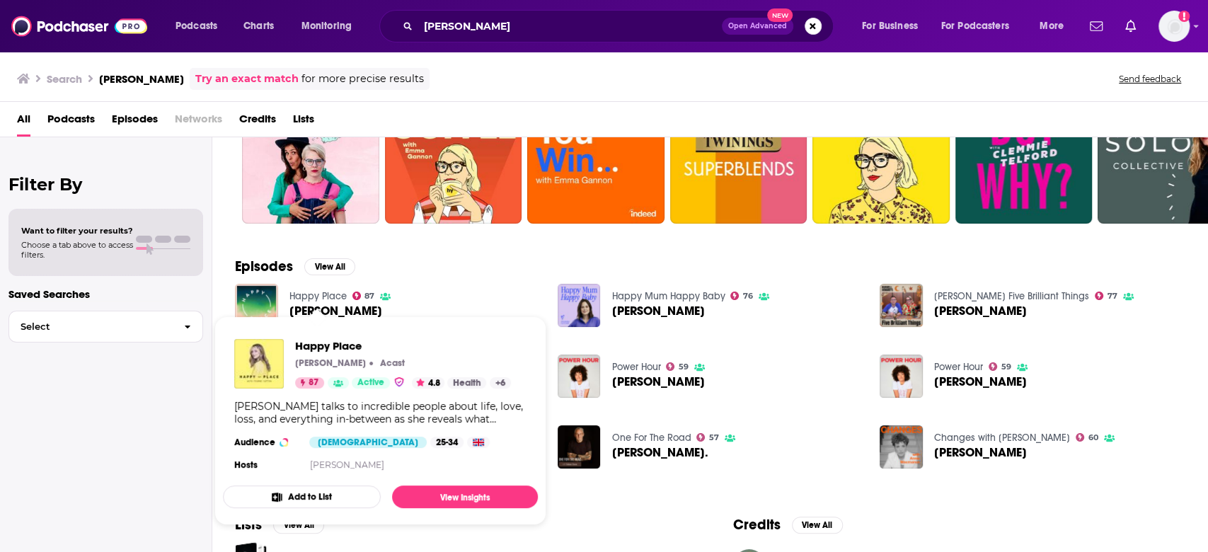
click at [316, 297] on link "Happy Place" at bounding box center [317, 296] width 57 height 12
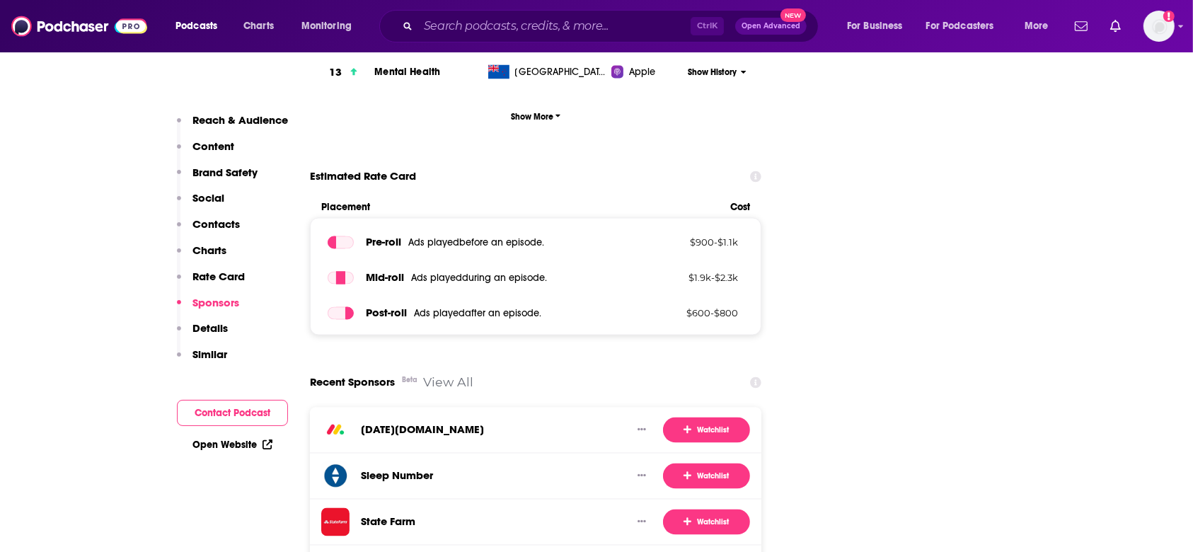
scroll to position [2641, 0]
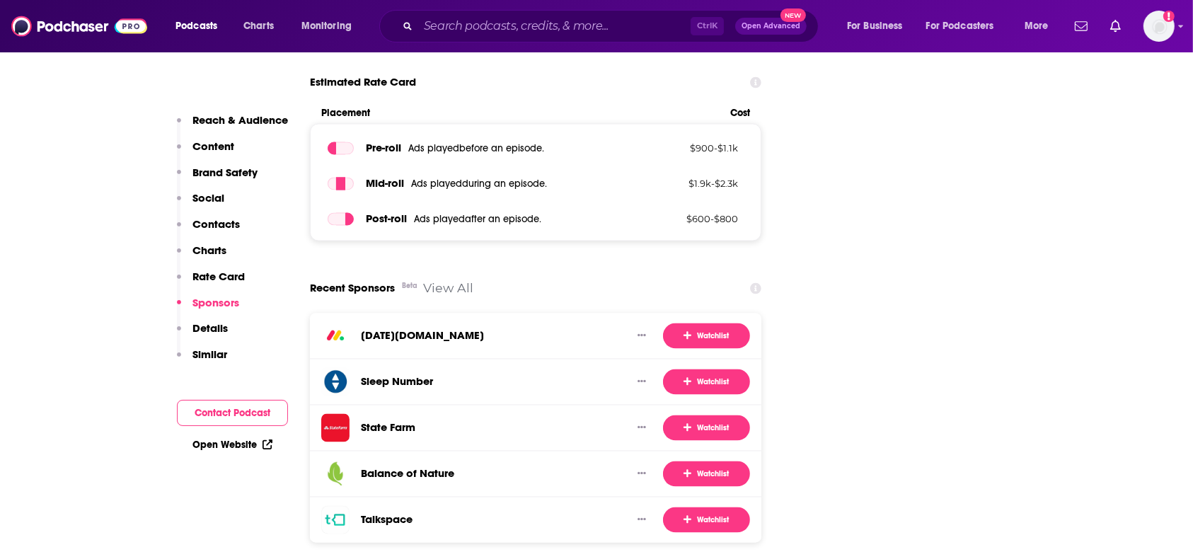
click at [456, 281] on link "View All" at bounding box center [448, 288] width 50 height 15
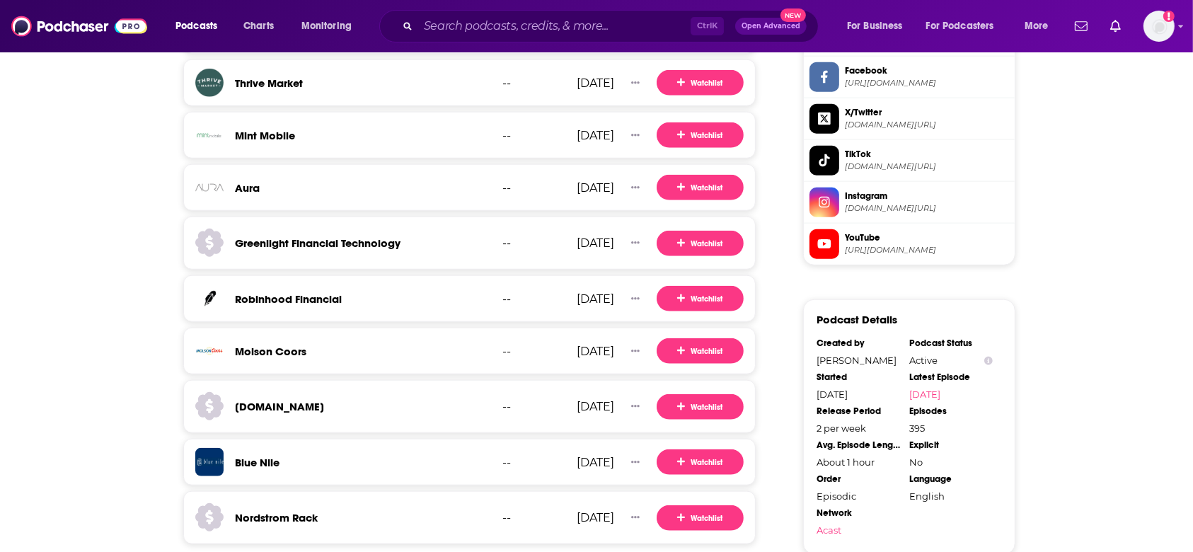
scroll to position [1415, 0]
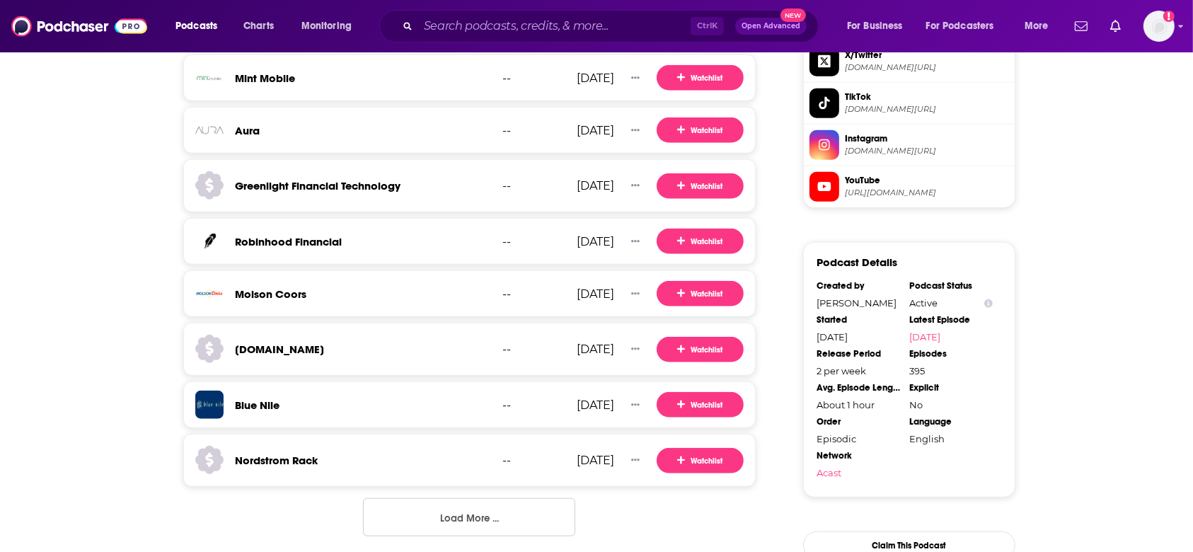
click at [396, 502] on button "Load More ..." at bounding box center [469, 517] width 212 height 38
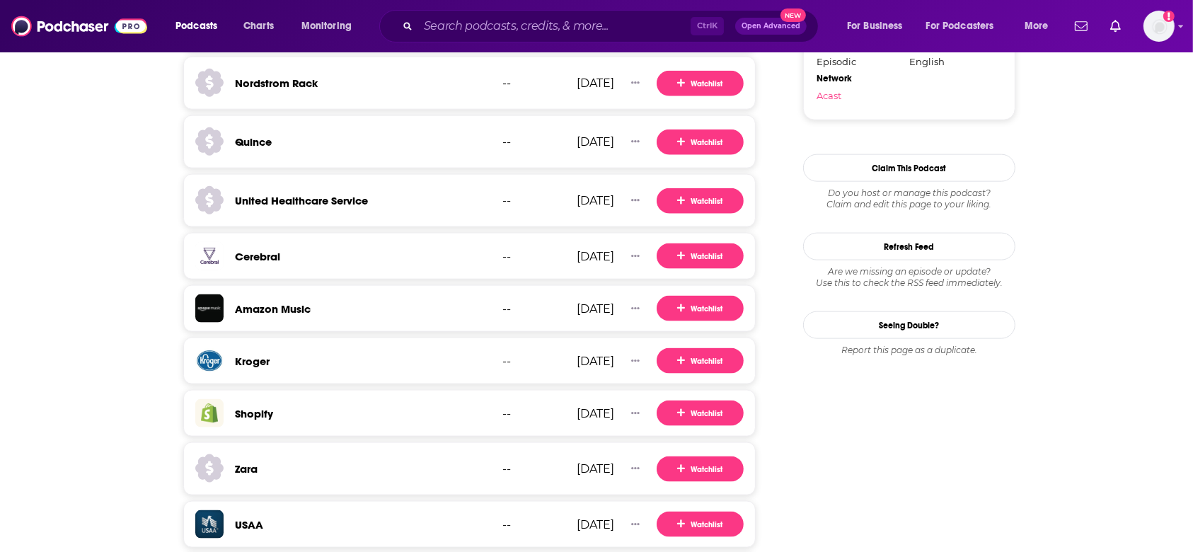
scroll to position [1981, 0]
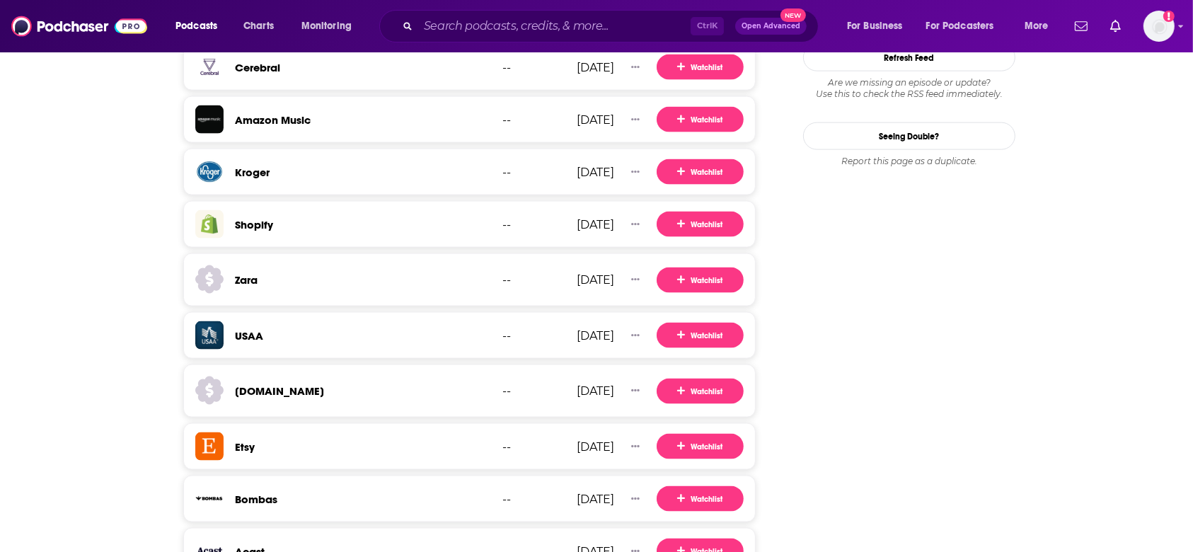
click at [243, 273] on h3 "Zara" at bounding box center [246, 279] width 23 height 13
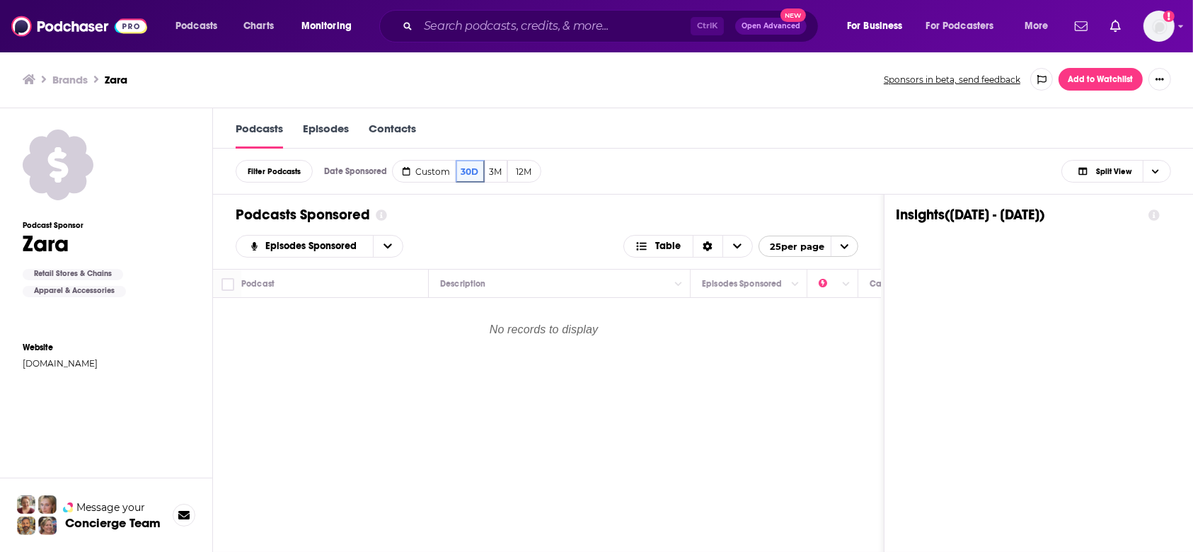
click at [416, 133] on link "Contacts" at bounding box center [392, 135] width 47 height 27
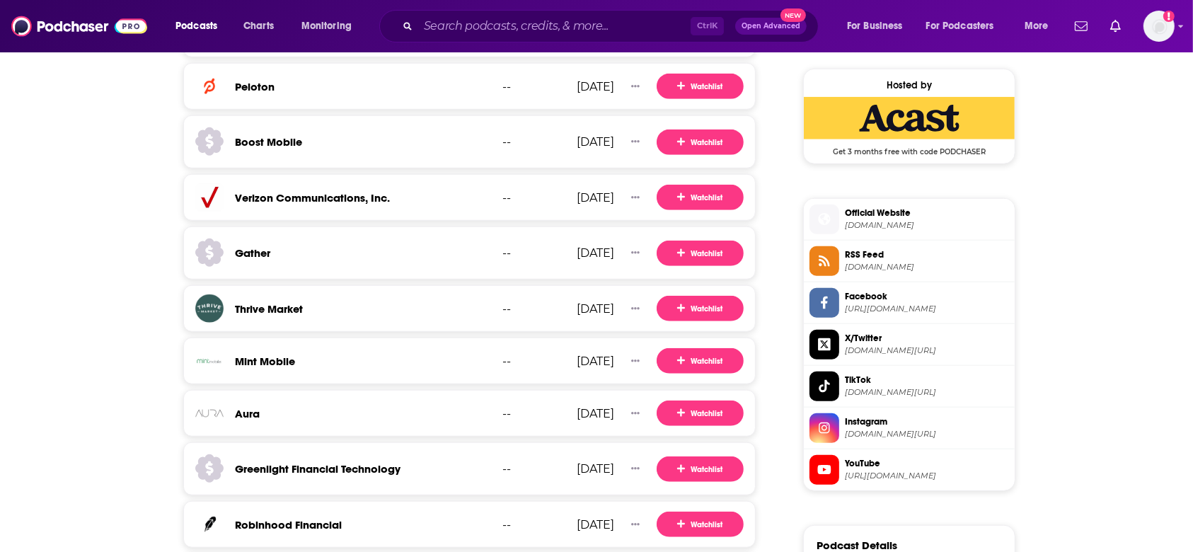
scroll to position [1603, 0]
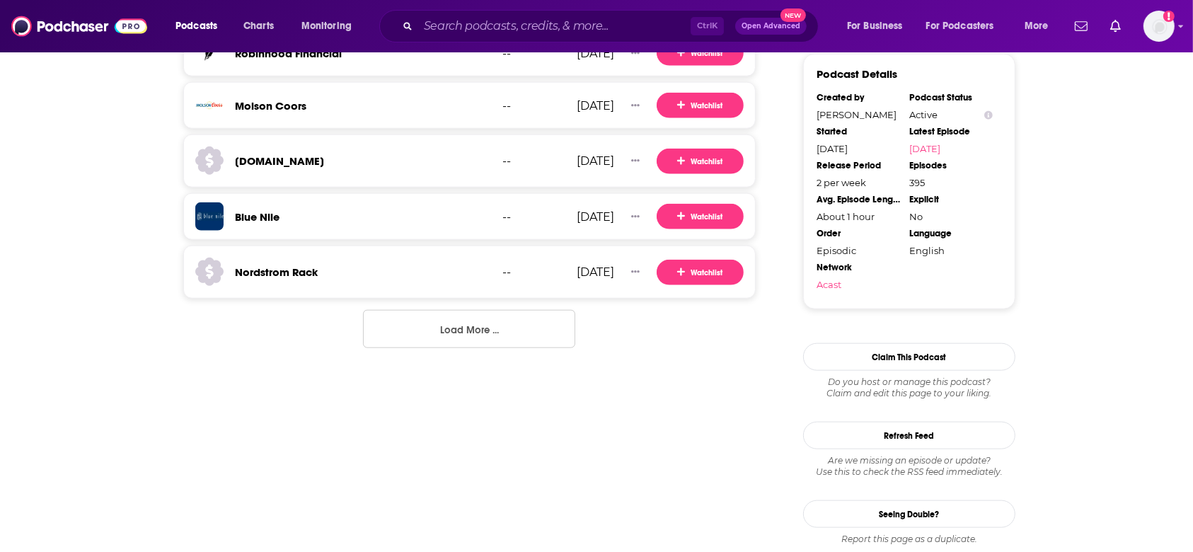
click at [415, 326] on button "Load More ..." at bounding box center [469, 329] width 212 height 38
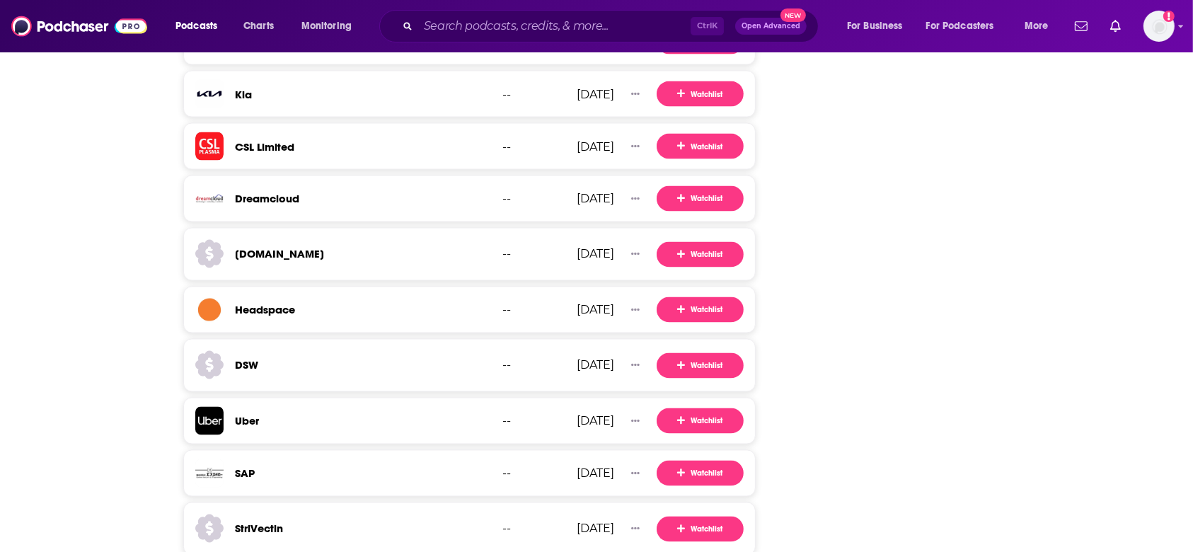
scroll to position [2492, 0]
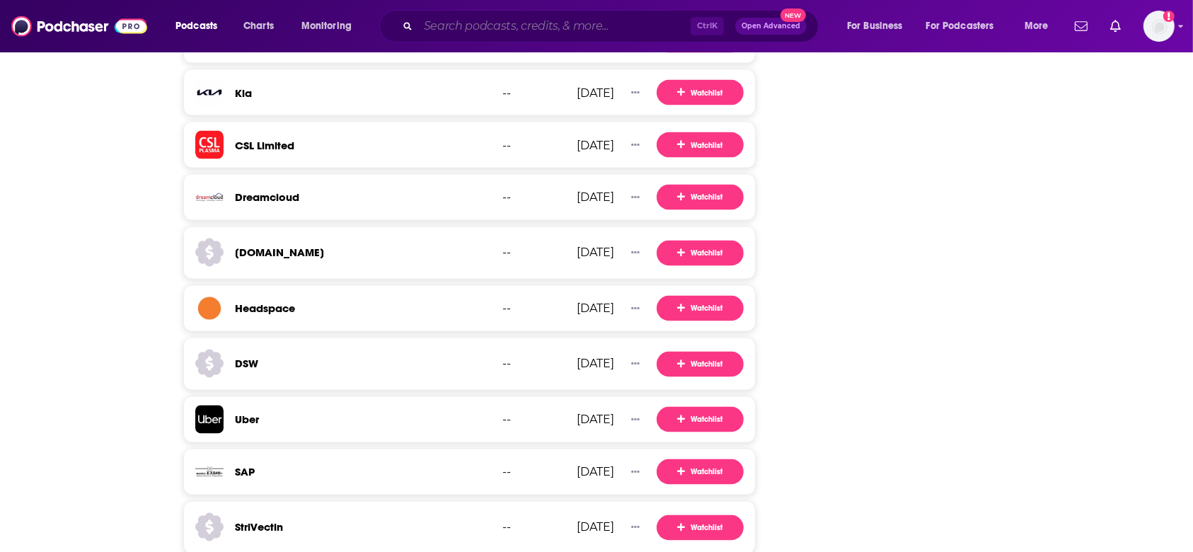
click at [536, 24] on input "Search podcasts, credits, & more..." at bounding box center [554, 26] width 272 height 23
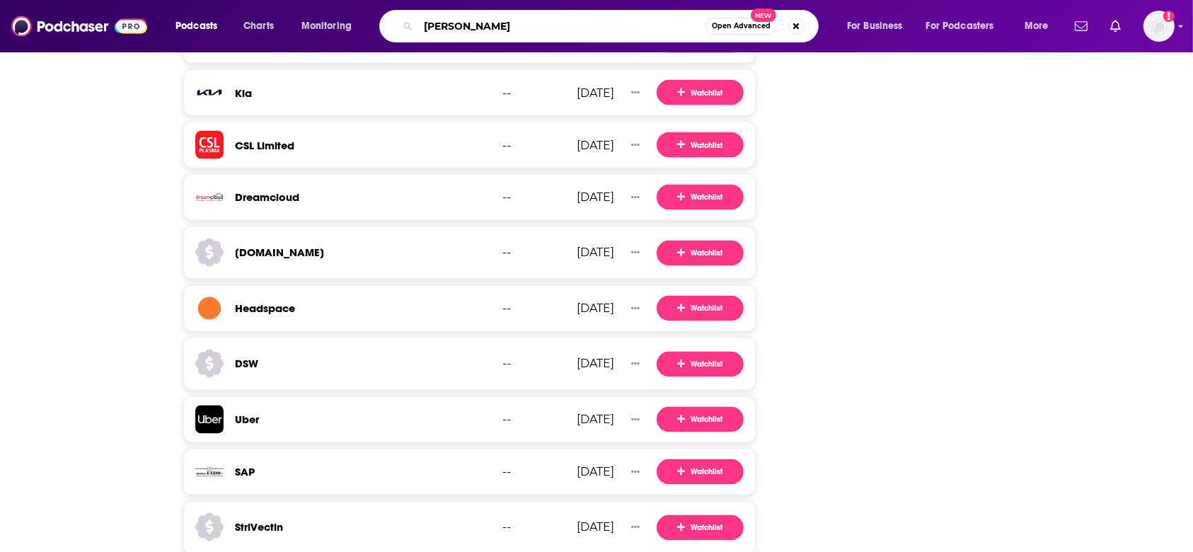
type input "Elizabeth Day"
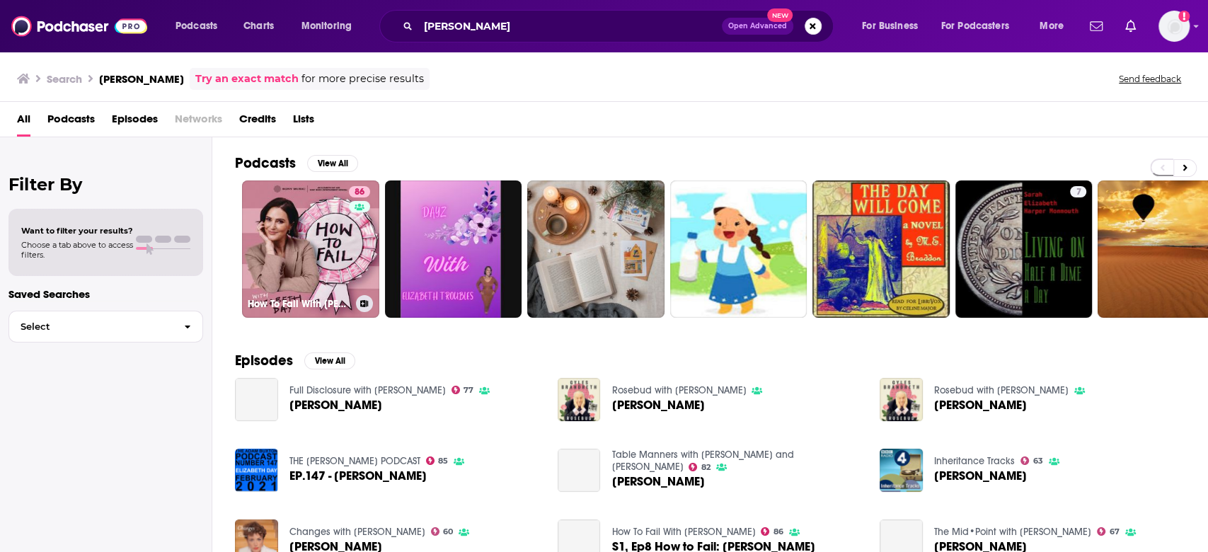
click at [316, 267] on link "86 How To Fail With Elizabeth Day" at bounding box center [310, 248] width 137 height 137
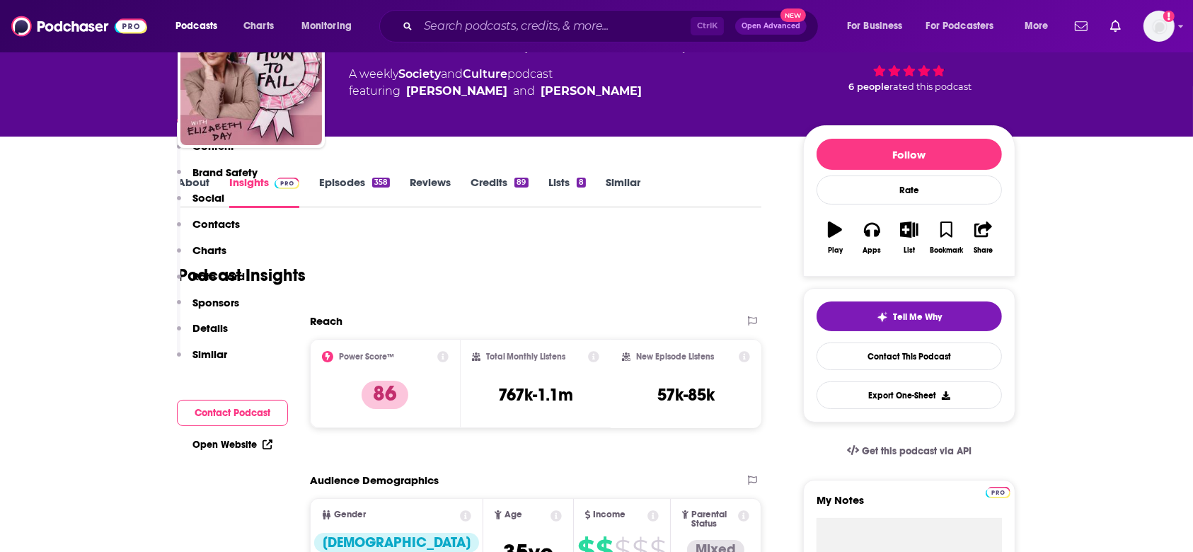
scroll to position [566, 0]
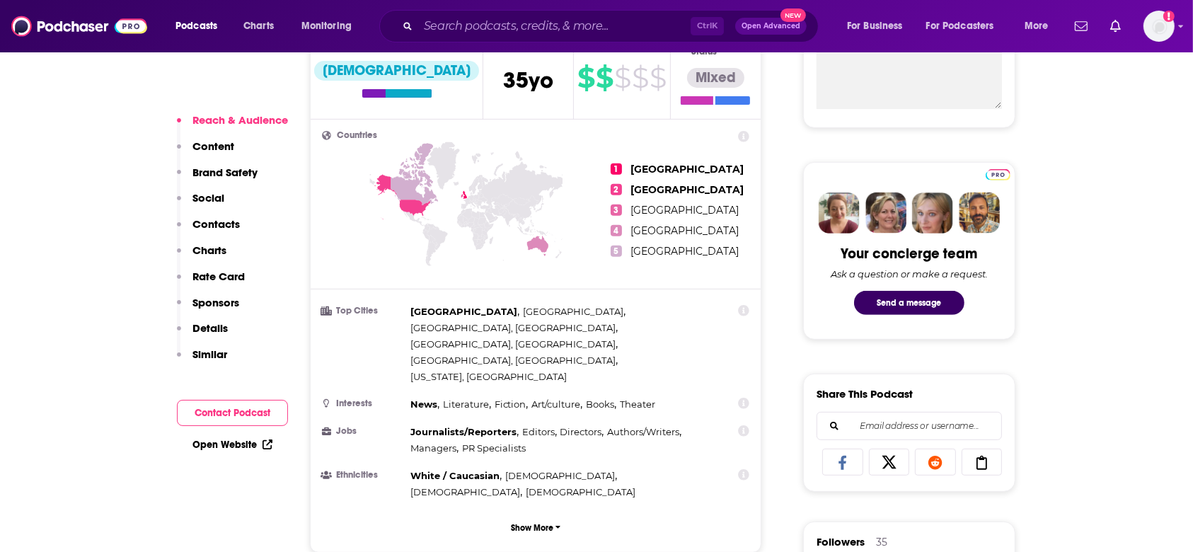
click at [233, 306] on p "Sponsors" at bounding box center [215, 302] width 47 height 13
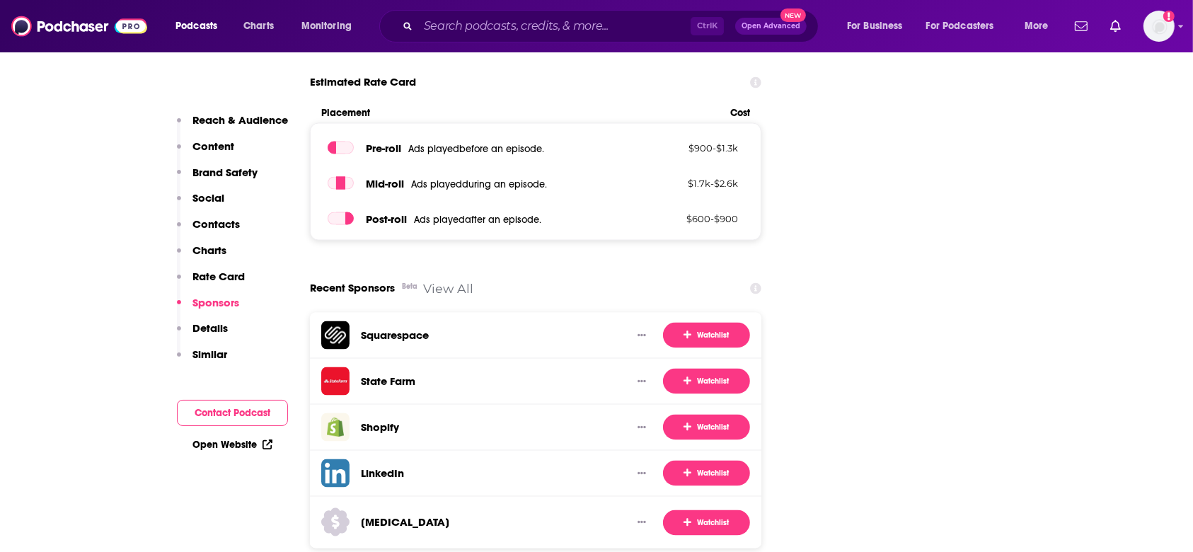
scroll to position [2382, 0]
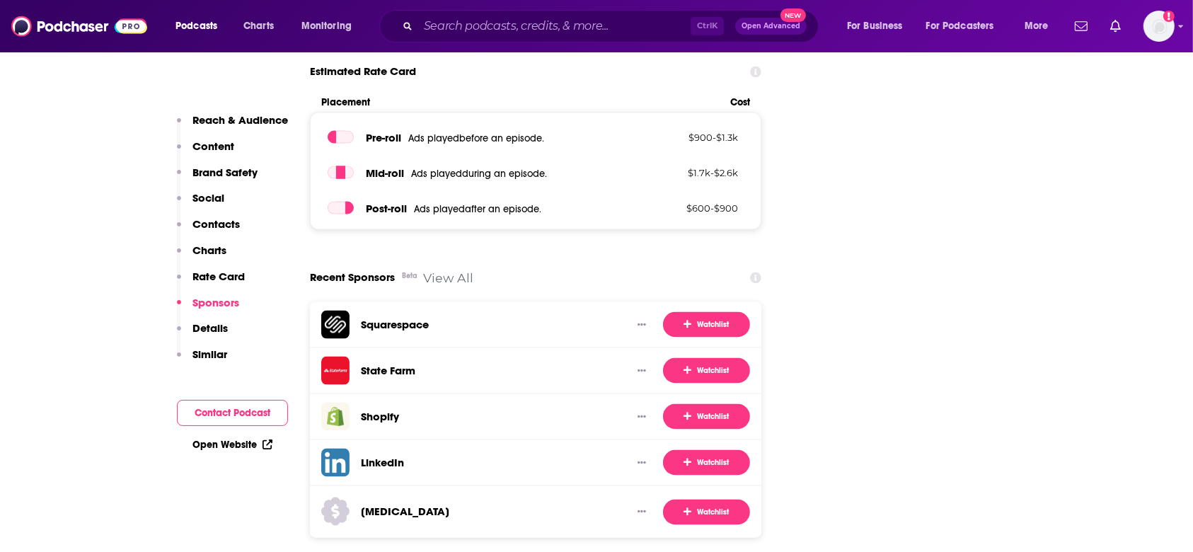
click at [447, 270] on link "View All" at bounding box center [448, 277] width 50 height 15
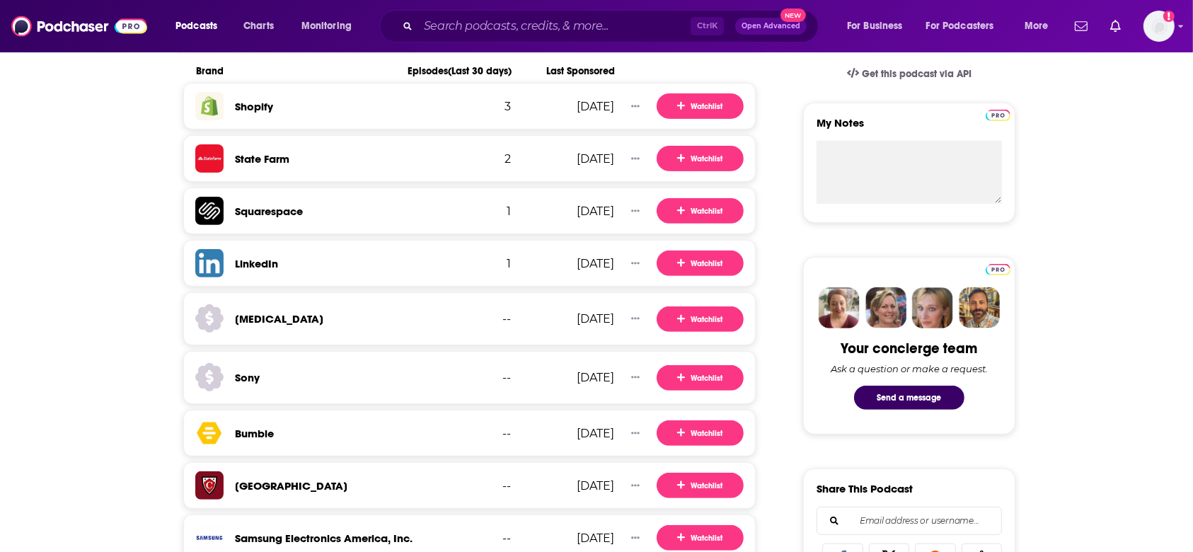
scroll to position [754, 0]
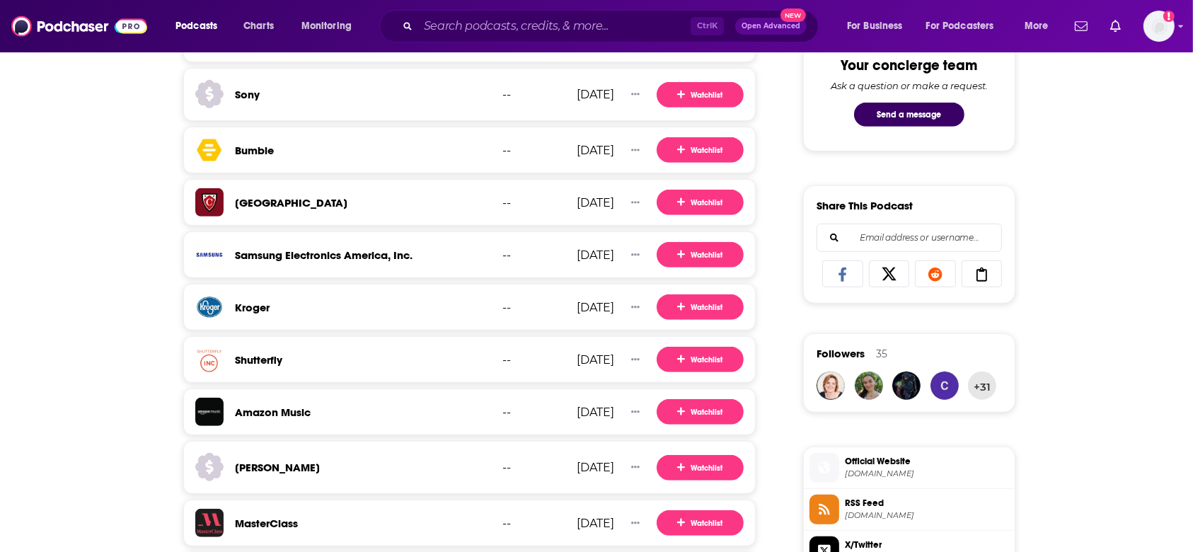
drag, startPoint x: 272, startPoint y: 258, endPoint x: 105, endPoint y: 297, distance: 170.9
click at [105, 297] on div "About Insights Episodes 358 Reviews Credits 89 Lists 8 Similar Insights about H…" at bounding box center [596, 341] width 1193 height 1731
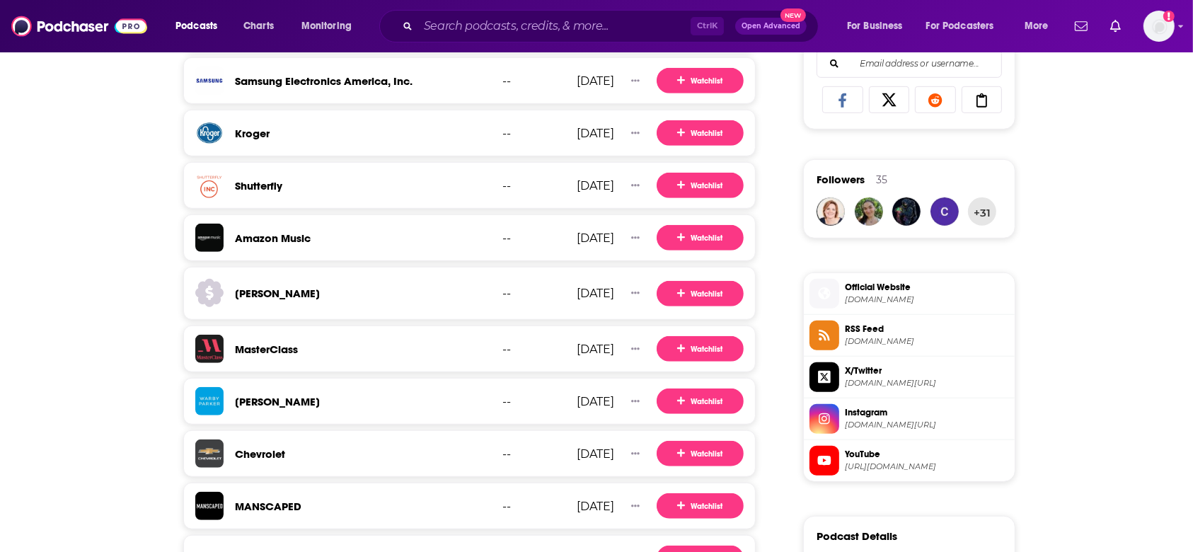
scroll to position [943, 0]
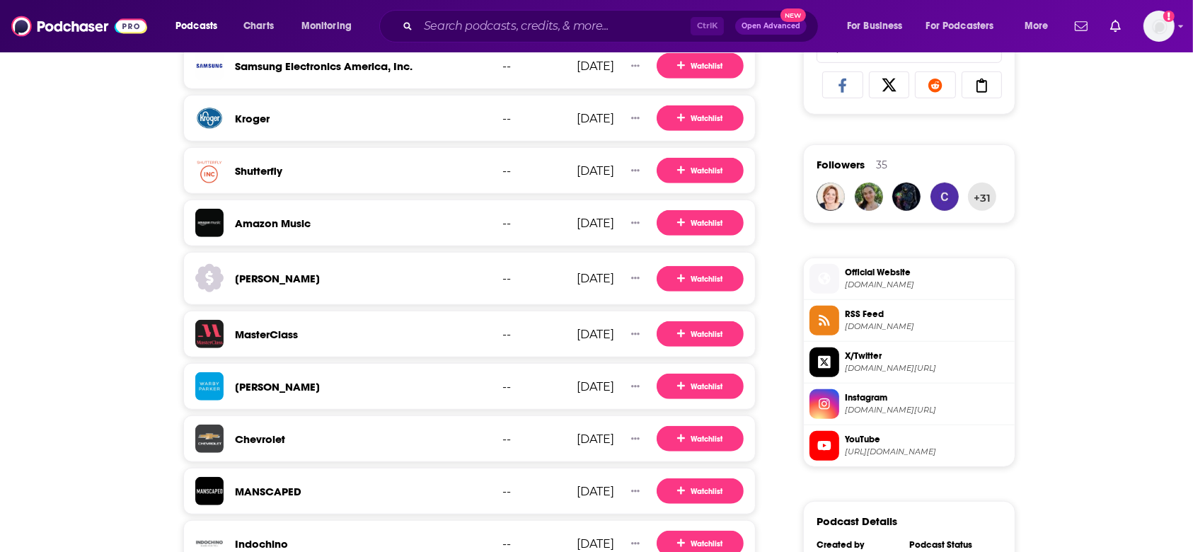
drag, startPoint x: 252, startPoint y: 282, endPoint x: 142, endPoint y: 284, distance: 110.4
click at [127, 281] on div "About Insights Episodes 358 Reviews Credits 89 Lists 8 Similar Insights about H…" at bounding box center [596, 152] width 1193 height 1731
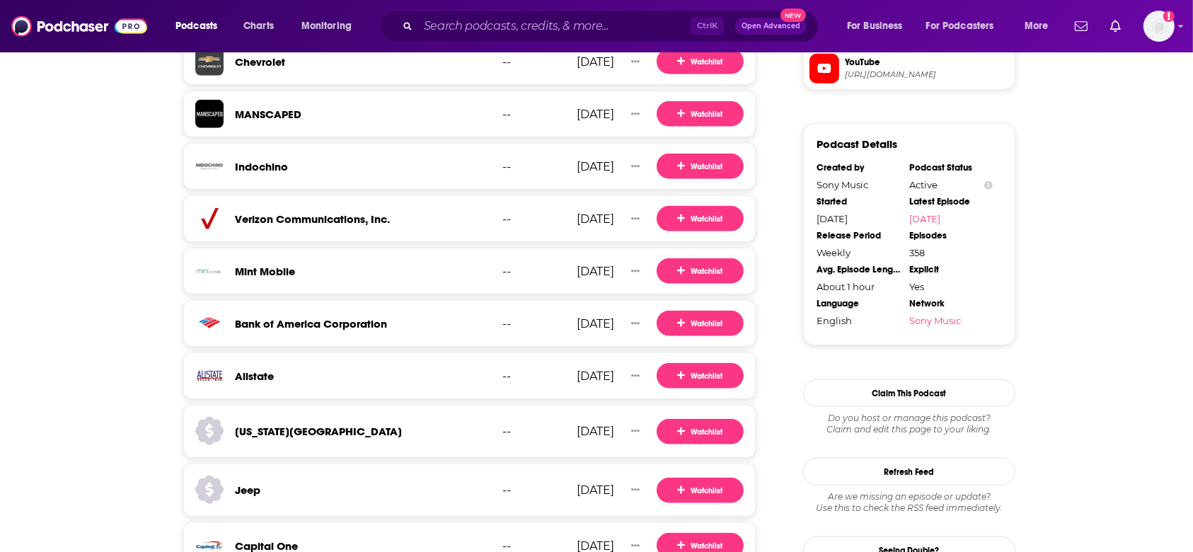
scroll to position [1405, 0]
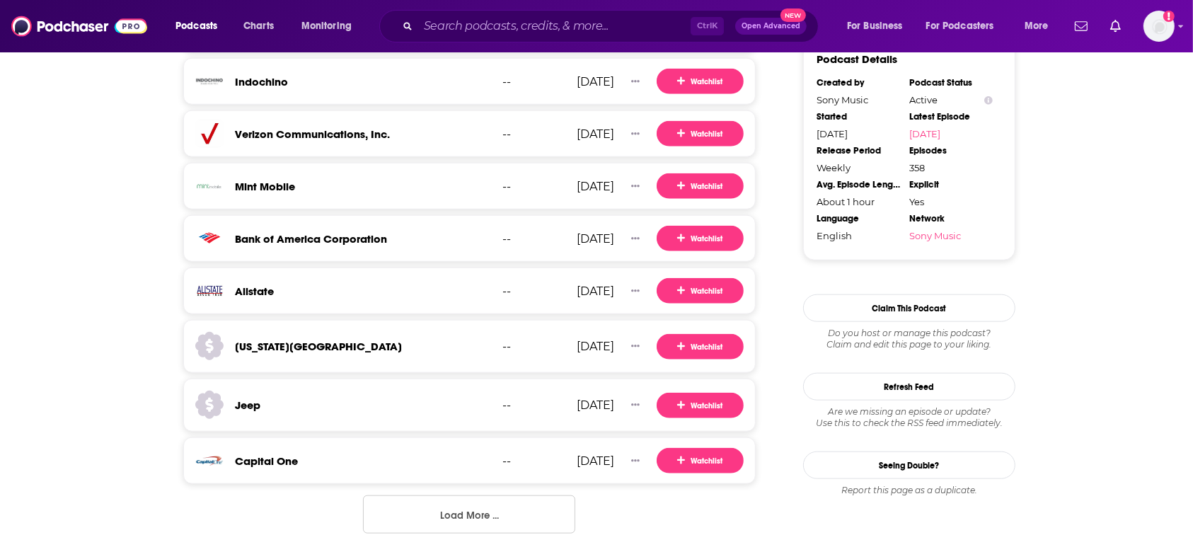
click at [390, 511] on button "Load More ..." at bounding box center [469, 514] width 212 height 38
click at [527, 31] on input "Search podcasts, credits, & more..." at bounding box center [554, 26] width 272 height 23
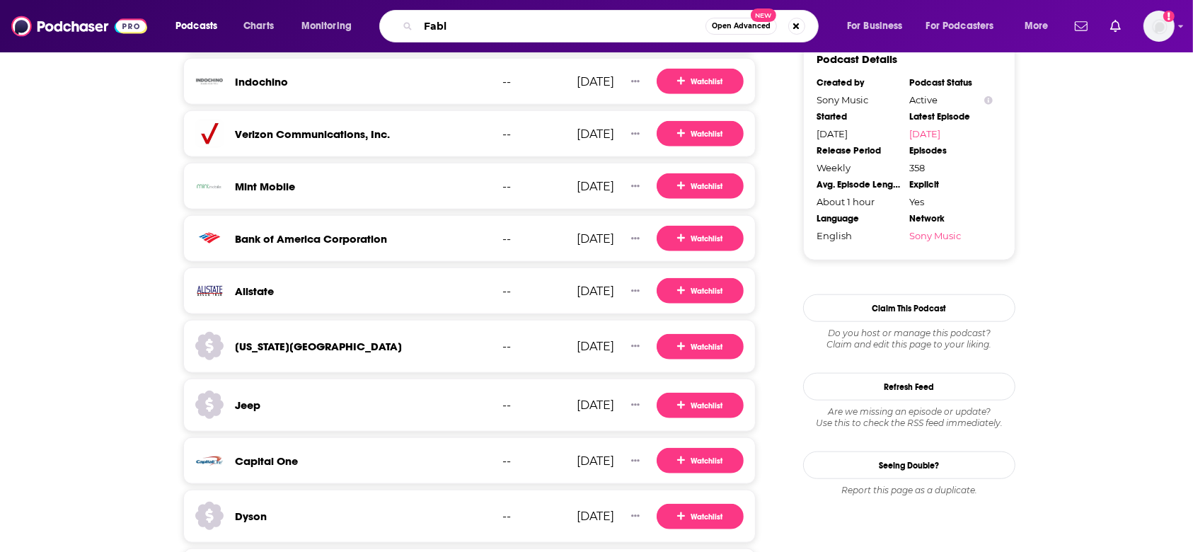
type input "Fable"
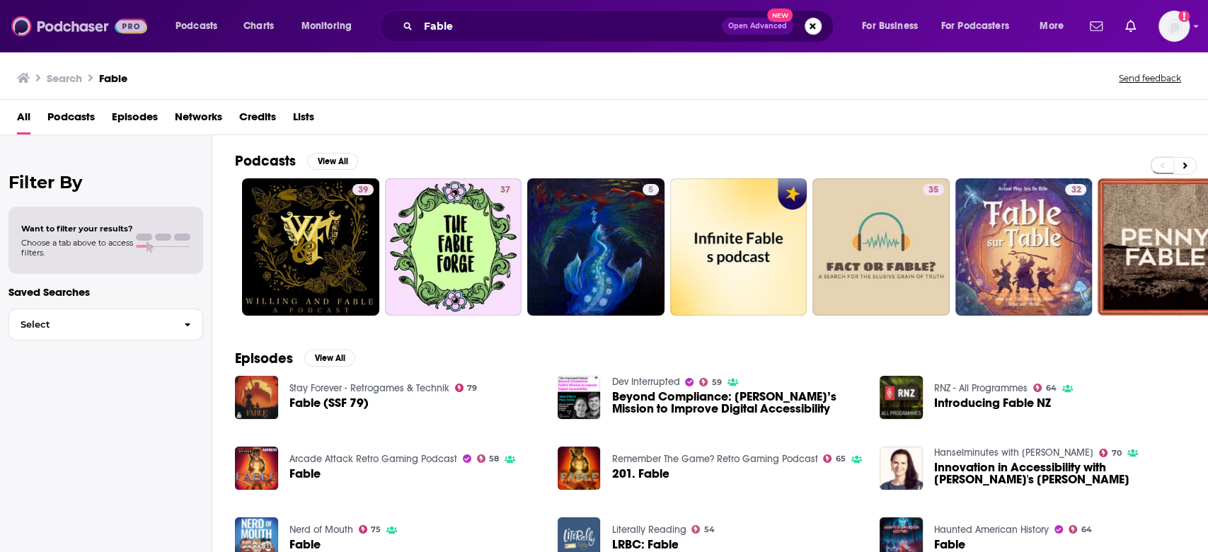
click at [81, 30] on img at bounding box center [79, 26] width 136 height 27
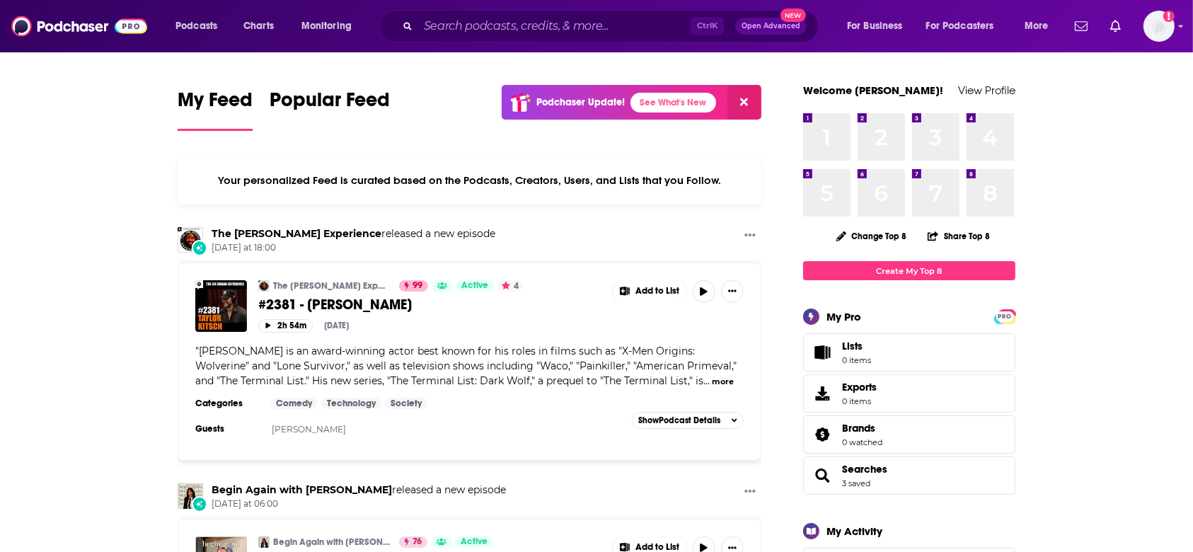
click at [855, 436] on span "Brands 0 watched" at bounding box center [862, 434] width 40 height 25
click at [866, 415] on div "Lists 0 items Exports 0 items Brands 0 watched Searches 3 saved" at bounding box center [909, 413] width 212 height 161
click at [865, 433] on span "Brands" at bounding box center [858, 428] width 33 height 13
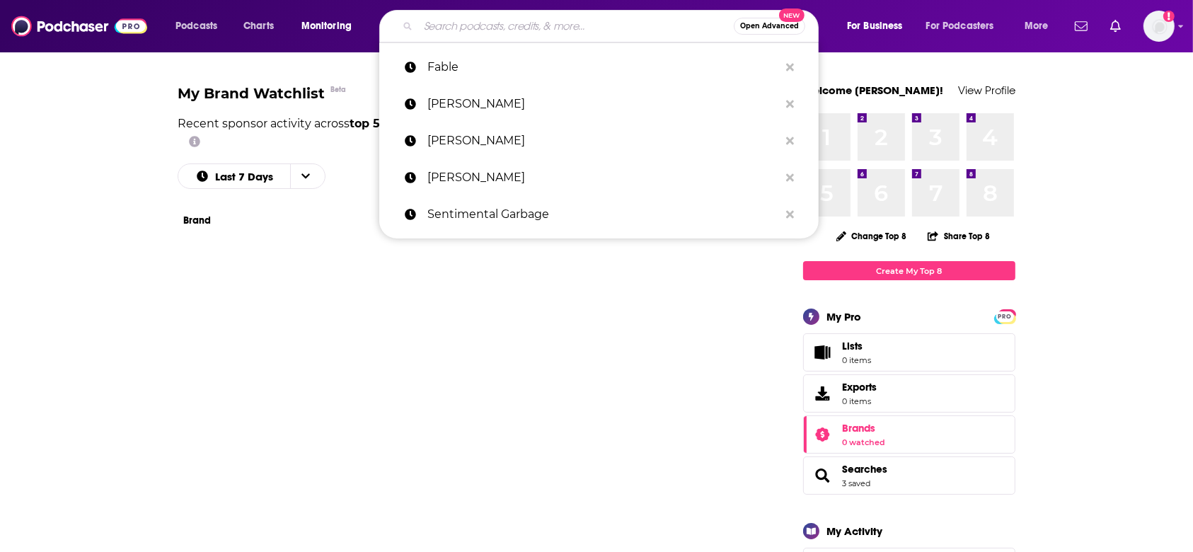
click at [541, 25] on input "Search podcasts, credits, & more..." at bounding box center [576, 26] width 316 height 23
click at [163, 45] on div "Podcasts Charts Monitoring Open Advanced New Fable Elizabeth Day emma gannon Da…" at bounding box center [596, 26] width 1193 height 52
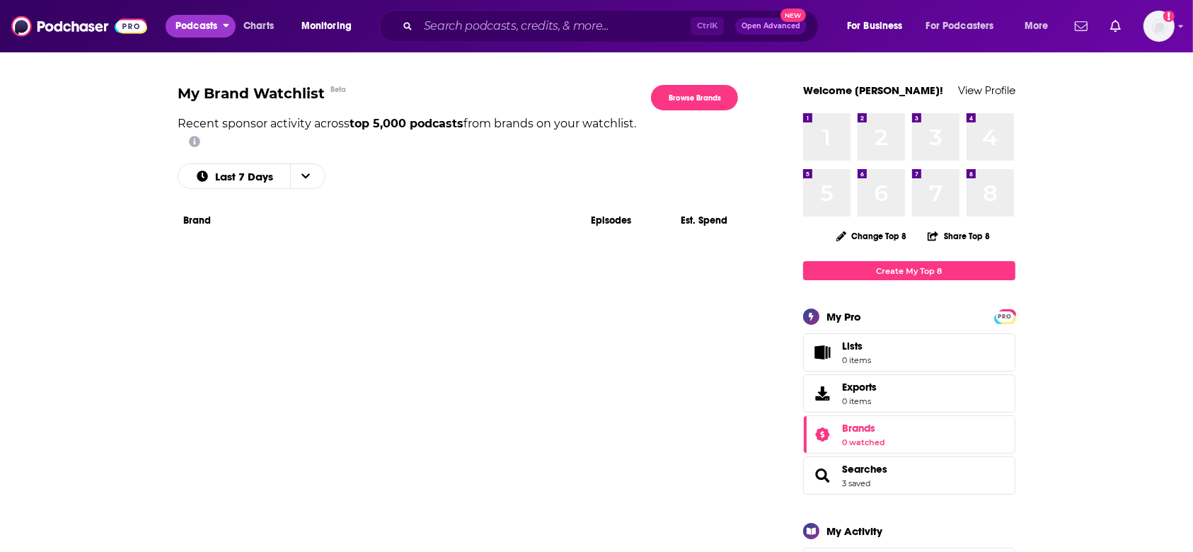
click at [192, 25] on span "Podcasts" at bounding box center [196, 26] width 42 height 20
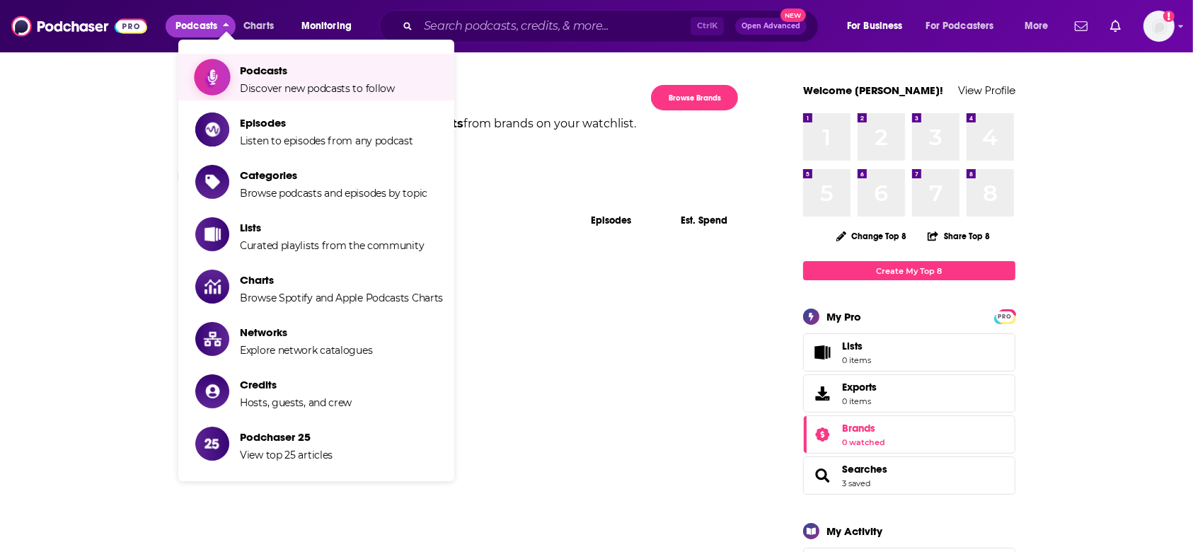
click at [272, 82] on span "Discover new podcasts to follow" at bounding box center [317, 88] width 155 height 13
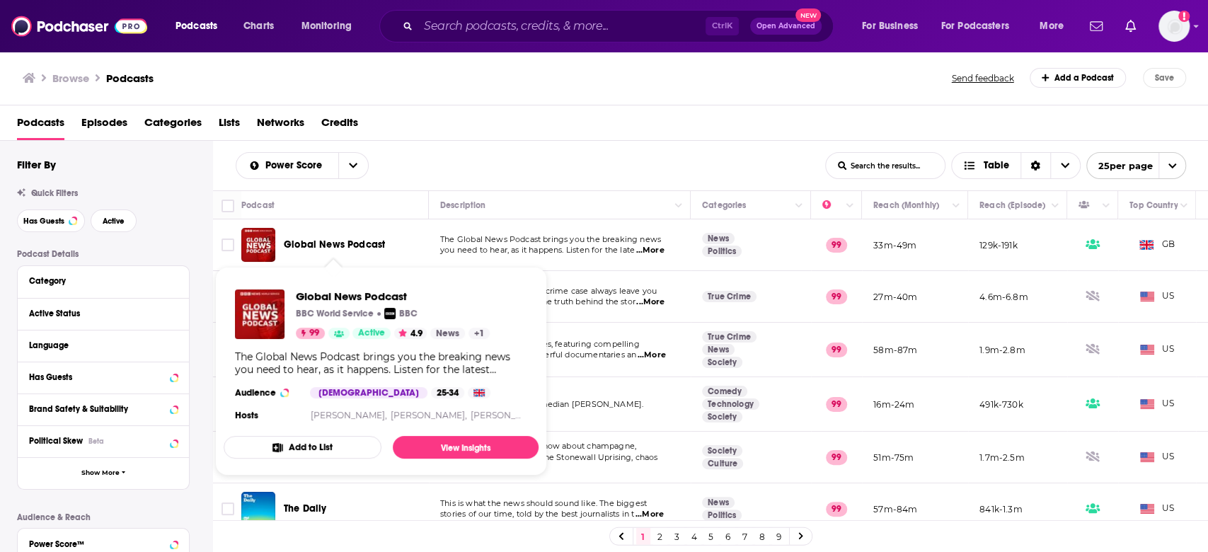
click at [320, 245] on span "Global News Podcast" at bounding box center [334, 244] width 101 height 12
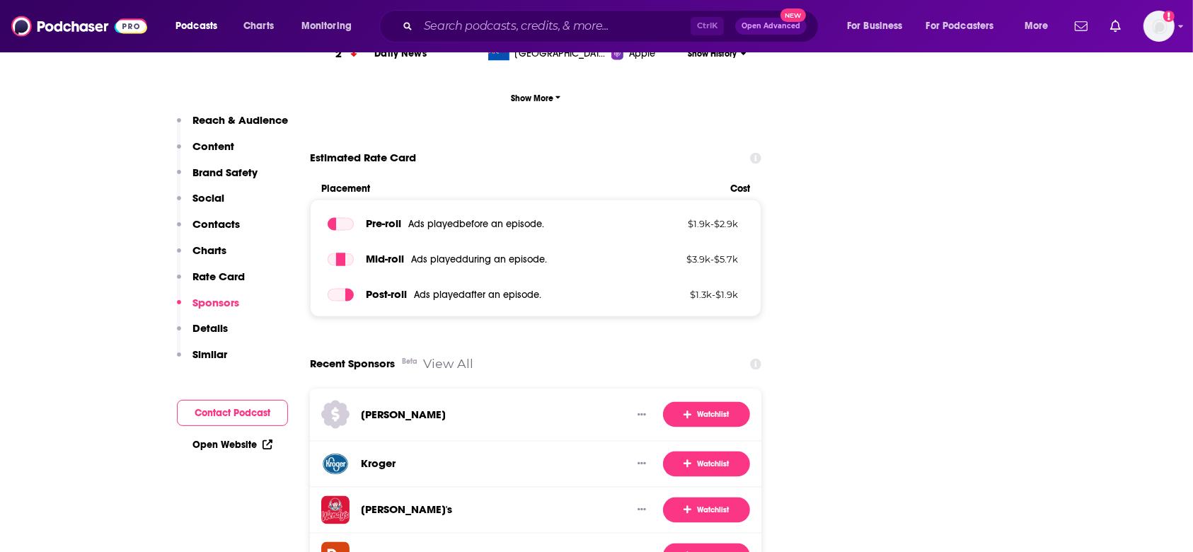
scroll to position [2735, 0]
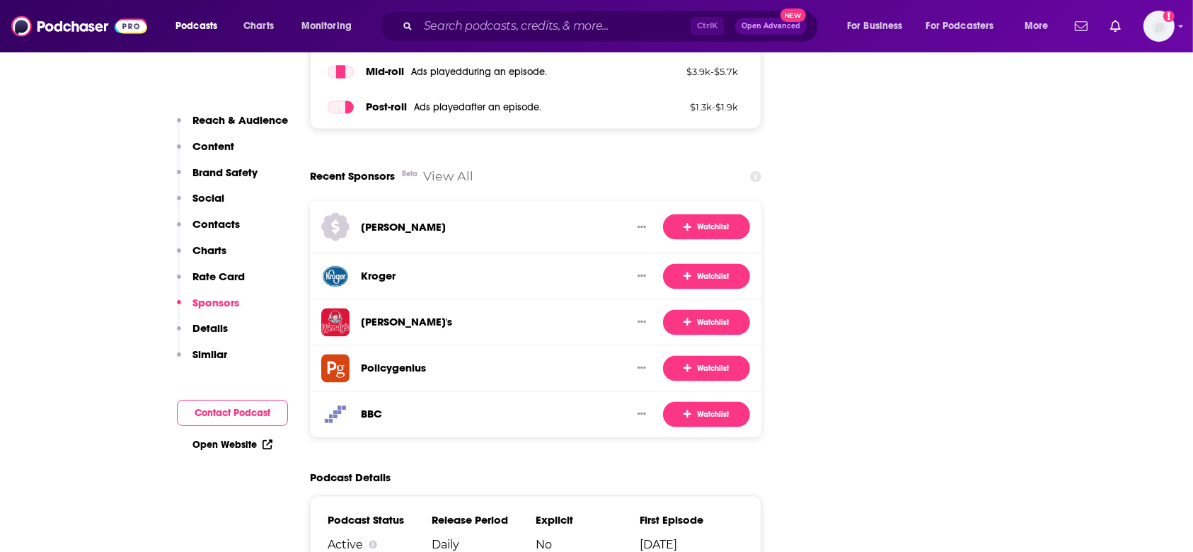
click at [444, 168] on link "View All" at bounding box center [448, 175] width 50 height 15
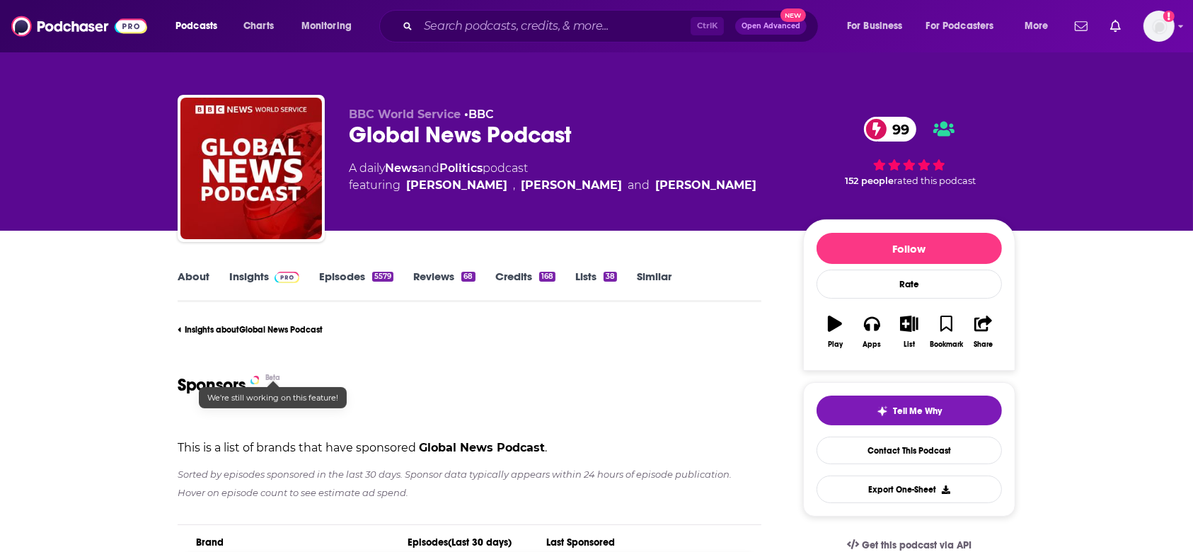
scroll to position [283, 0]
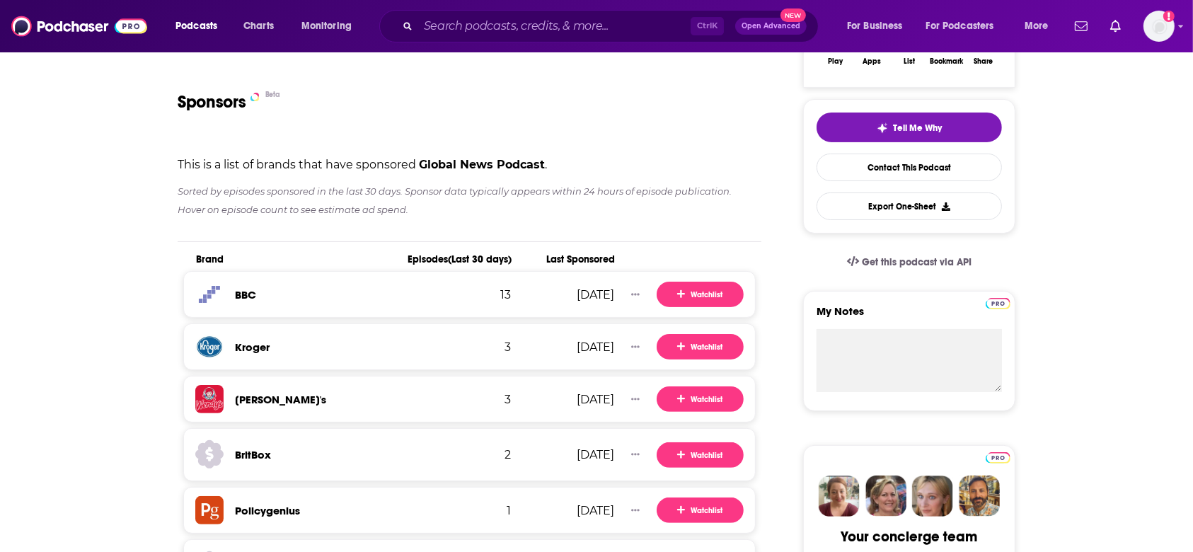
click at [253, 297] on h3 "BBC" at bounding box center [245, 294] width 21 height 13
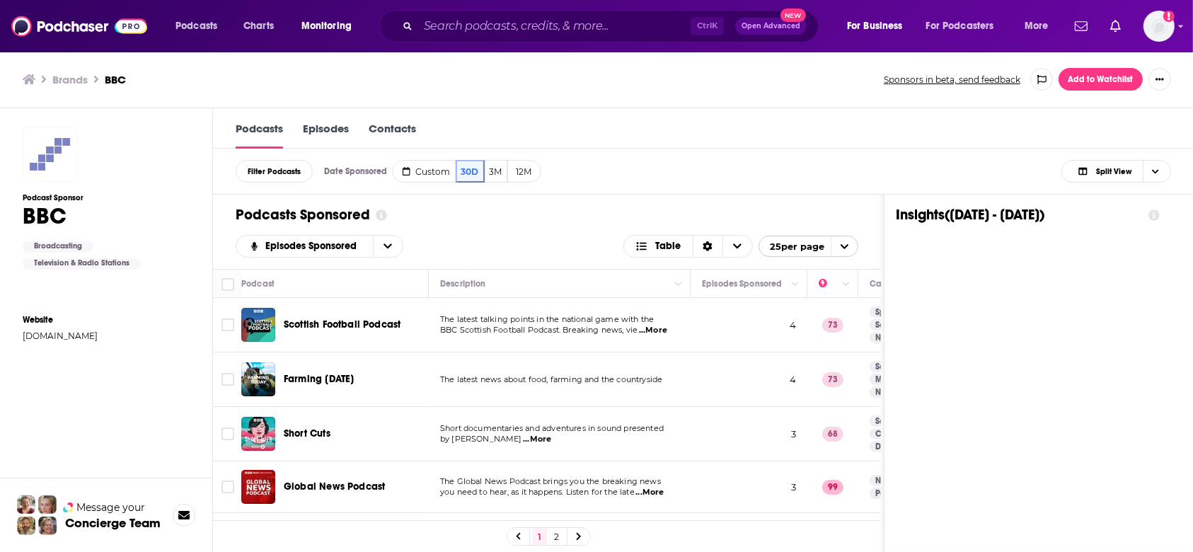
click at [64, 74] on h3 "Brands" at bounding box center [69, 79] width 35 height 13
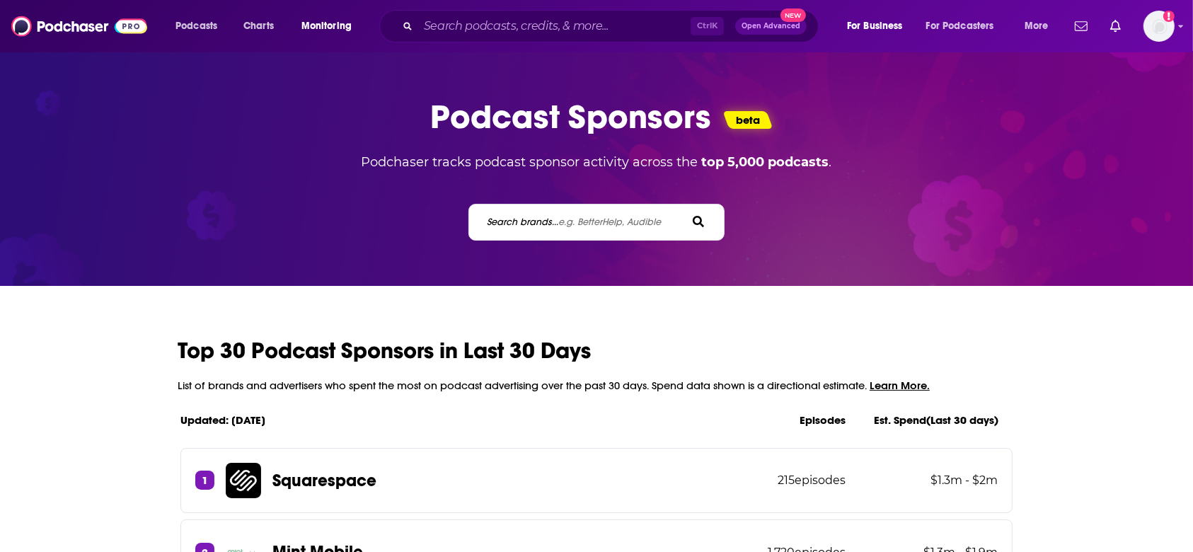
click at [577, 217] on span "e.g. BetterHelp, Audible" at bounding box center [610, 222] width 103 height 12
click at [577, 217] on input "Search brands... e.g. BetterHelp, Audible" at bounding box center [549, 221] width 127 height 15
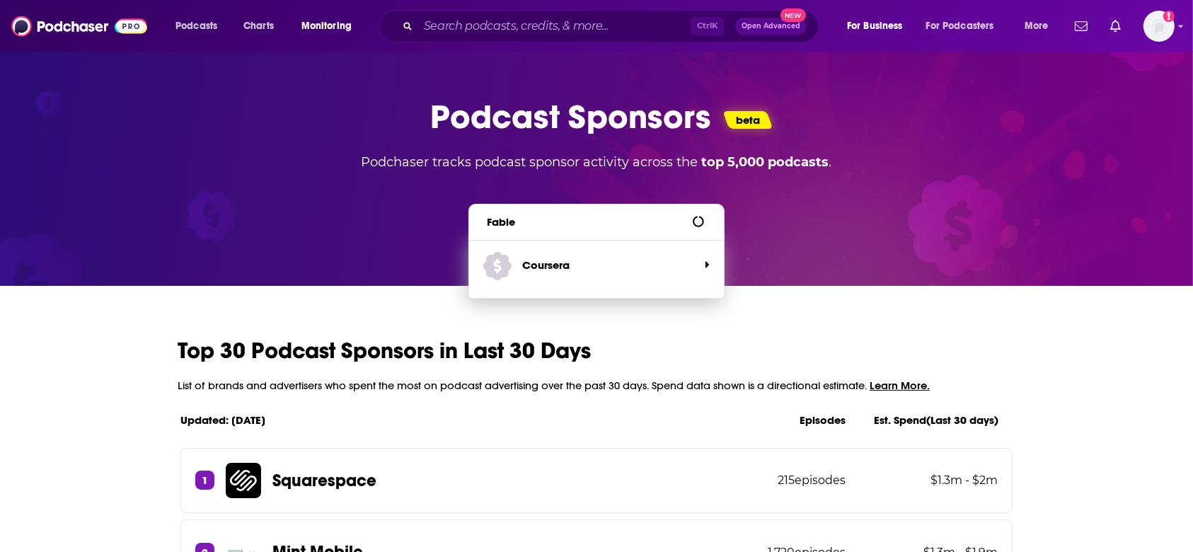
type input "Fable"
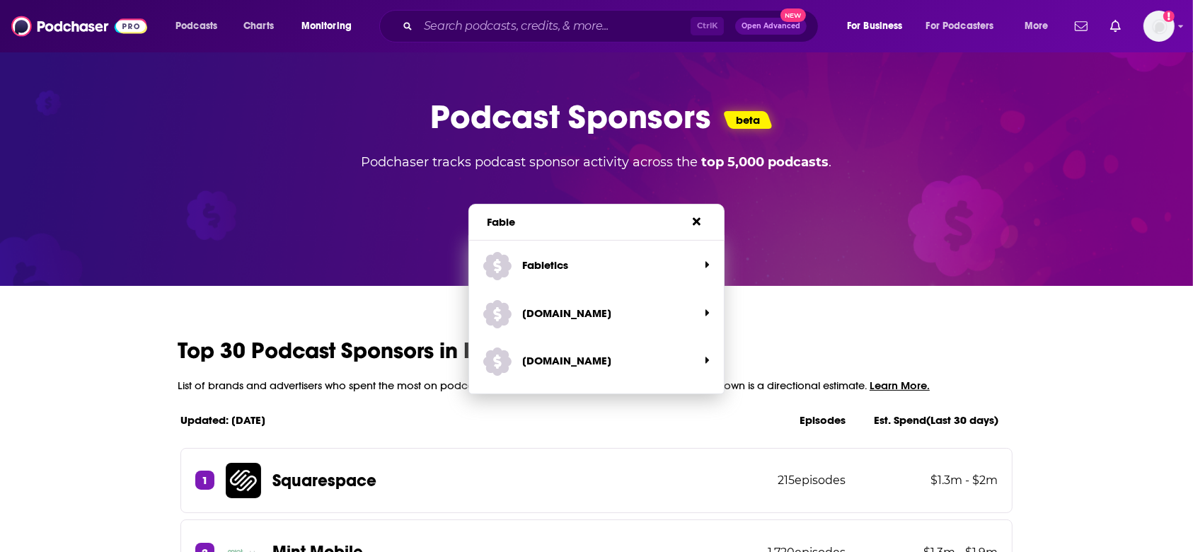
click at [566, 359] on span "fable.co" at bounding box center [591, 361] width 216 height 38
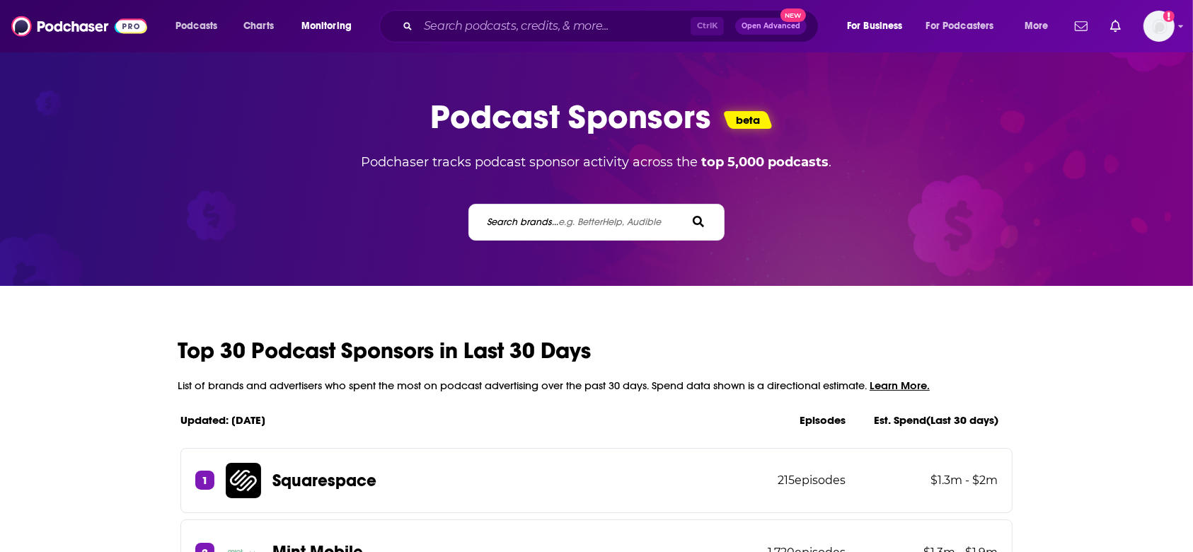
click at [534, 224] on label "Search brands... e.g. BetterHelp, Audible" at bounding box center [575, 222] width 174 height 12
click at [534, 224] on input "Search brands... e.g. BetterHelp, Audible" at bounding box center [549, 221] width 127 height 15
click at [536, 224] on label "Search brands... e.g. BetterHelp, Audible" at bounding box center [575, 222] width 174 height 12
click at [536, 224] on input "Search brands... e.g. BetterHelp, Audible" at bounding box center [549, 221] width 127 height 15
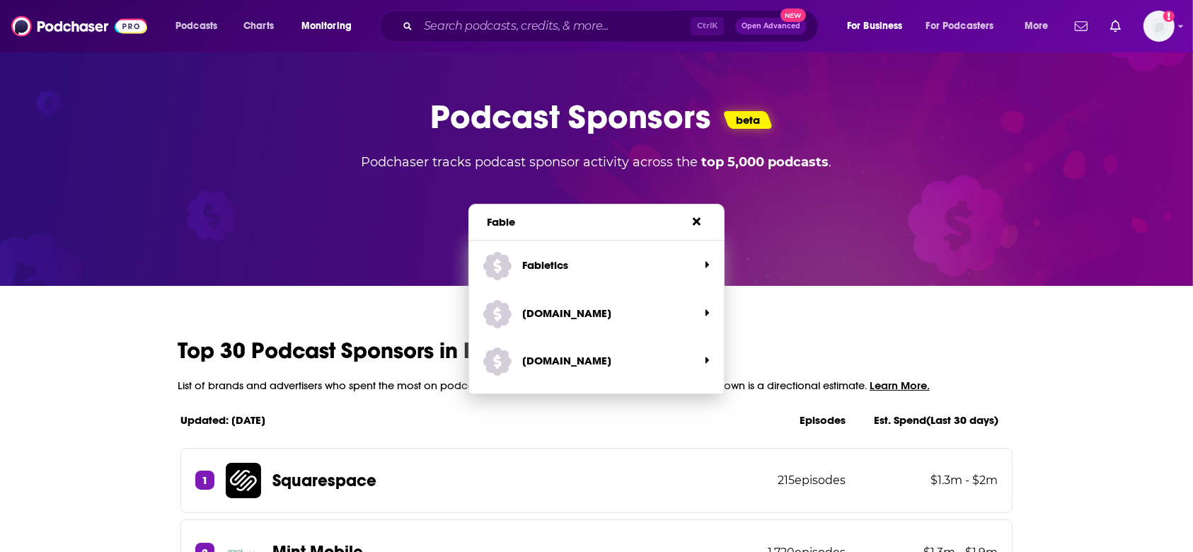
type input "Fable"
click at [528, 263] on p "Fabletics" at bounding box center [546, 264] width 46 height 13
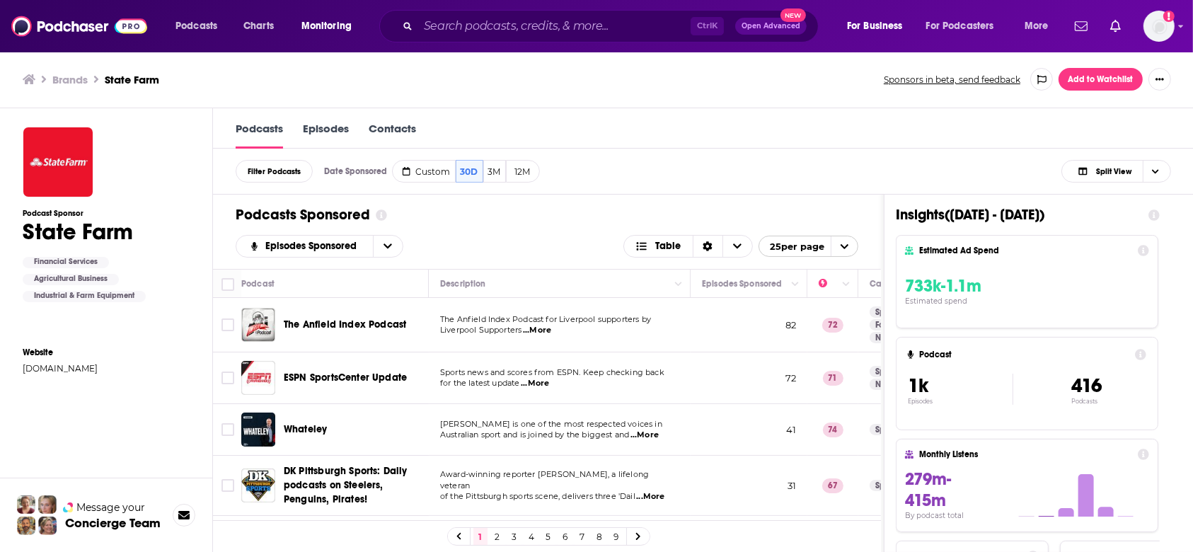
click at [396, 132] on link "Contacts" at bounding box center [392, 135] width 47 height 27
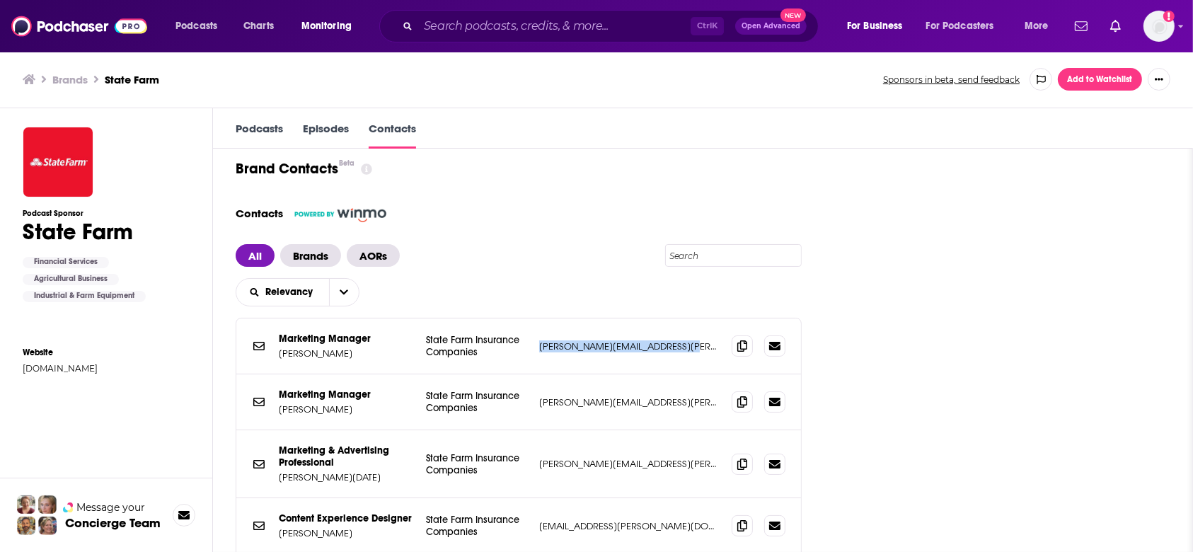
drag, startPoint x: 557, startPoint y: 345, endPoint x: 689, endPoint y: 340, distance: 132.4
click at [689, 340] on div "Marketing Manager Brands Patty Morris State Farm Insurance Companies patty.morr…" at bounding box center [518, 346] width 565 height 56
copy p "patty.morris.h5rl@statefarm.co"
click at [703, 347] on p "patty.morris.h5rl@statefarm.com" at bounding box center [629, 346] width 181 height 12
drag, startPoint x: 703, startPoint y: 347, endPoint x: 571, endPoint y: 351, distance: 132.4
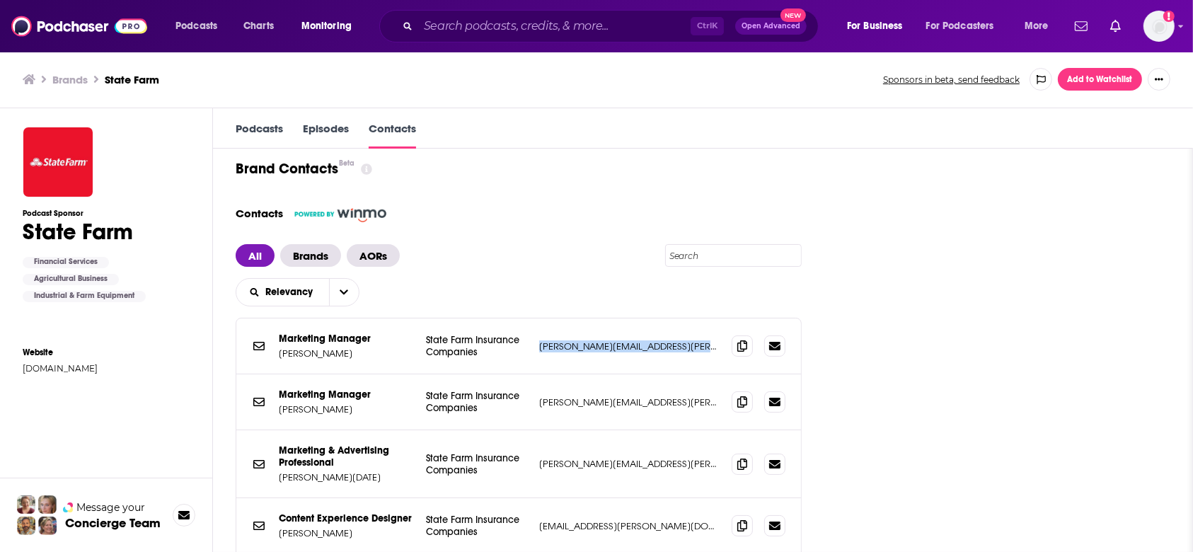
click at [571, 351] on div "Marketing Manager Brands Patty Morris State Farm Insurance Companies patty.morr…" at bounding box center [518, 346] width 565 height 56
copy div "patty.morris.h5rl@statefarm.com patty.morris.h5rl@statefarm.com"
drag, startPoint x: 563, startPoint y: 403, endPoint x: 700, endPoint y: 402, distance: 137.3
click at [700, 402] on p "becky.hill.gg11@statefarm.com" at bounding box center [629, 402] width 181 height 12
drag, startPoint x: 704, startPoint y: 348, endPoint x: 560, endPoint y: 352, distance: 143.7
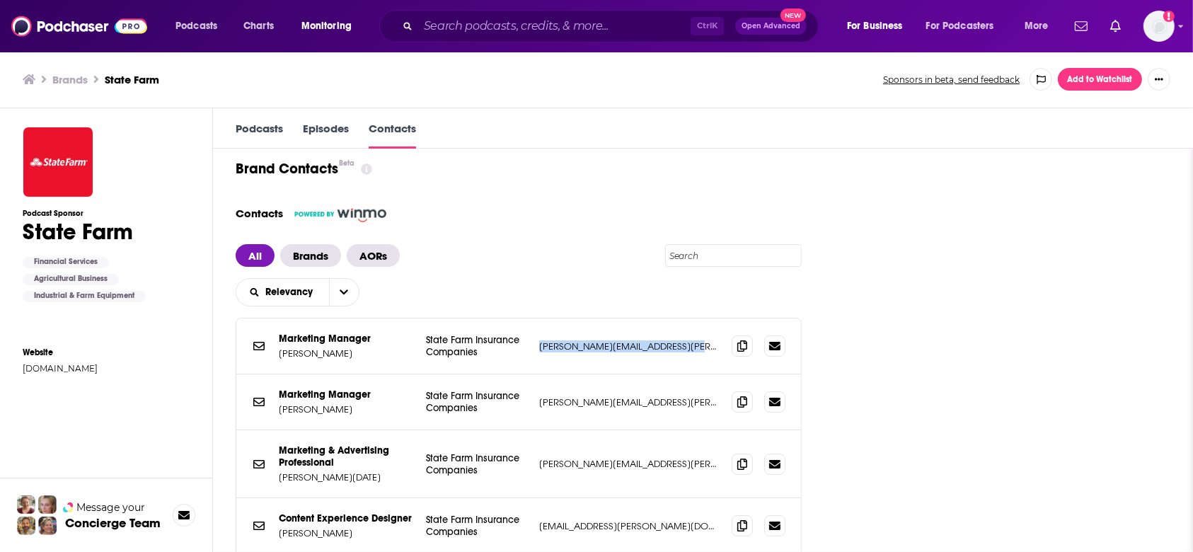
click at [560, 352] on div "Marketing Manager Brands Patty Morris State Farm Insurance Companies patty.morr…" at bounding box center [518, 346] width 565 height 56
copy p "patty.morris.h5rl@statefarm.com"
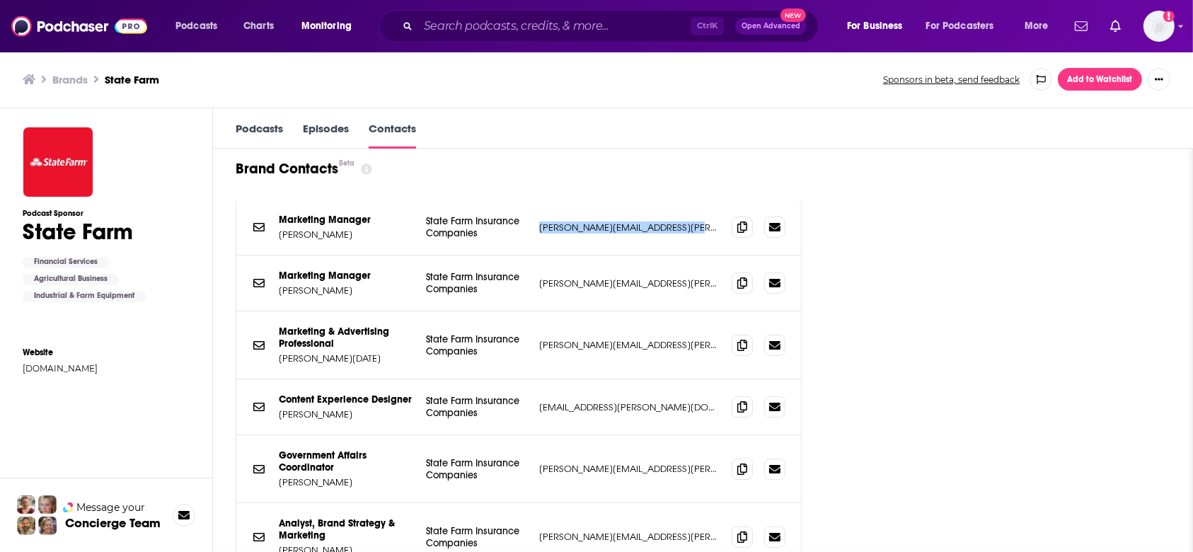
scroll to position [94, 0]
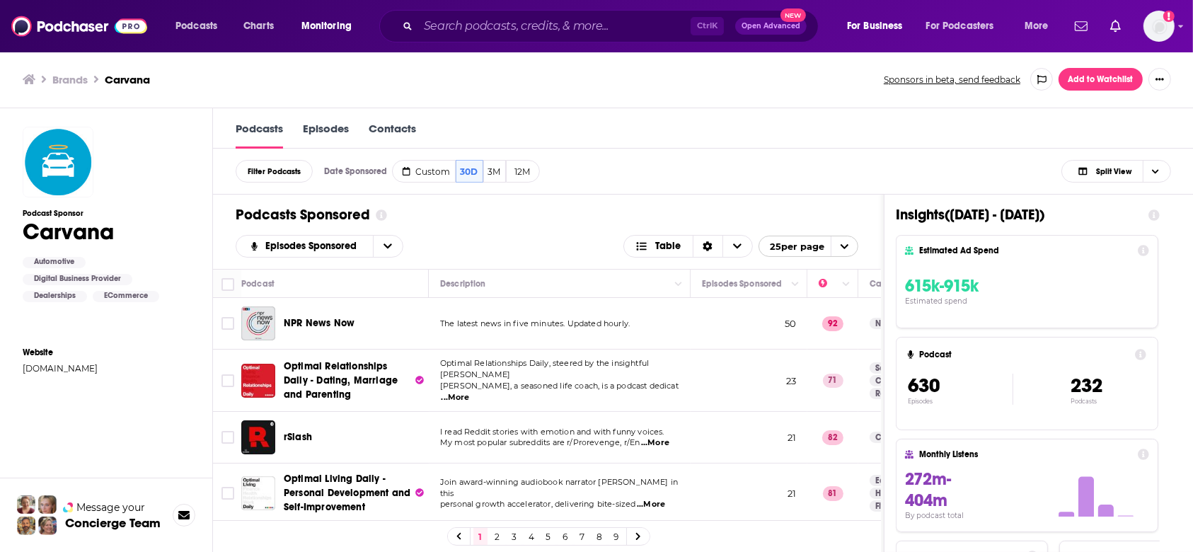
click at [416, 129] on link "Contacts" at bounding box center [392, 135] width 47 height 27
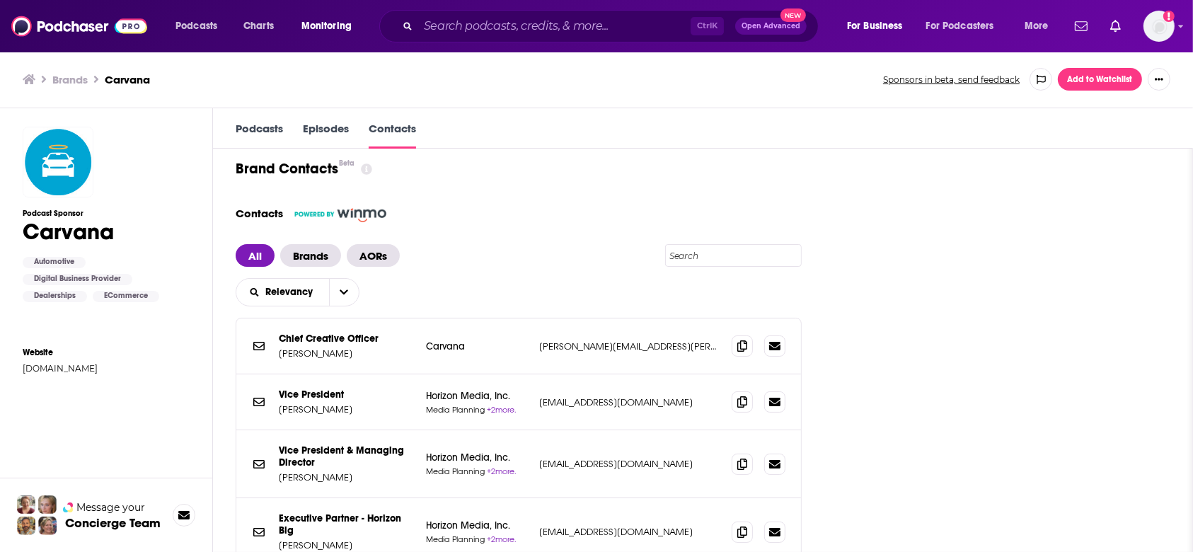
click at [341, 258] on span "Brands" at bounding box center [310, 255] width 61 height 23
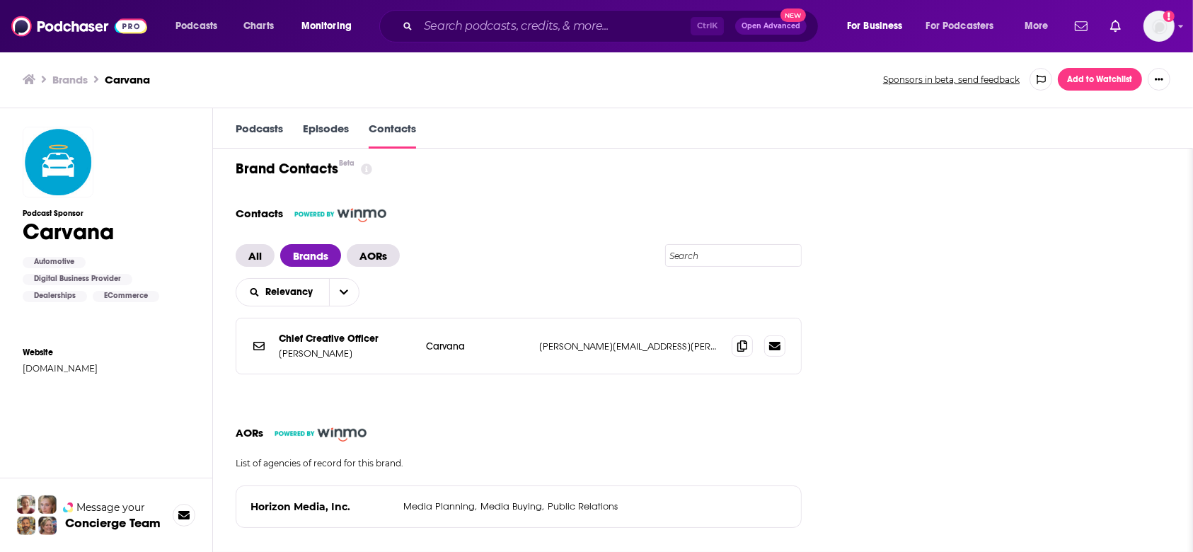
click at [374, 255] on span "AORs" at bounding box center [373, 255] width 53 height 23
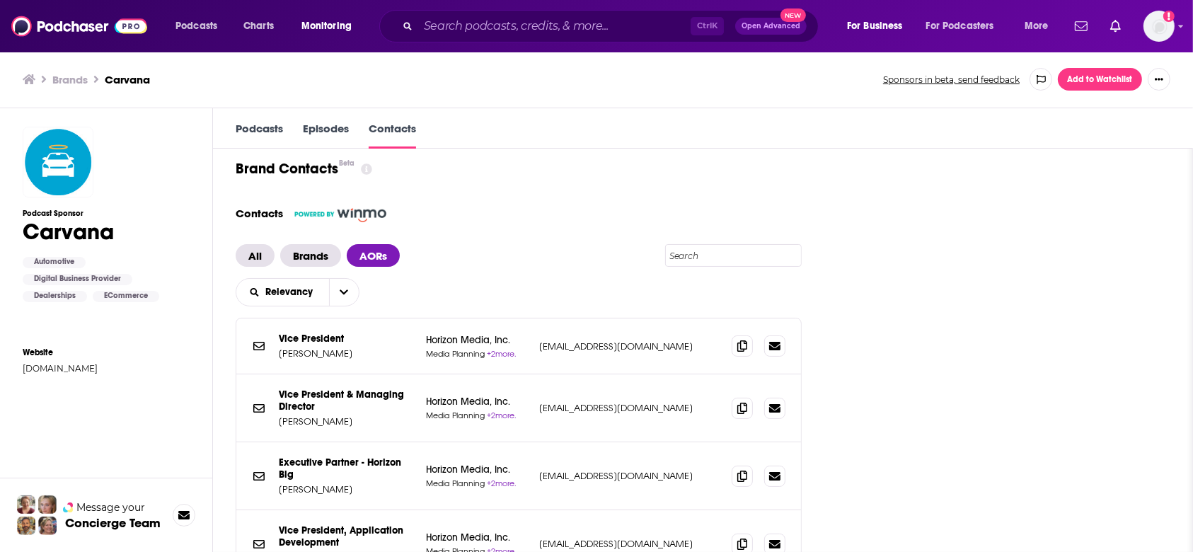
click at [323, 255] on span "Brands" at bounding box center [310, 255] width 61 height 23
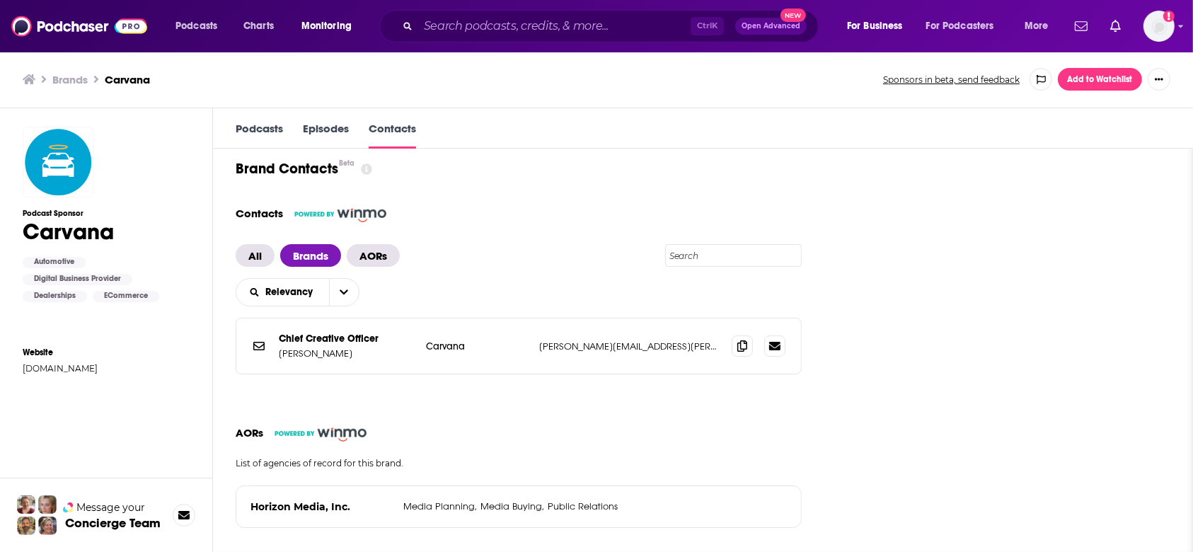
click at [263, 253] on span "All" at bounding box center [255, 255] width 39 height 23
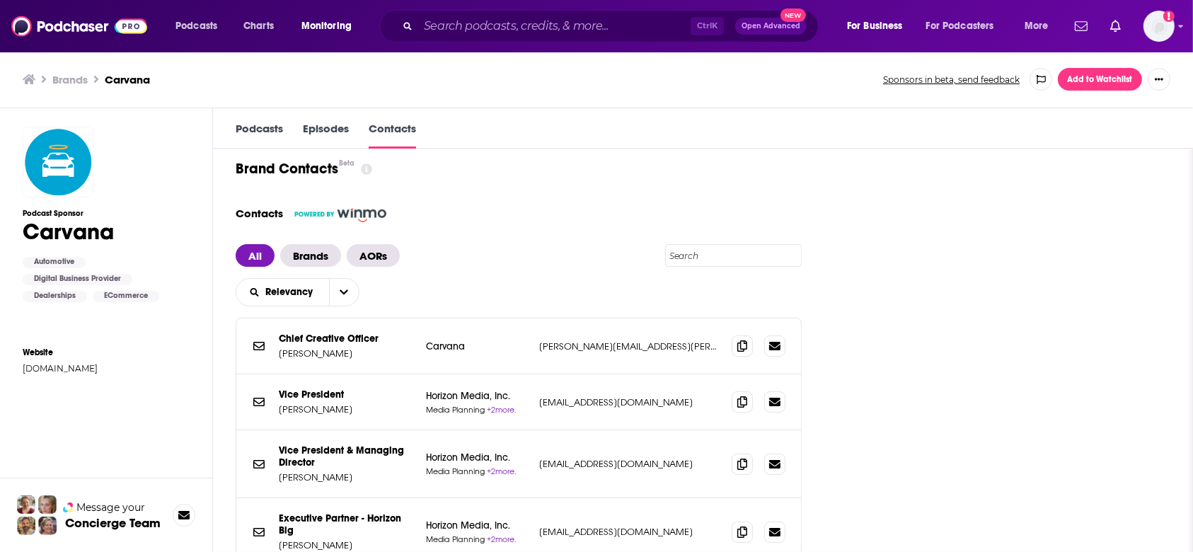
click at [313, 246] on span "Brands" at bounding box center [310, 255] width 61 height 23
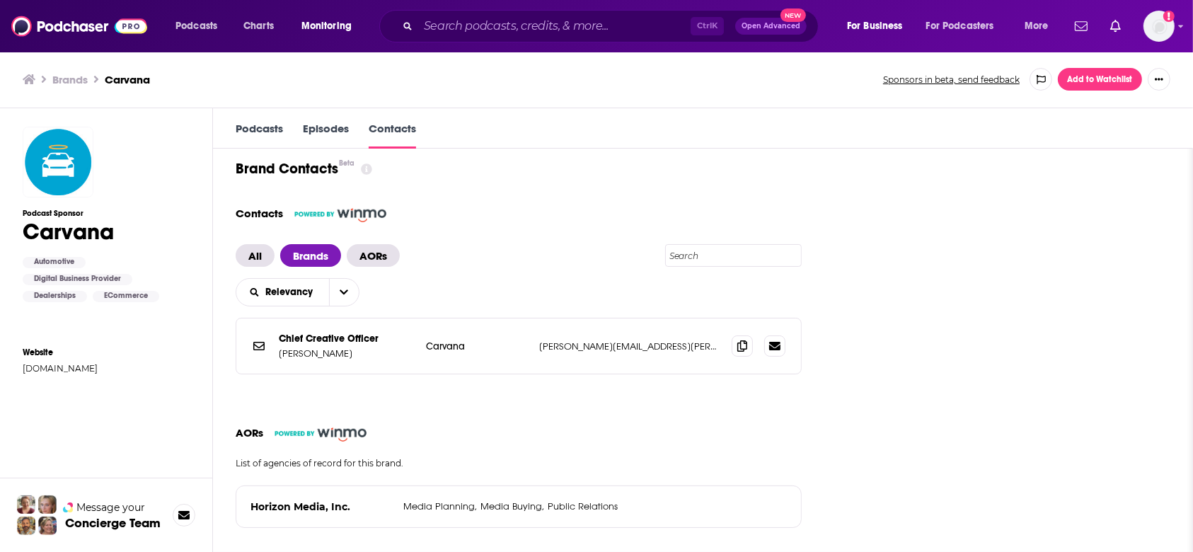
click at [265, 261] on span "All" at bounding box center [255, 255] width 39 height 23
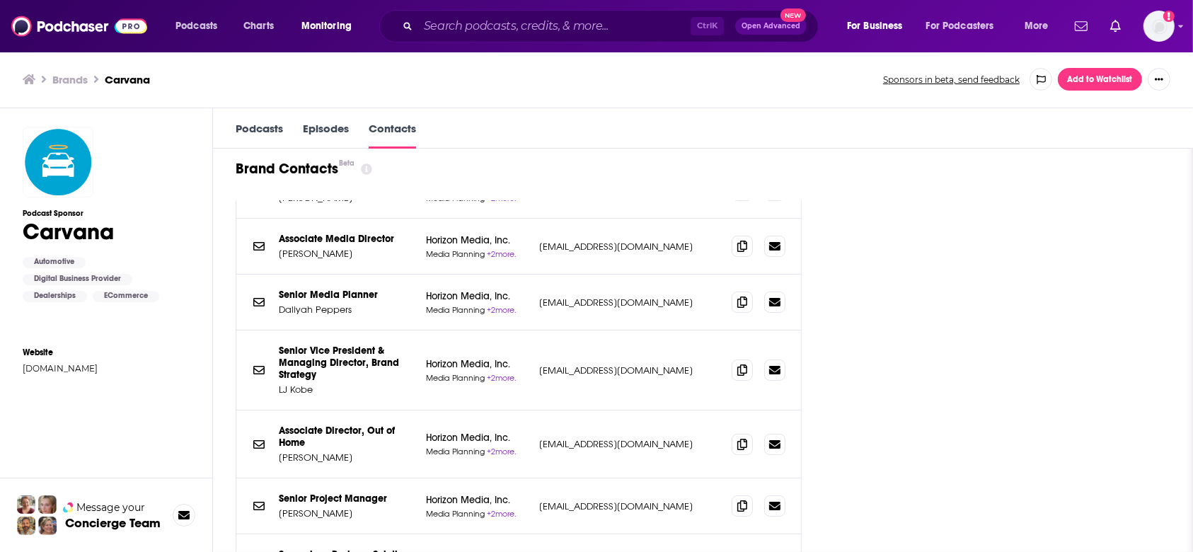
scroll to position [377, 0]
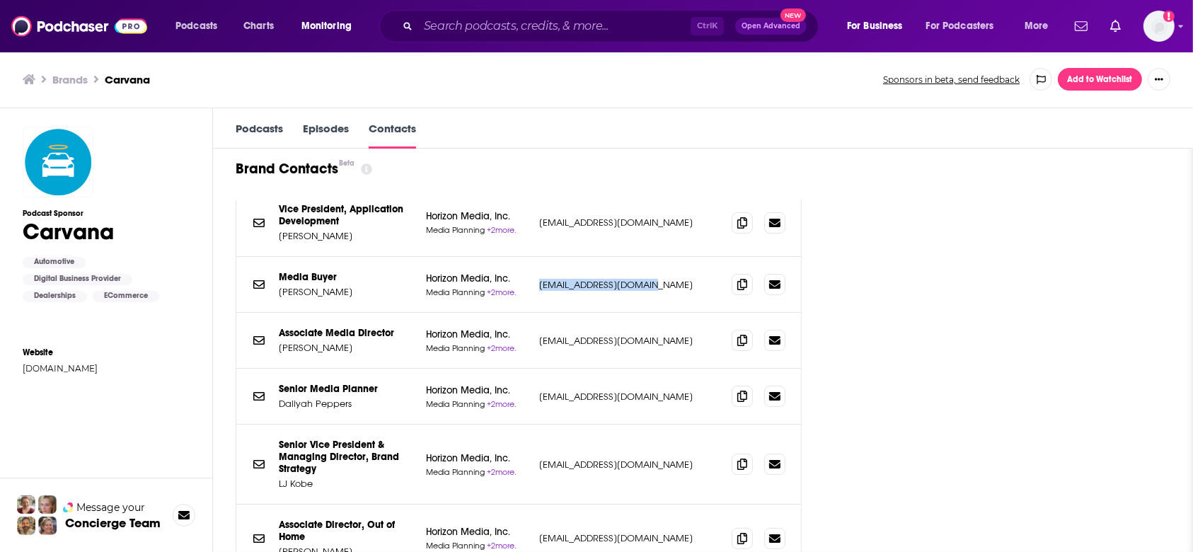
drag, startPoint x: 704, startPoint y: 281, endPoint x: 557, endPoint y: 283, distance: 147.2
click at [557, 283] on div "Media Buyer AOR Cal Bovy Horizon Media, Inc. Media Planning + 2 more. cbovy@hor…" at bounding box center [518, 285] width 565 height 56
copy p "cbovy@horizonmedia.com"
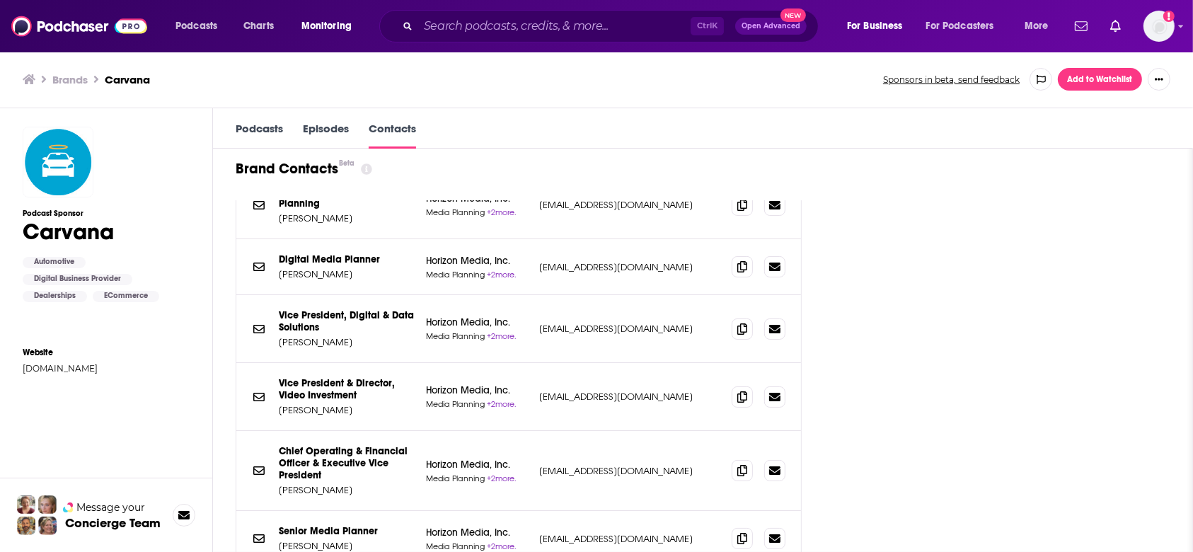
scroll to position [1415, 0]
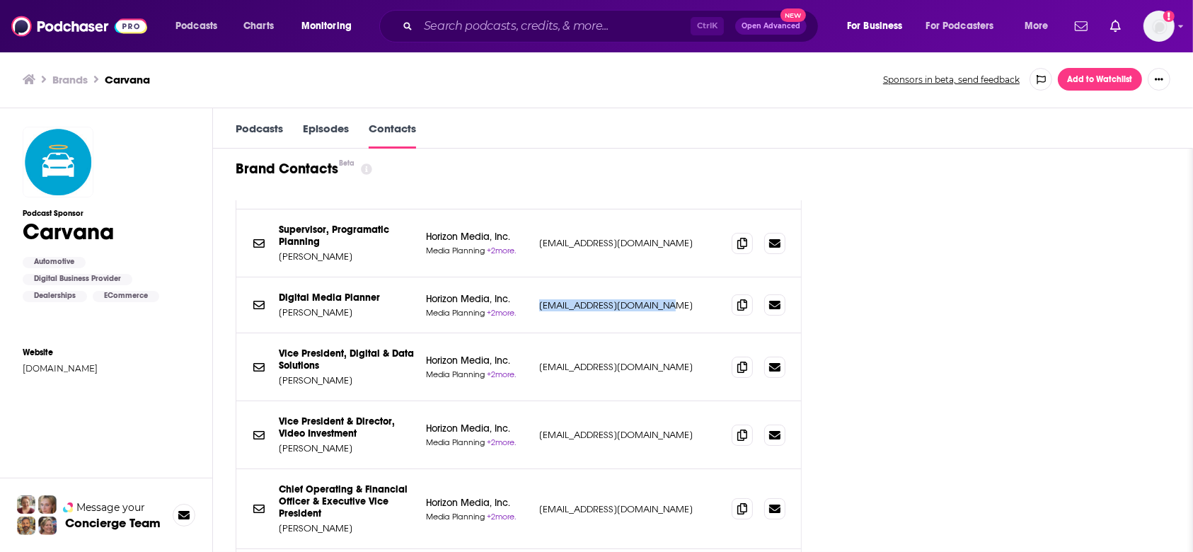
drag, startPoint x: 702, startPoint y: 299, endPoint x: 562, endPoint y: 299, distance: 140.1
click at [562, 299] on p "acrowley@horizonmedia.com" at bounding box center [629, 305] width 181 height 12
copy p "acrowley@horizonmedia.com"
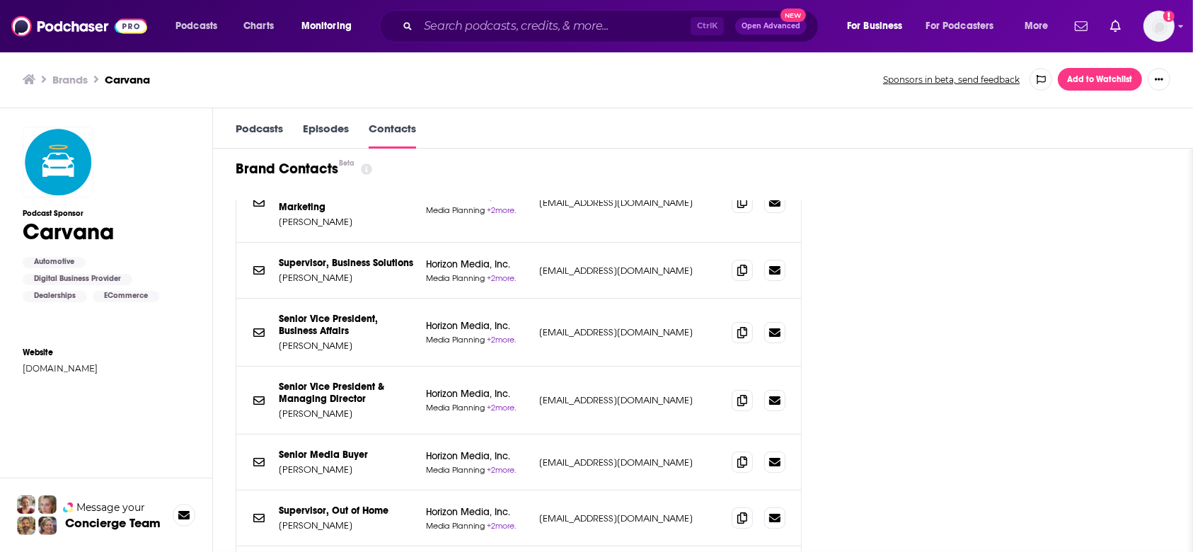
scroll to position [2169, 0]
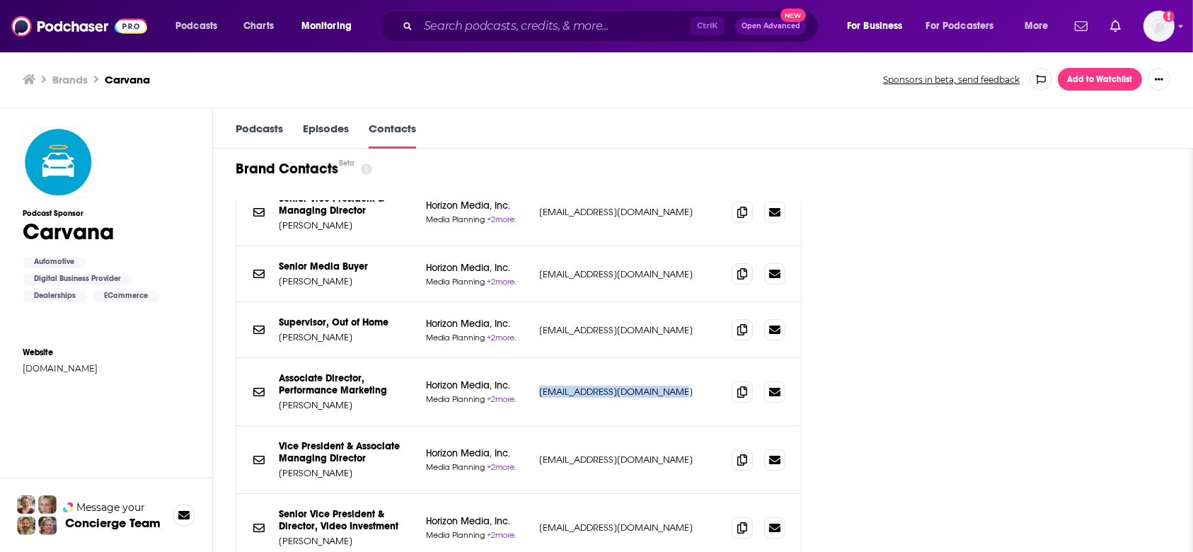
drag, startPoint x: 705, startPoint y: 369, endPoint x: 565, endPoint y: 373, distance: 139.5
click at [565, 386] on p "msimonides@horizonmedia.com" at bounding box center [629, 392] width 181 height 12
copy p "msimonides@horizonmedia.com"
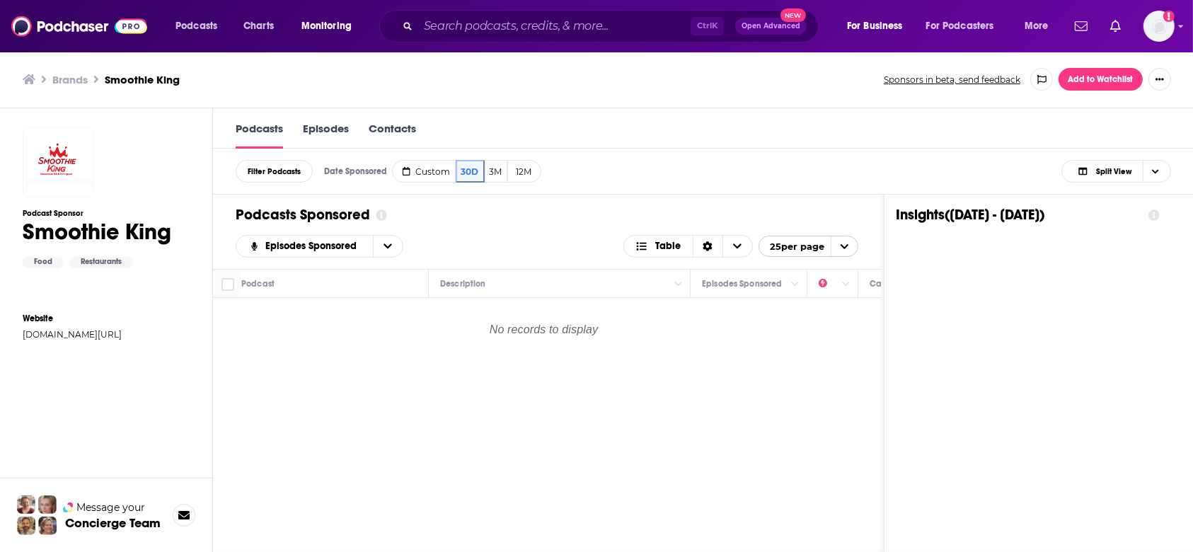
click at [416, 129] on link "Contacts" at bounding box center [392, 135] width 47 height 27
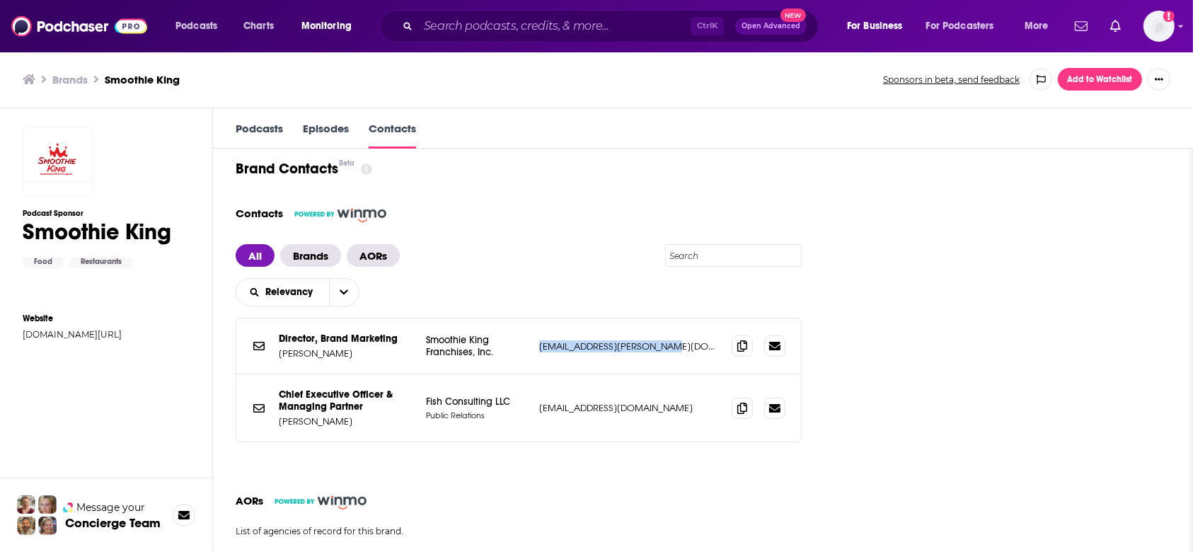
drag, startPoint x: 657, startPoint y: 342, endPoint x: 560, endPoint y: 344, distance: 97.7
click at [560, 344] on div "Director, Brand Marketing Brands [PERSON_NAME] [PERSON_NAME] Franchises, Inc. […" at bounding box center [518, 346] width 565 height 56
copy p "[EMAIL_ADDRESS][PERSON_NAME][DOMAIN_NAME]"
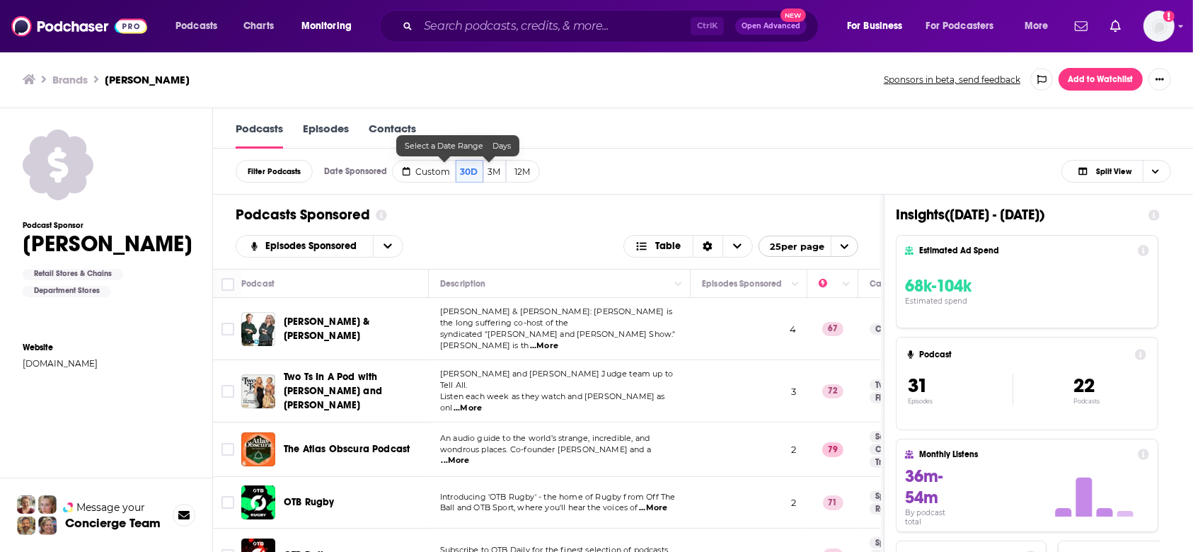
click at [412, 136] on link "Contacts" at bounding box center [392, 135] width 47 height 27
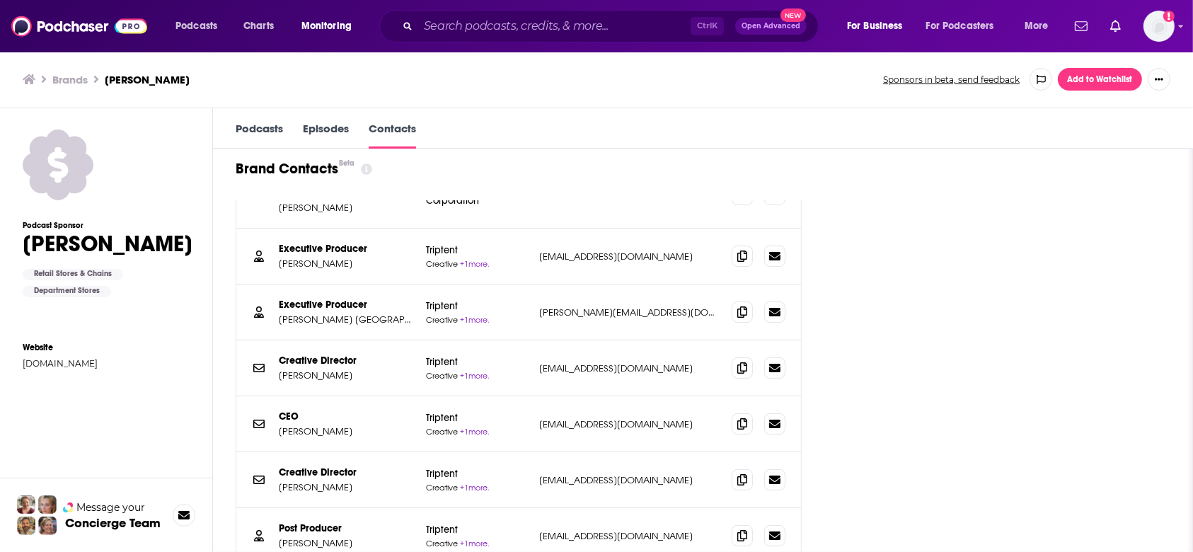
scroll to position [188, 0]
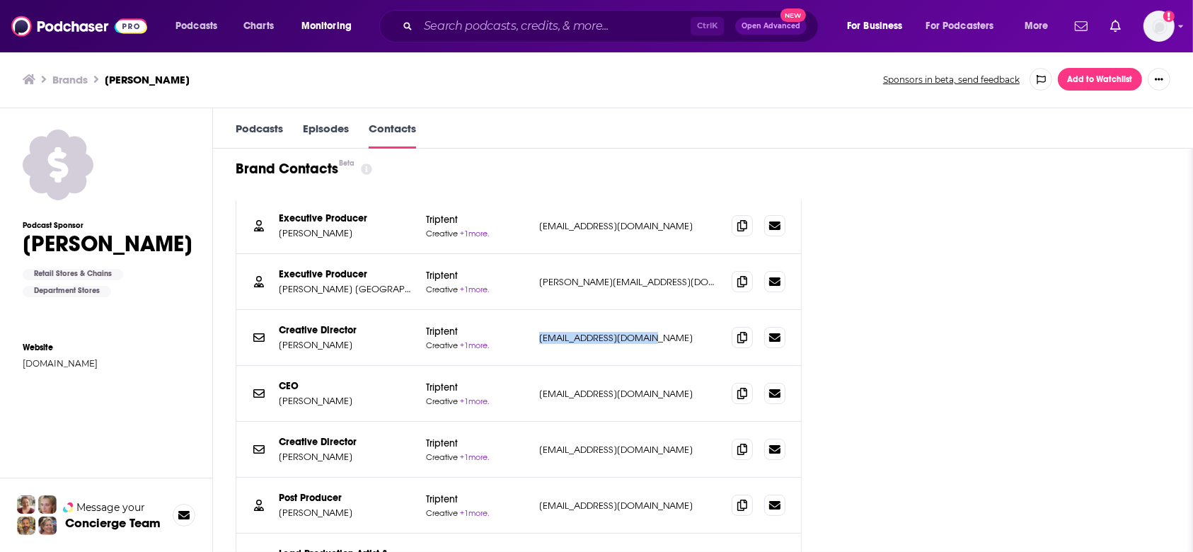
drag, startPoint x: 561, startPoint y: 336, endPoint x: 662, endPoint y: 338, distance: 101.2
click at [662, 338] on p "bvonspeyr@triptent.com" at bounding box center [629, 338] width 181 height 12
copy p "bvonspeyr@triptent.com"
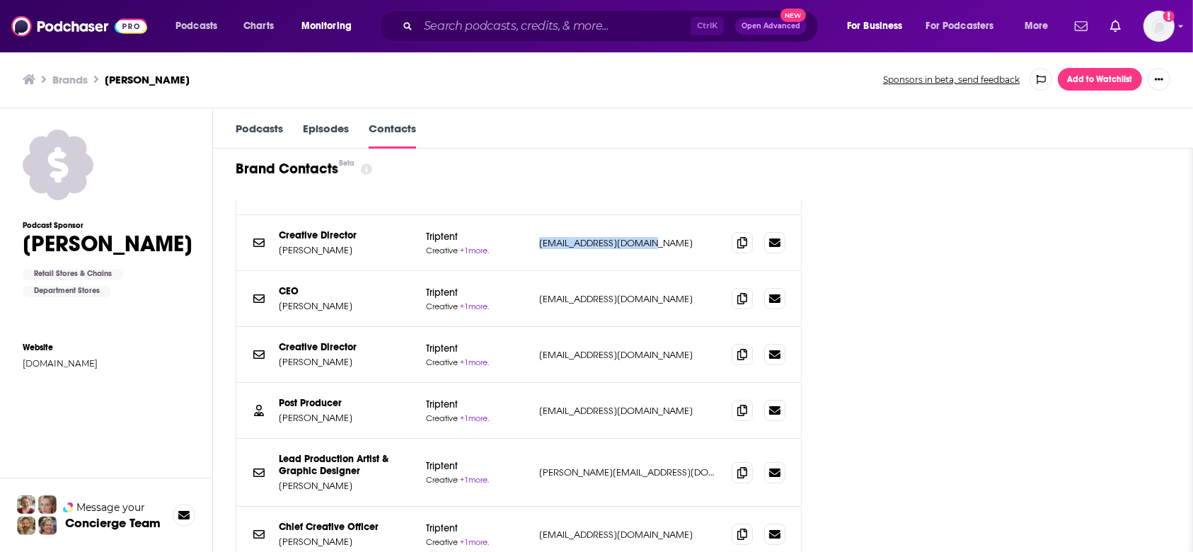
scroll to position [0, 0]
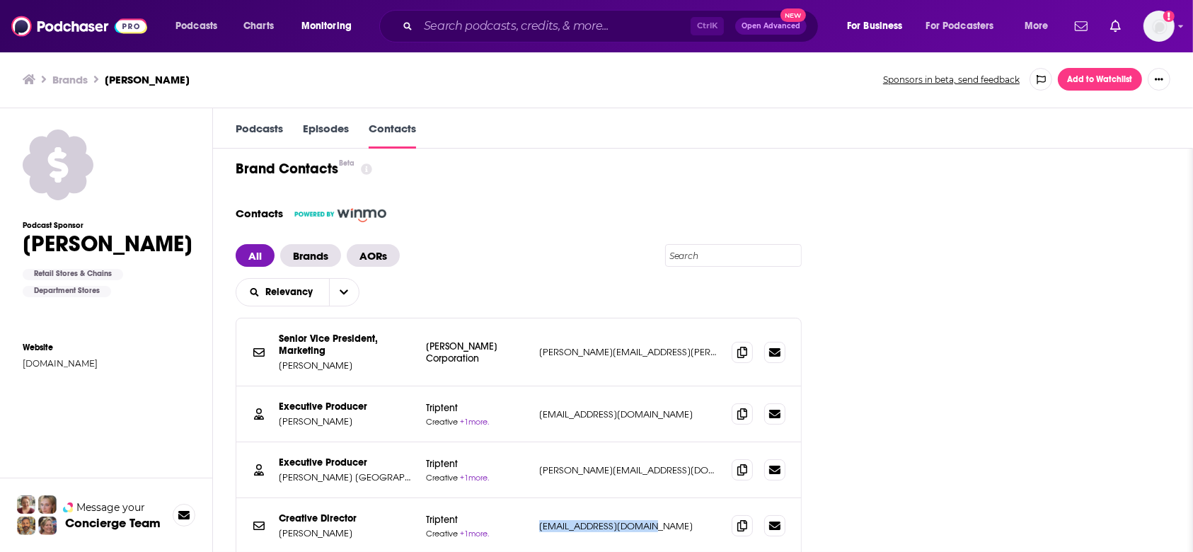
copy p "bvonspeyr@triptent.com"
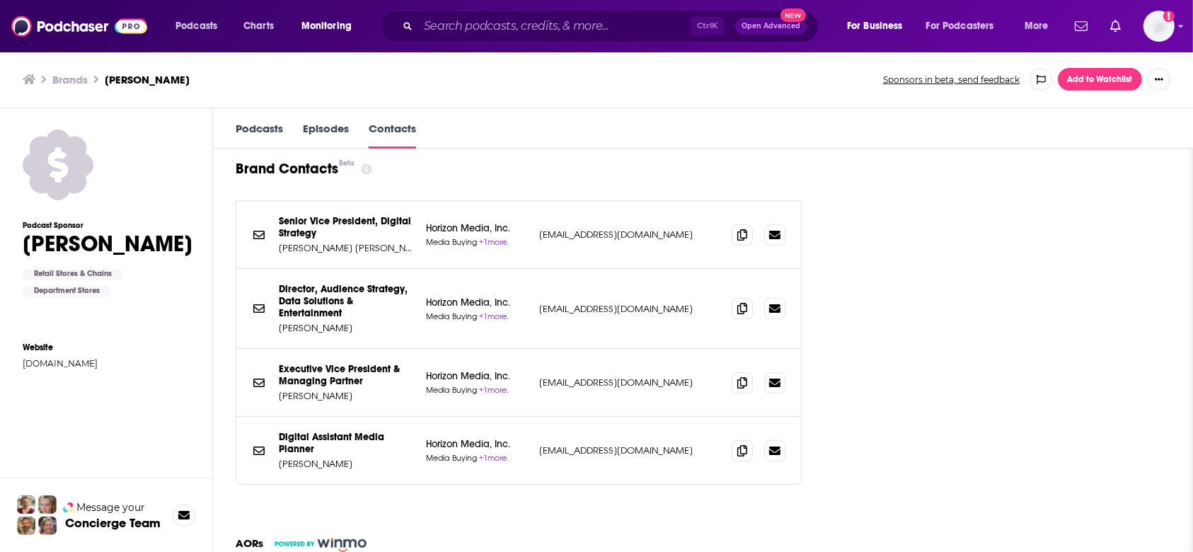
scroll to position [6878, 0]
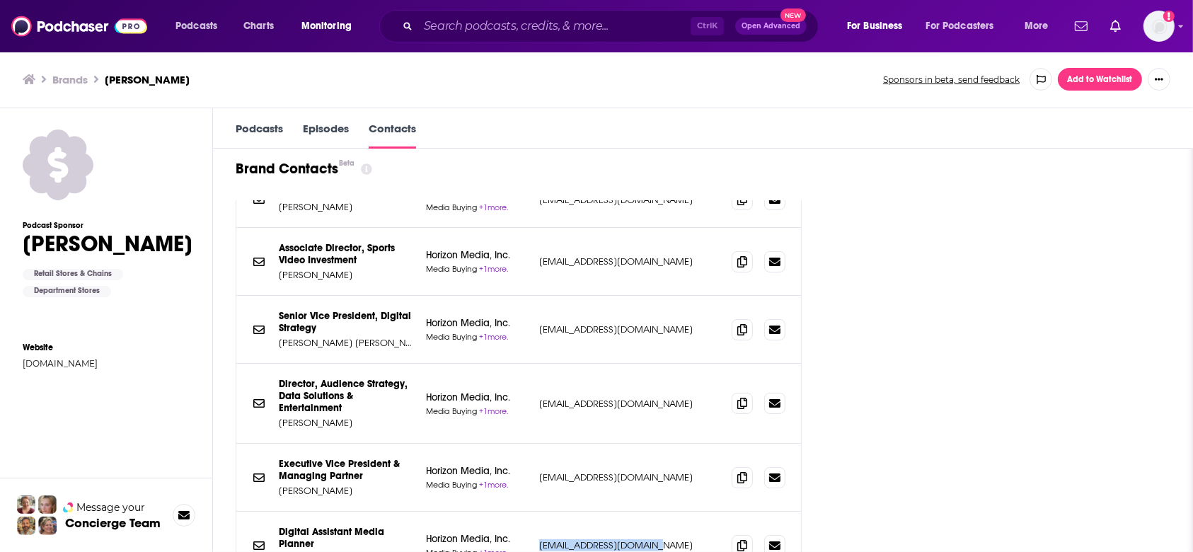
drag, startPoint x: 685, startPoint y: 458, endPoint x: 562, endPoint y: 456, distance: 123.1
click at [562, 539] on p "dbanks@horizonmedia.com" at bounding box center [629, 545] width 181 height 12
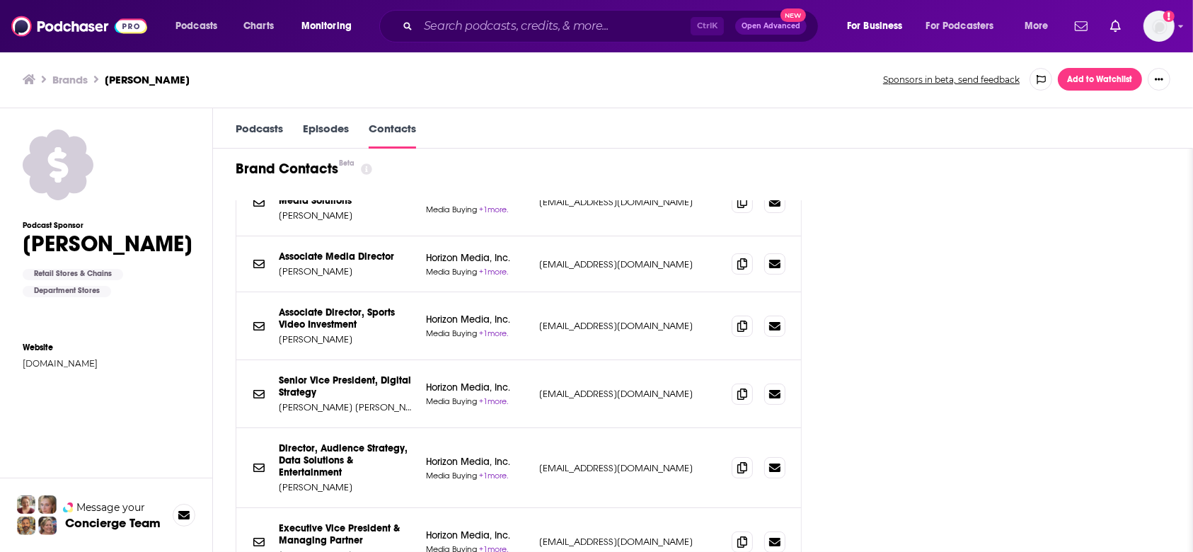
scroll to position [6783, 0]
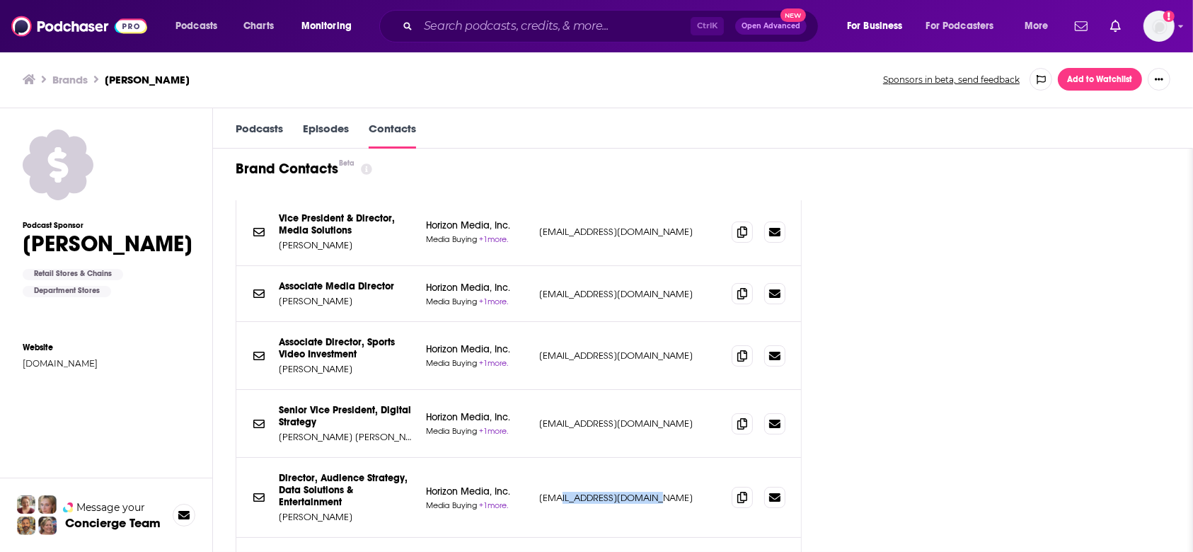
drag, startPoint x: 681, startPoint y: 413, endPoint x: 584, endPoint y: 410, distance: 96.3
click at [584, 492] on p "agimbel@horizonmedia.com" at bounding box center [629, 498] width 181 height 12
drag, startPoint x: 563, startPoint y: 410, endPoint x: 687, endPoint y: 417, distance: 124.7
click at [687, 458] on div "Director, Audience Strategy, Data Solutions & Entertainment AOR Allison Gimbel …" at bounding box center [518, 498] width 565 height 80
copy p "agimbel@horizonmedia.com"
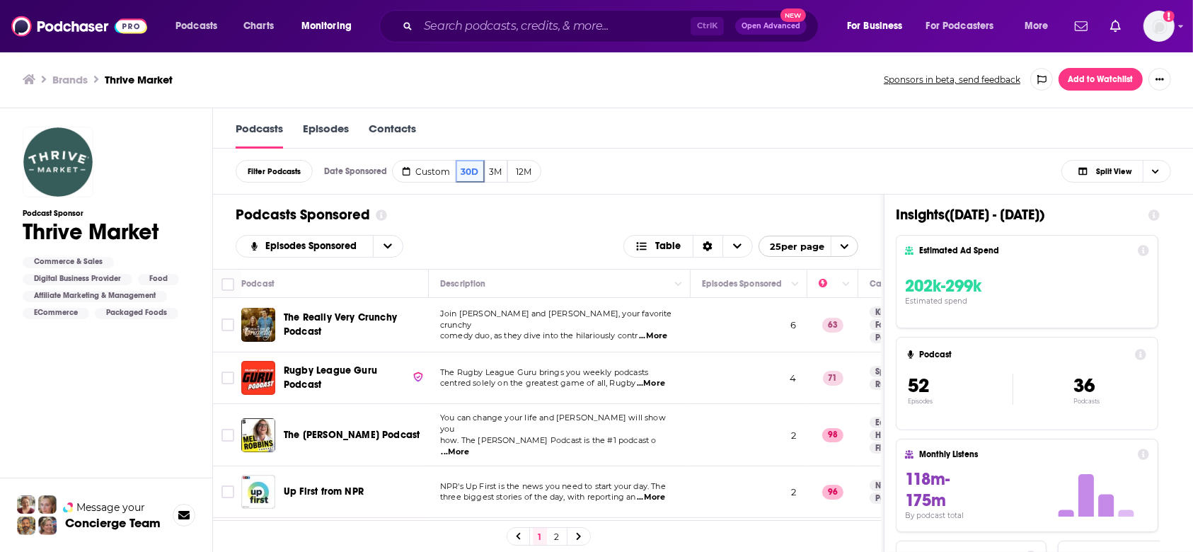
click at [392, 127] on link "Contacts" at bounding box center [392, 135] width 47 height 27
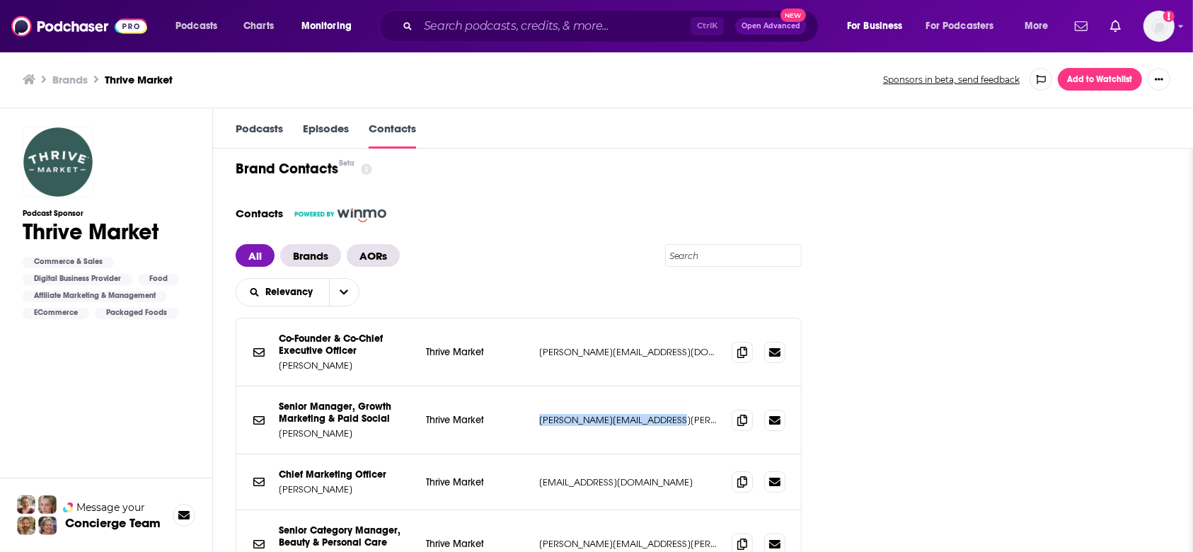
drag, startPoint x: 548, startPoint y: 416, endPoint x: 698, endPoint y: 429, distance: 149.9
click at [698, 429] on div "Senior Manager, Growth Marketing & Paid Social Brands [PERSON_NAME] Thrive Mark…" at bounding box center [518, 420] width 565 height 68
copy div "[PERSON_NAME][EMAIL_ADDRESS][PERSON_NAME][DOMAIN_NAME]"
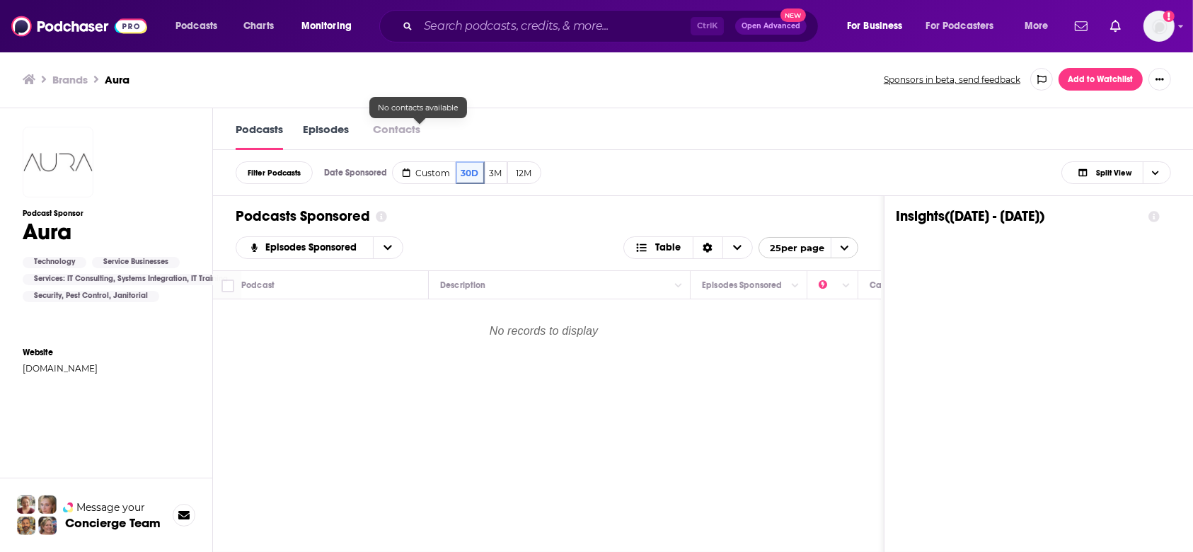
click at [432, 118] on div "Podcasts Episodes Contacts" at bounding box center [703, 129] width 981 height 42
click at [427, 116] on div "Podcasts Episodes Contacts" at bounding box center [703, 129] width 981 height 42
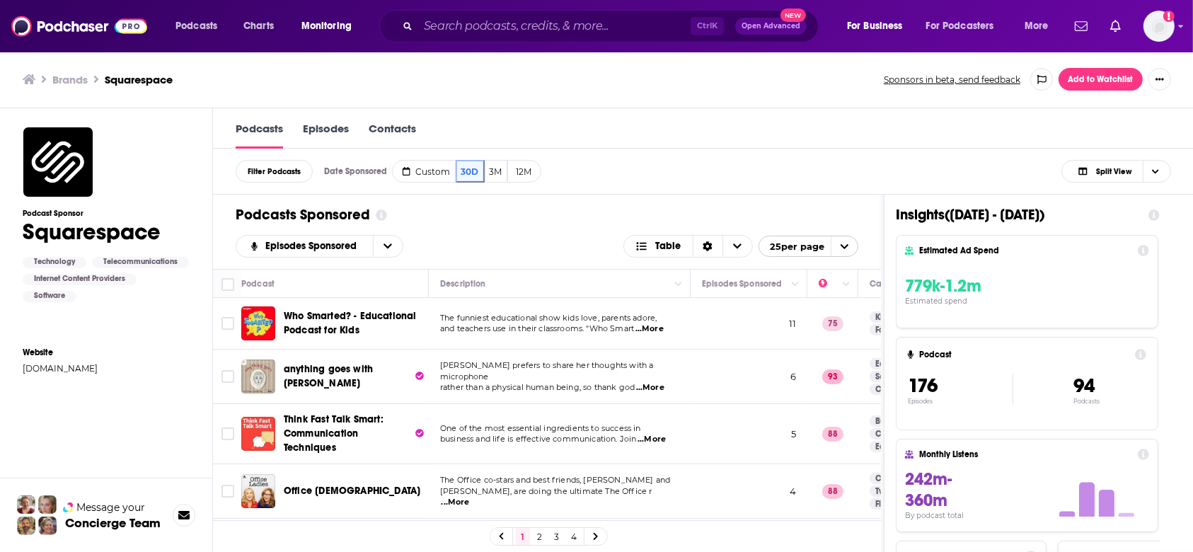
drag, startPoint x: 415, startPoint y: 126, endPoint x: 415, endPoint y: 138, distance: 12.0
click at [415, 126] on link "Contacts" at bounding box center [392, 135] width 47 height 27
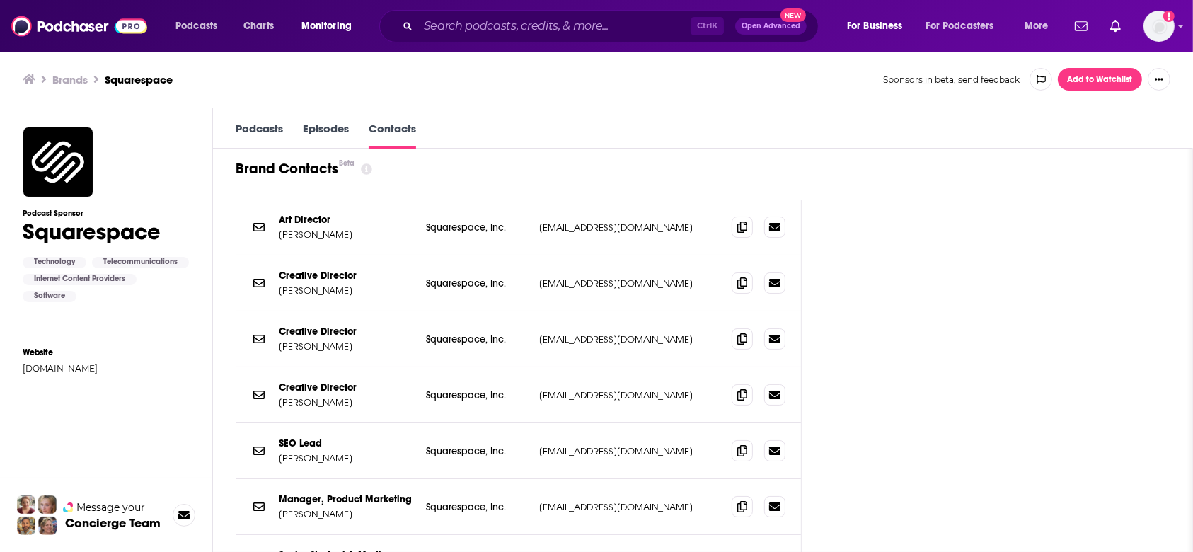
scroll to position [377, 0]
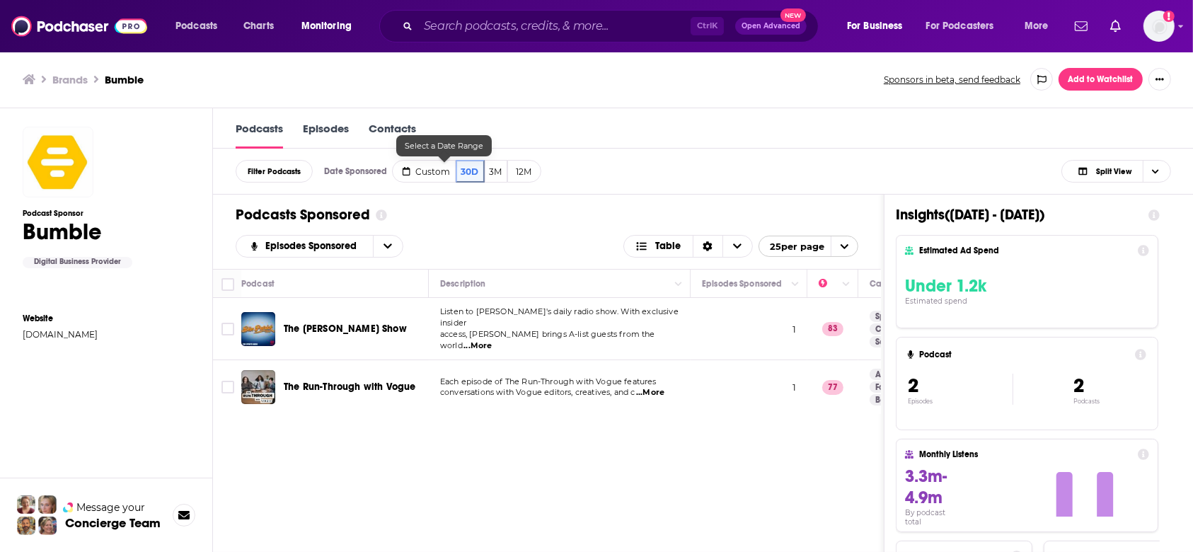
click at [416, 127] on link "Contacts" at bounding box center [392, 135] width 47 height 27
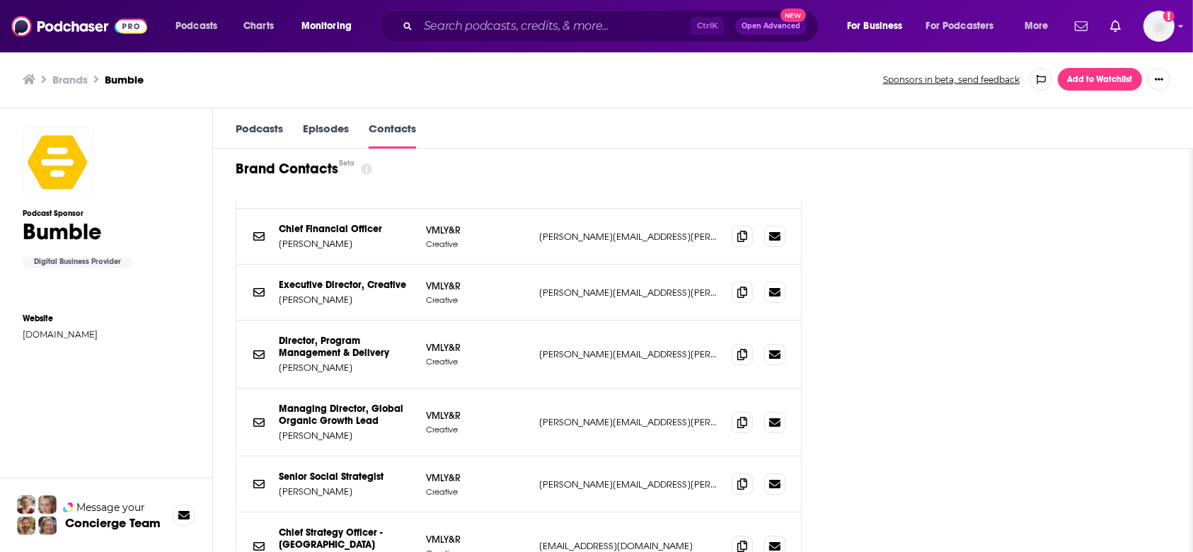
scroll to position [1886, 0]
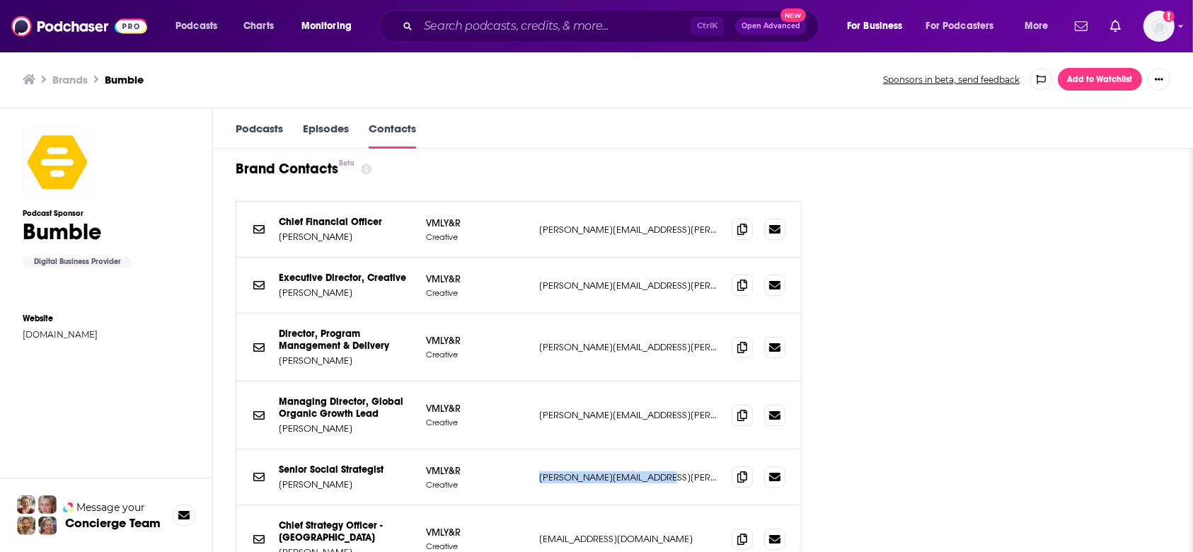
drag, startPoint x: 698, startPoint y: 433, endPoint x: 546, endPoint y: 434, distance: 152.1
click at [0, 0] on div "Senior Social Strategist AOR [PERSON_NAME] VMLY&R Creative [PERSON_NAME][EMAIL_…" at bounding box center [0, 0] width 0 height 0
copy div "[PERSON_NAME][EMAIL_ADDRESS][PERSON_NAME][DOMAIN_NAME]"
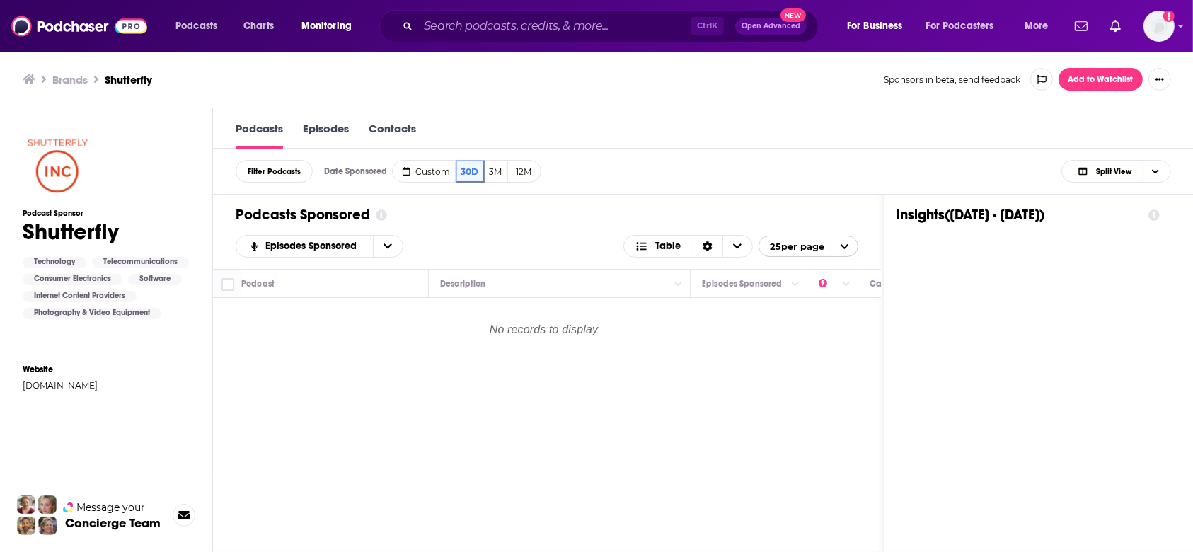
click at [416, 129] on link "Contacts" at bounding box center [392, 135] width 47 height 27
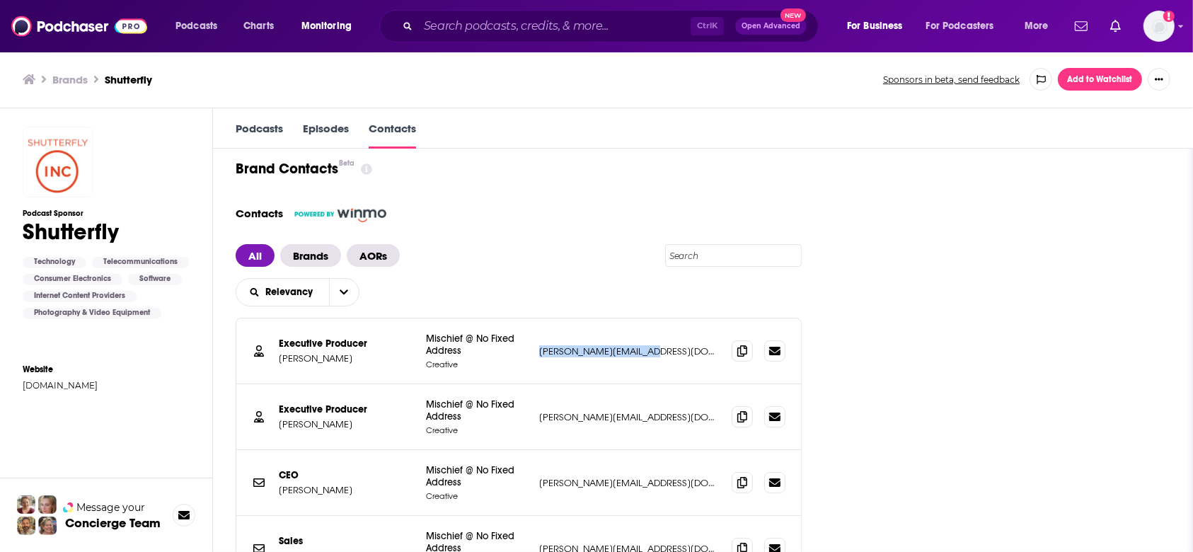
drag, startPoint x: 692, startPoint y: 347, endPoint x: 556, endPoint y: 356, distance: 136.1
click at [556, 356] on div "Executive Producer AOR Hannah Kessler Mischief @ No Fixed Address Creative hann…" at bounding box center [518, 351] width 565 height 66
copy p "hannah@mischiefusa.com"
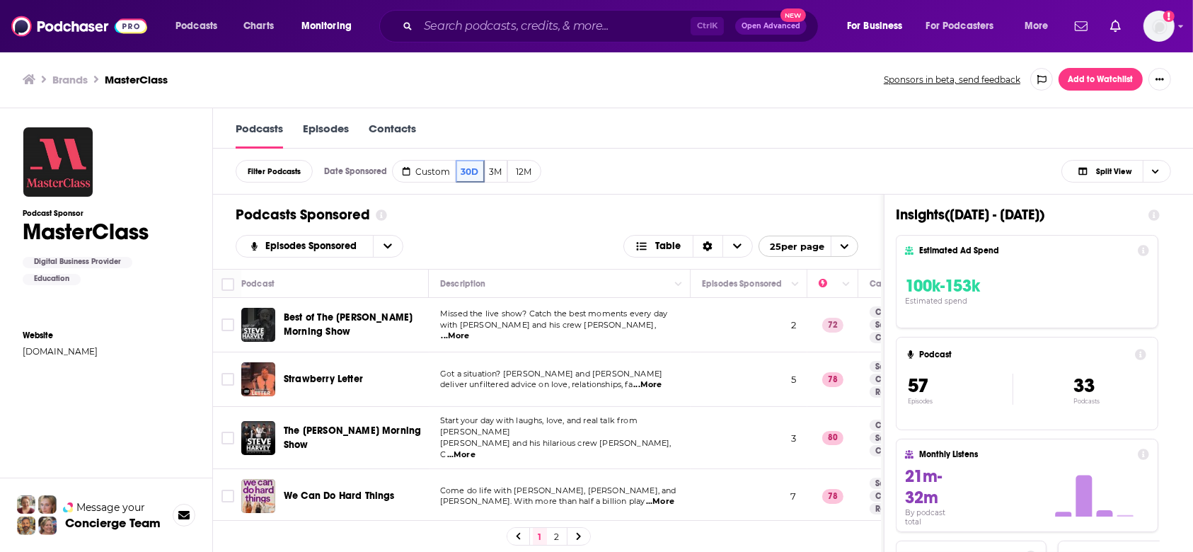
click at [410, 125] on link "Contacts" at bounding box center [392, 135] width 47 height 27
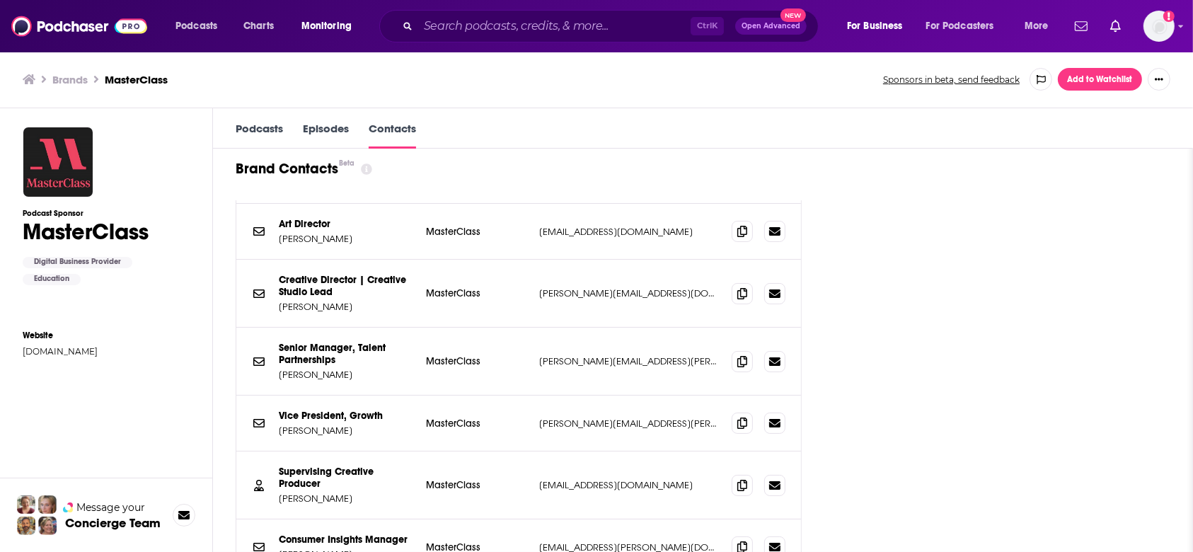
scroll to position [188, 0]
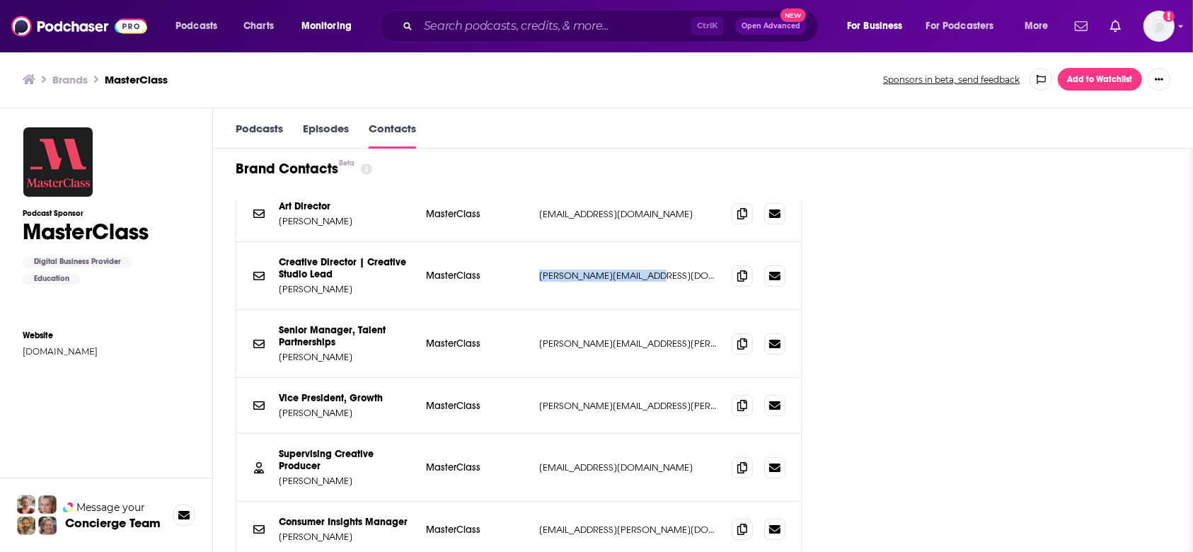
drag, startPoint x: 673, startPoint y: 274, endPoint x: 558, endPoint y: 269, distance: 115.4
click at [558, 269] on div "Creative Director | Creative Studio Lead Brands Latasha Ewell MasterClass latas…" at bounding box center [518, 276] width 565 height 68
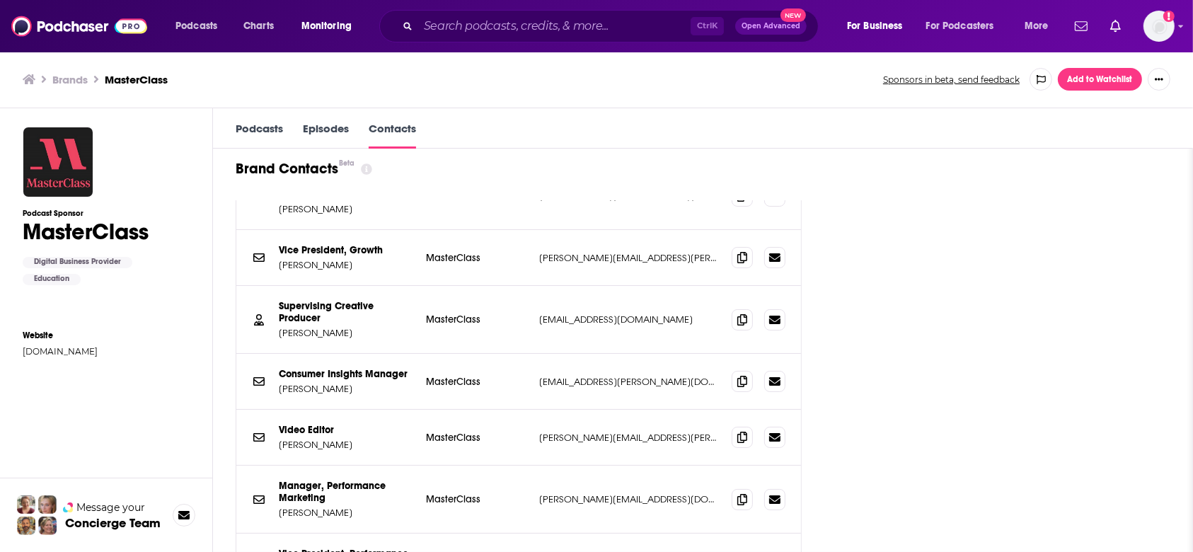
scroll to position [377, 0]
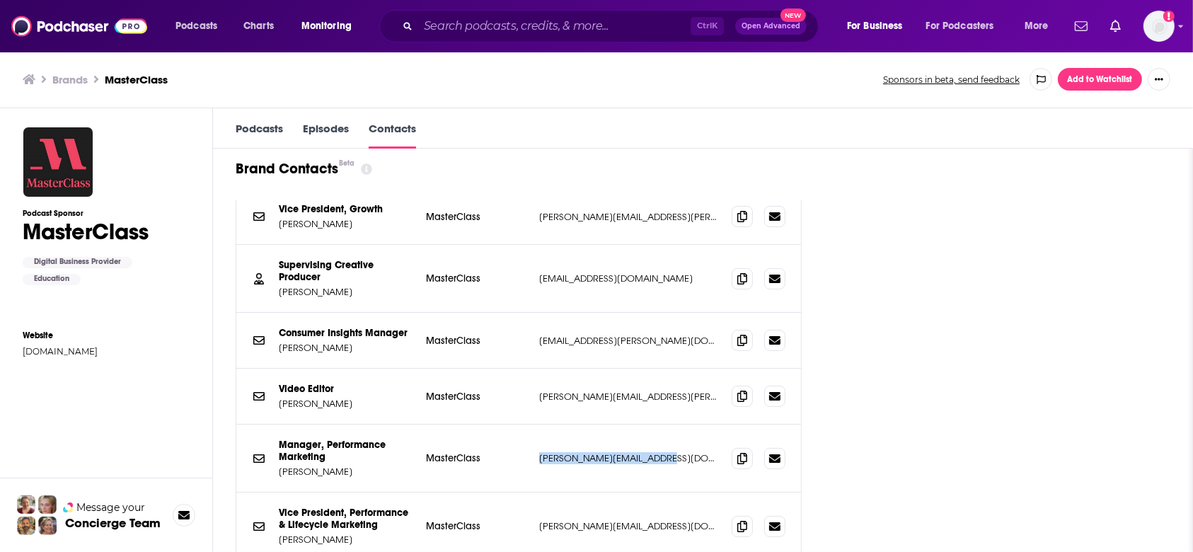
drag, startPoint x: 554, startPoint y: 446, endPoint x: 729, endPoint y: 468, distance: 176.2
click at [729, 468] on div "Manager, Performance Marketing Brands Francesca Lagudi MasterClass francesca@ma…" at bounding box center [518, 459] width 565 height 68
copy div "francesca@masterclass.com"
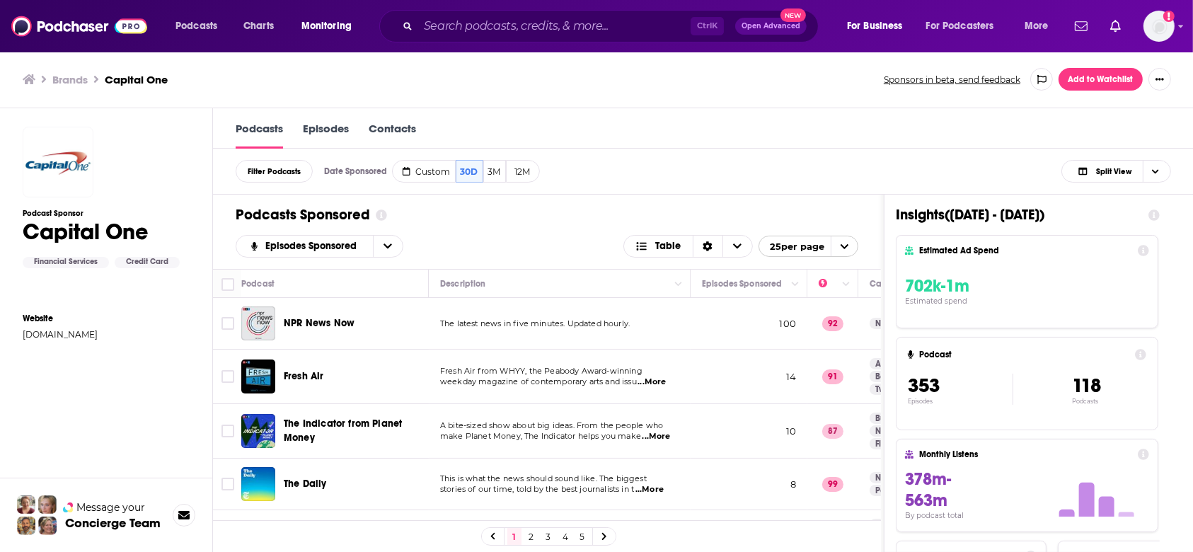
click at [412, 124] on link "Contacts" at bounding box center [392, 135] width 47 height 27
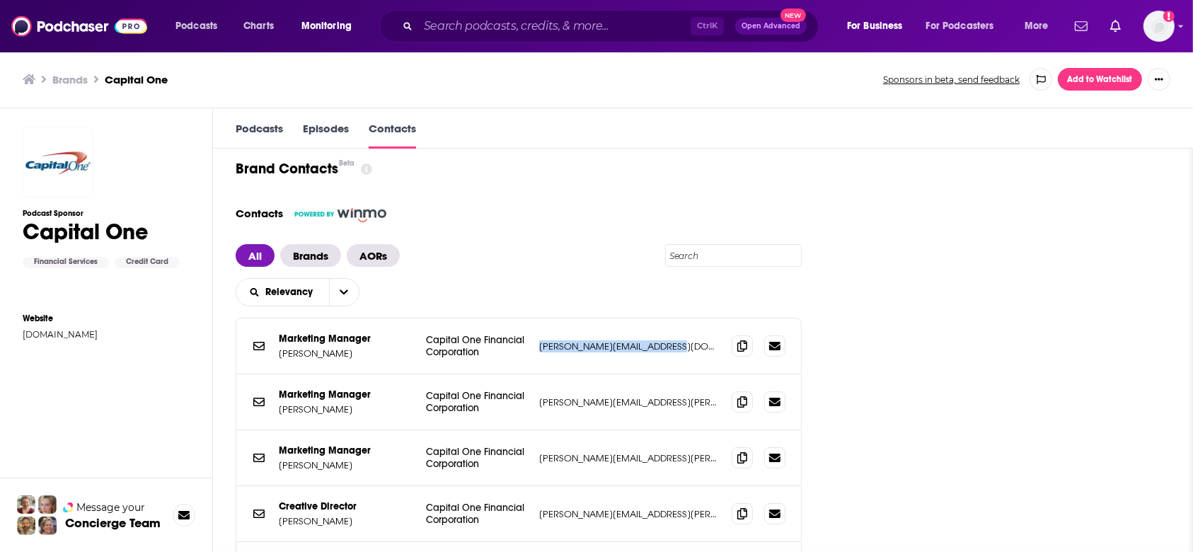
drag, startPoint x: 686, startPoint y: 342, endPoint x: 562, endPoint y: 347, distance: 123.9
click at [562, 347] on p "laura.raives@capitalone.com" at bounding box center [629, 346] width 181 height 12
copy p "laura.raives@capitalone.com"
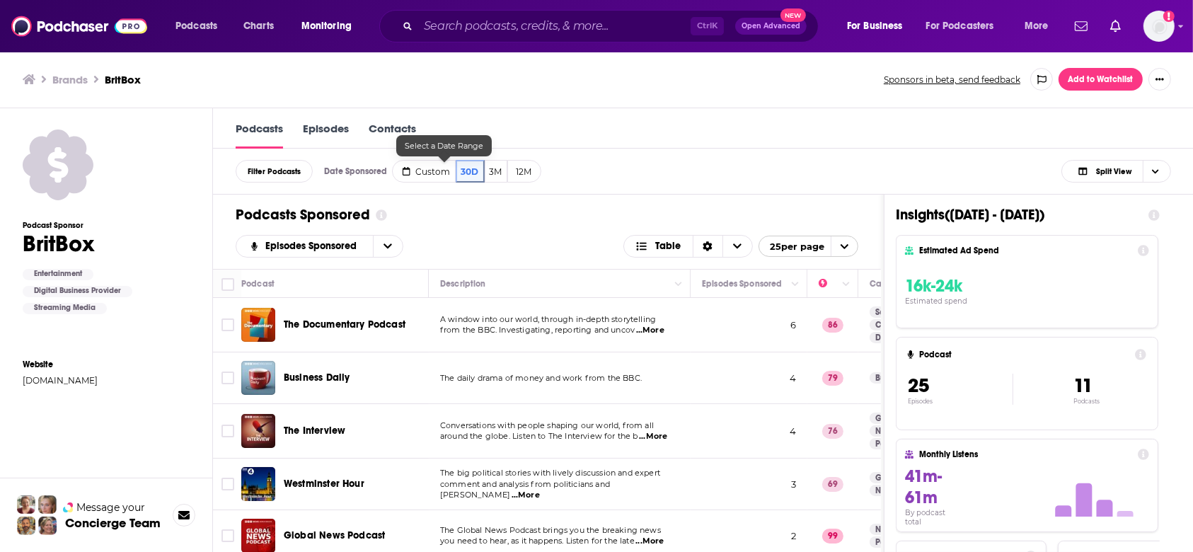
click at [412, 133] on link "Contacts" at bounding box center [392, 135] width 47 height 27
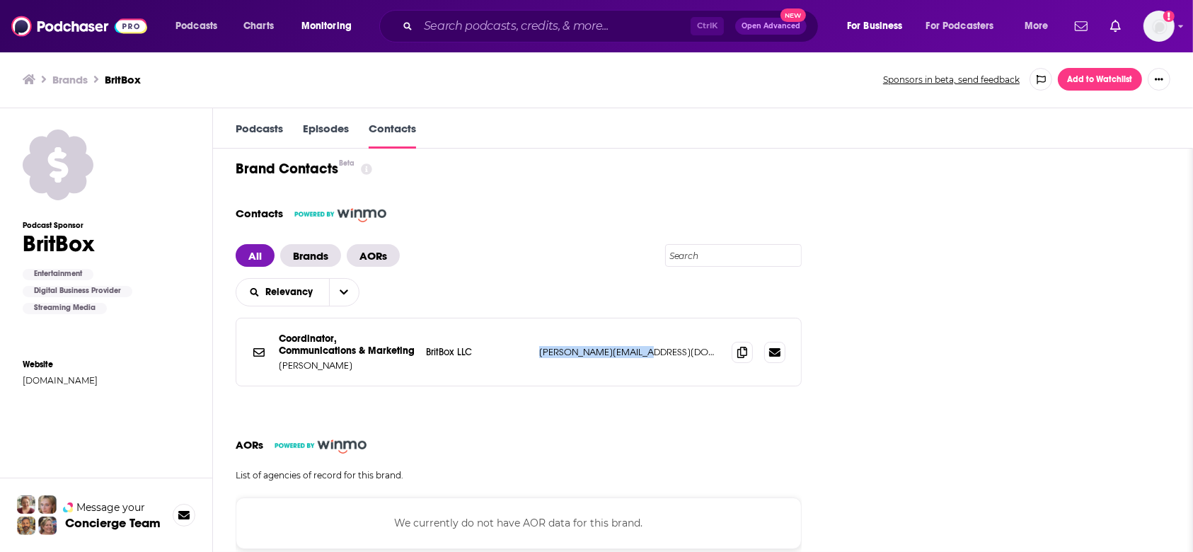
drag, startPoint x: 681, startPoint y: 348, endPoint x: 558, endPoint y: 345, distance: 122.4
click at [558, 345] on div "Coordinator, Communications & Marketing Brands [PERSON_NAME] BritBox LLC [PERSO…" at bounding box center [518, 351] width 565 height 67
copy p "[PERSON_NAME][EMAIL_ADDRESS][DOMAIN_NAME]"
click at [67, 78] on h3 "Brands" at bounding box center [69, 79] width 35 height 13
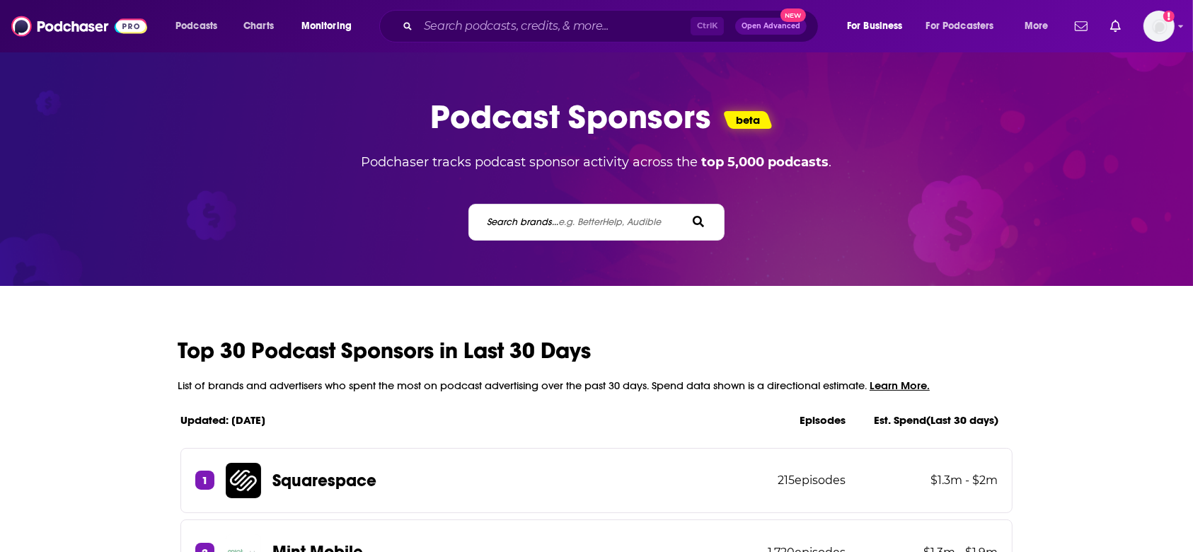
click at [541, 221] on label "Search brands... e.g. BetterHelp, Audible" at bounding box center [575, 222] width 174 height 12
click at [541, 221] on input "Search brands... e.g. BetterHelp, Audible" at bounding box center [549, 221] width 127 height 15
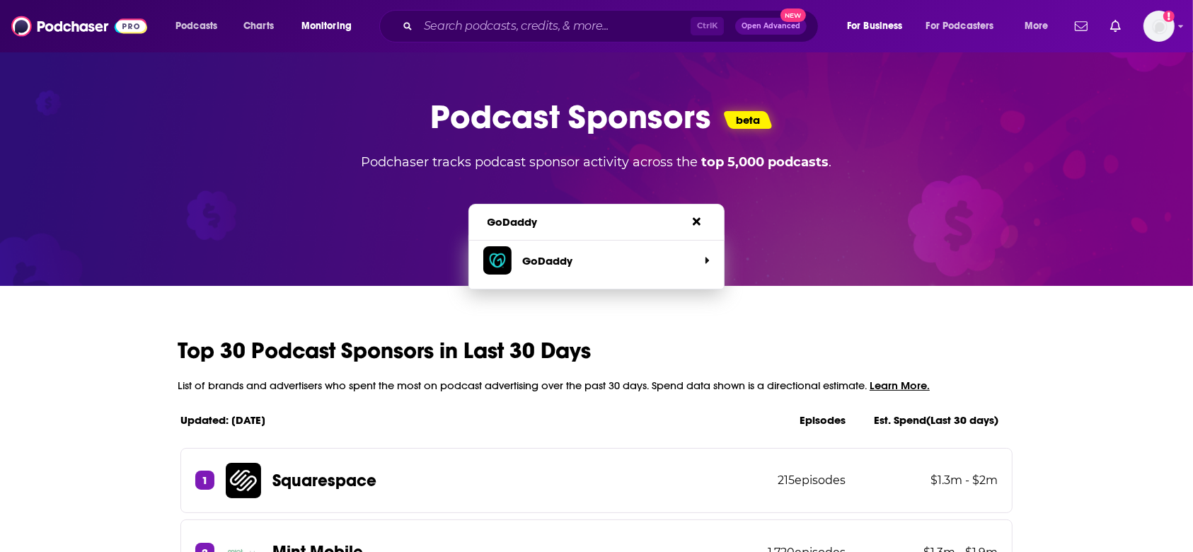
type input "GoDaddy"
click at [546, 263] on p "GoDaddy" at bounding box center [548, 260] width 50 height 13
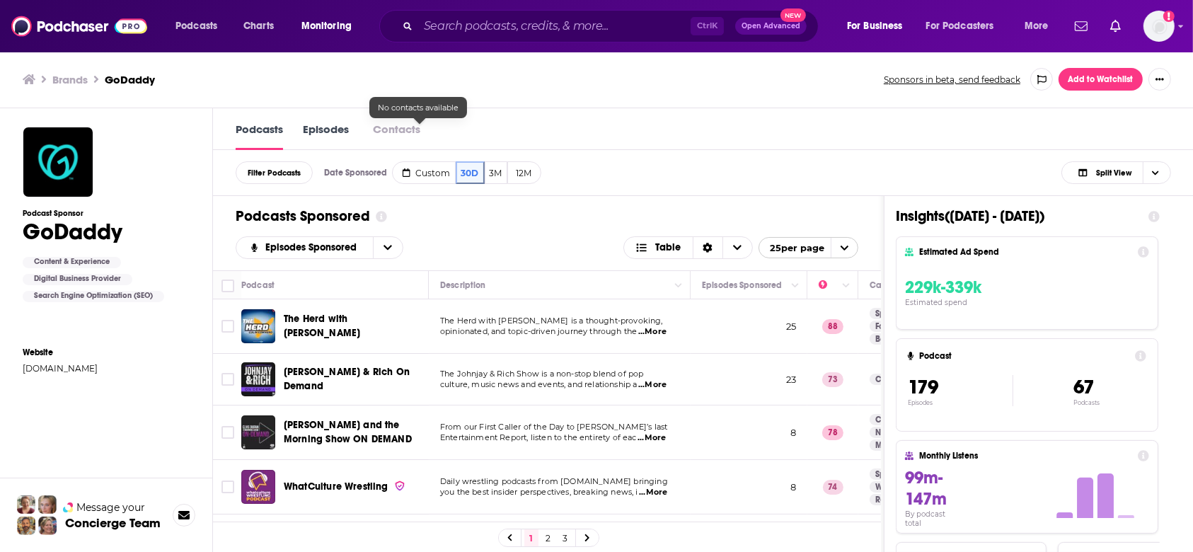
click at [422, 136] on button "Contacts" at bounding box center [397, 129] width 56 height 15
click at [60, 88] on div "Brands GoDaddy Sponsors in beta, send feedback Add to Watchlist" at bounding box center [597, 79] width 1148 height 23
click at [66, 82] on h3 "Brands" at bounding box center [69, 79] width 35 height 13
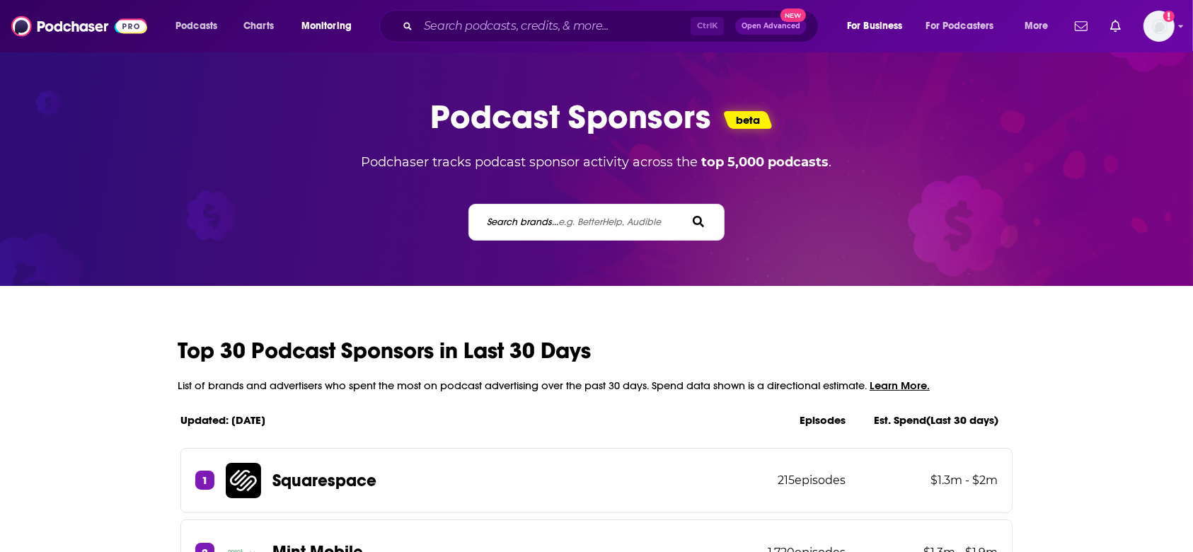
click at [556, 225] on label "Search brands... e.g. BetterHelp, Audible" at bounding box center [575, 222] width 174 height 12
click at [556, 225] on input "Search brands... e.g. BetterHelp, Audible" at bounding box center [549, 221] width 127 height 15
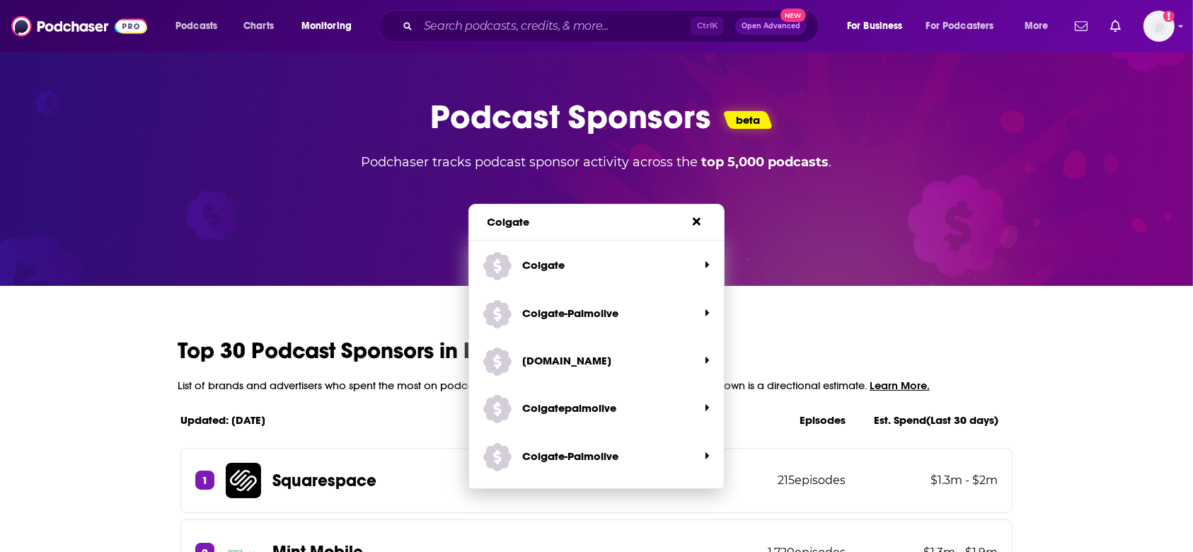
type input "Colgate"
click at [568, 275] on span "Colgate" at bounding box center [591, 265] width 216 height 38
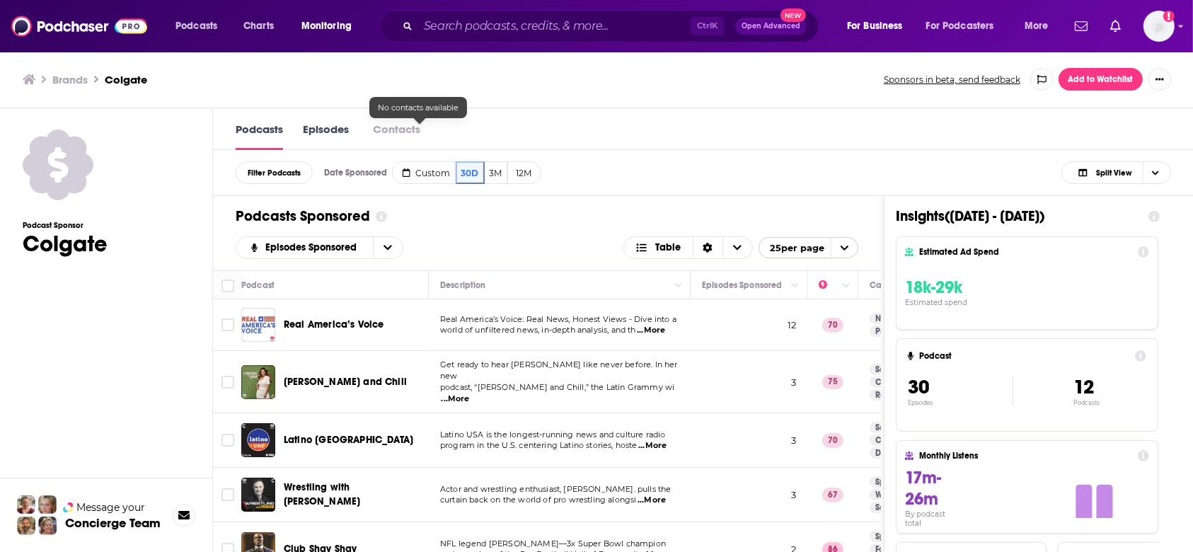
click at [404, 132] on button "Contacts" at bounding box center [397, 129] width 56 height 15
click at [74, 73] on h3 "Brands" at bounding box center [69, 79] width 35 height 13
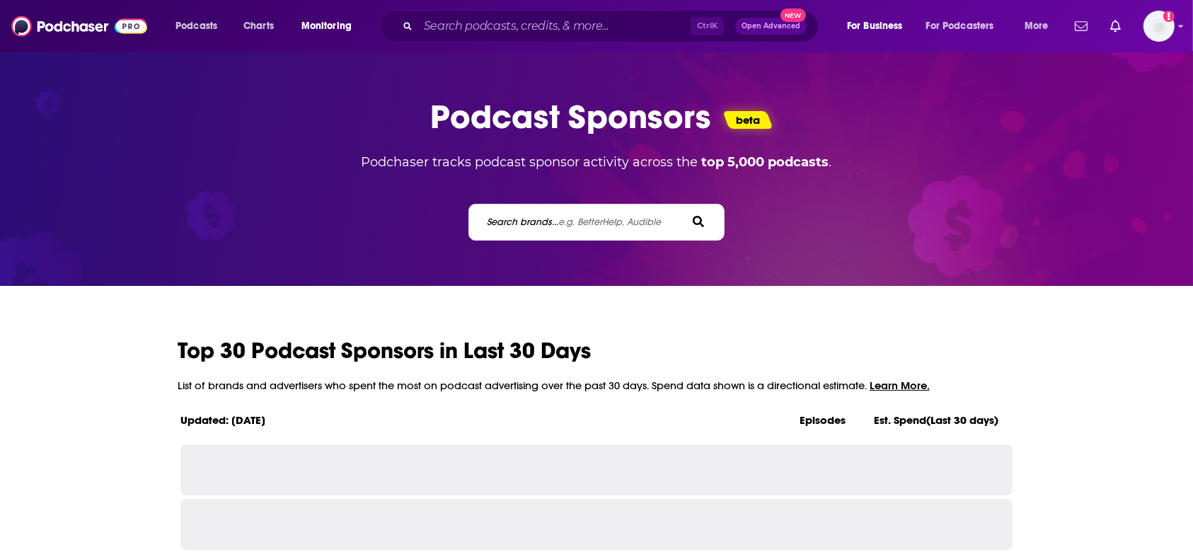
click at [572, 196] on div "Search brands... e.g. BetterHelp, Audible" at bounding box center [596, 214] width 1177 height 54
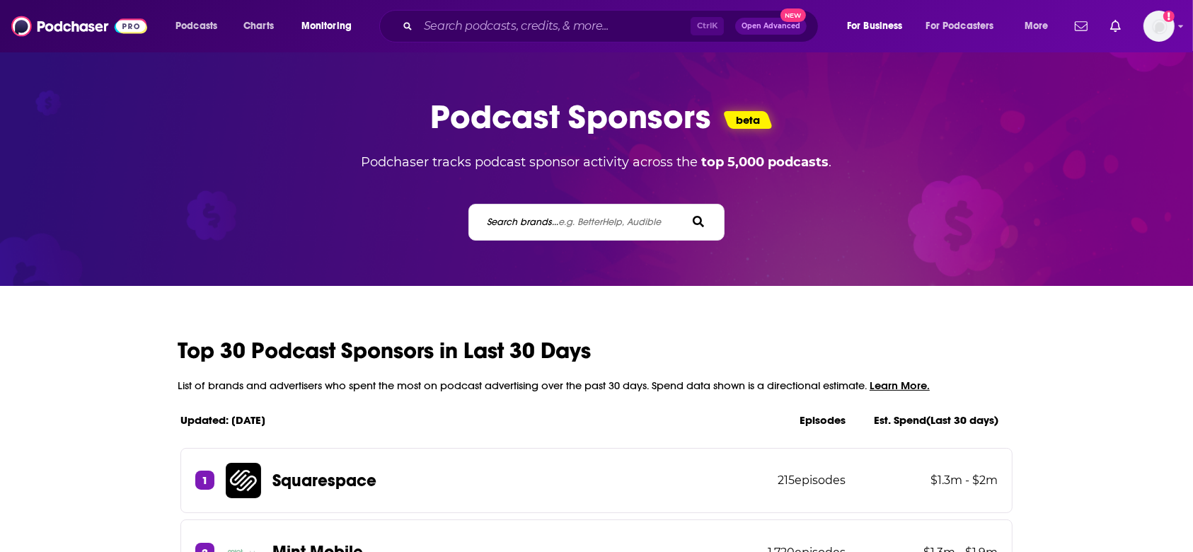
click at [575, 219] on span "e.g. BetterHelp, Audible" at bounding box center [610, 222] width 103 height 12
click at [575, 219] on input "Search brands... e.g. BetterHelp, Audible" at bounding box center [549, 221] width 127 height 15
type input "Social Tip"
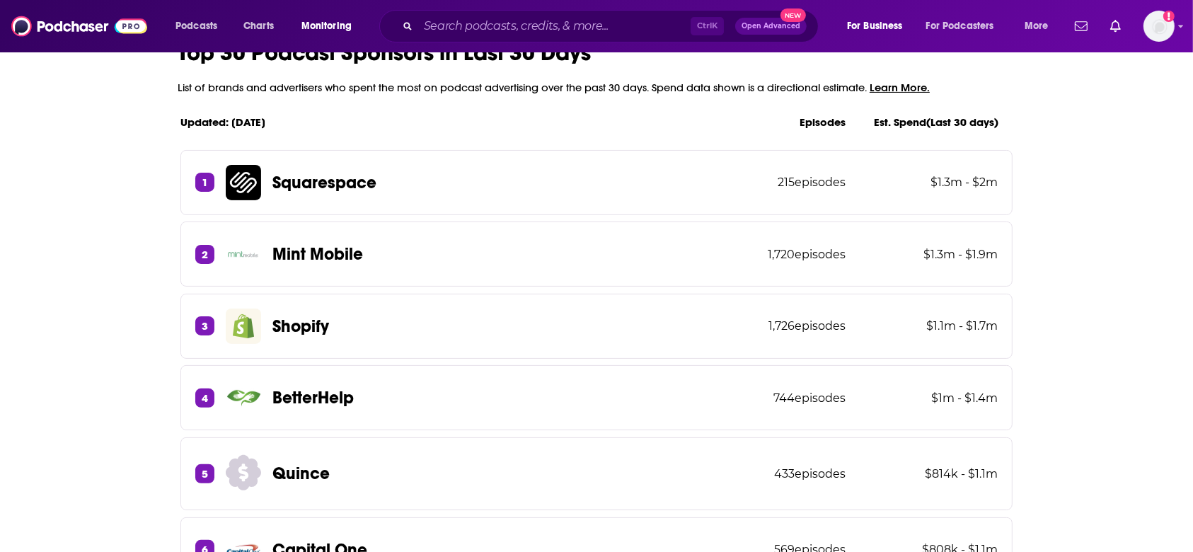
scroll to position [377, 0]
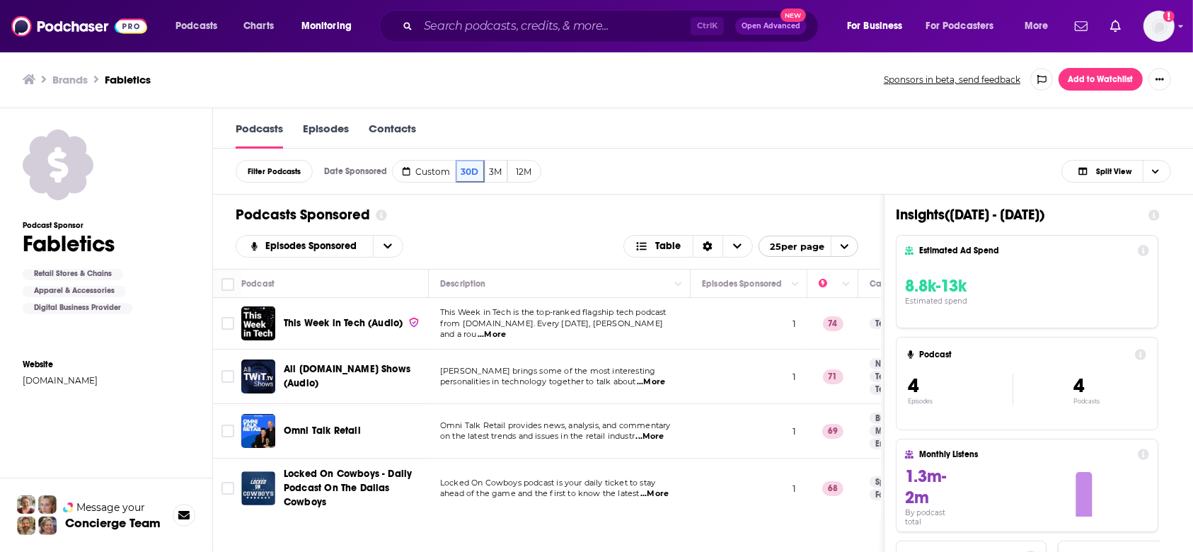
click at [410, 116] on div "Podcasts Episodes Contacts" at bounding box center [703, 128] width 981 height 40
click at [408, 125] on link "Contacts" at bounding box center [392, 135] width 47 height 27
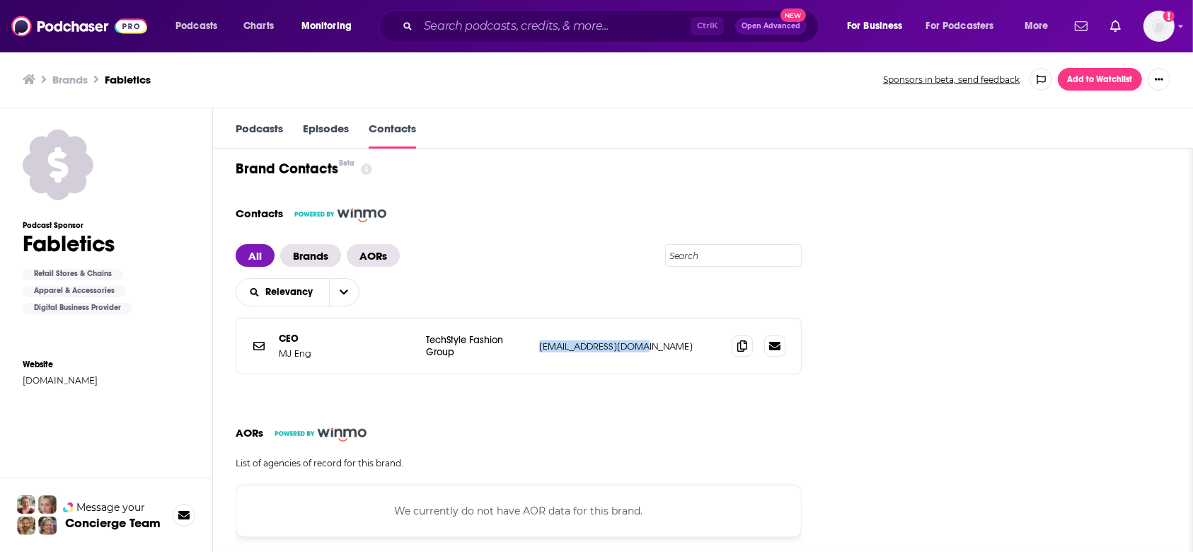
drag, startPoint x: 562, startPoint y: 342, endPoint x: 674, endPoint y: 343, distance: 111.8
click at [674, 343] on div "CEO Brands MJ Eng TechStyle Fashion Group [EMAIL_ADDRESS][DOMAIN_NAME] [EMAIL_A…" at bounding box center [518, 345] width 565 height 55
copy p "mjeng@shoedazzle.com"
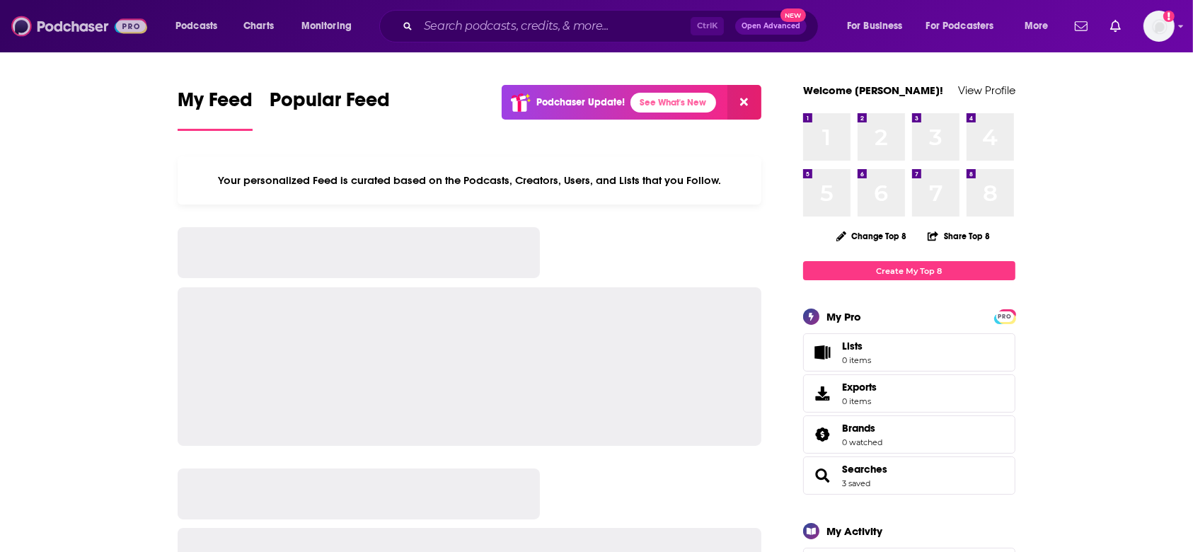
click at [136, 28] on img at bounding box center [79, 26] width 136 height 27
